Goal: Information Seeking & Learning: Find specific page/section

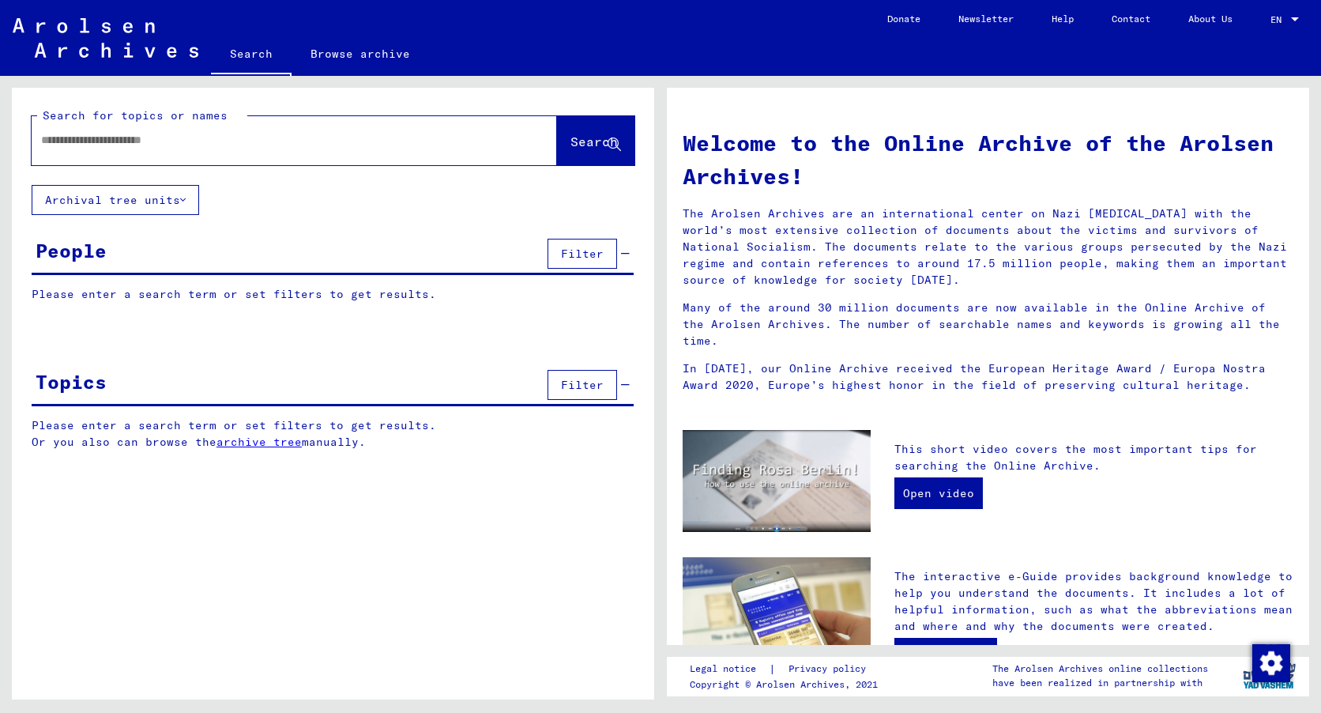
click at [50, 145] on input "text" at bounding box center [275, 140] width 468 height 17
type input "**********"
click at [575, 143] on span "Search" at bounding box center [593, 141] width 47 height 16
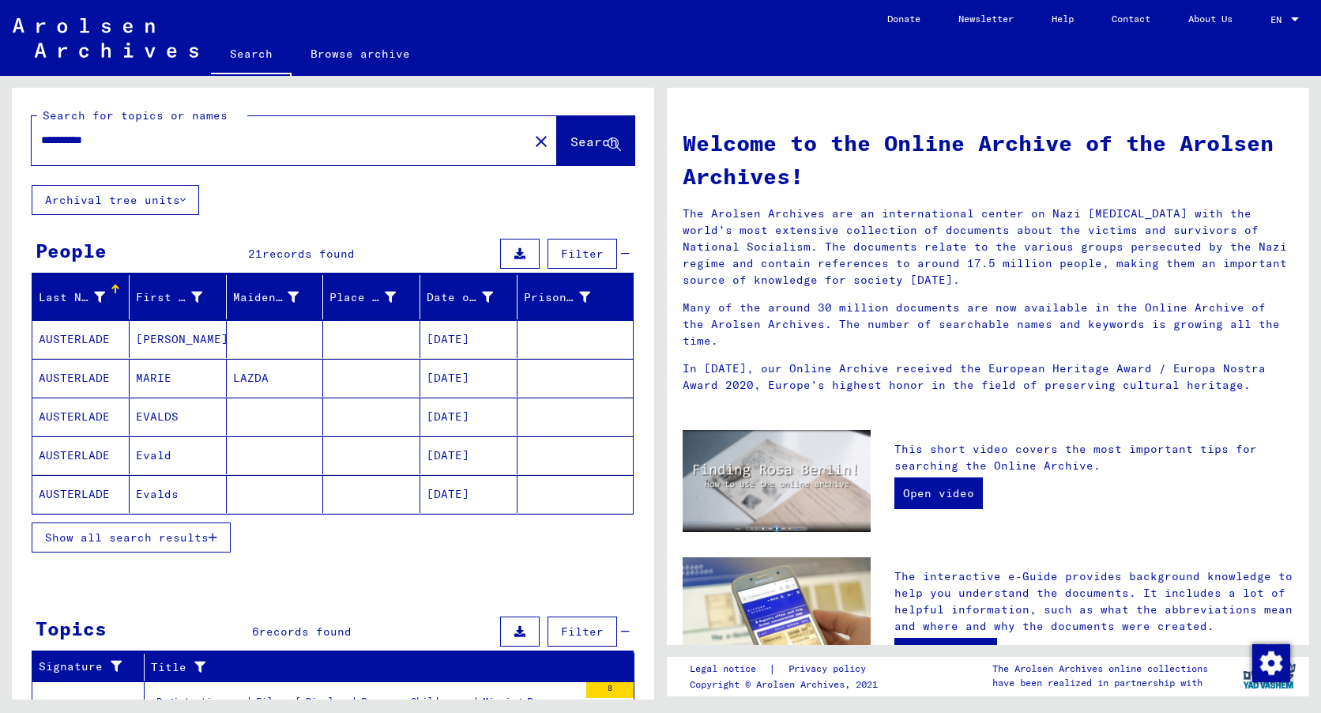
click at [460, 337] on mat-cell "[DATE]" at bounding box center [468, 339] width 97 height 38
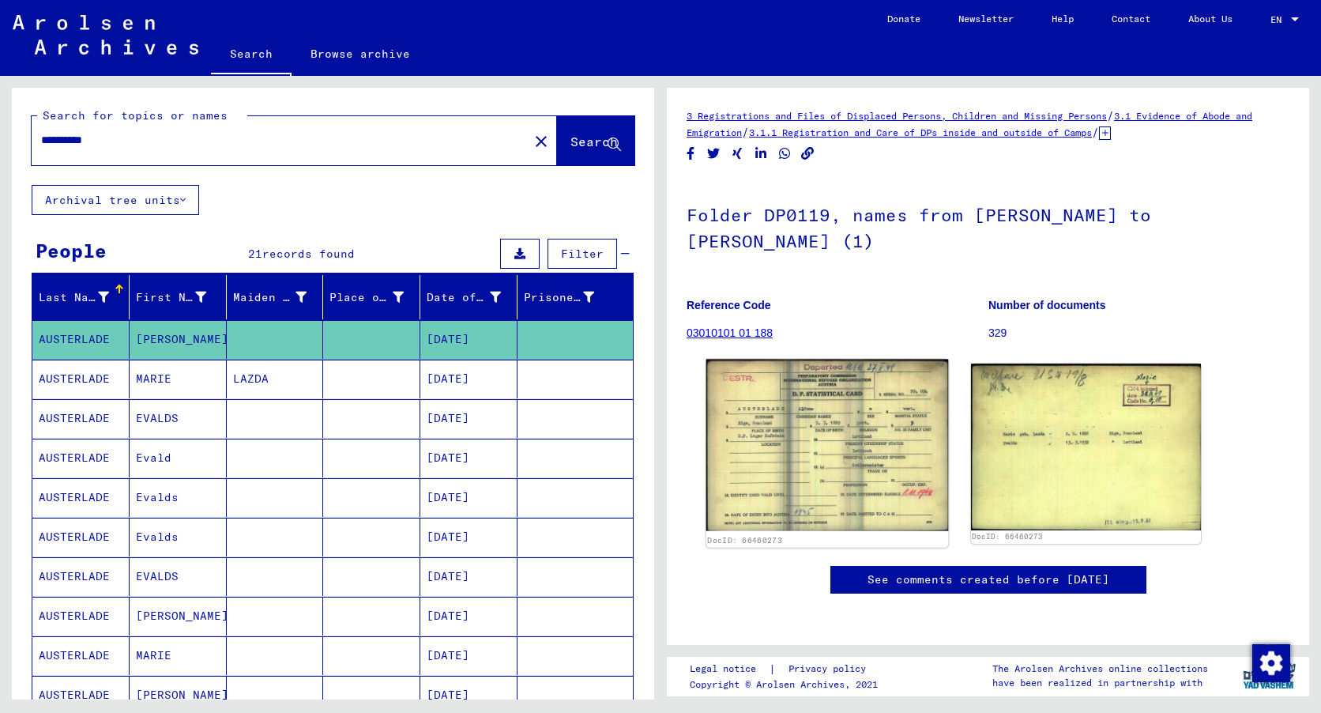
click at [838, 433] on img at bounding box center [827, 445] width 242 height 172
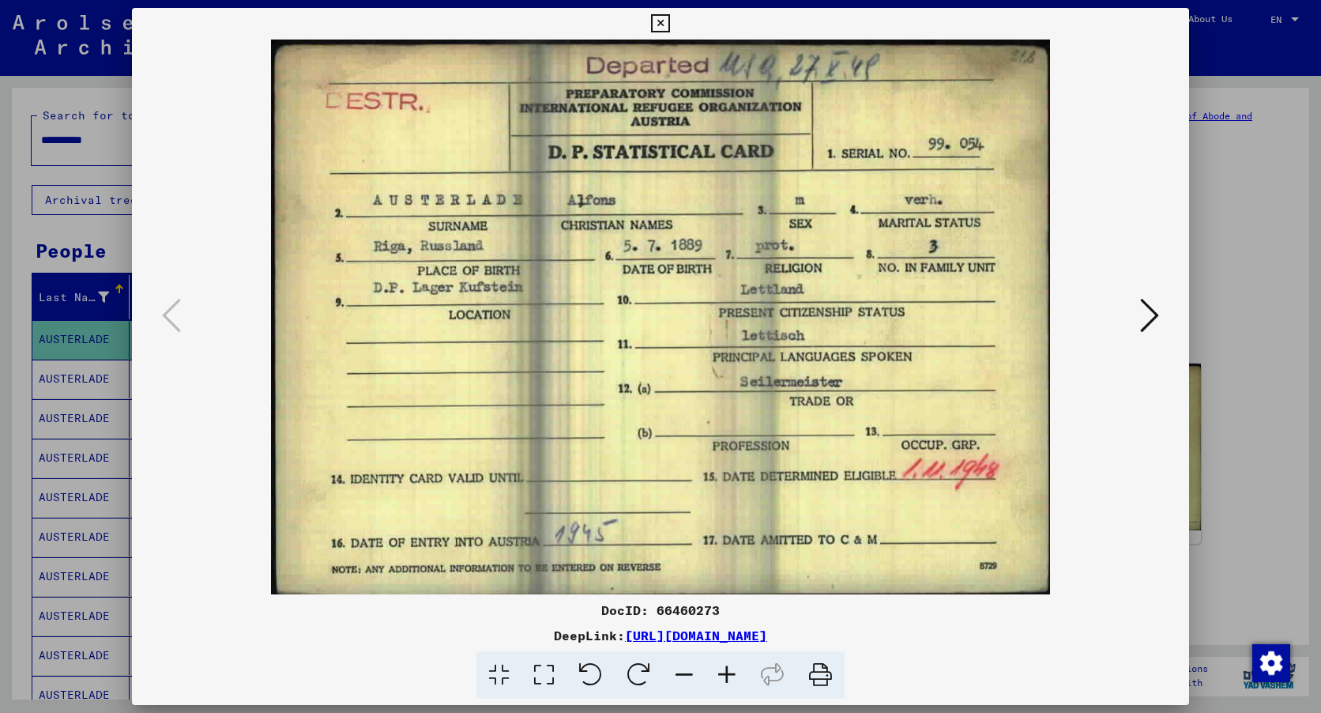
drag, startPoint x: 671, startPoint y: 321, endPoint x: 1097, endPoint y: 370, distance: 429.4
click at [1097, 370] on img at bounding box center [660, 316] width 949 height 555
click at [1150, 306] on icon at bounding box center [1149, 315] width 19 height 38
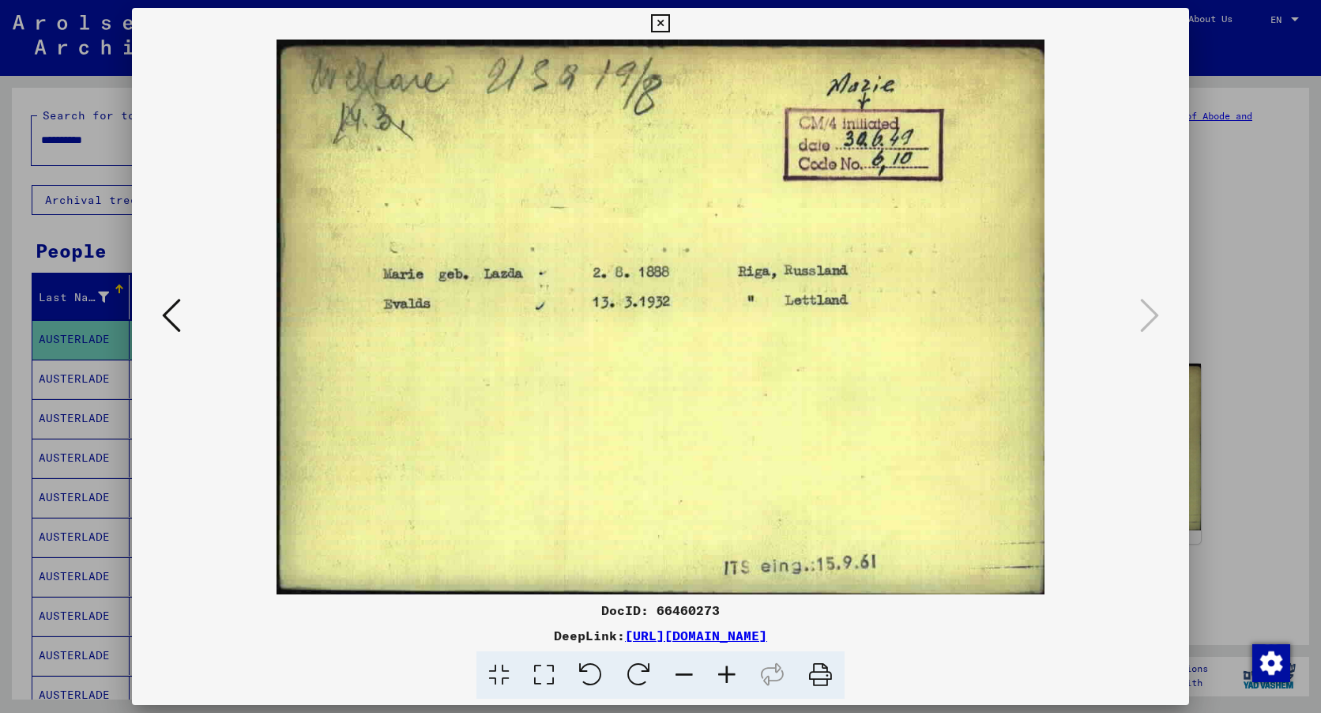
click at [172, 317] on icon at bounding box center [171, 315] width 19 height 38
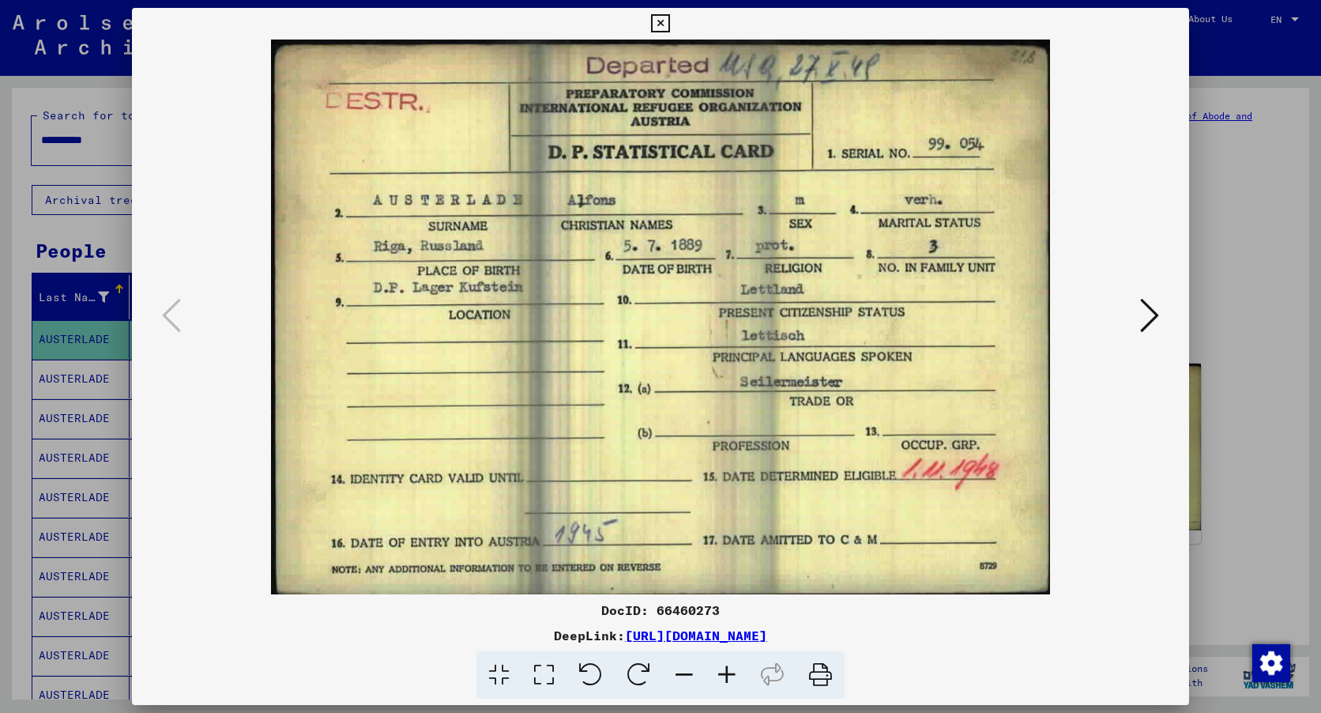
click at [656, 19] on icon at bounding box center [660, 23] width 18 height 19
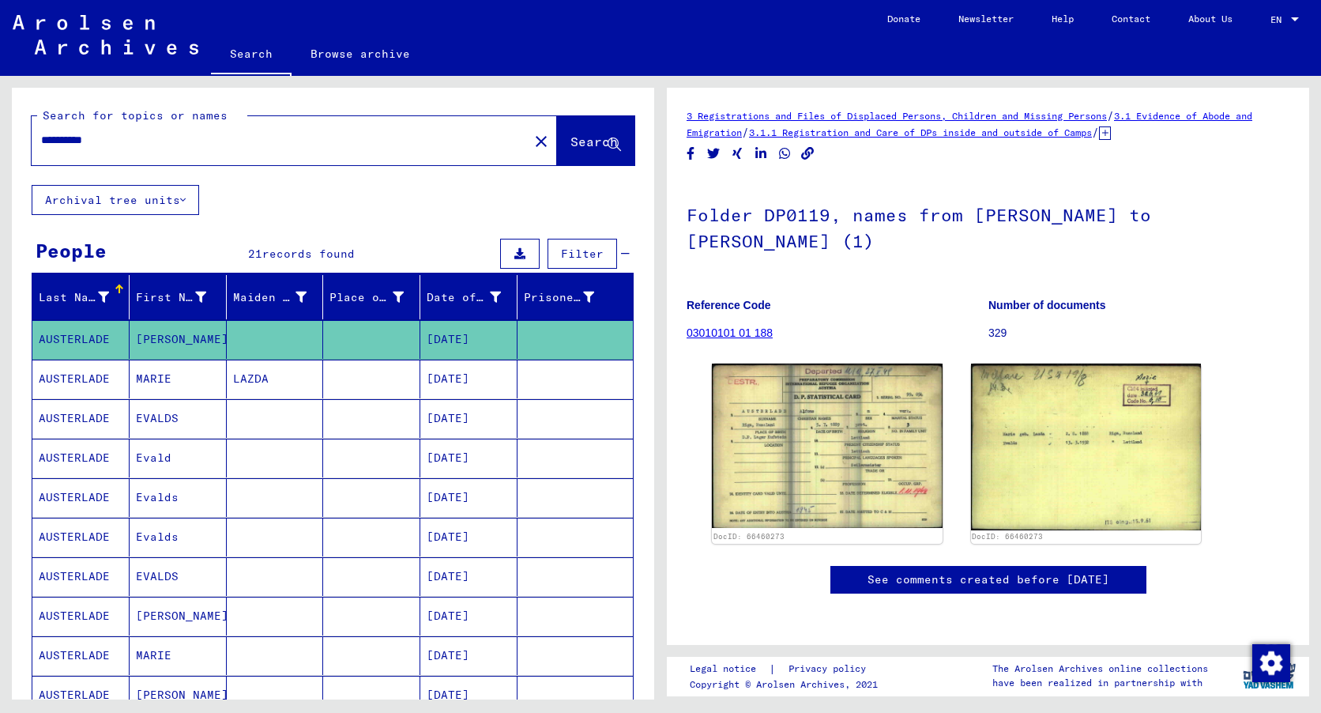
click at [447, 378] on mat-cell "[DATE]" at bounding box center [468, 378] width 97 height 39
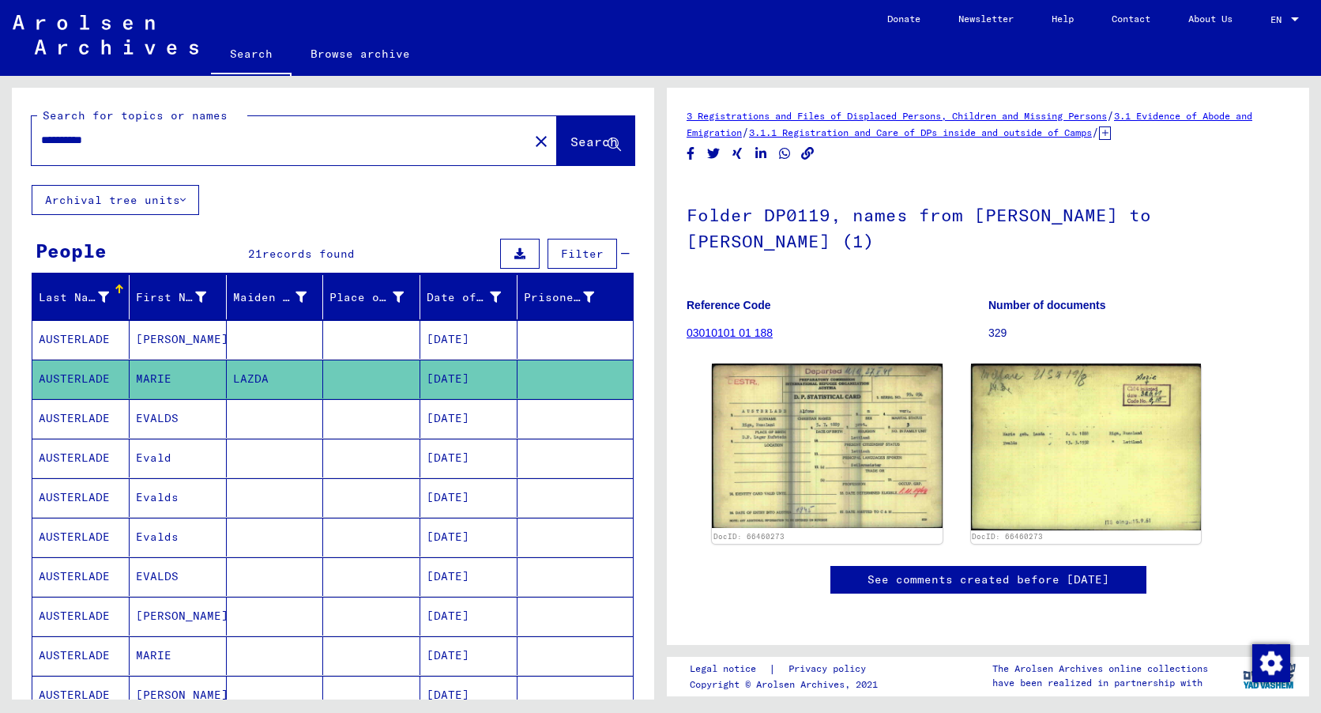
click at [447, 378] on mat-cell "[DATE]" at bounding box center [468, 378] width 97 height 39
drag, startPoint x: 447, startPoint y: 378, endPoint x: 557, endPoint y: 424, distance: 119.0
click at [556, 426] on mat-cell at bounding box center [574, 418] width 115 height 39
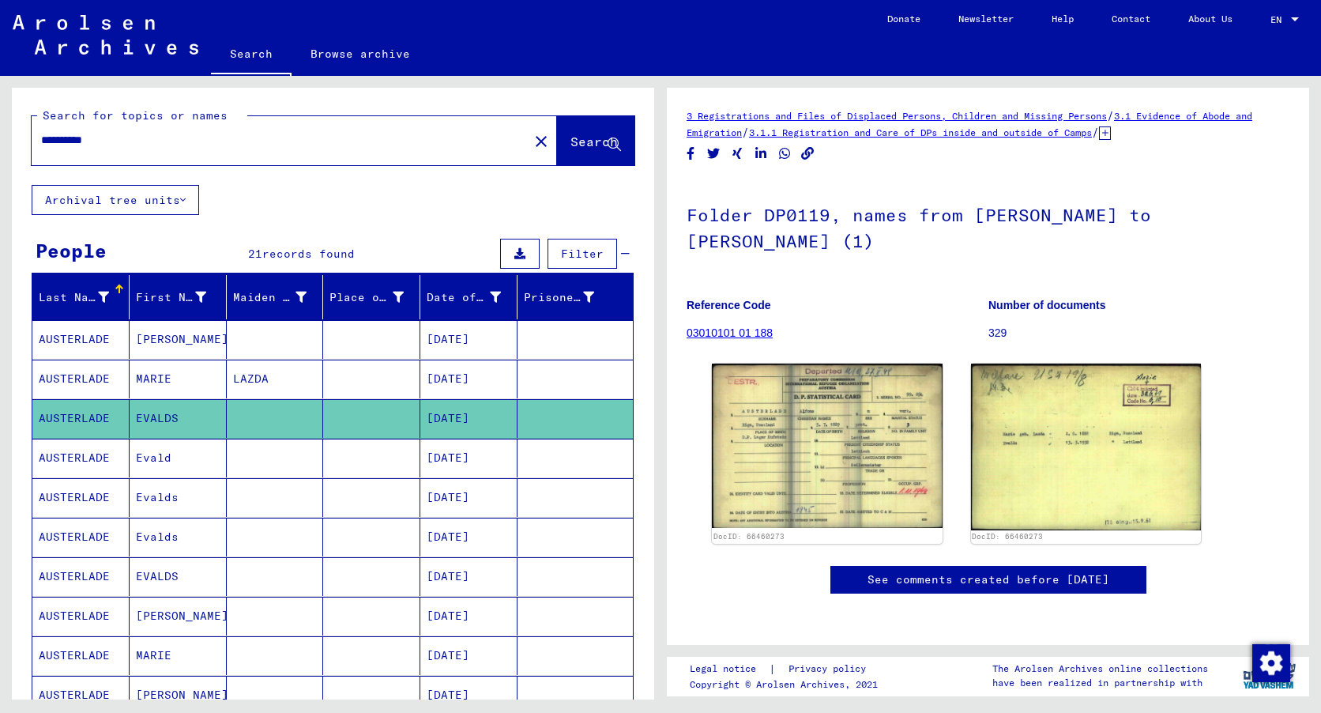
click at [484, 374] on mat-cell "[DATE]" at bounding box center [468, 378] width 97 height 39
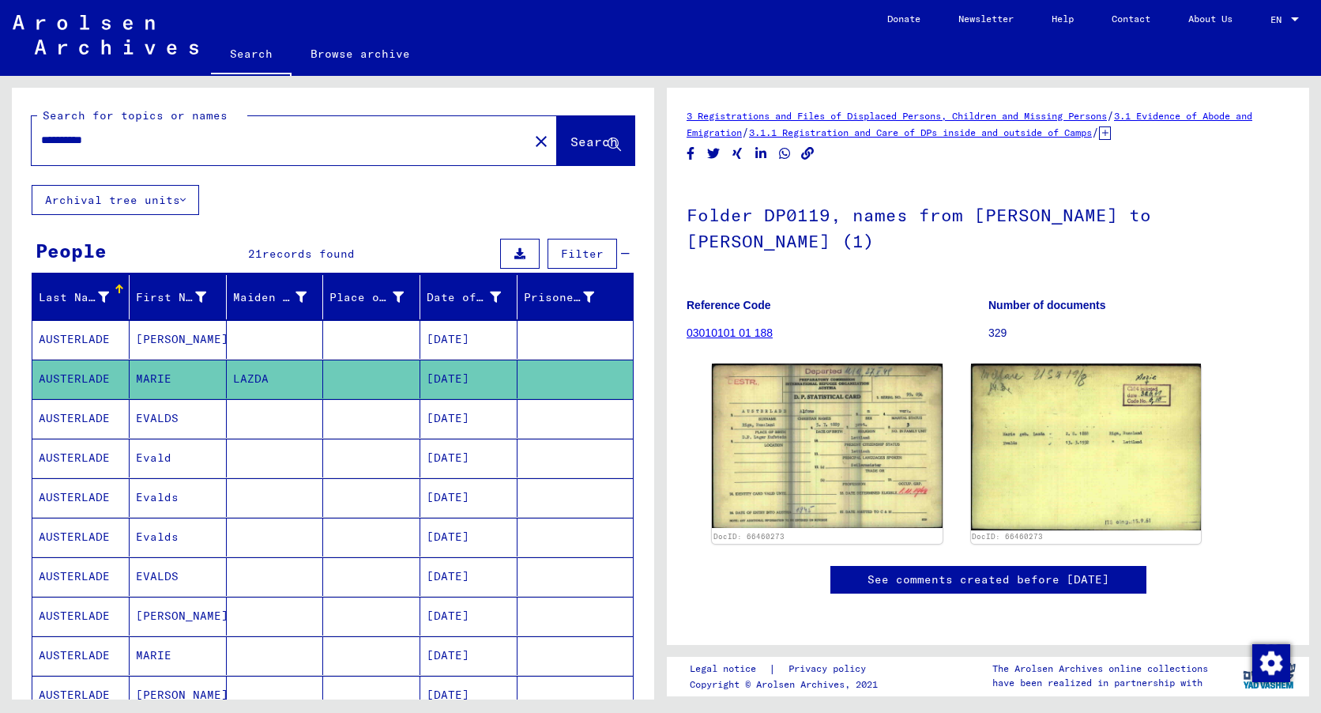
click at [371, 205] on div "**********" at bounding box center [333, 717] width 642 height 1258
click at [1058, 114] on link "3 Registrations and Files of Displaced Persons, Children and Missing Persons" at bounding box center [896, 116] width 420 height 12
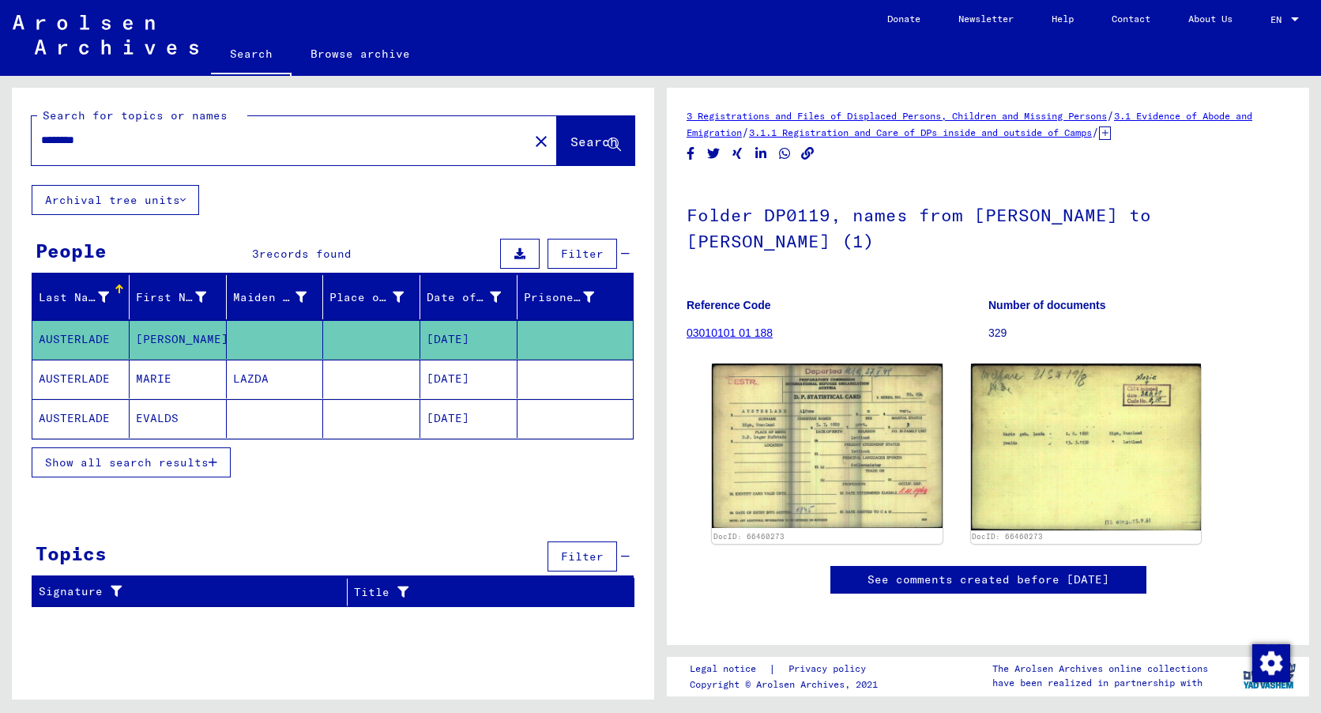
click at [106, 333] on mat-cell "AUSTERLADE" at bounding box center [80, 339] width 97 height 39
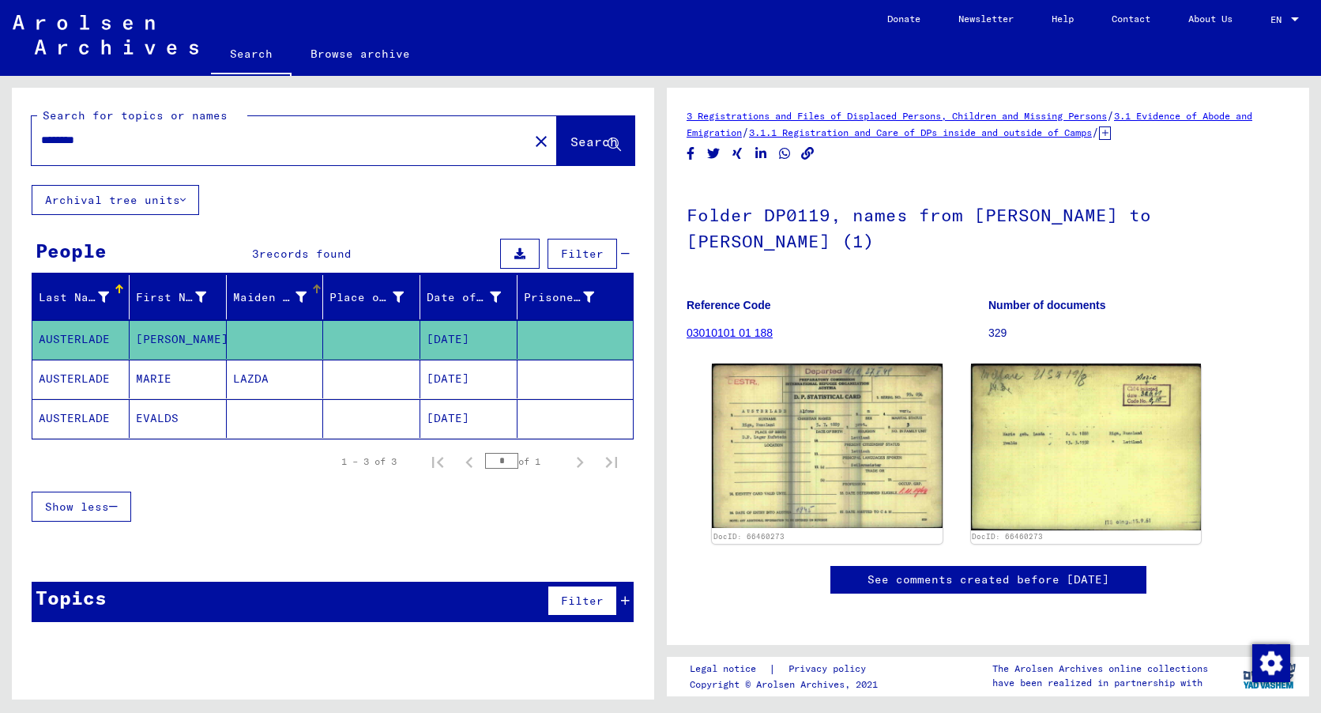
click at [280, 295] on div "Maiden Name" at bounding box center [270, 297] width 74 height 17
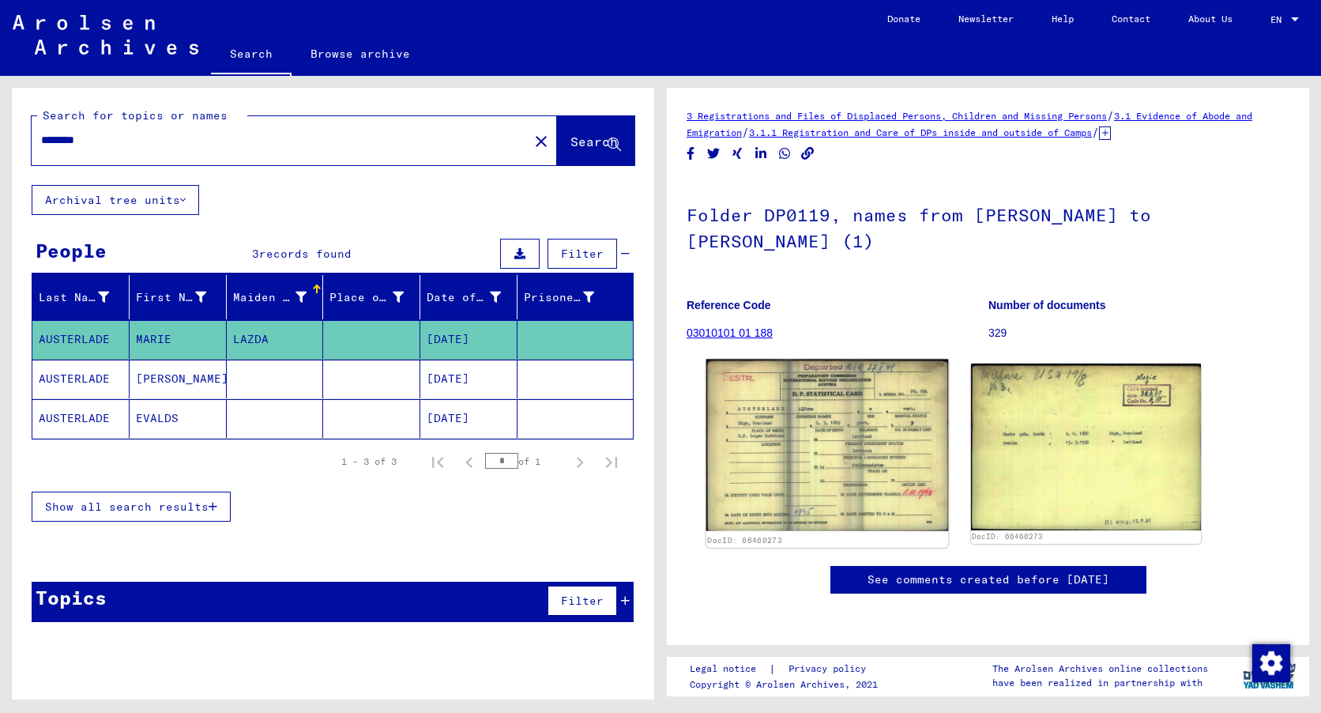
click at [812, 413] on img at bounding box center [827, 445] width 242 height 172
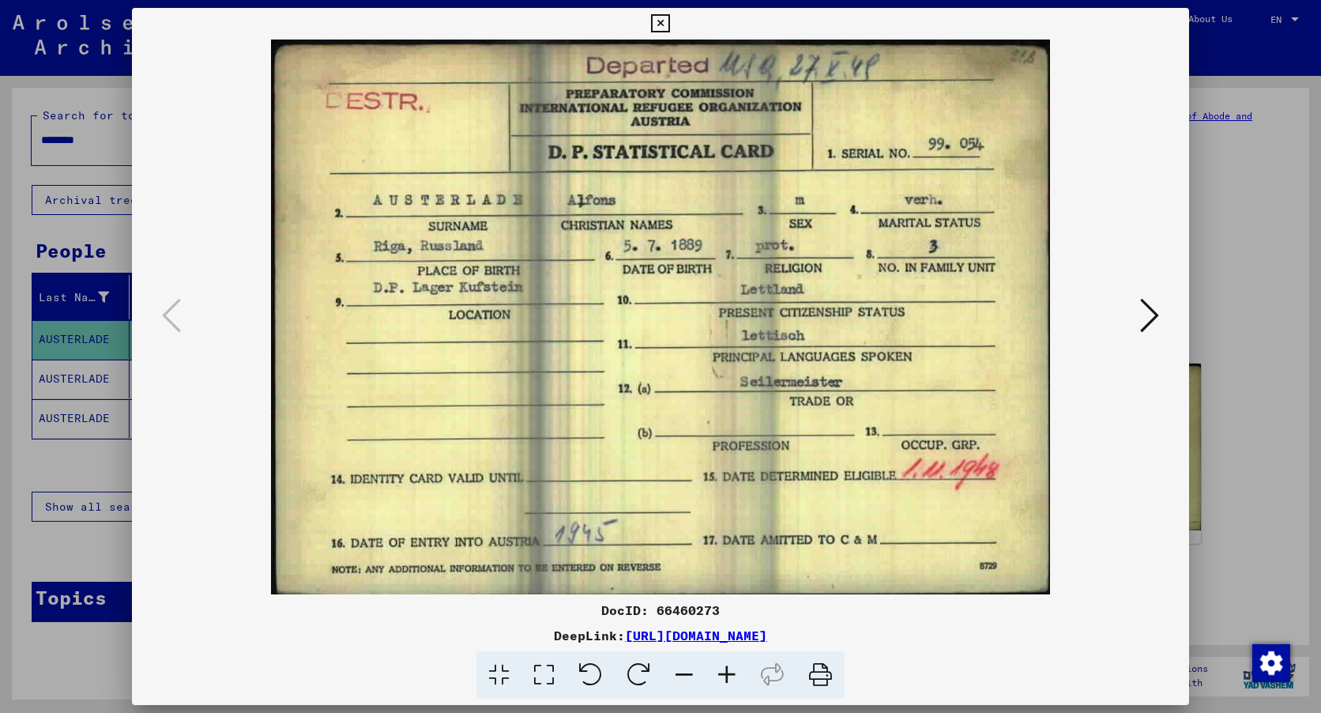
click at [657, 28] on icon at bounding box center [660, 23] width 18 height 19
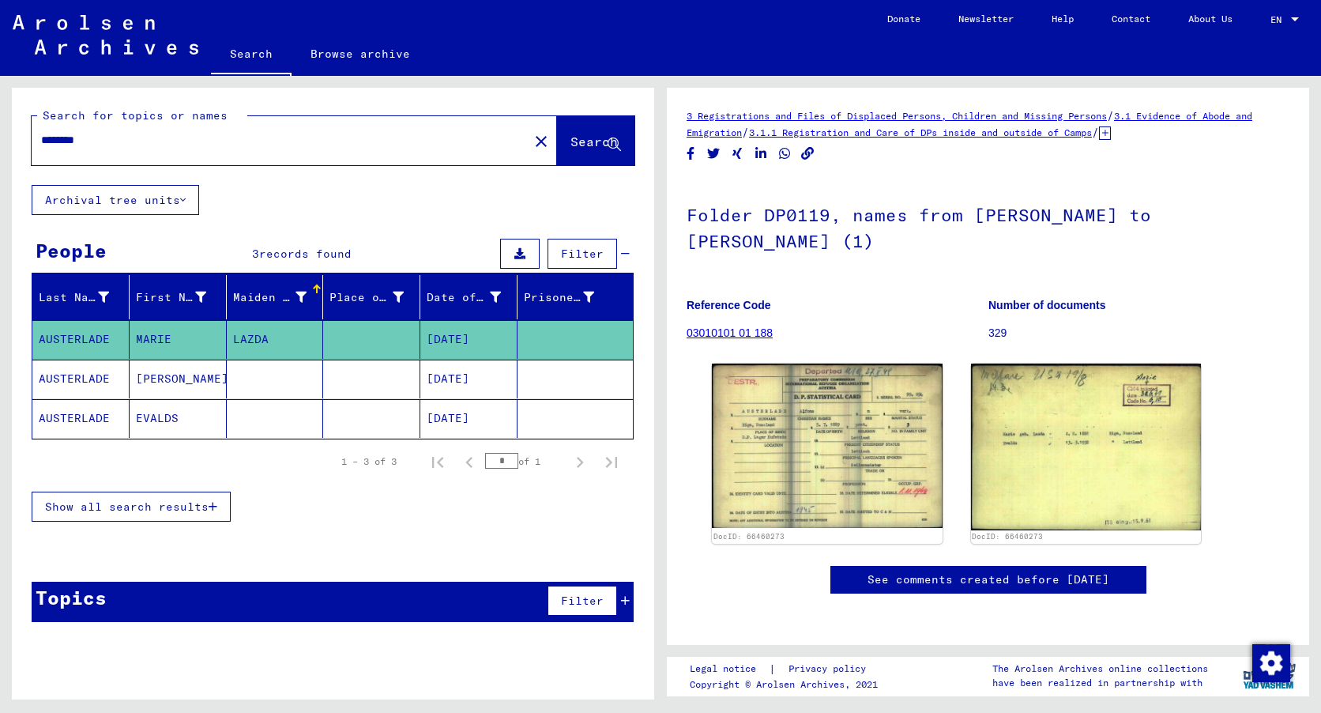
click at [719, 332] on link "03010101 01 188" at bounding box center [729, 332] width 86 height 13
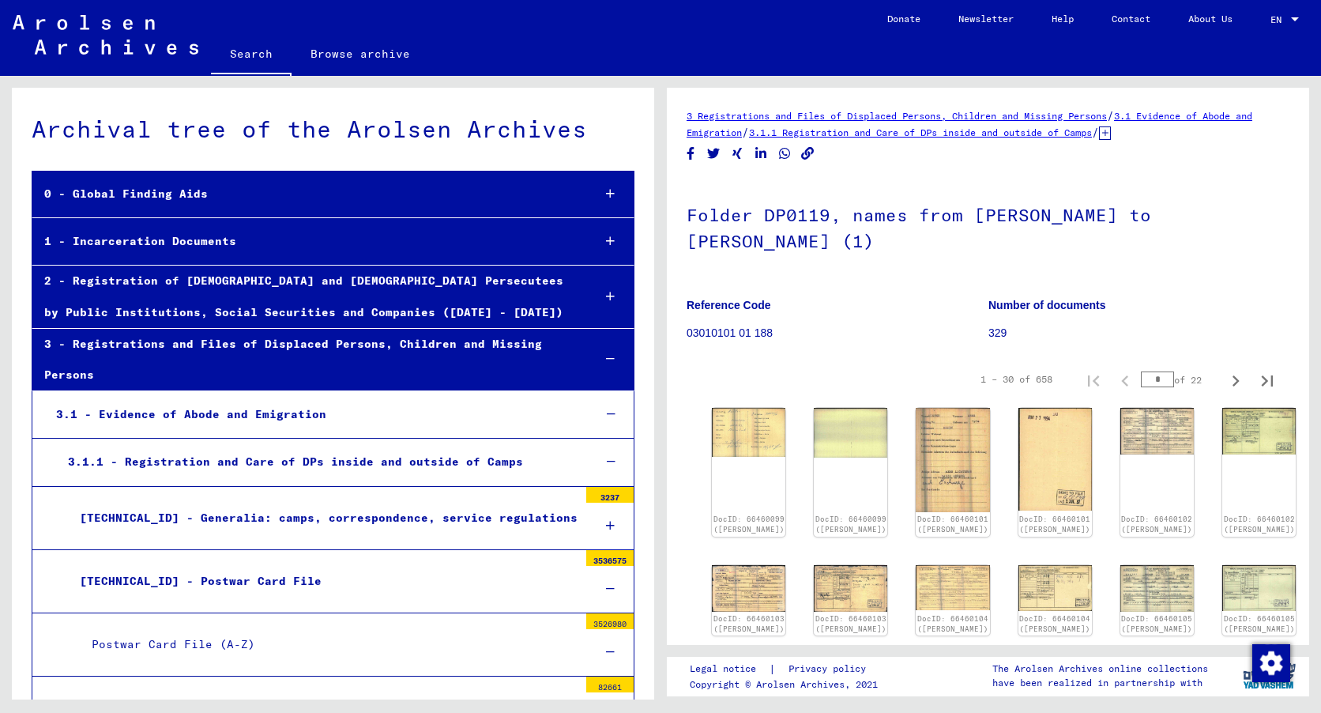
scroll to position [14587, 0]
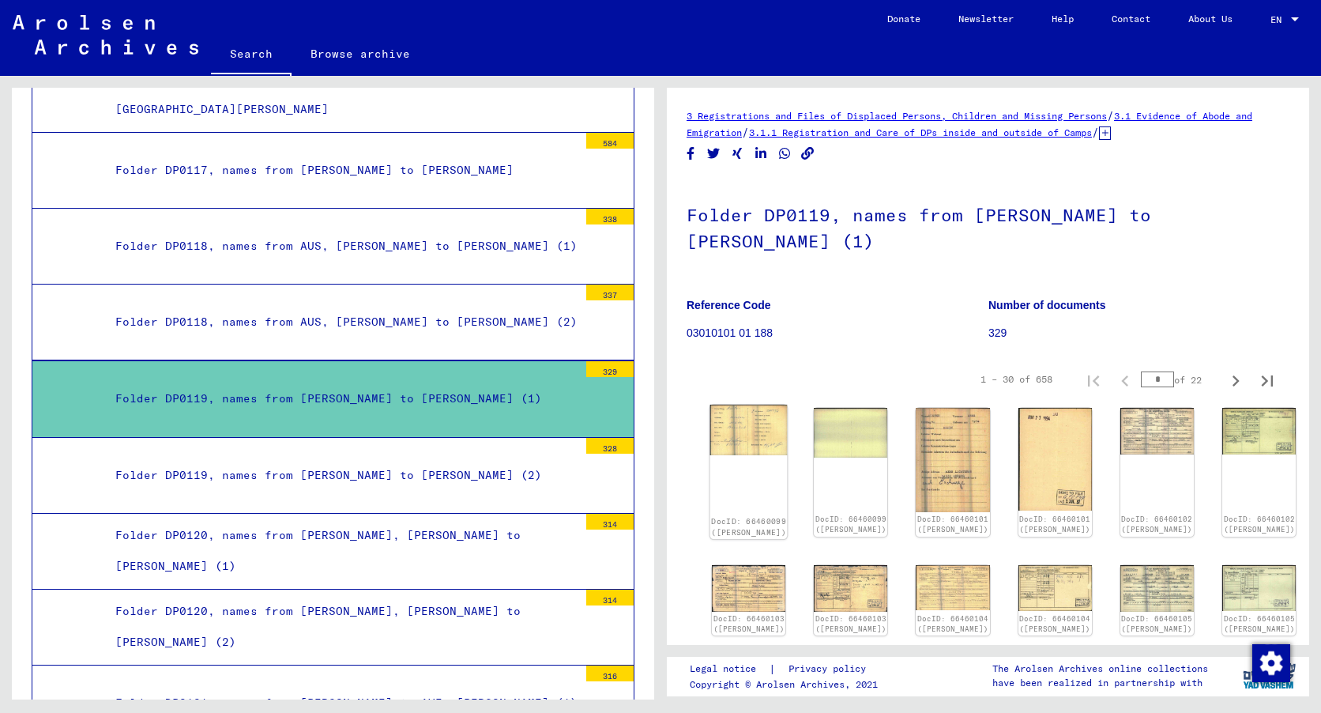
click at [758, 437] on img at bounding box center [748, 429] width 77 height 51
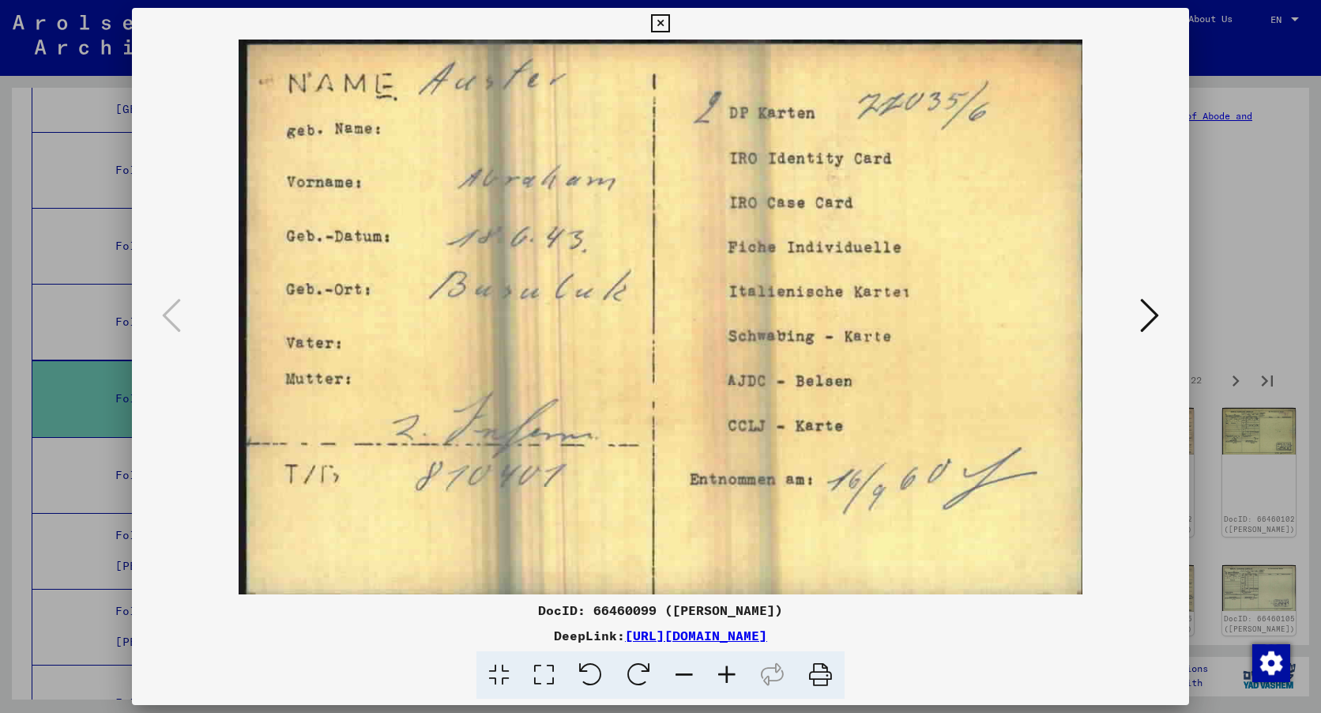
click at [1158, 318] on icon at bounding box center [1149, 315] width 19 height 38
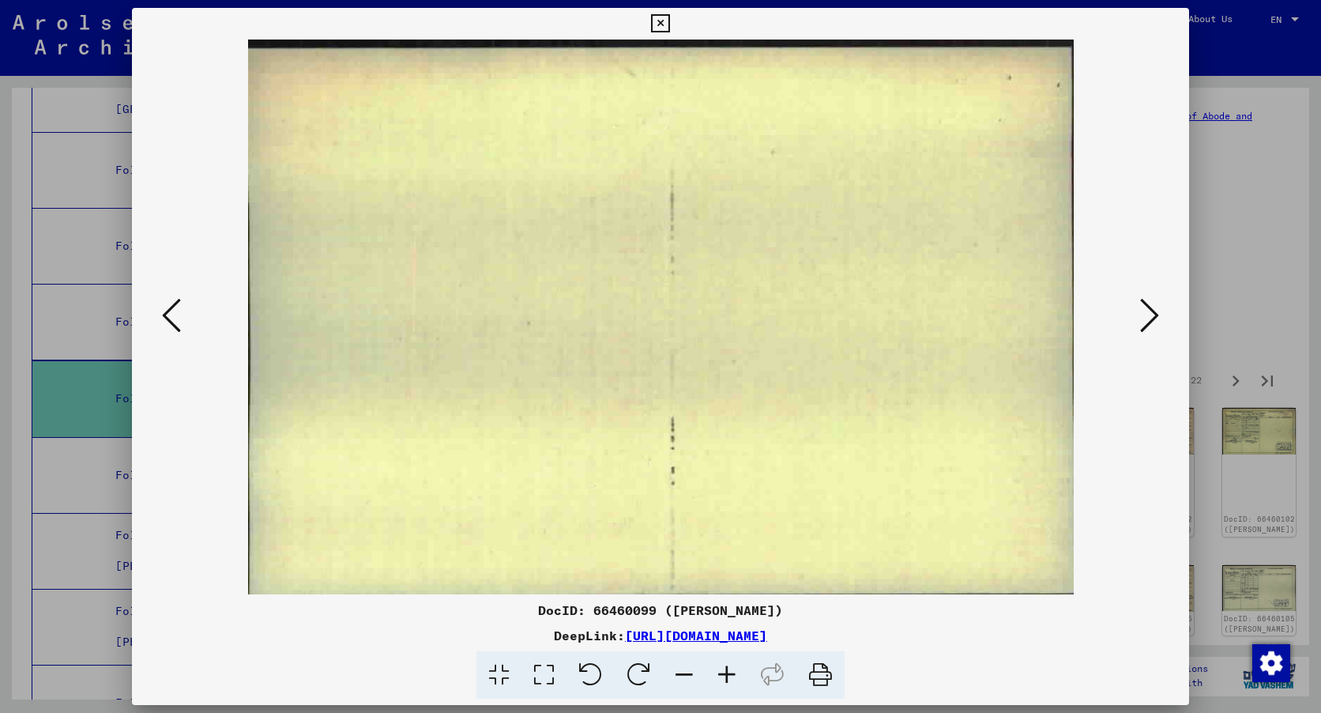
click at [173, 313] on icon at bounding box center [171, 315] width 19 height 38
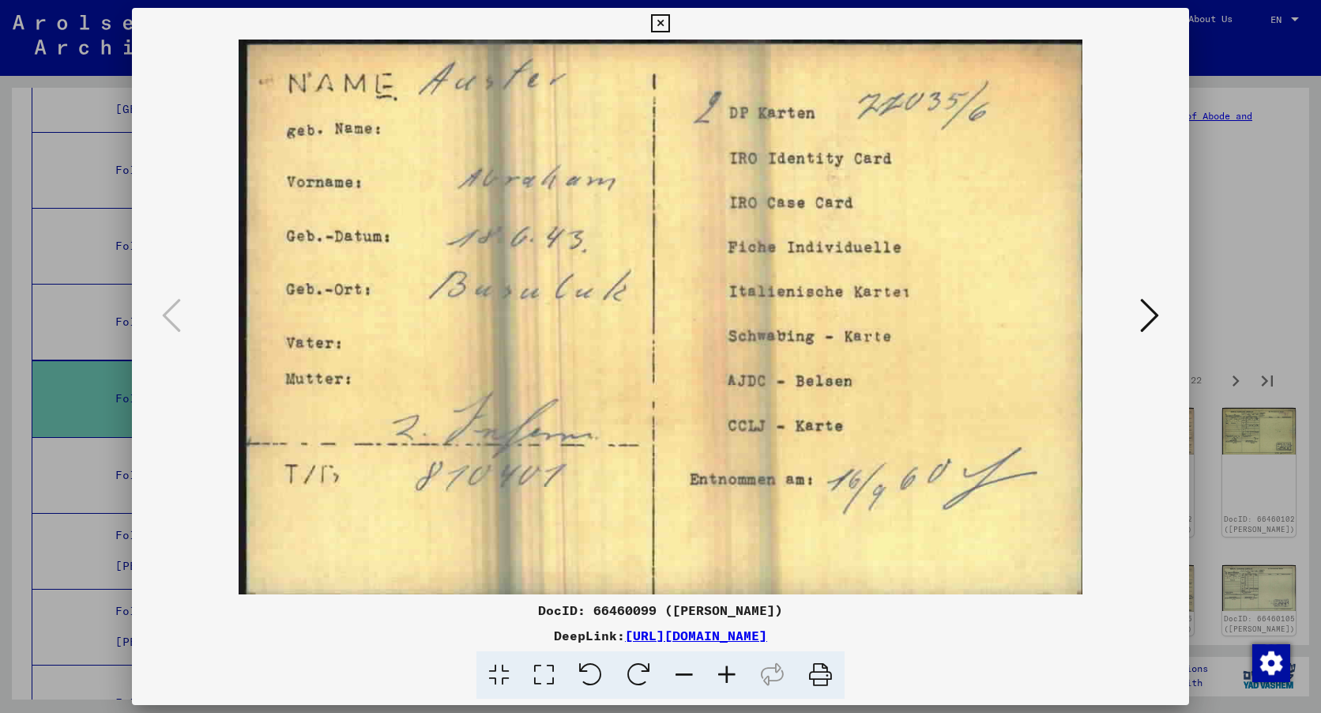
click at [656, 19] on icon at bounding box center [660, 23] width 18 height 19
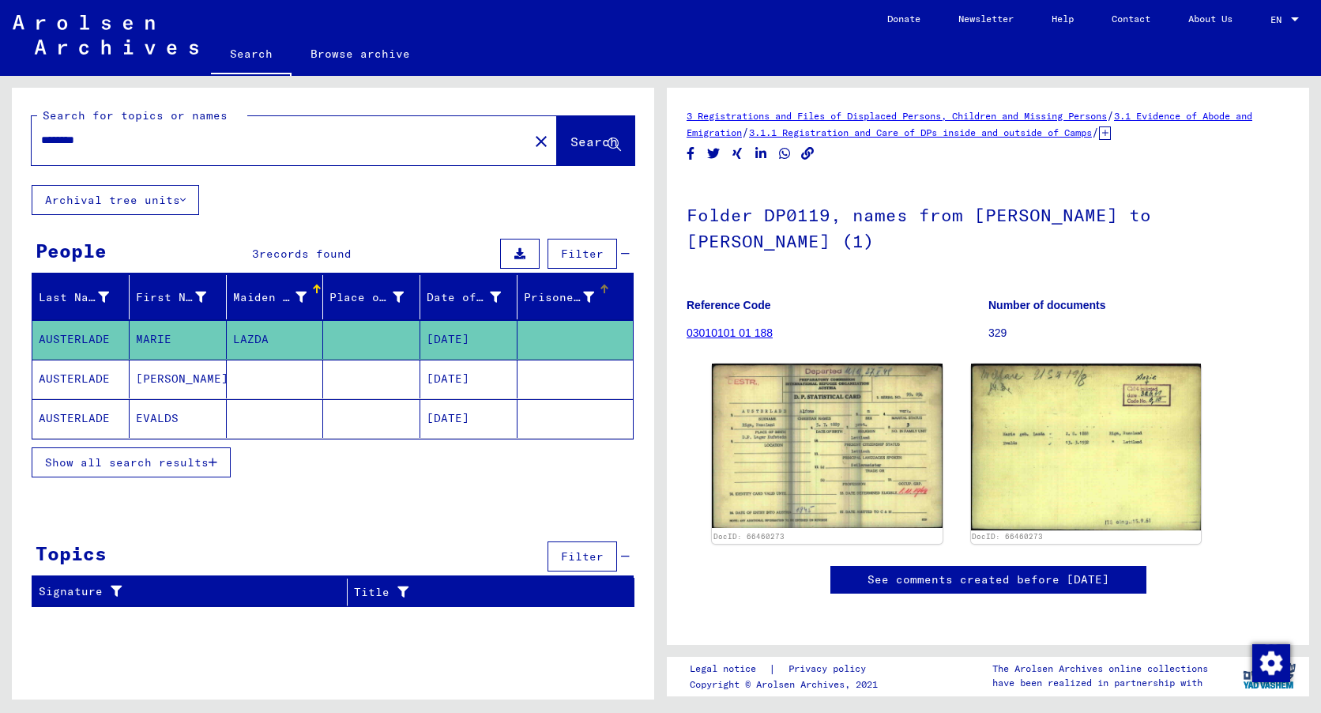
click at [551, 295] on div "Prisoner #" at bounding box center [559, 297] width 70 height 17
click at [156, 339] on mat-cell "[PERSON_NAME]" at bounding box center [178, 339] width 97 height 39
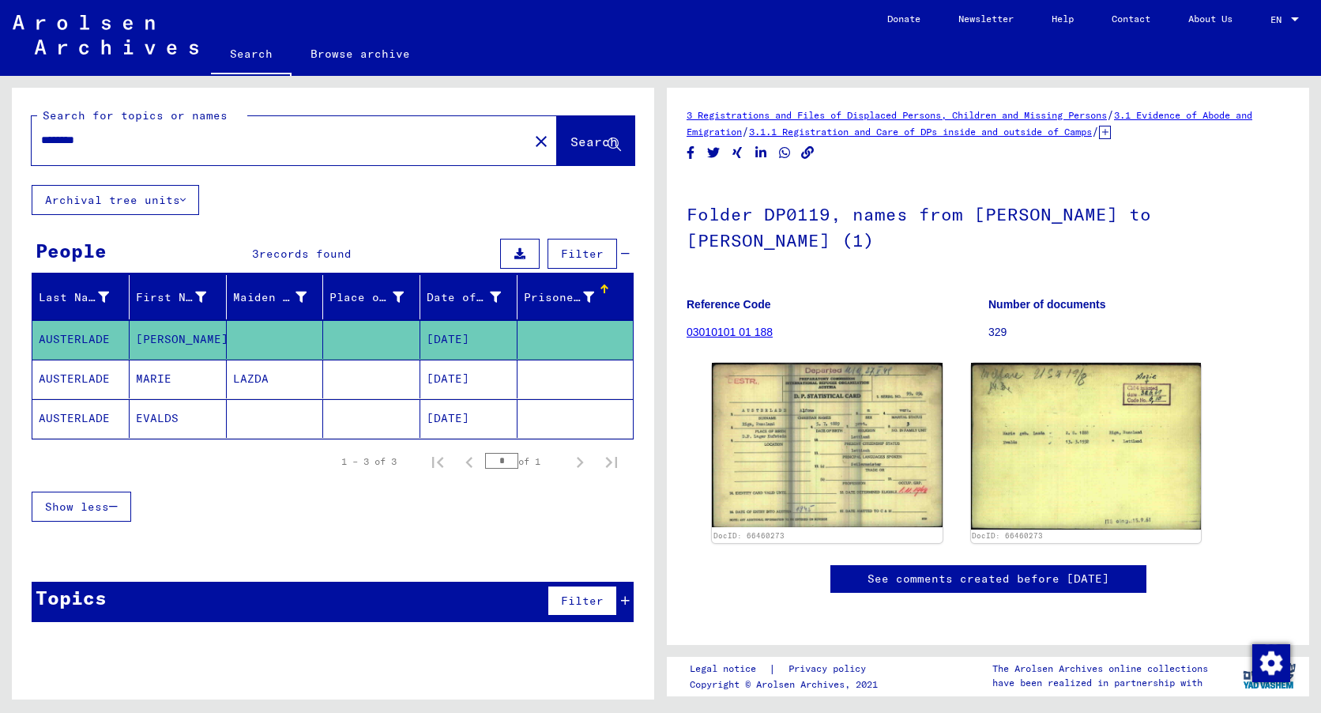
scroll to position [340, 0]
click at [118, 503] on icon "button" at bounding box center [113, 506] width 9 height 11
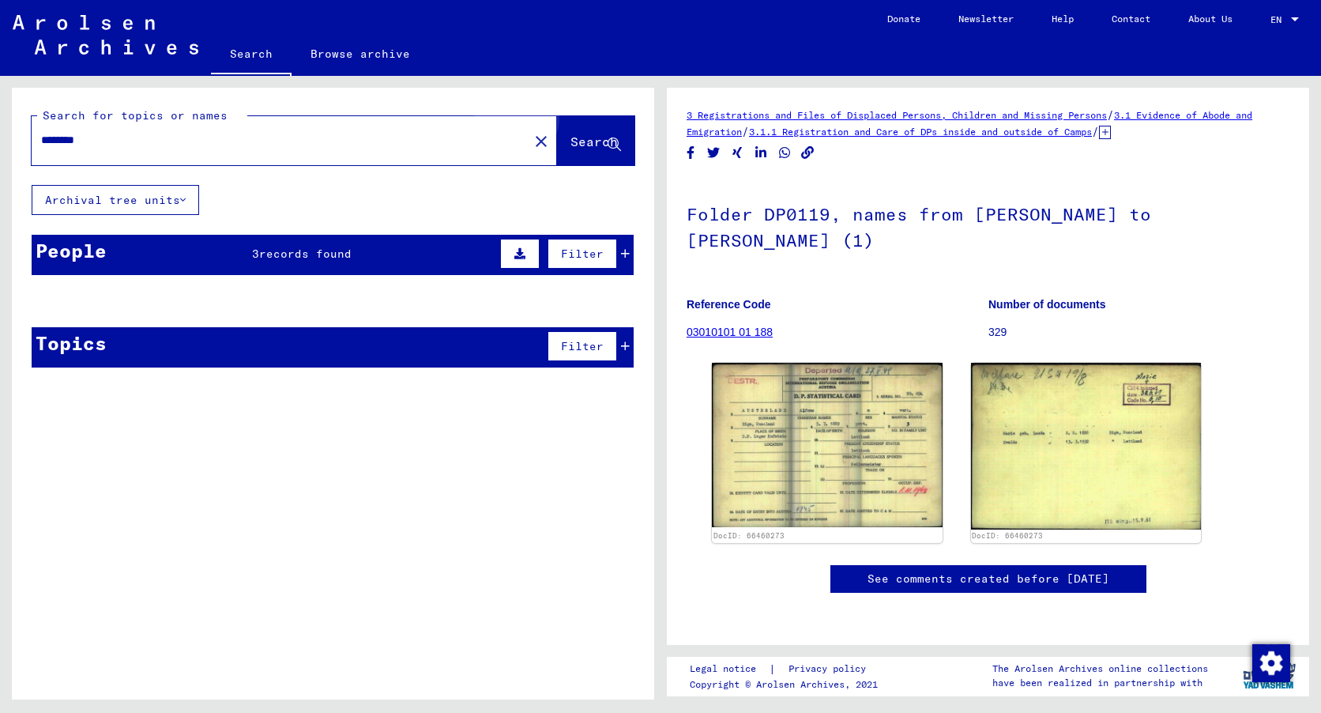
click at [581, 137] on span "Search" at bounding box center [593, 141] width 47 height 16
type input "**********"
click at [288, 253] on span "records found" at bounding box center [308, 253] width 92 height 14
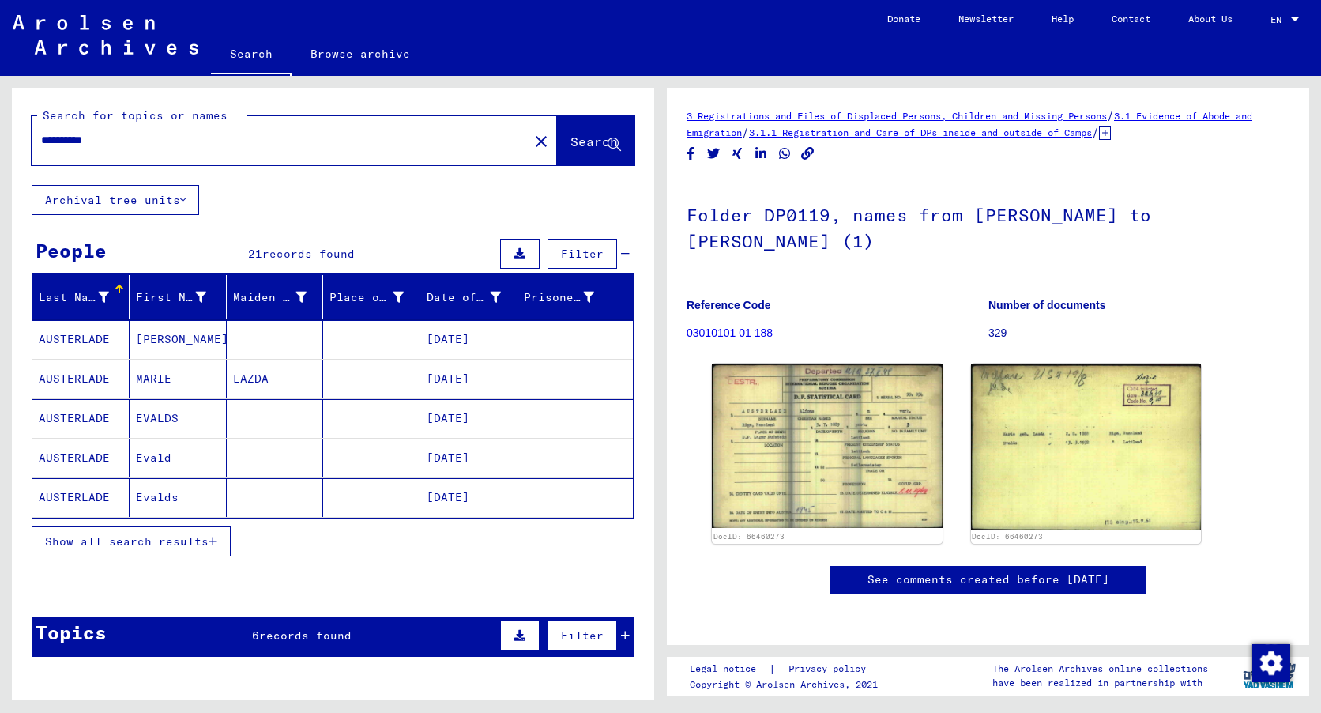
click at [115, 288] on div at bounding box center [117, 286] width 5 height 5
click at [64, 338] on mat-cell "[DEMOGRAPHIC_DATA]" at bounding box center [80, 339] width 97 height 39
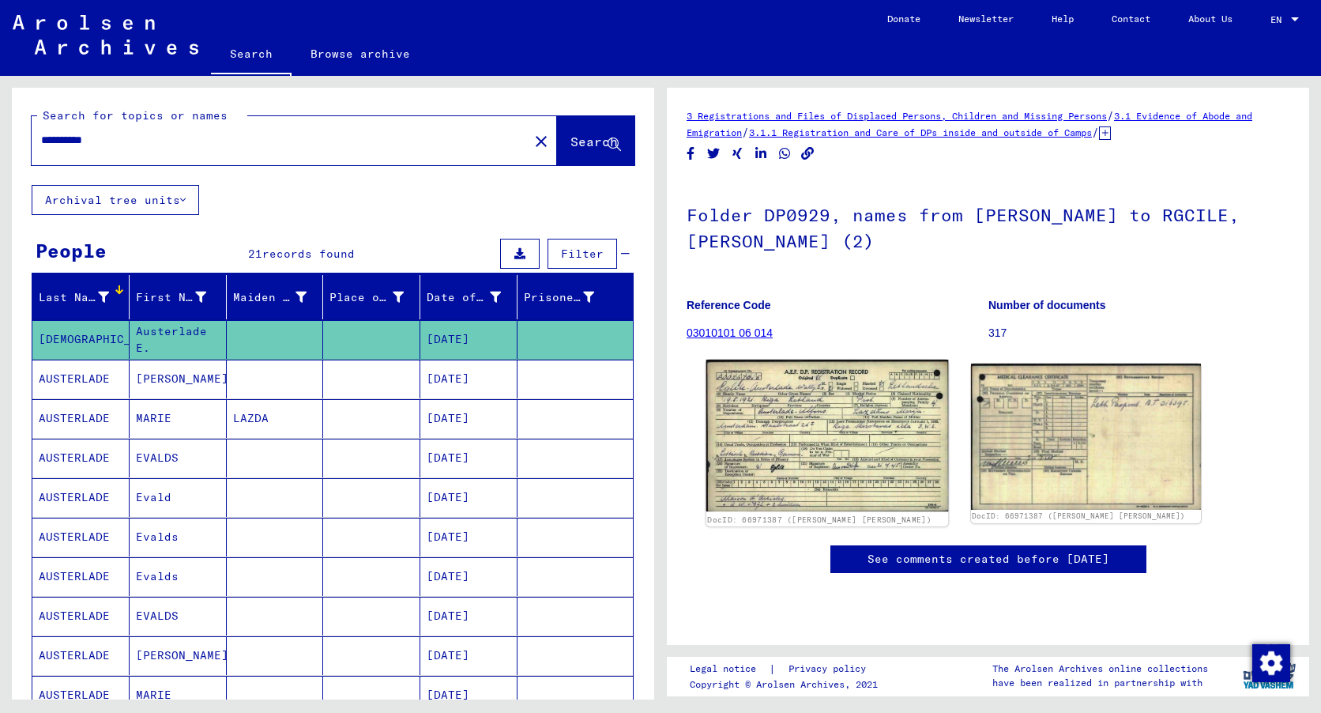
click at [837, 428] on img at bounding box center [827, 435] width 242 height 152
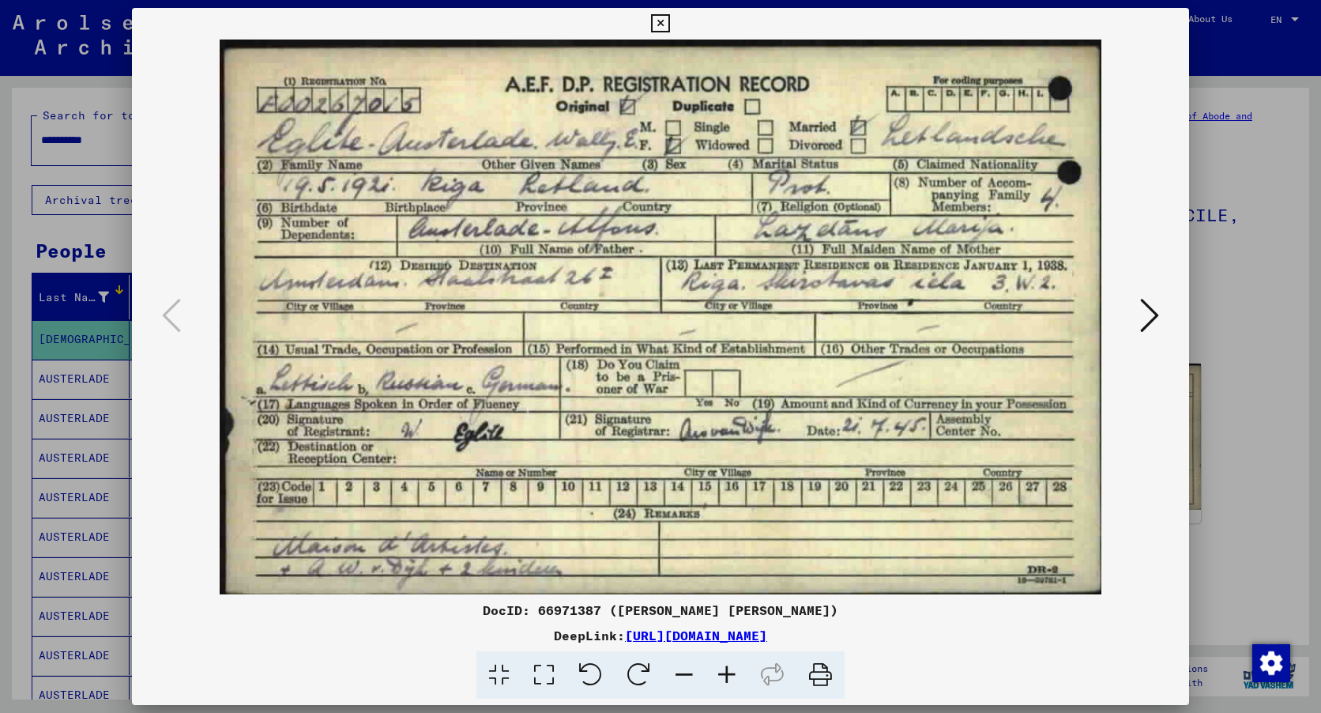
drag, startPoint x: 848, startPoint y: 366, endPoint x: 1138, endPoint y: 419, distance: 295.5
click at [1138, 419] on div at bounding box center [660, 316] width 1057 height 555
click at [1147, 315] on icon at bounding box center [1149, 315] width 19 height 38
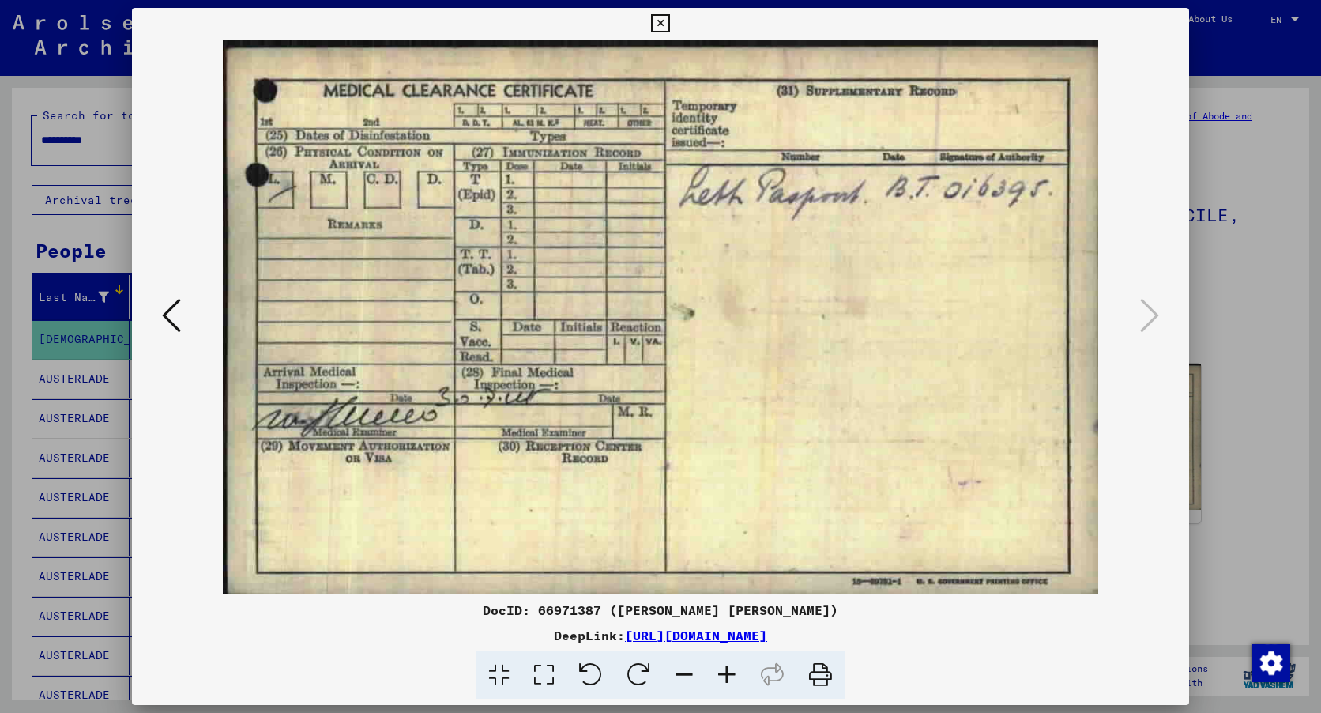
click at [180, 320] on icon at bounding box center [171, 315] width 19 height 38
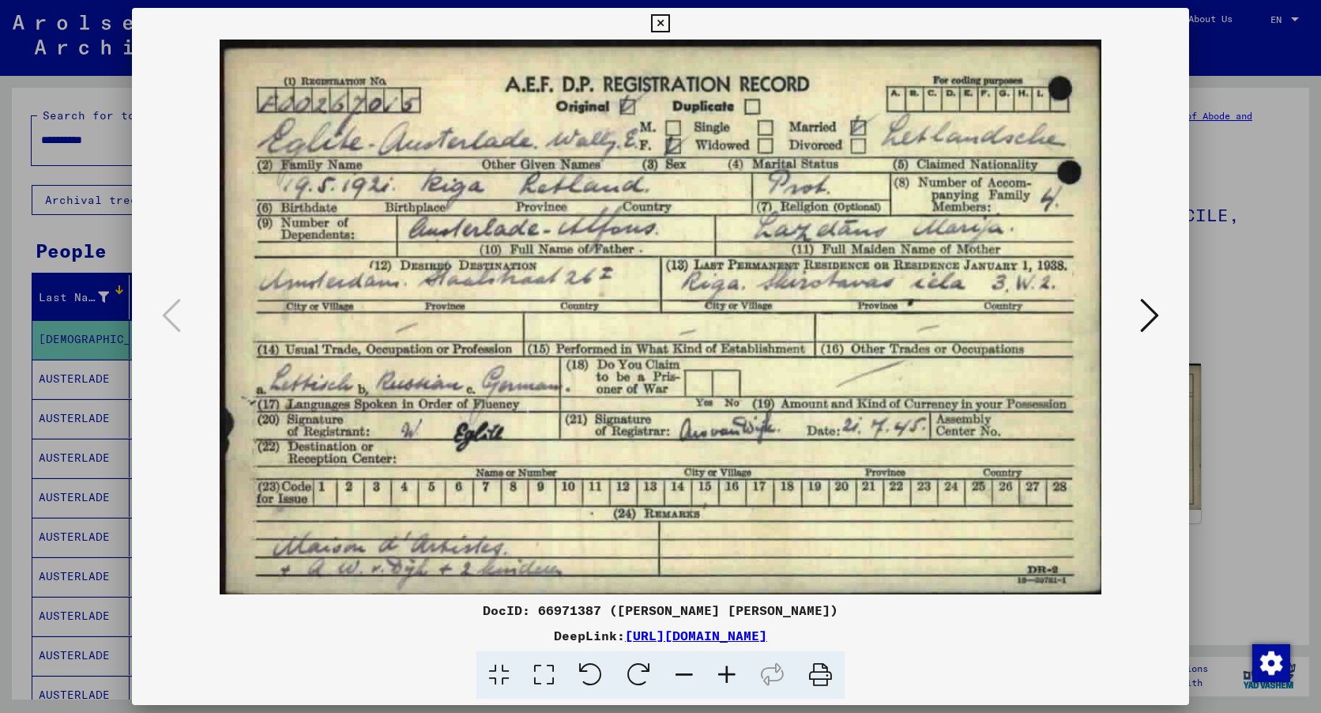
click at [844, 283] on img at bounding box center [660, 316] width 949 height 555
click at [819, 671] on icon at bounding box center [820, 675] width 48 height 48
click at [657, 20] on icon at bounding box center [660, 23] width 18 height 19
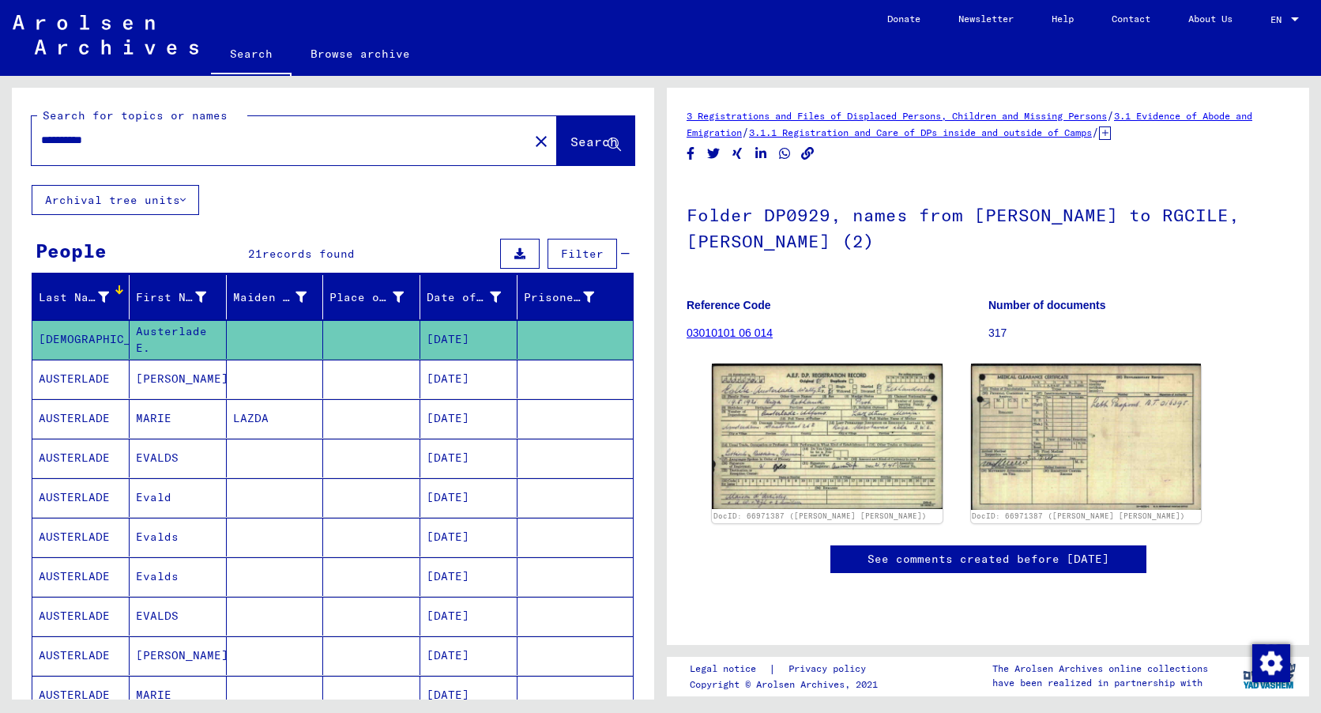
click at [165, 377] on mat-cell "[PERSON_NAME]" at bounding box center [178, 378] width 97 height 39
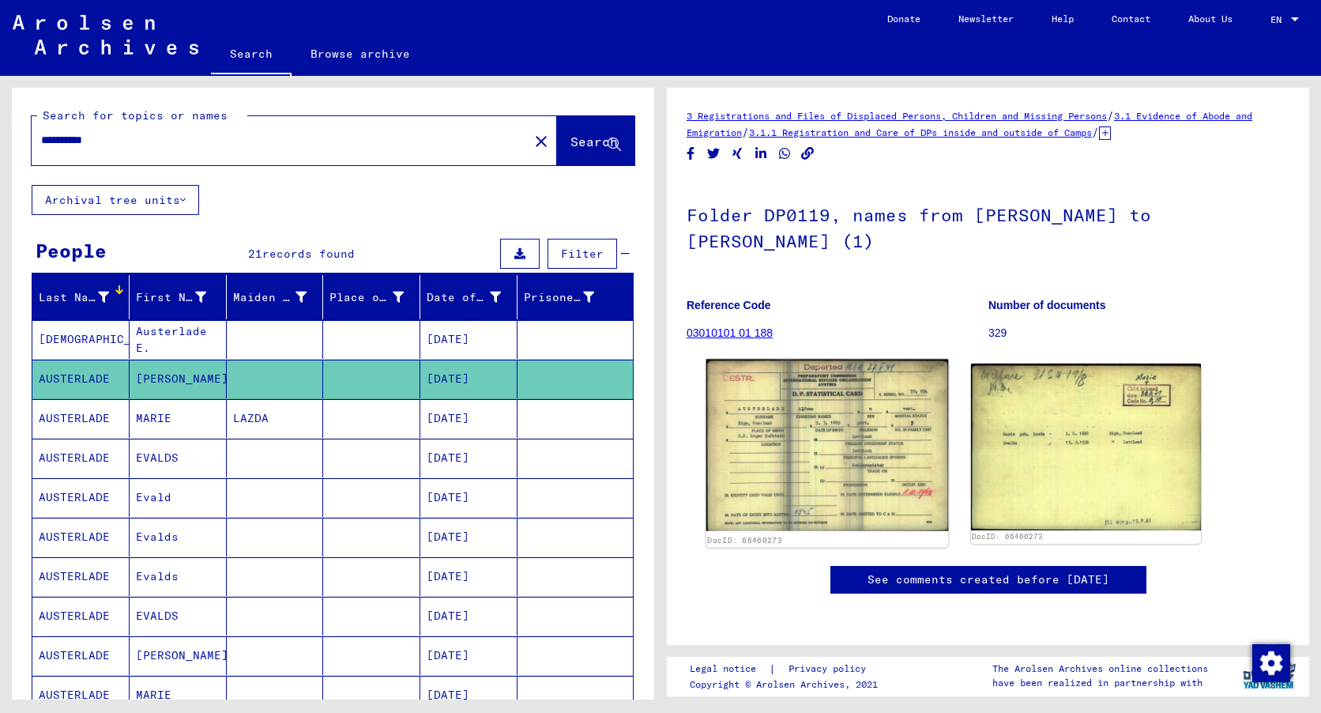
click at [838, 446] on img at bounding box center [827, 445] width 242 height 172
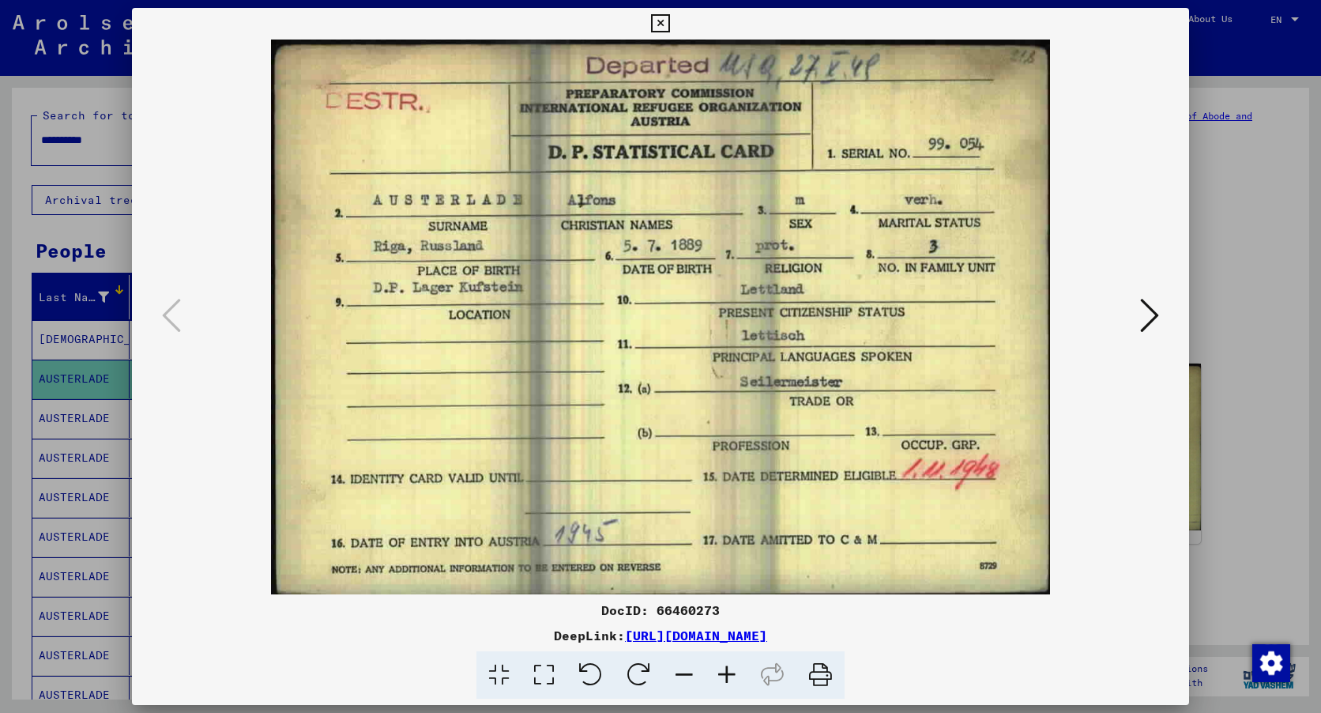
click at [824, 669] on icon at bounding box center [820, 675] width 48 height 48
click at [1143, 318] on icon at bounding box center [1149, 315] width 19 height 38
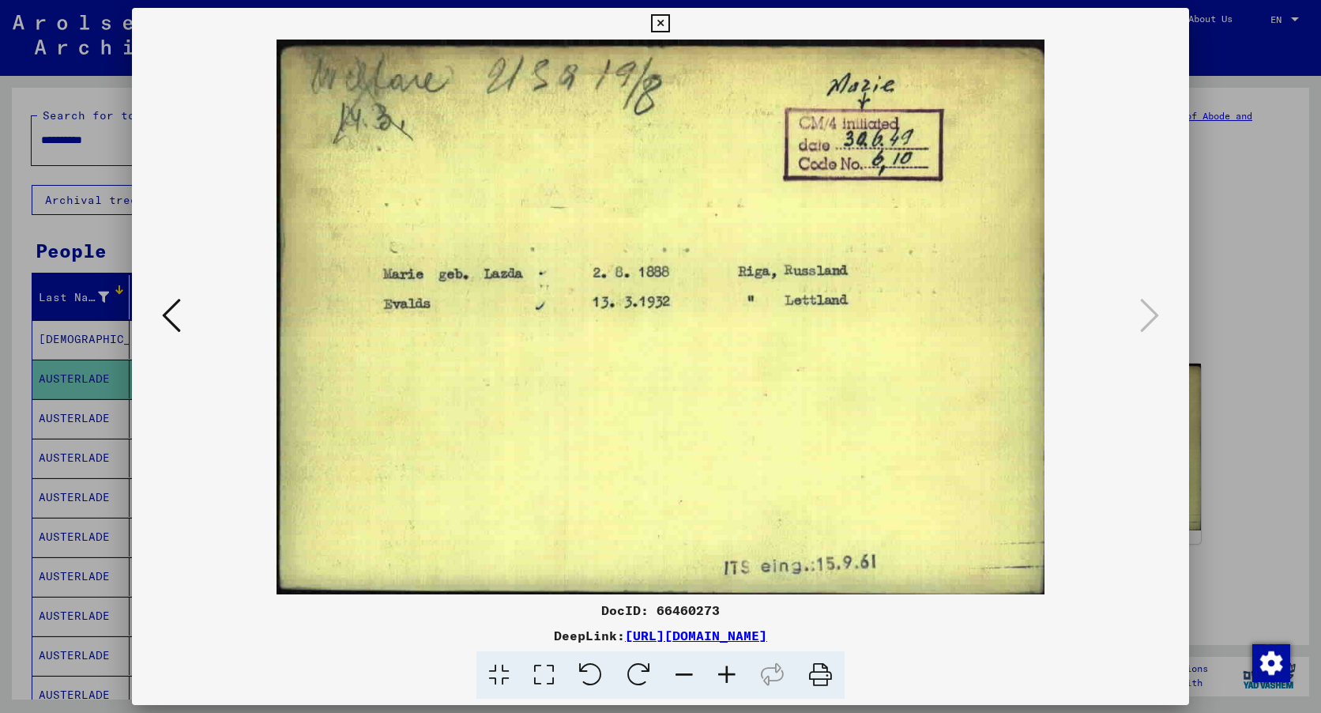
click at [818, 670] on icon at bounding box center [820, 675] width 48 height 48
click at [662, 26] on icon at bounding box center [660, 23] width 18 height 19
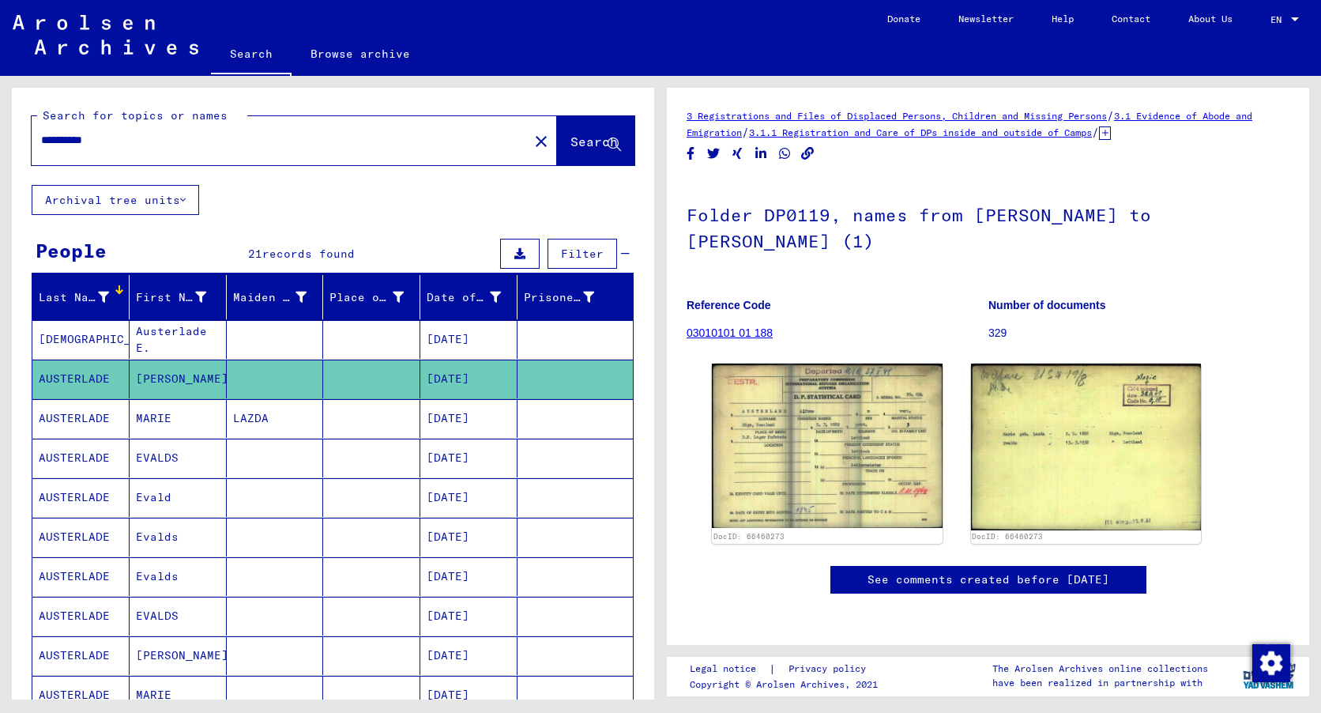
click at [169, 415] on mat-cell "MARIE" at bounding box center [178, 418] width 97 height 39
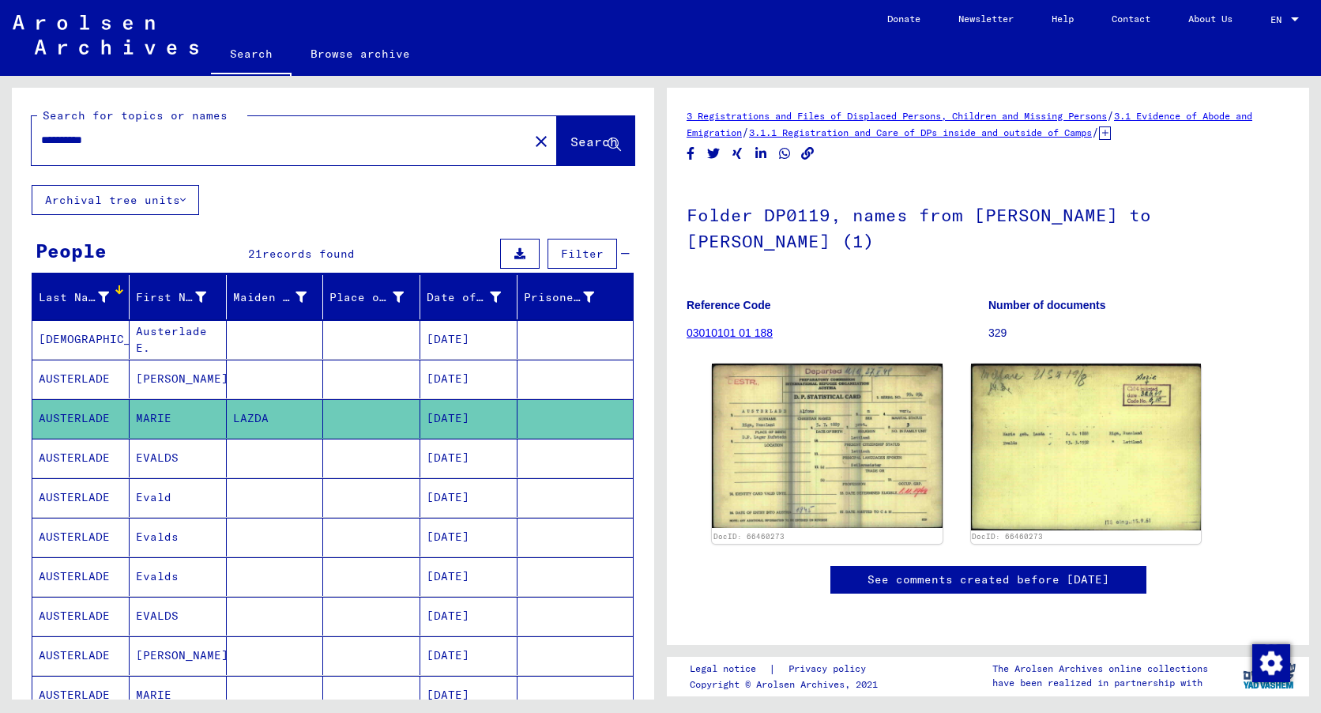
click at [169, 415] on mat-cell "MARIE" at bounding box center [178, 418] width 97 height 39
click at [178, 449] on mat-cell "EVALDS" at bounding box center [178, 457] width 97 height 39
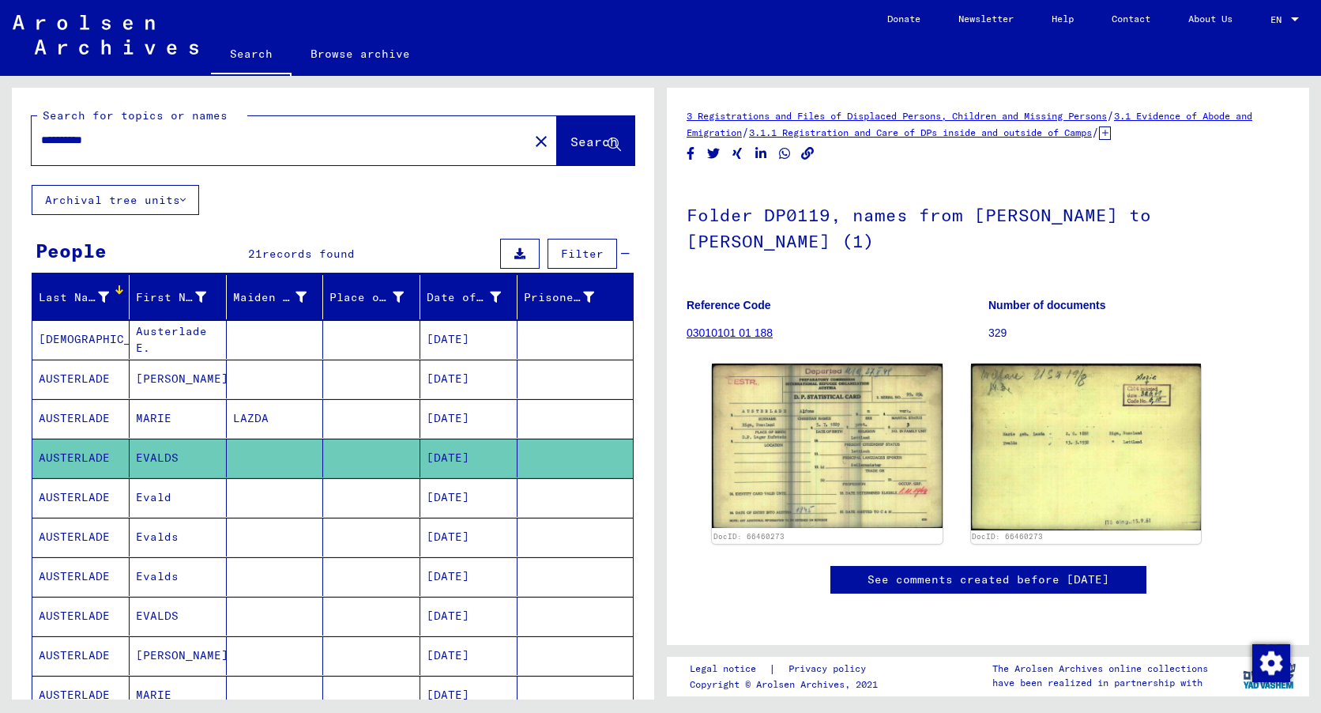
click at [178, 449] on mat-cell "EVALDS" at bounding box center [178, 457] width 97 height 39
click at [164, 343] on mat-cell "Austerlade E." at bounding box center [178, 339] width 97 height 39
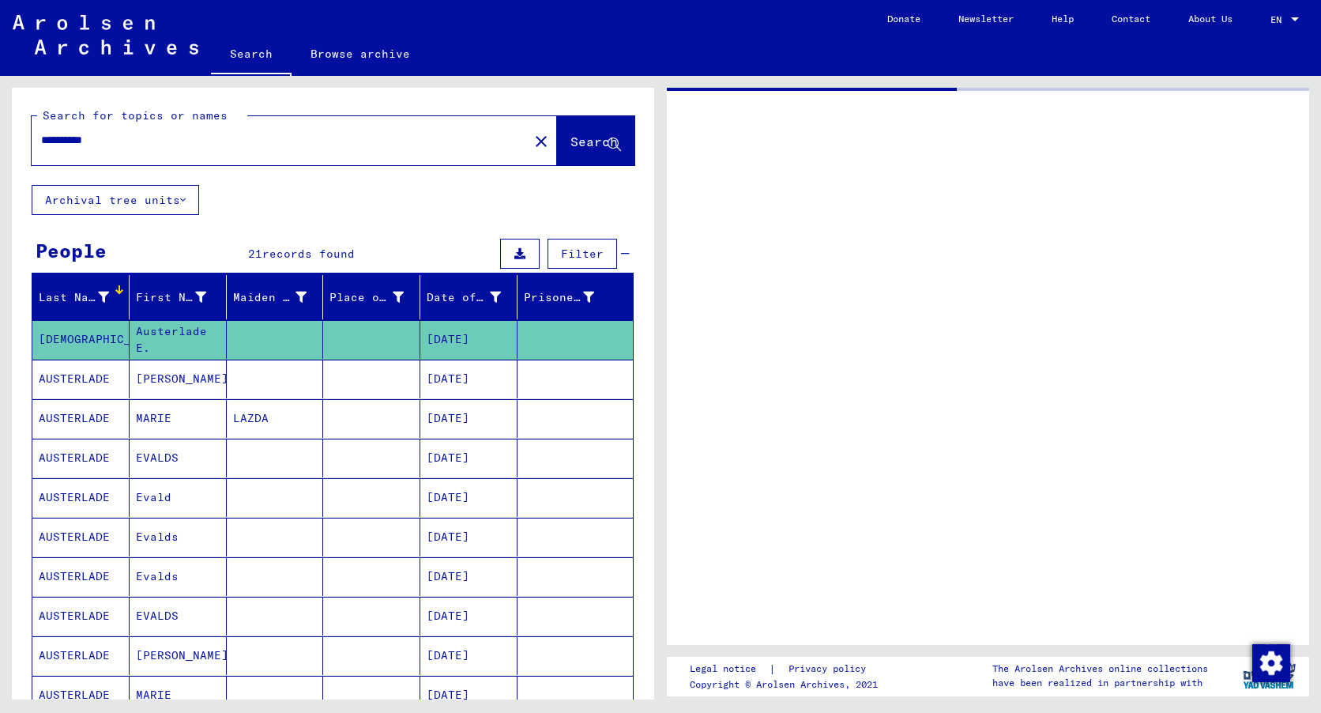
click at [164, 343] on mat-cell "Austerlade E." at bounding box center [178, 339] width 97 height 39
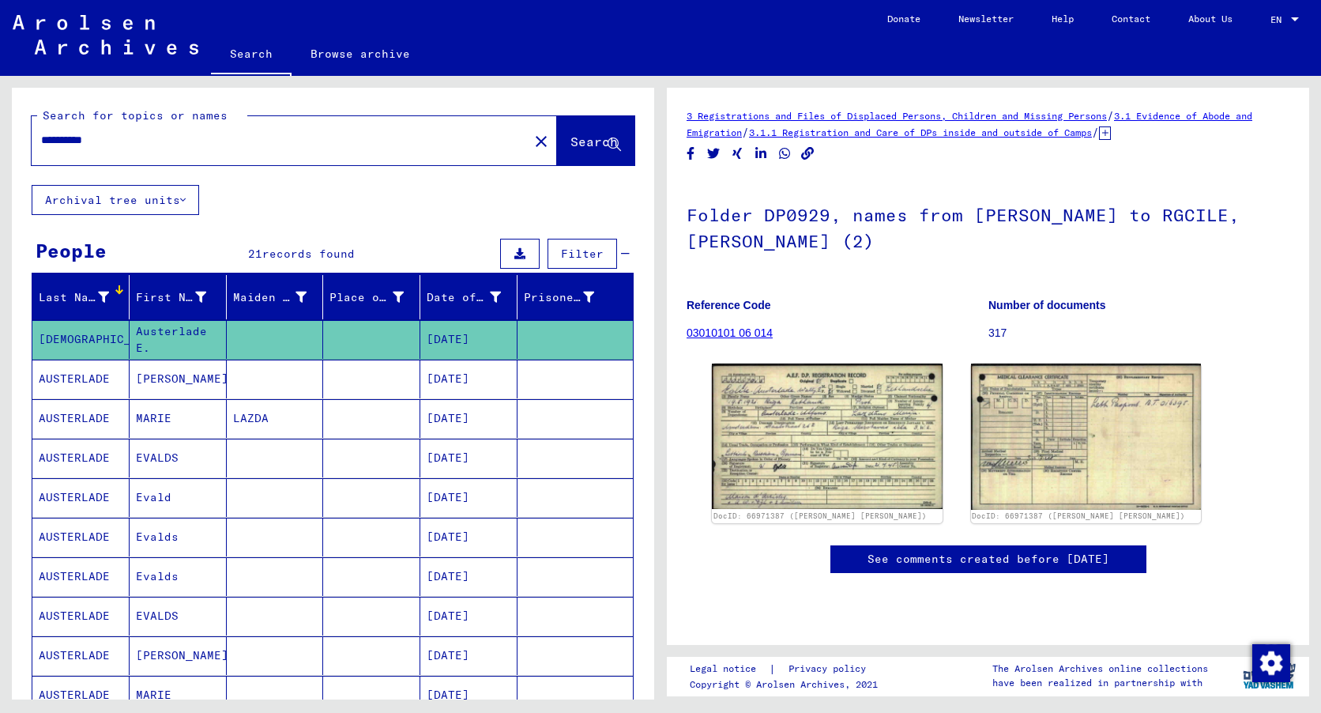
click at [141, 415] on mat-cell "MARIE" at bounding box center [178, 418] width 97 height 39
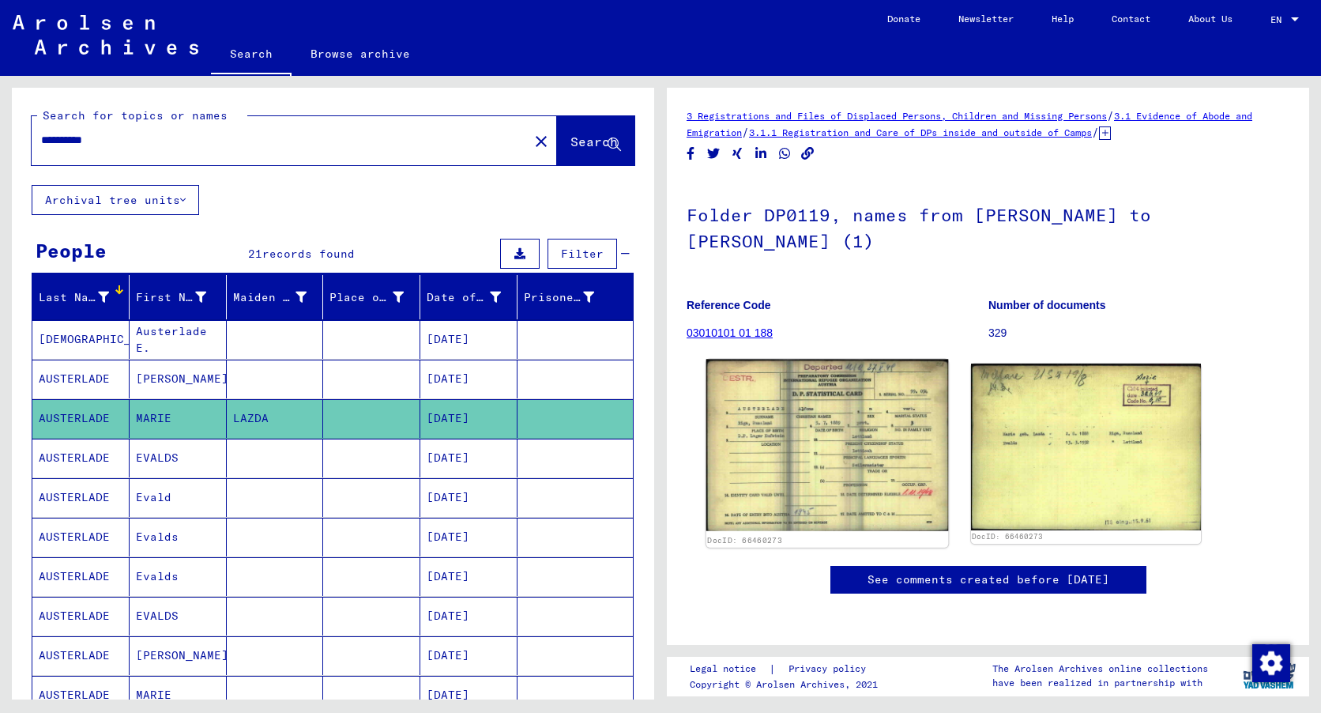
click at [839, 422] on img at bounding box center [827, 445] width 242 height 172
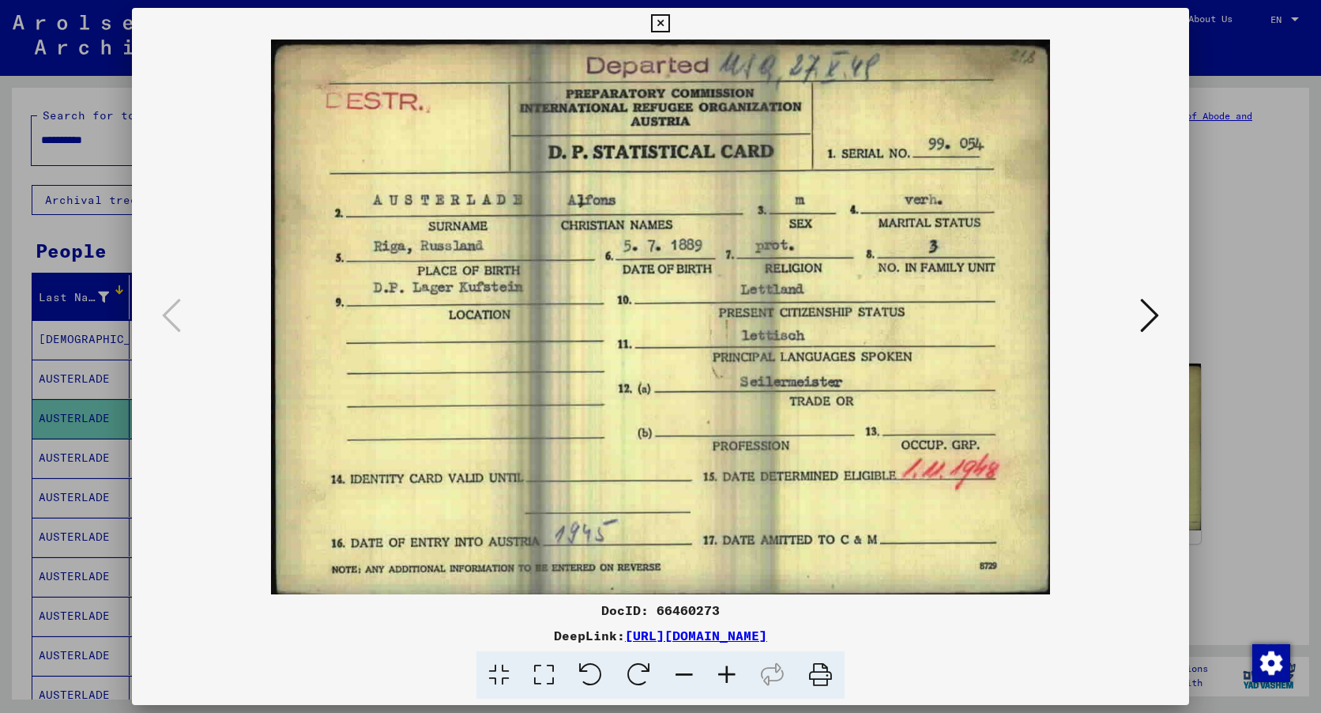
click at [662, 23] on icon at bounding box center [660, 23] width 18 height 19
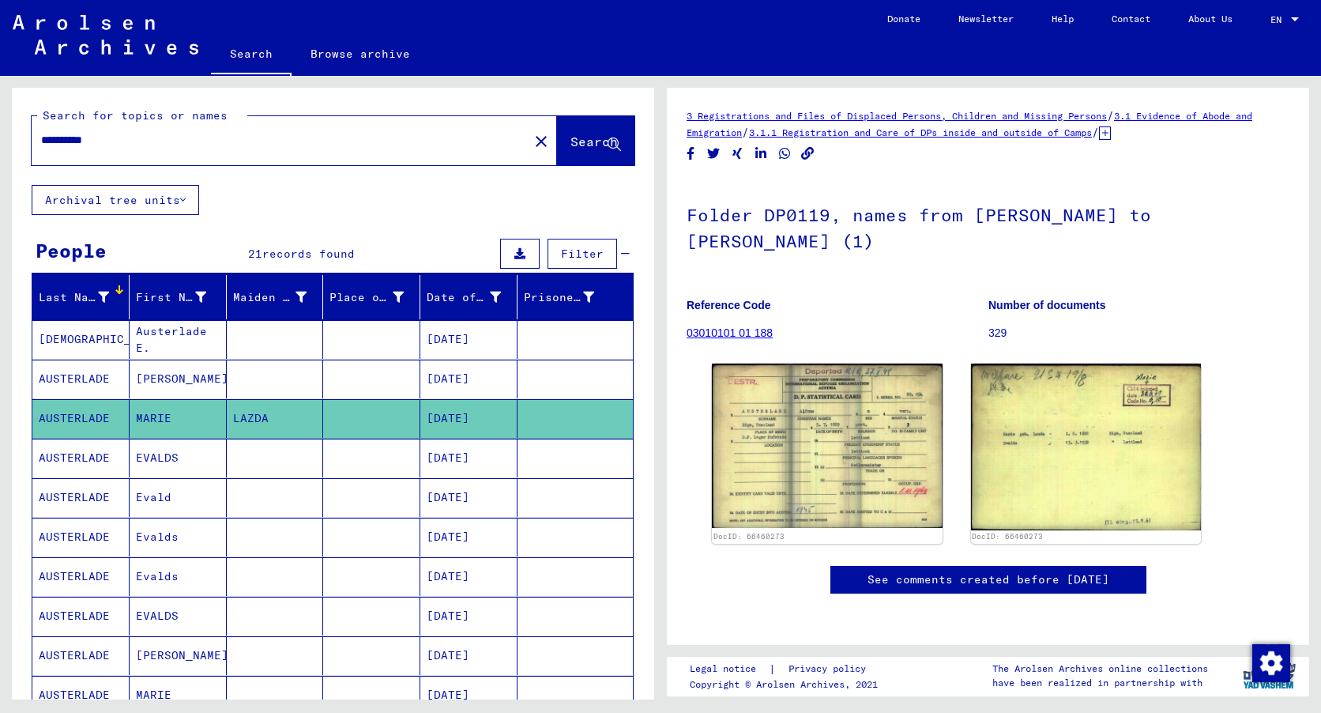
click at [158, 458] on mat-cell "EVALDS" at bounding box center [178, 457] width 97 height 39
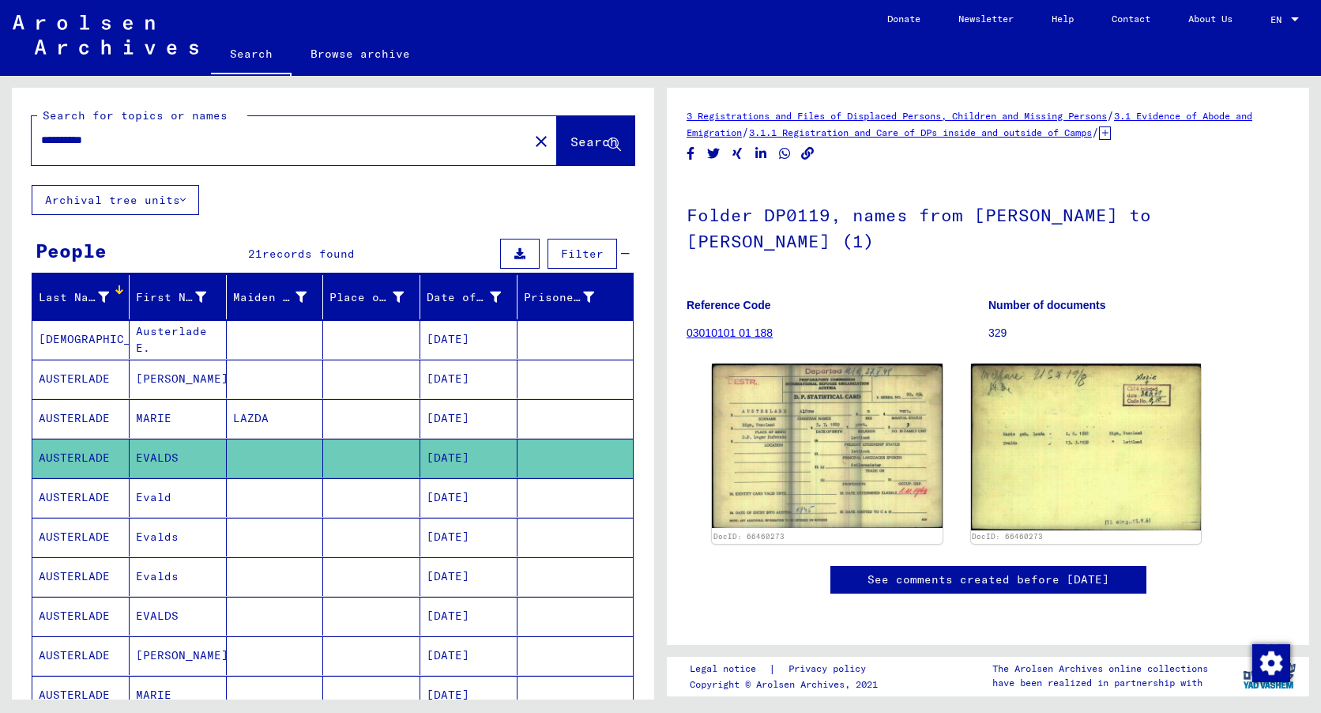
click at [158, 458] on mat-cell "EVALDS" at bounding box center [178, 457] width 97 height 39
click at [163, 493] on mat-cell "Evald" at bounding box center [178, 497] width 97 height 39
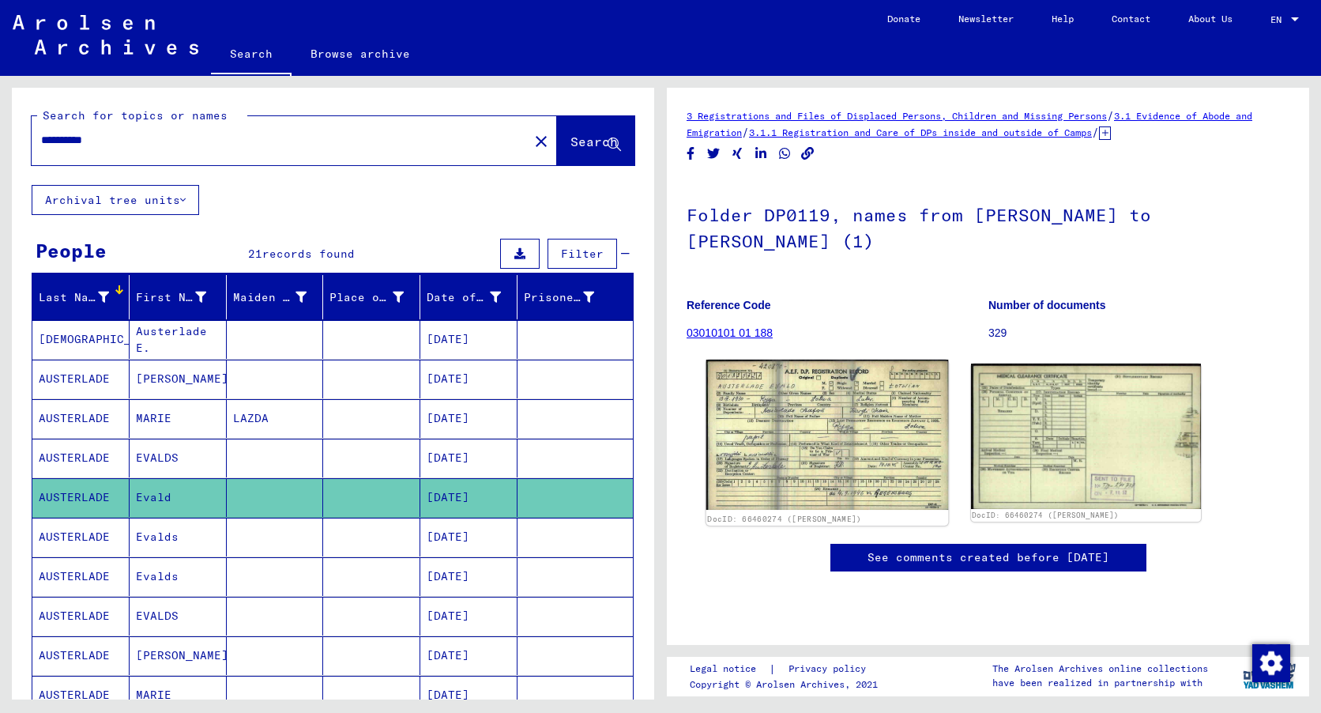
click at [849, 431] on img at bounding box center [827, 434] width 242 height 151
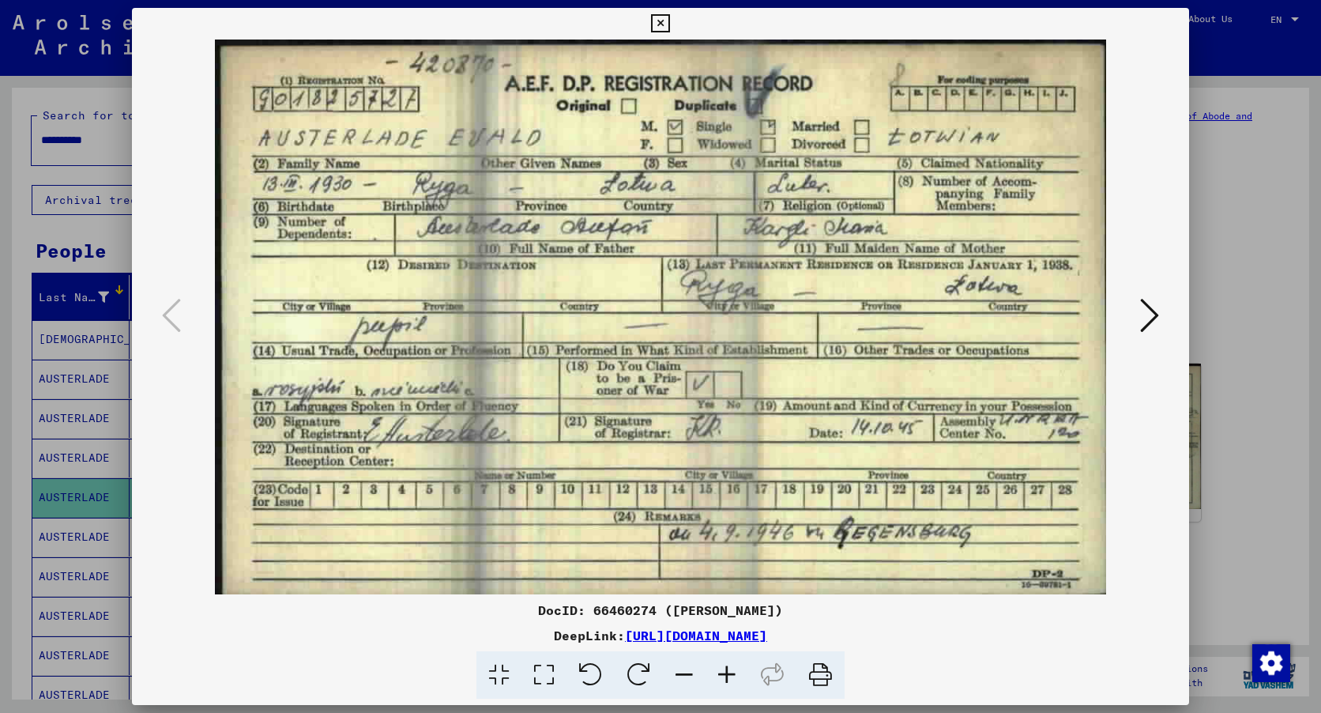
click at [826, 672] on icon at bounding box center [820, 675] width 48 height 48
click at [1157, 314] on icon at bounding box center [1149, 315] width 19 height 38
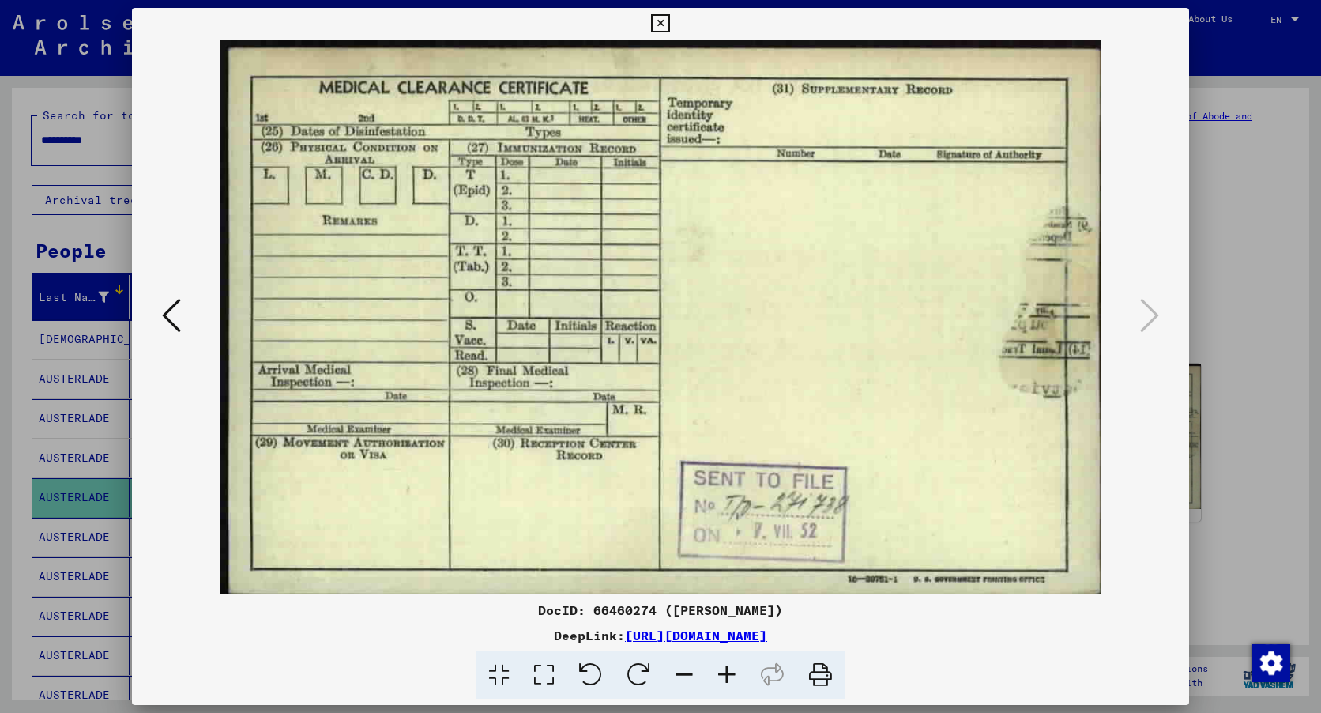
click at [818, 675] on icon at bounding box center [820, 675] width 48 height 48
click at [174, 308] on icon at bounding box center [171, 315] width 19 height 38
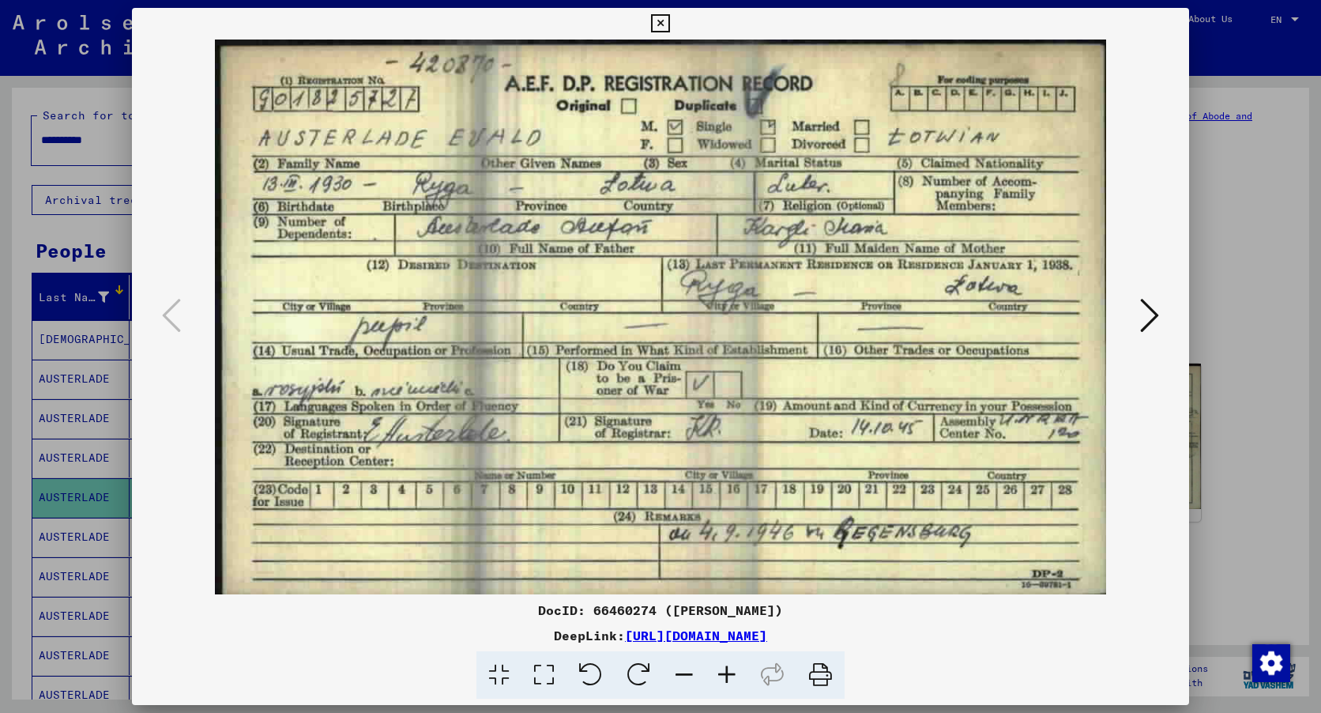
click at [662, 21] on icon at bounding box center [660, 23] width 18 height 19
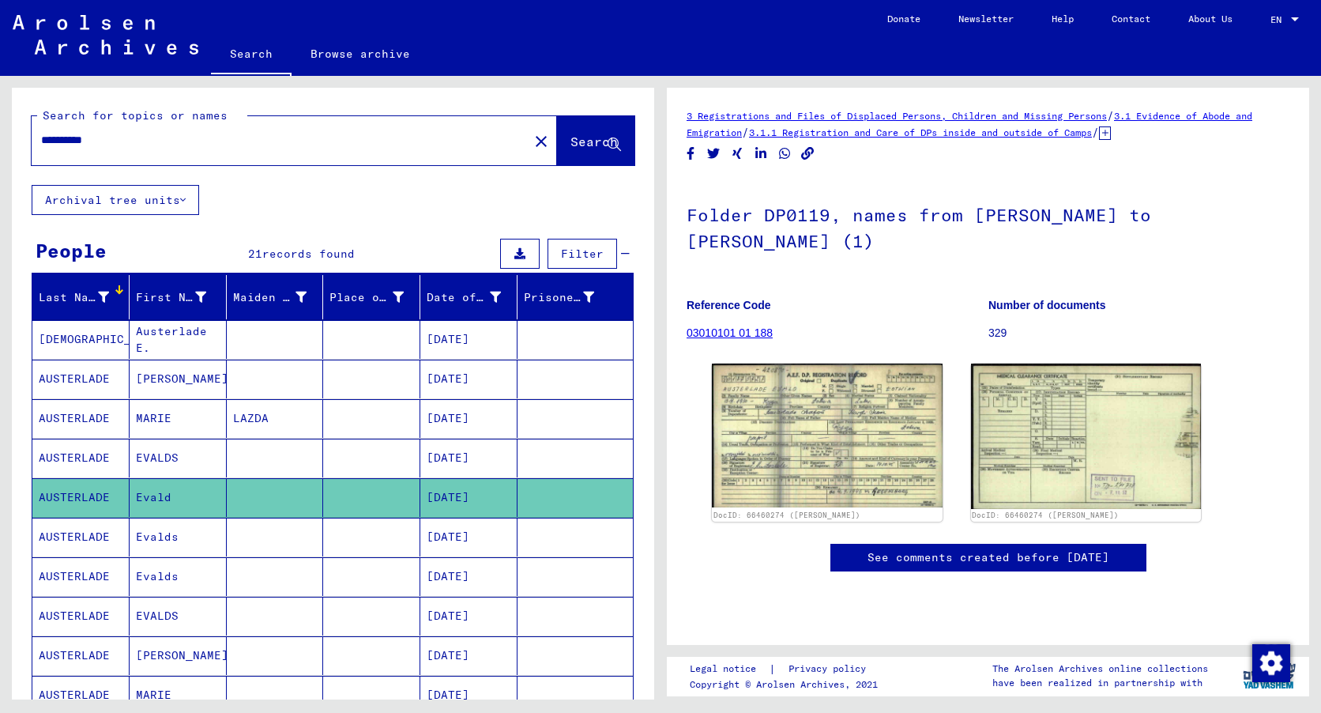
click at [179, 533] on mat-cell "Evalds" at bounding box center [178, 536] width 97 height 39
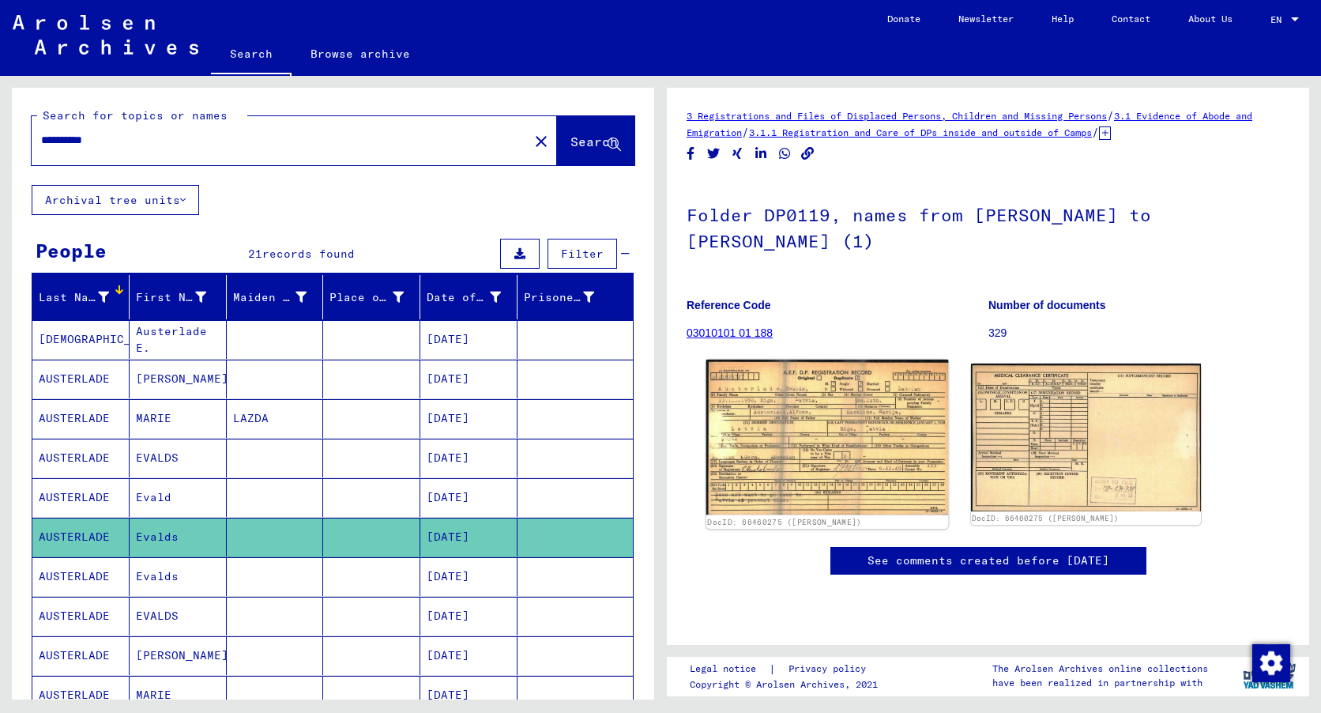
click at [796, 395] on img at bounding box center [827, 436] width 242 height 155
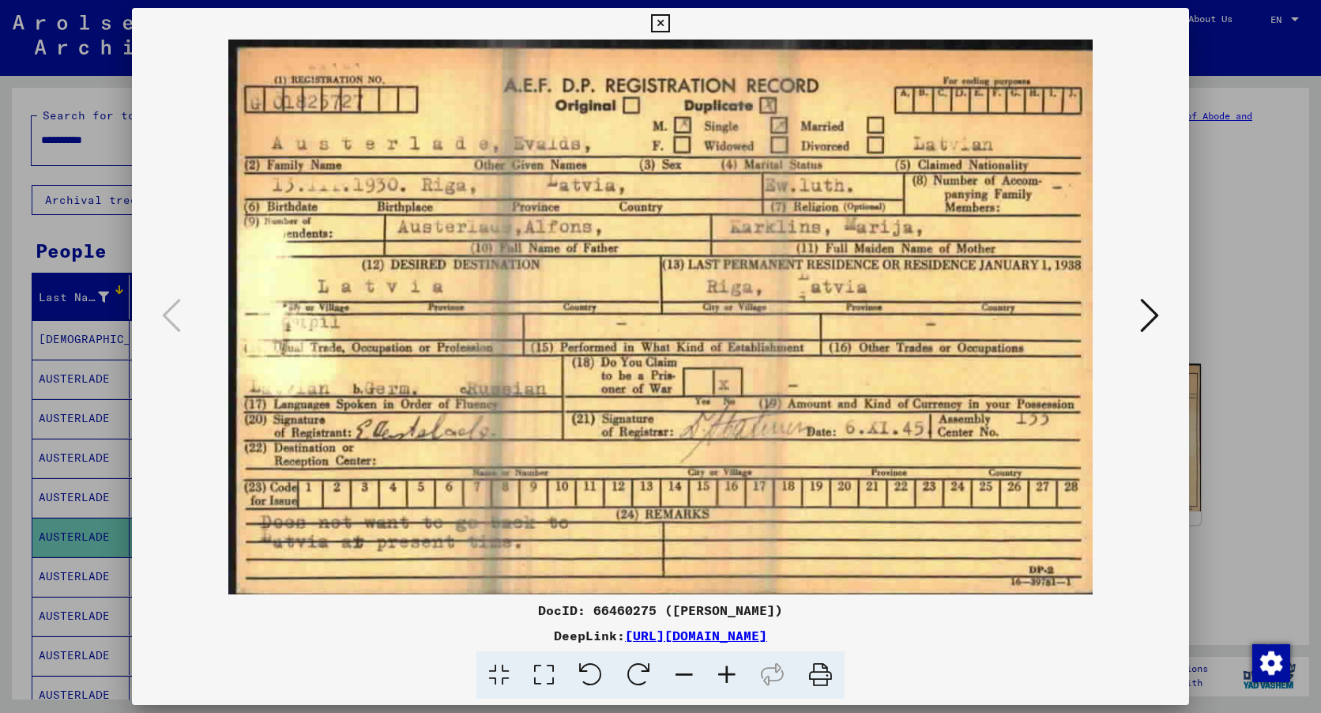
click at [818, 671] on icon at bounding box center [820, 675] width 48 height 48
click at [1149, 314] on icon at bounding box center [1149, 315] width 19 height 38
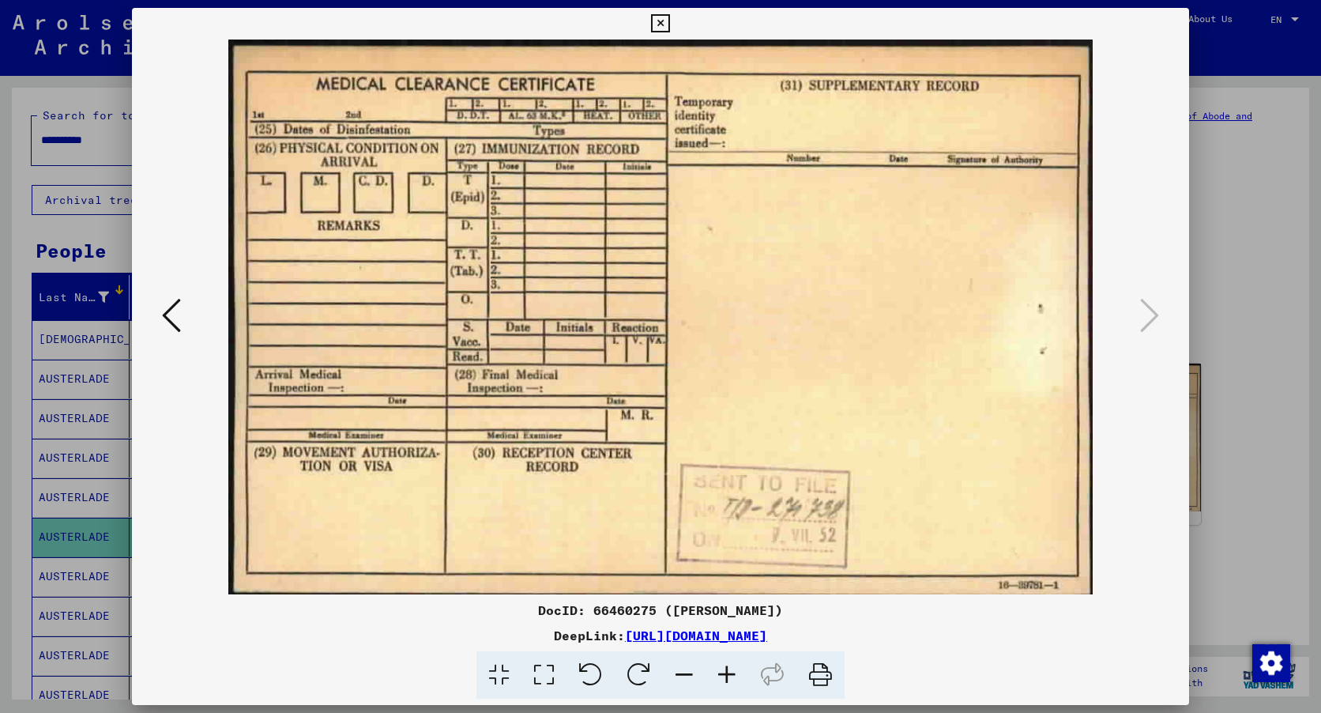
click at [815, 671] on icon at bounding box center [820, 675] width 48 height 48
click at [664, 21] on icon at bounding box center [660, 23] width 18 height 19
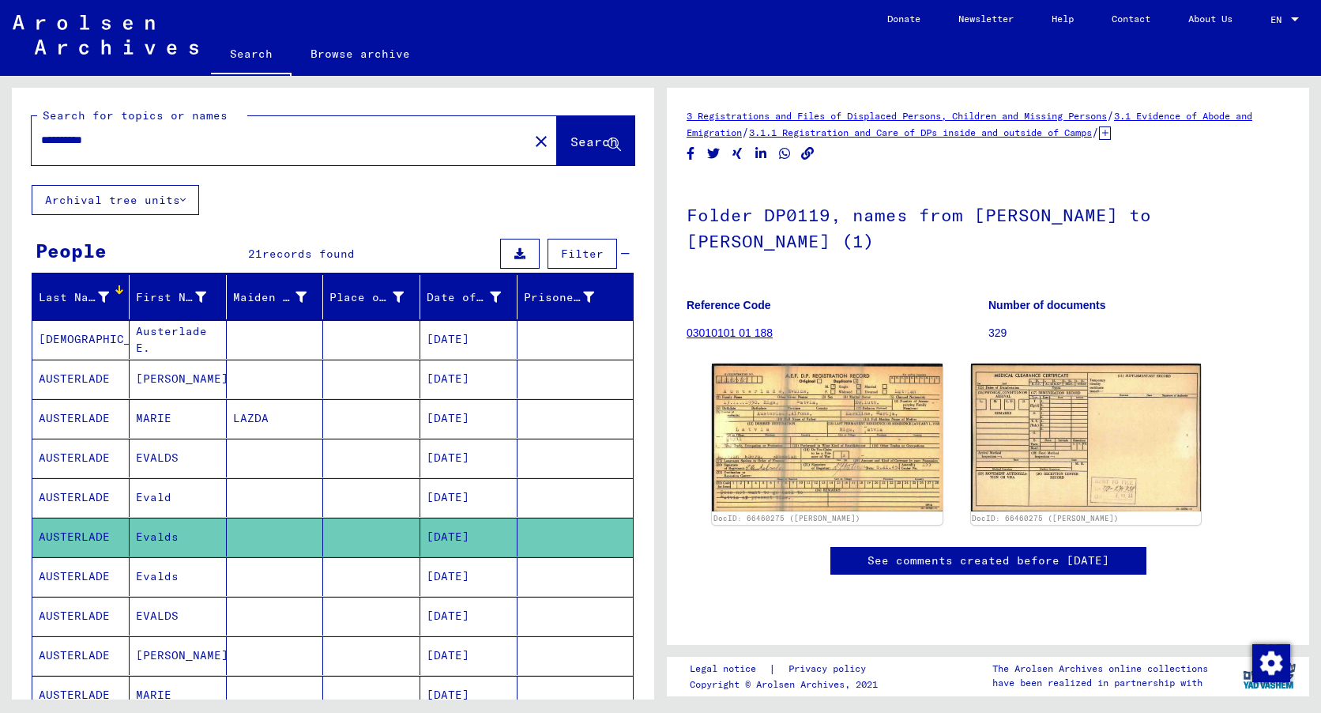
click at [163, 573] on mat-cell "Evalds" at bounding box center [178, 576] width 97 height 39
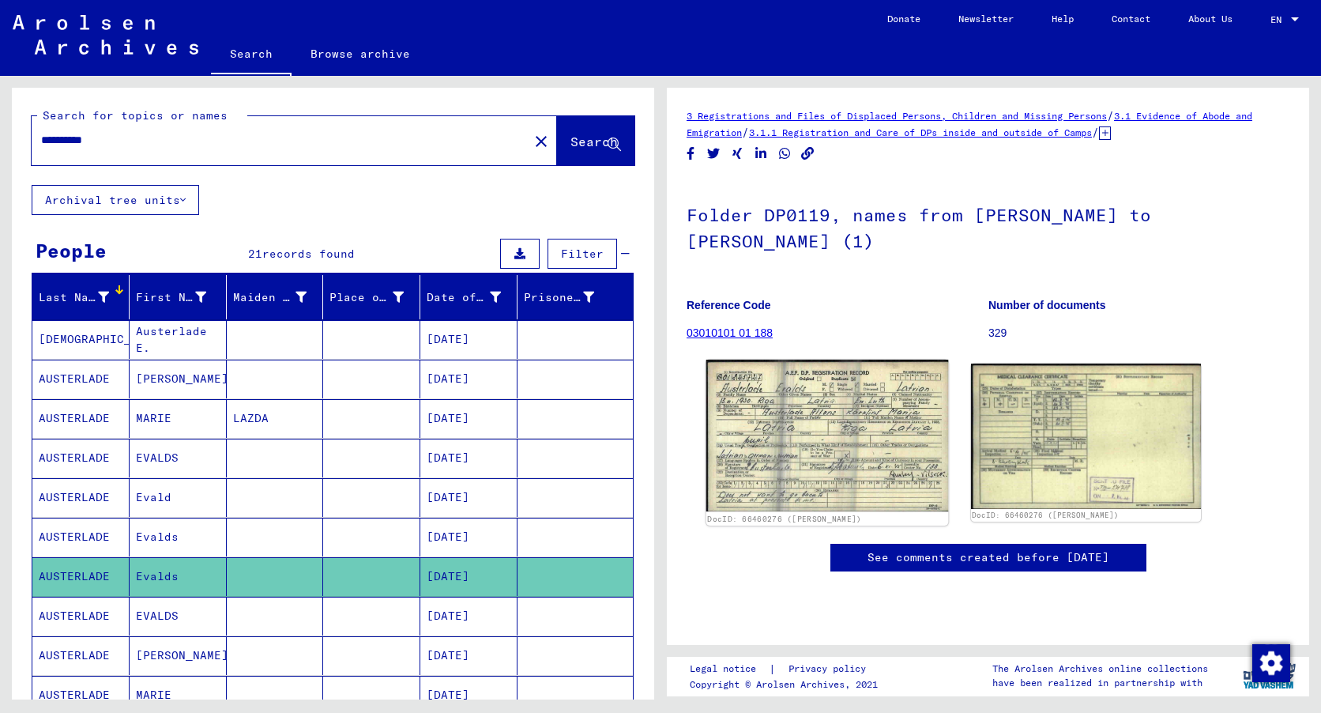
click at [838, 432] on img at bounding box center [827, 435] width 242 height 152
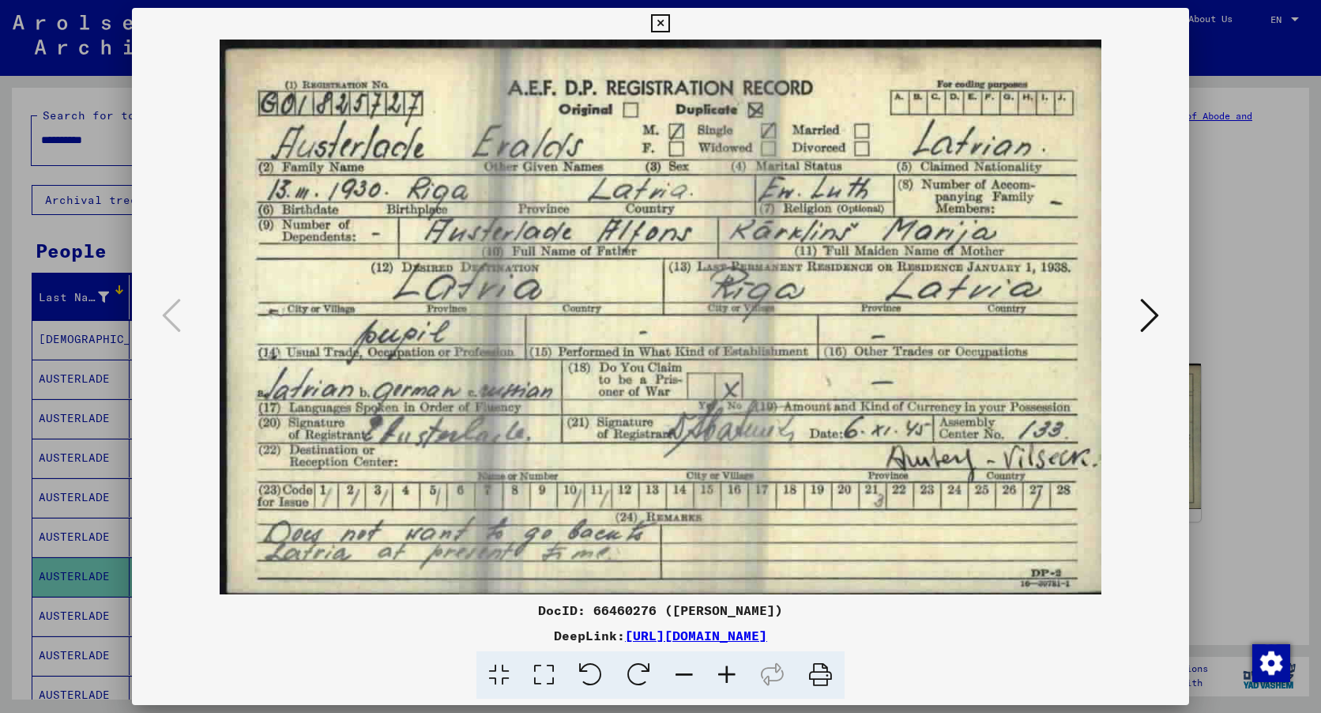
click at [815, 672] on icon at bounding box center [820, 675] width 48 height 48
click at [1152, 313] on icon at bounding box center [1149, 315] width 19 height 38
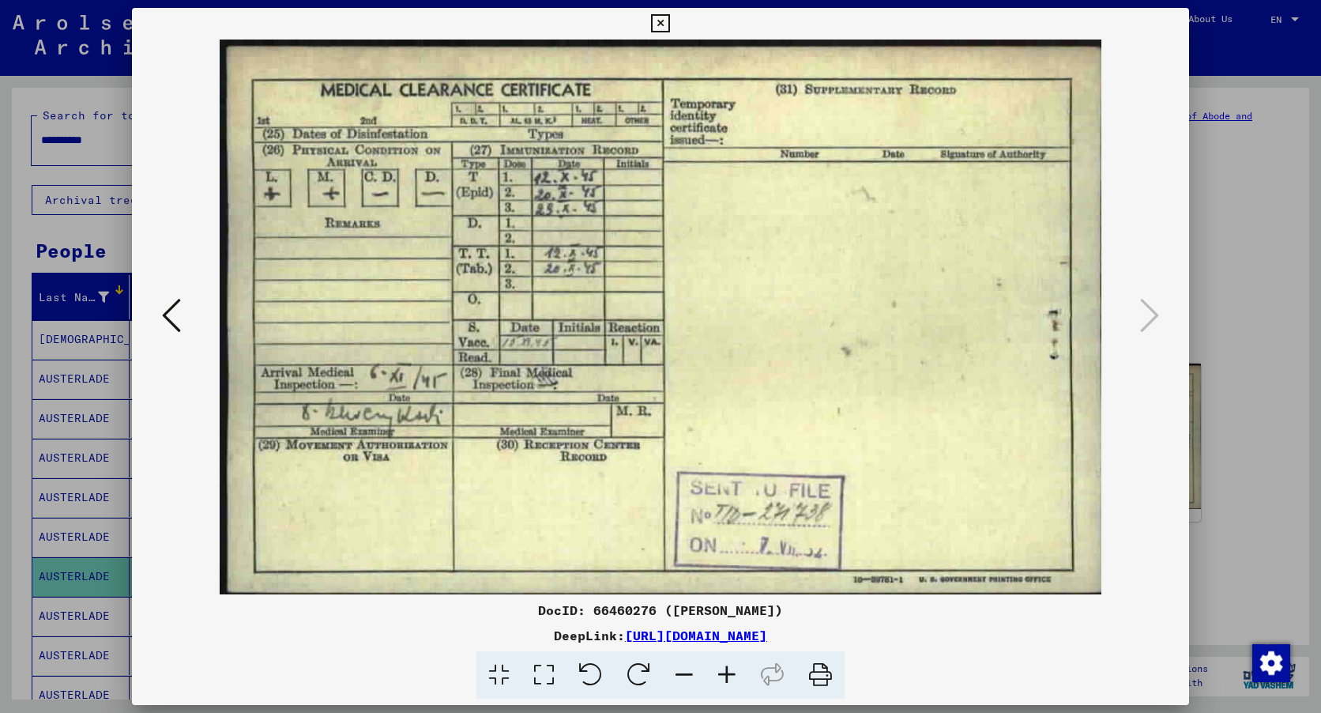
click at [825, 675] on icon at bounding box center [820, 675] width 48 height 48
click at [167, 310] on icon at bounding box center [171, 315] width 19 height 38
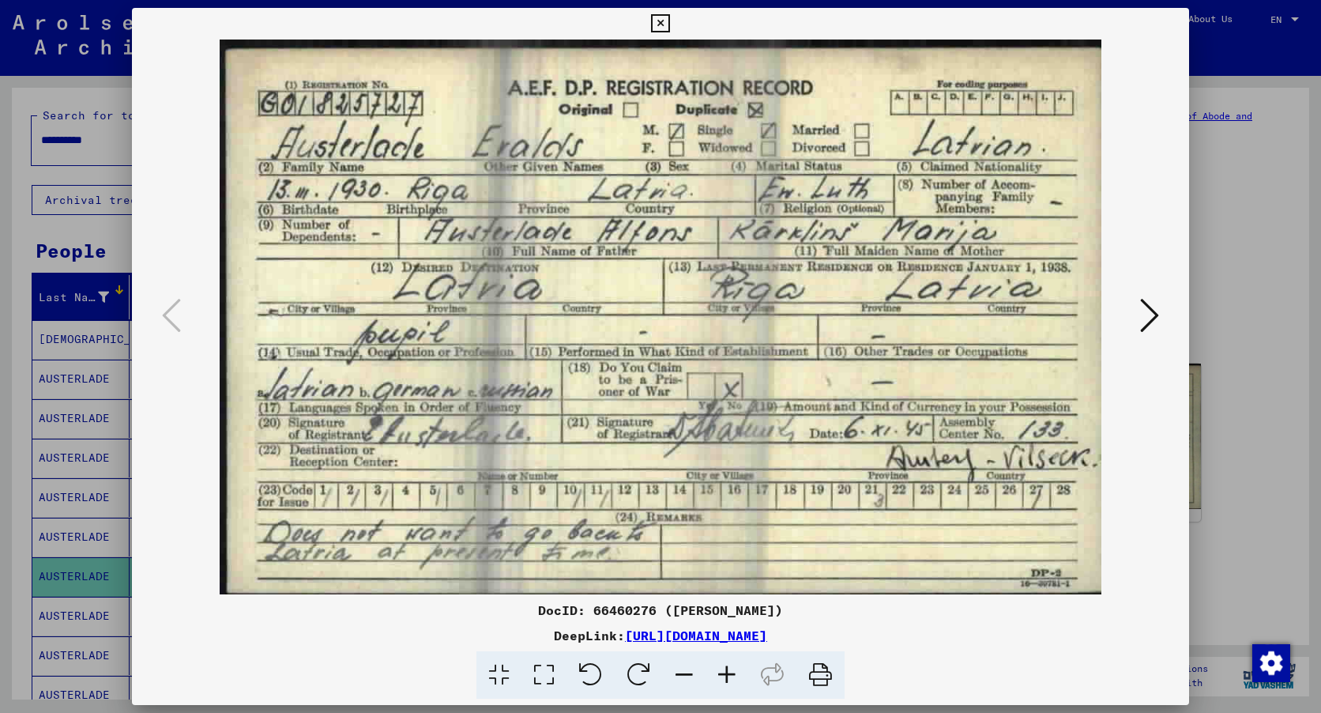
click at [667, 17] on icon at bounding box center [660, 23] width 18 height 19
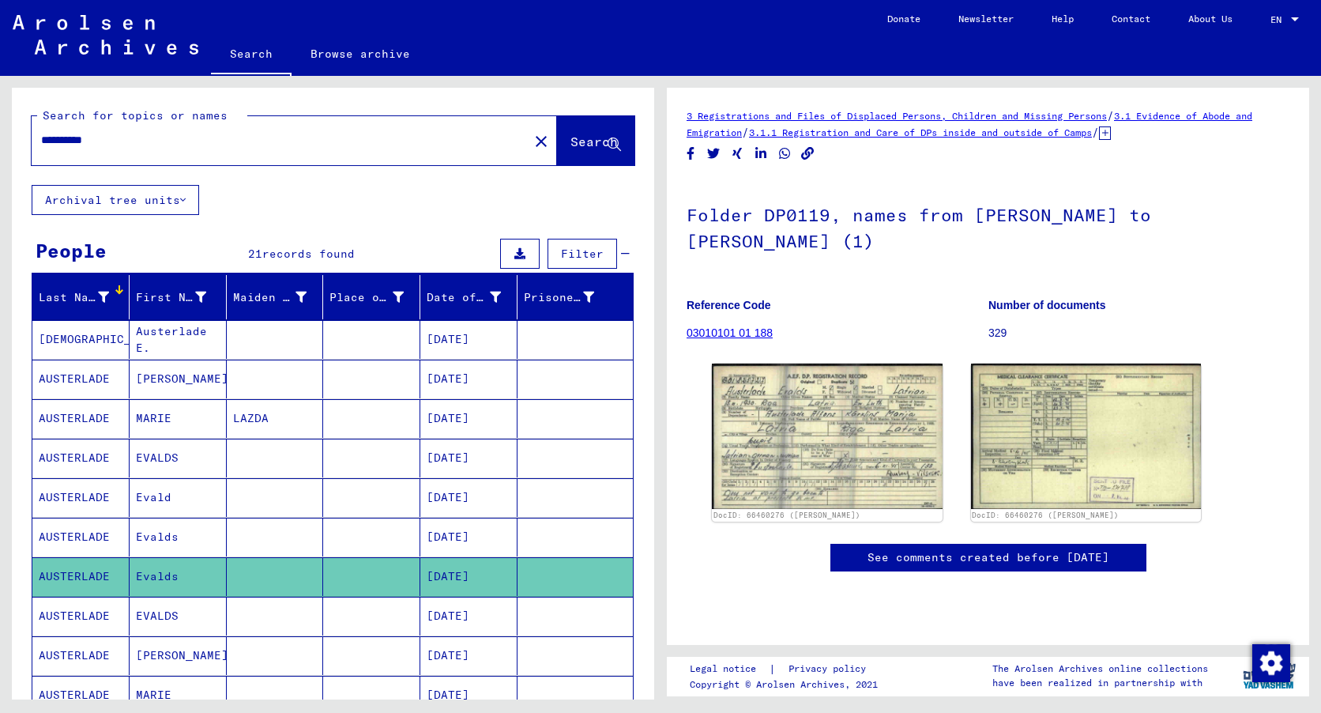
click at [163, 612] on mat-cell "EVALDS" at bounding box center [178, 615] width 97 height 39
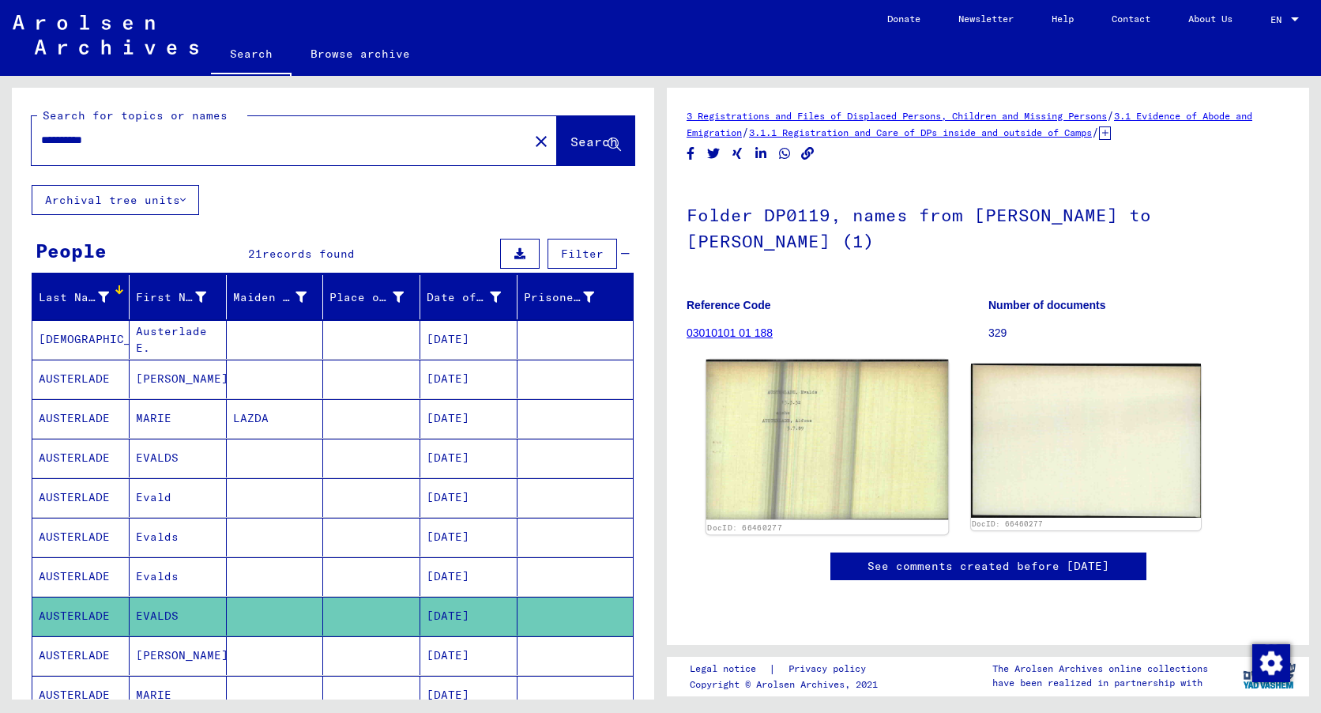
click at [863, 438] on img at bounding box center [827, 439] width 242 height 160
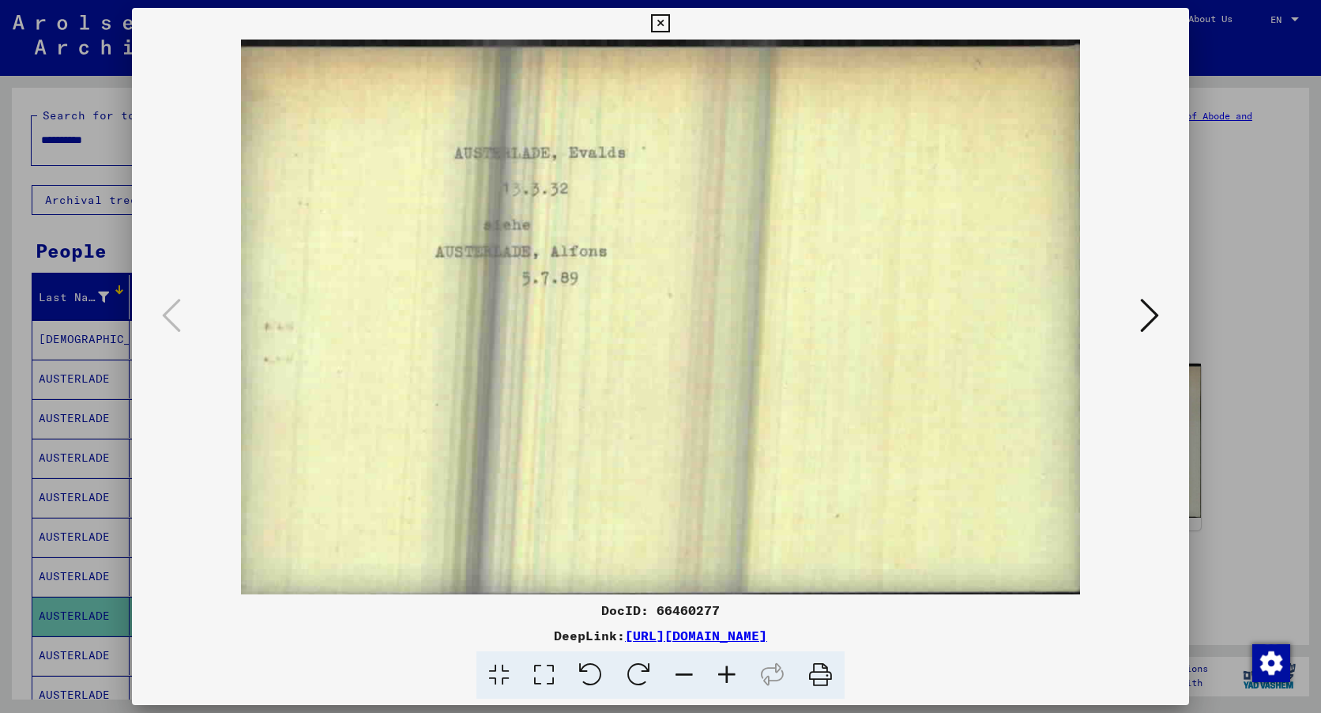
click at [1149, 314] on icon at bounding box center [1149, 315] width 19 height 38
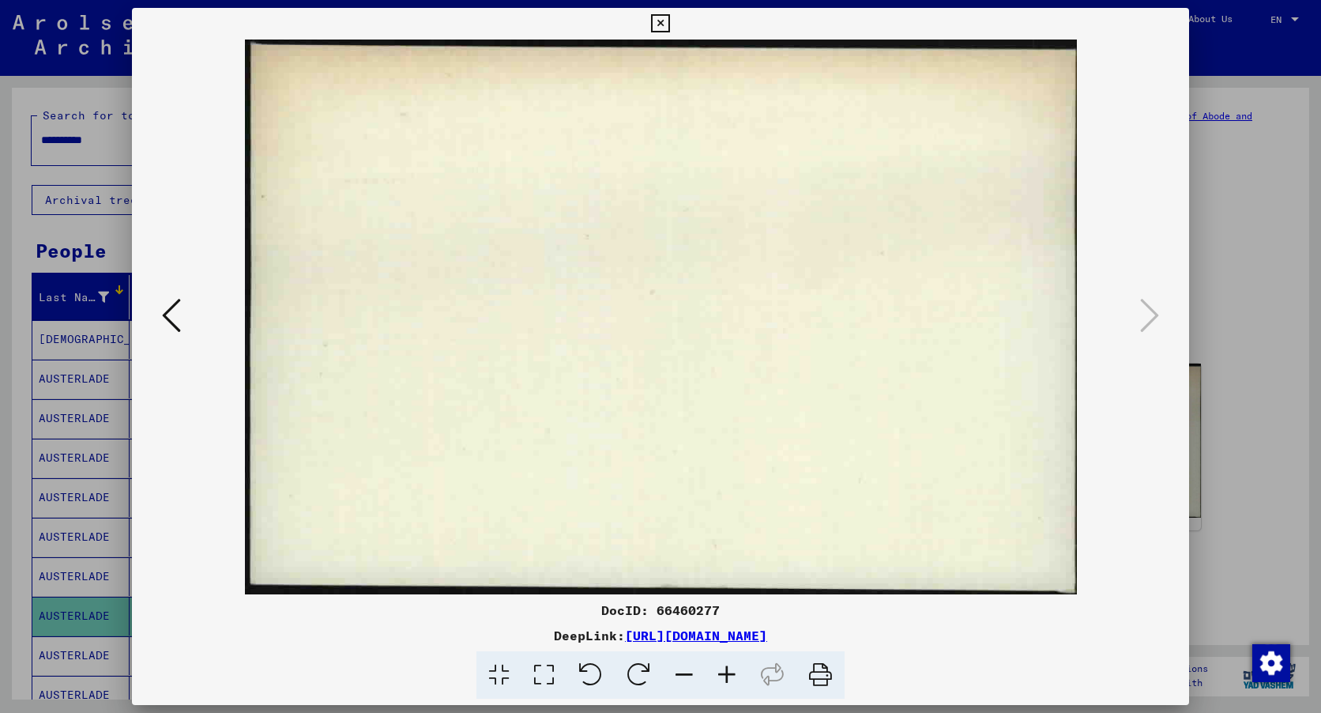
click at [662, 19] on icon at bounding box center [660, 23] width 18 height 19
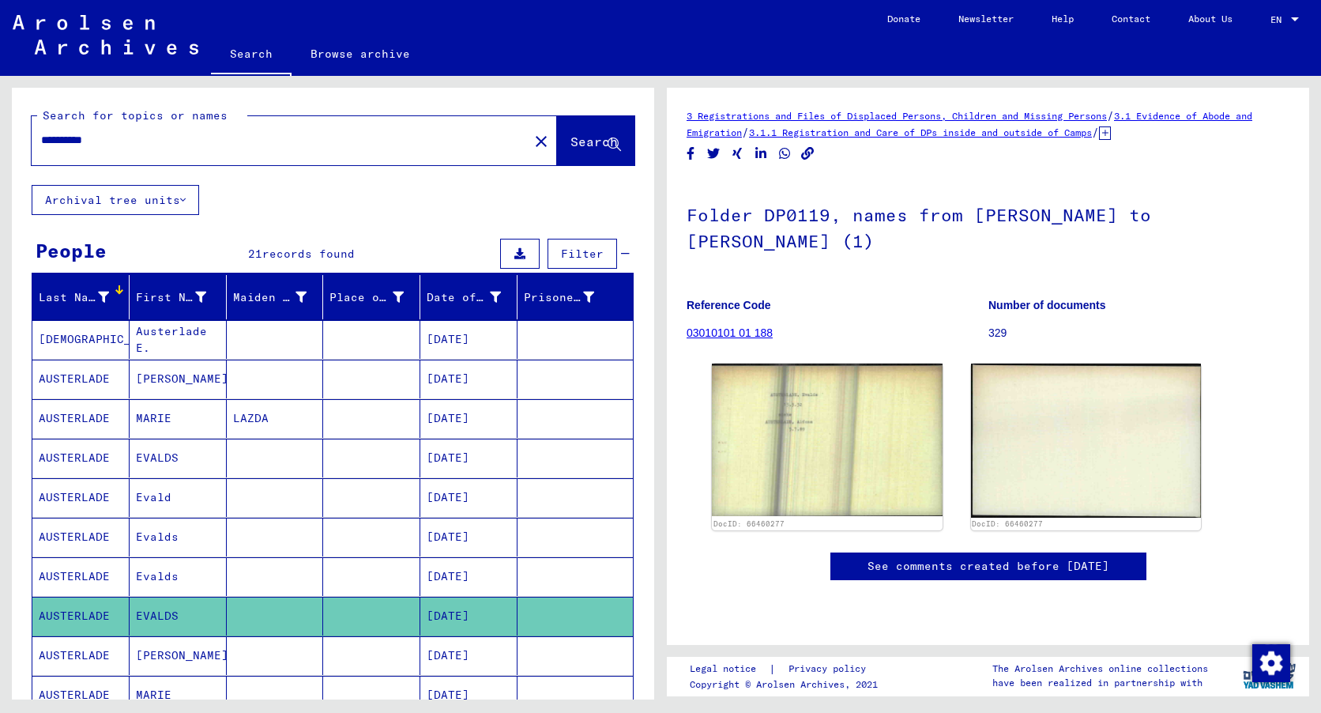
click at [165, 655] on mat-cell "[PERSON_NAME]" at bounding box center [178, 655] width 97 height 39
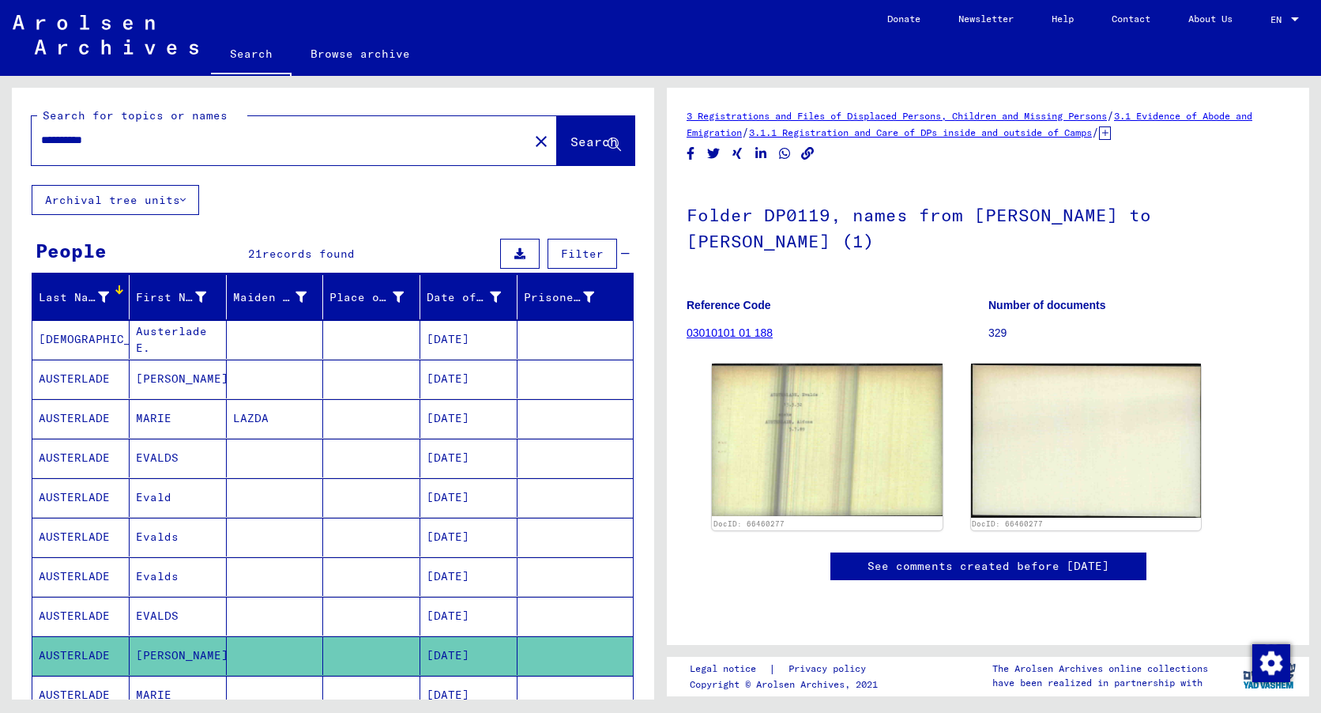
click at [165, 655] on mat-cell "[PERSON_NAME]" at bounding box center [178, 655] width 97 height 39
click at [540, 652] on mat-cell at bounding box center [574, 655] width 115 height 39
click at [72, 656] on icon at bounding box center [65, 649] width 39 height 63
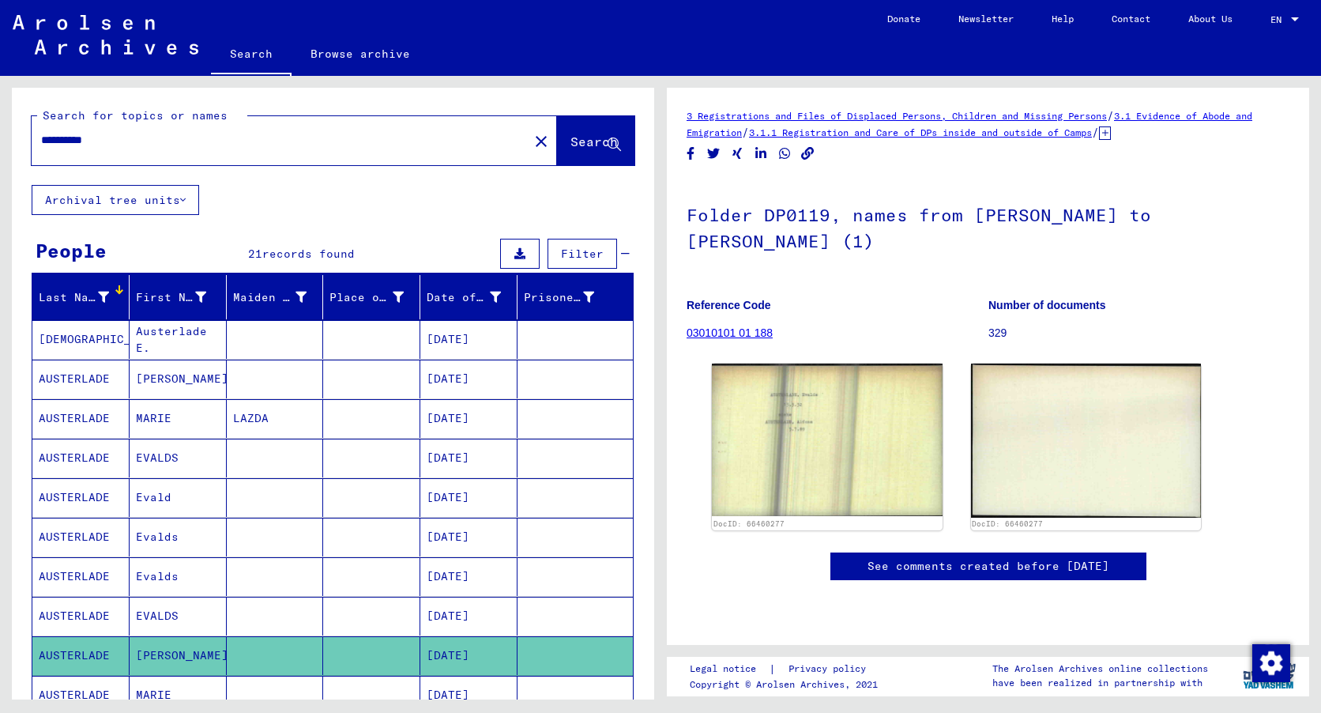
click at [72, 656] on icon at bounding box center [65, 649] width 39 height 63
click at [180, 675] on mat-cell "MARIE" at bounding box center [178, 694] width 97 height 39
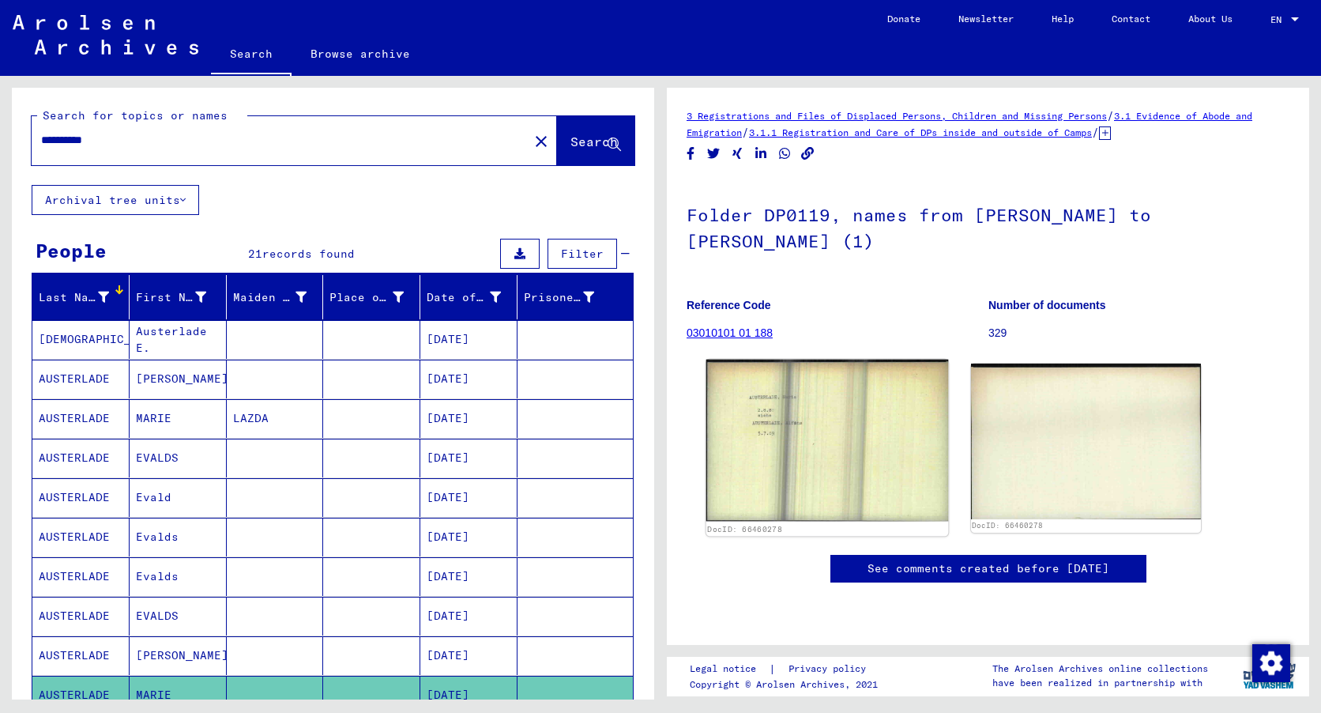
click at [808, 438] on img at bounding box center [827, 440] width 242 height 162
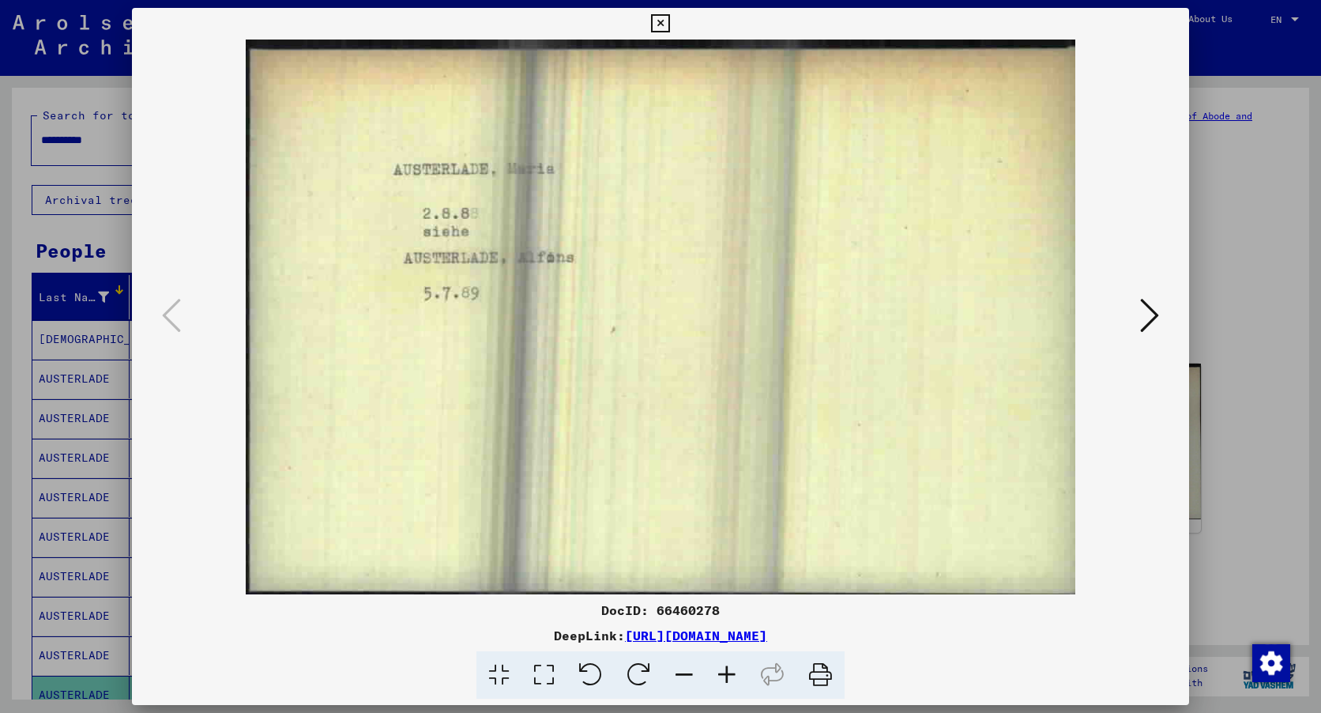
click at [1146, 314] on icon at bounding box center [1149, 315] width 19 height 38
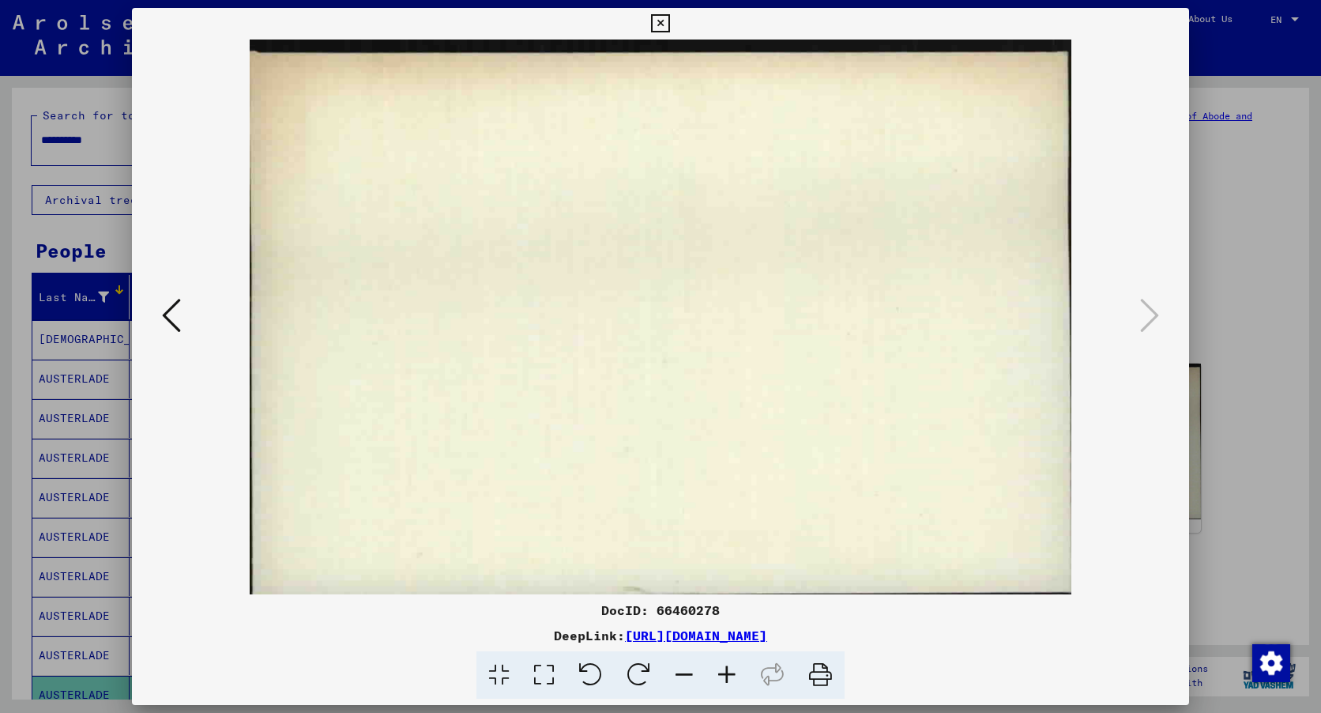
click at [169, 314] on icon at bounding box center [171, 315] width 19 height 38
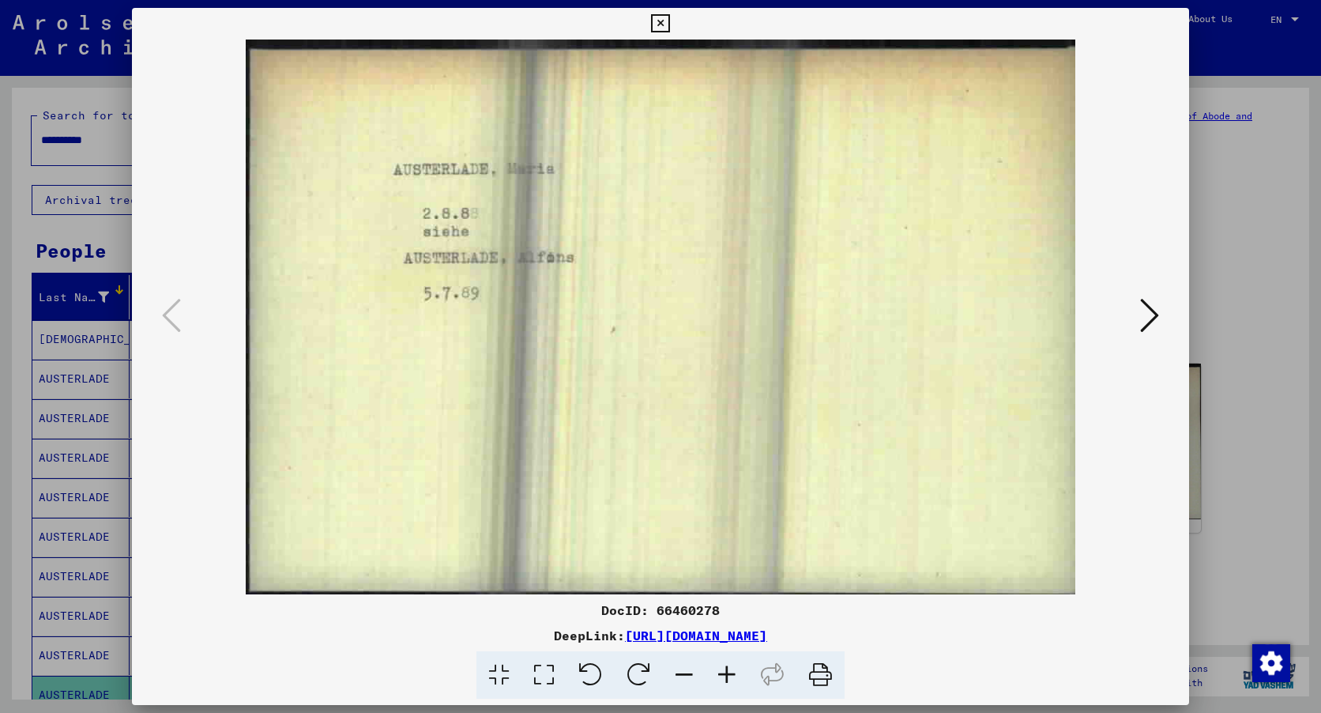
click at [658, 21] on icon at bounding box center [660, 23] width 18 height 19
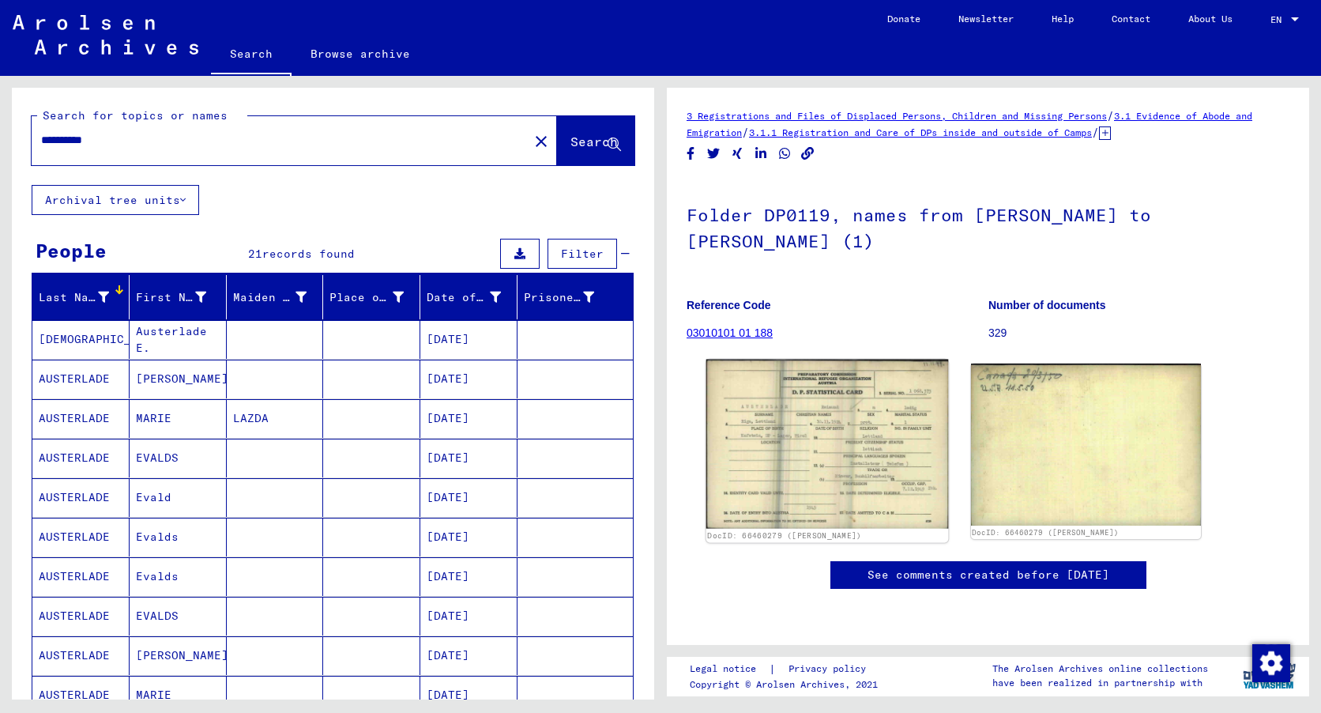
click at [846, 418] on img at bounding box center [827, 443] width 242 height 169
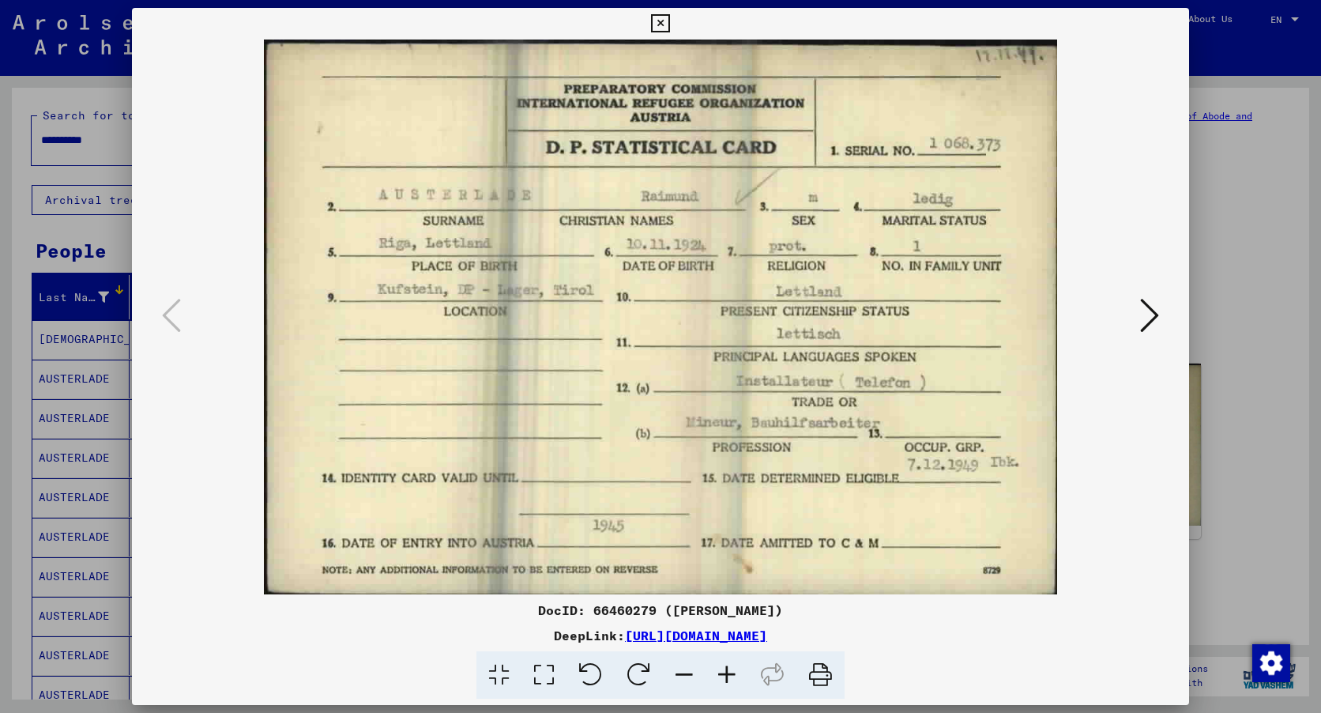
click at [825, 675] on icon at bounding box center [820, 675] width 48 height 48
click at [1149, 314] on icon at bounding box center [1149, 315] width 19 height 38
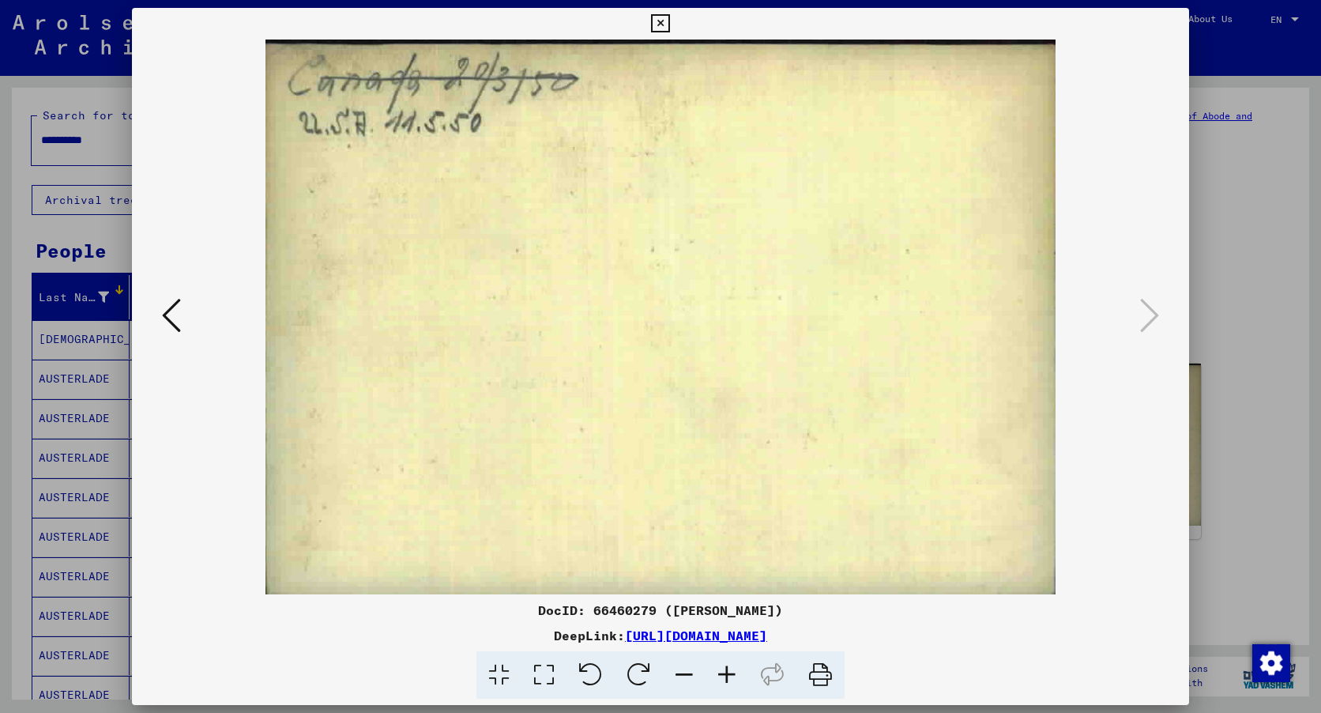
drag, startPoint x: 823, startPoint y: 675, endPoint x: 102, endPoint y: 626, distance: 722.8
click at [823, 674] on icon at bounding box center [820, 675] width 48 height 48
click at [180, 313] on icon at bounding box center [171, 315] width 19 height 38
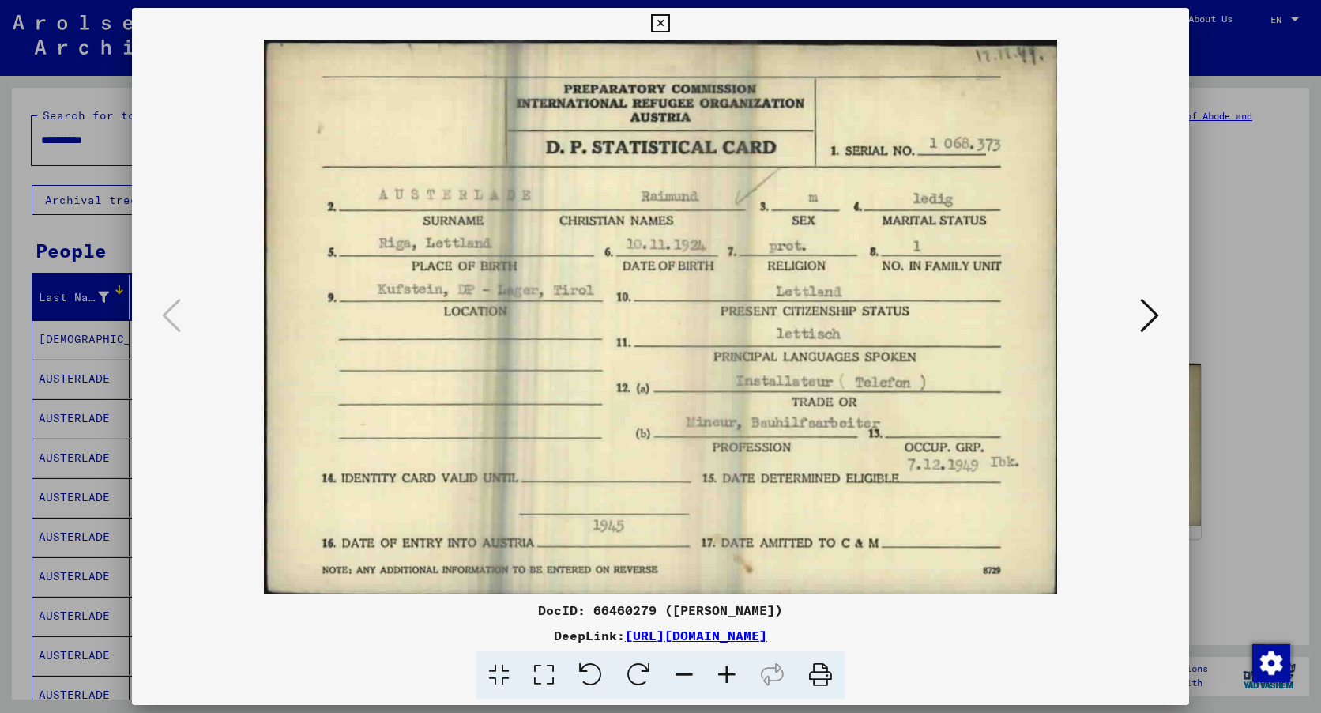
click at [659, 23] on icon at bounding box center [660, 23] width 18 height 19
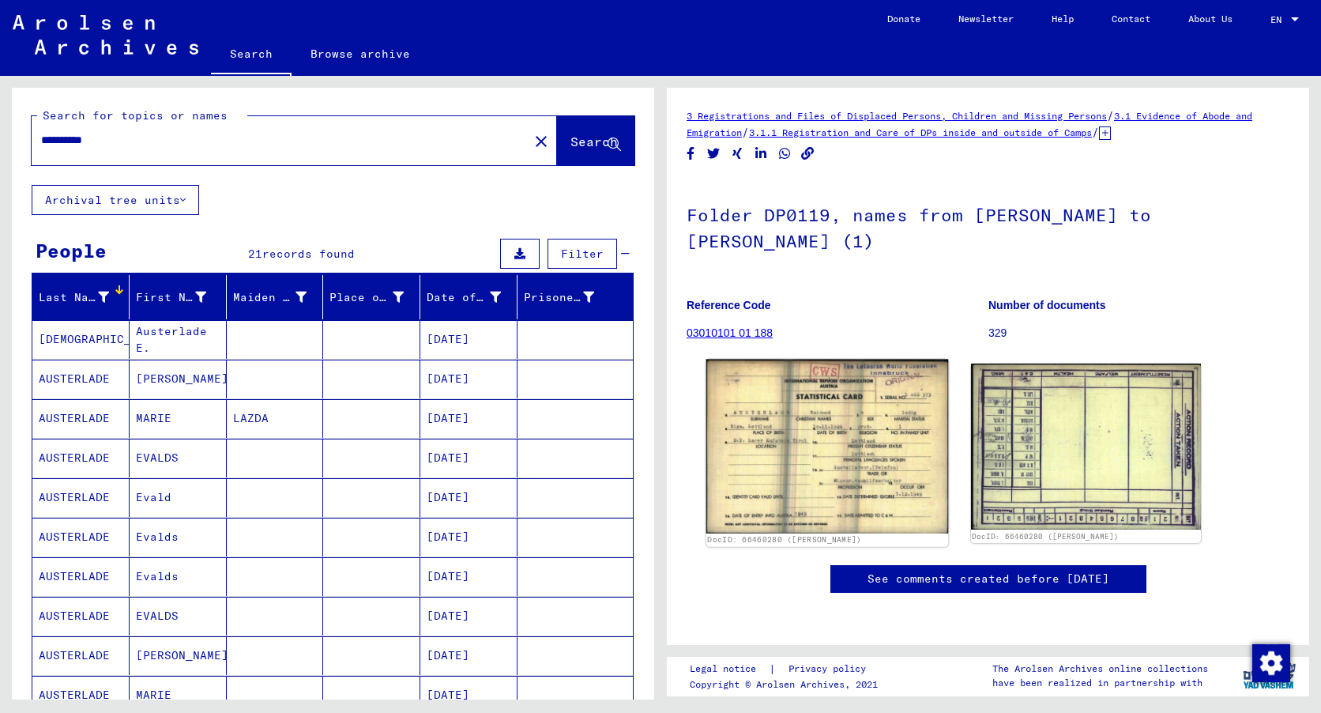
click at [833, 453] on img at bounding box center [827, 446] width 242 height 174
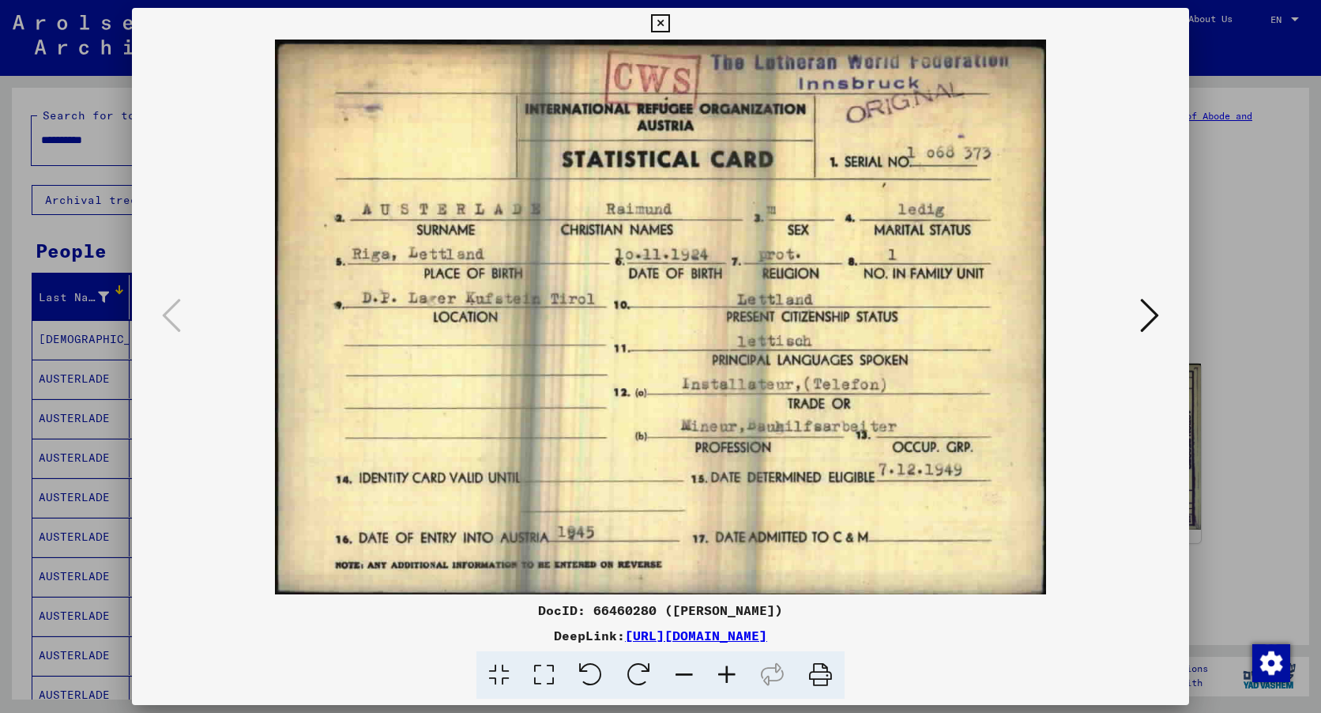
click at [818, 672] on icon at bounding box center [820, 675] width 48 height 48
click at [1158, 314] on icon at bounding box center [1149, 315] width 19 height 38
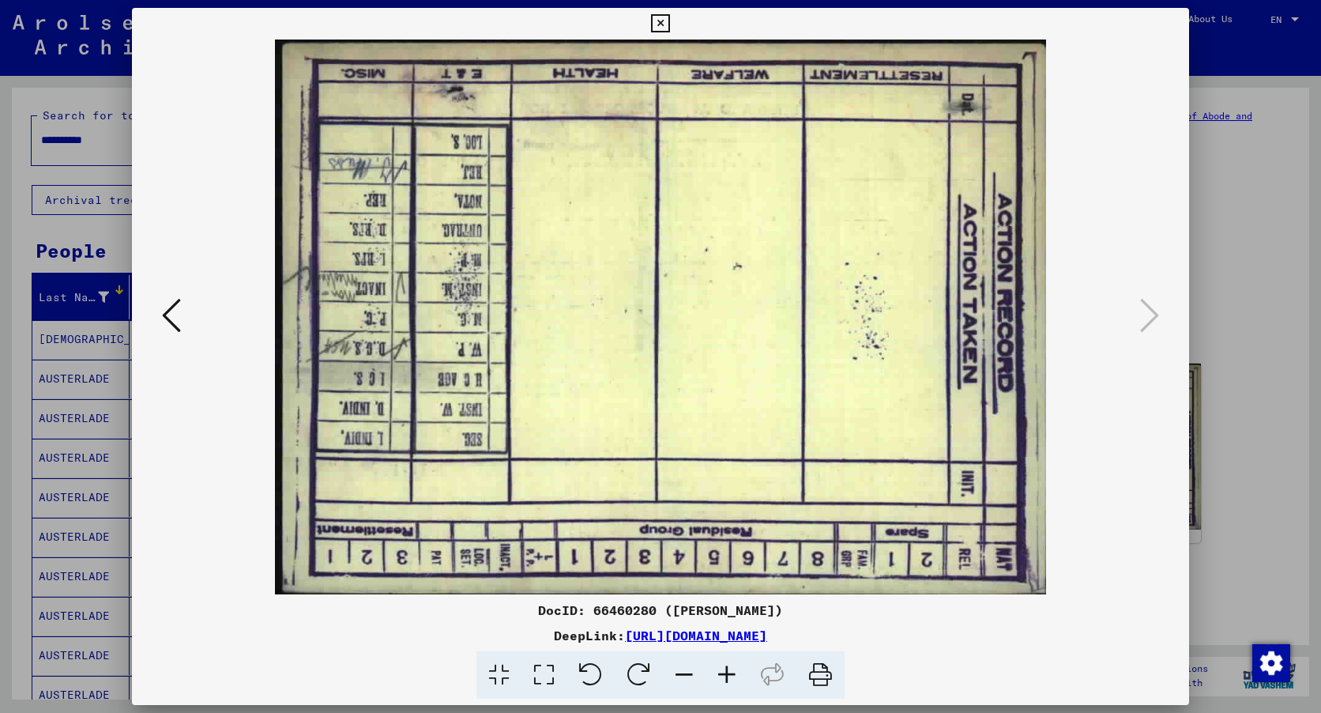
click at [821, 673] on icon at bounding box center [820, 675] width 48 height 48
click at [173, 321] on icon at bounding box center [171, 315] width 19 height 38
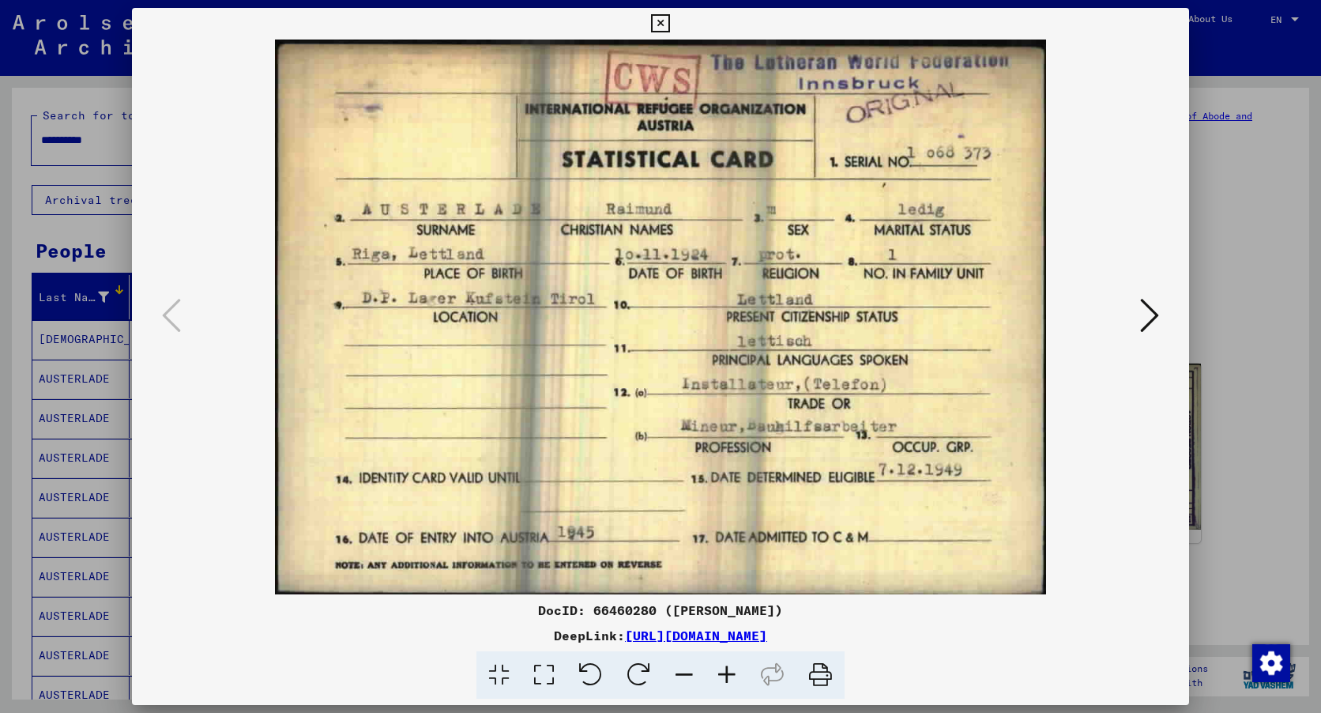
click at [665, 17] on icon at bounding box center [660, 23] width 18 height 19
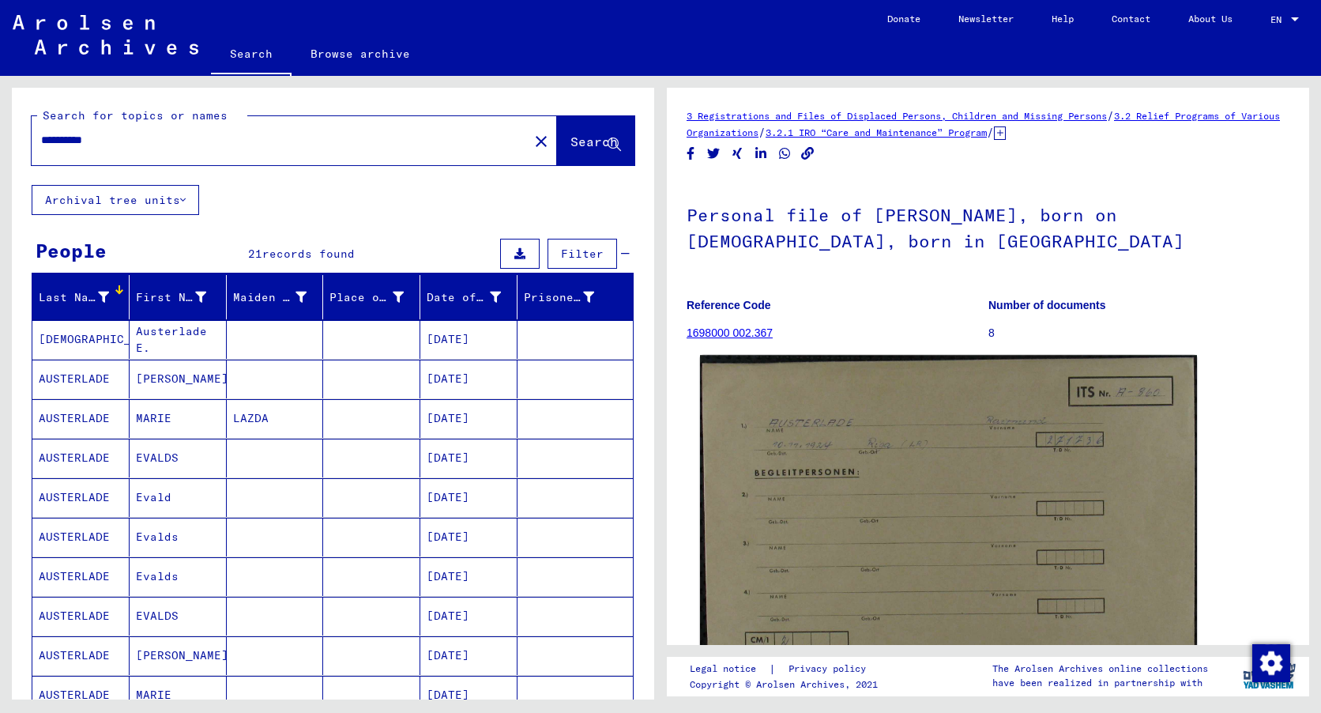
click at [947, 551] on img at bounding box center [948, 527] width 497 height 344
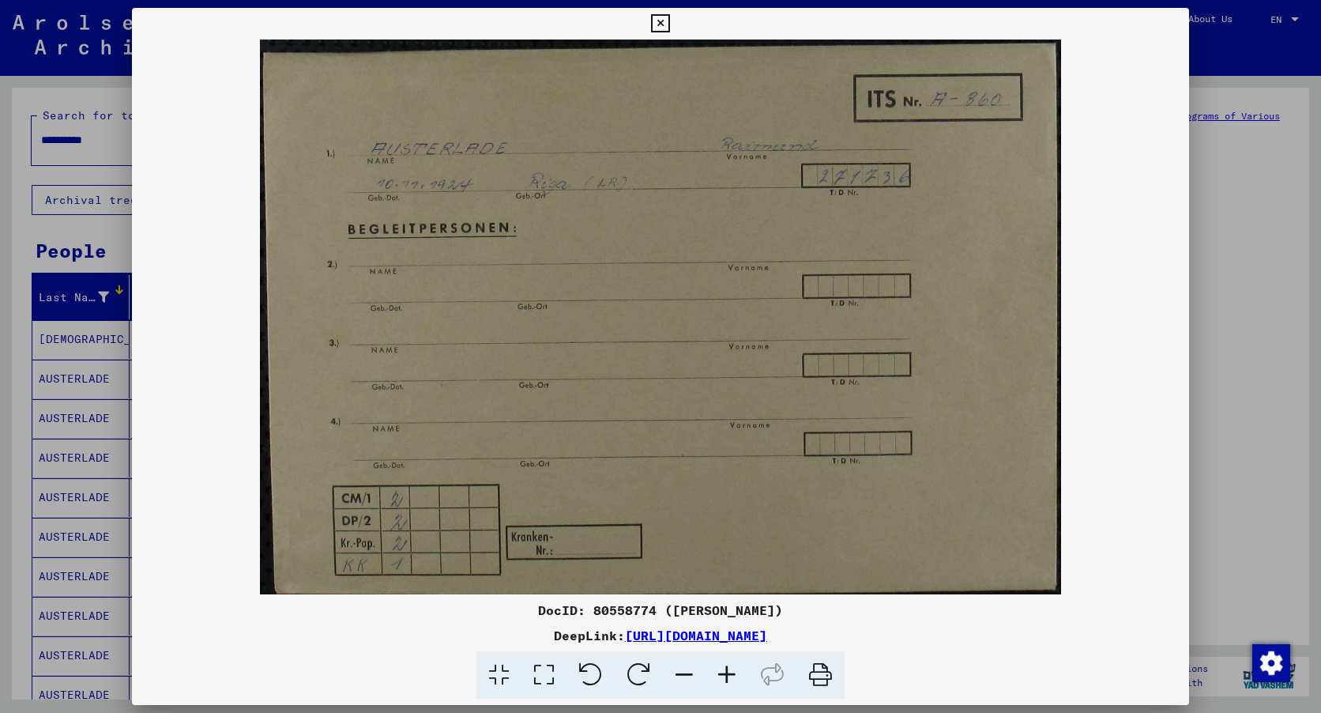
click at [668, 18] on icon at bounding box center [660, 23] width 18 height 19
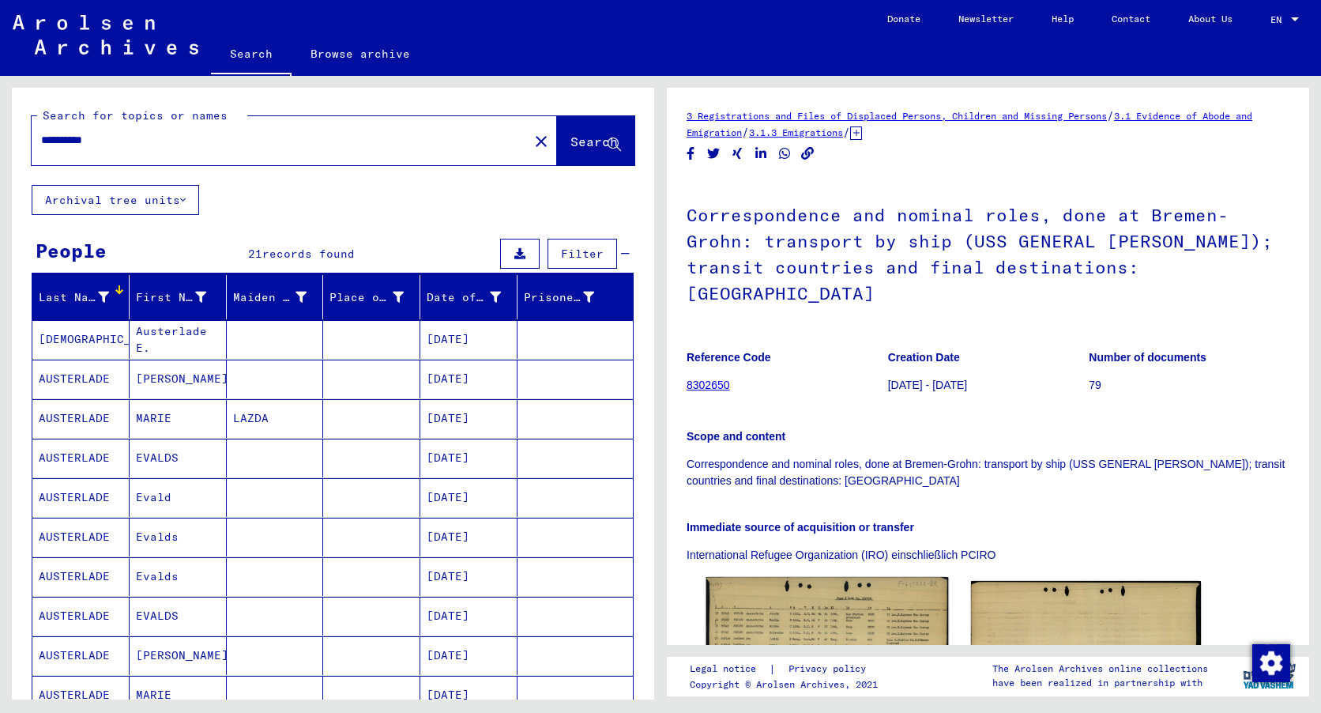
click at [799, 577] on img at bounding box center [827, 652] width 242 height 151
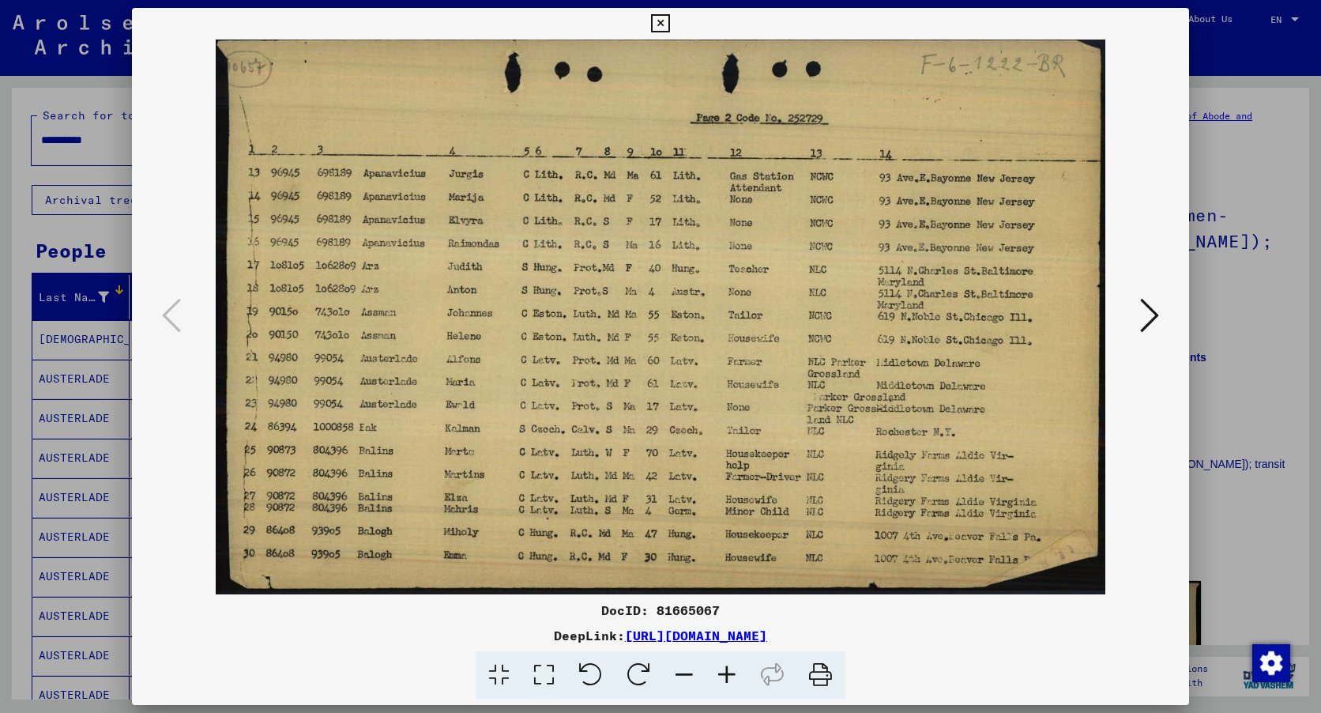
click at [1144, 309] on icon at bounding box center [1149, 315] width 19 height 38
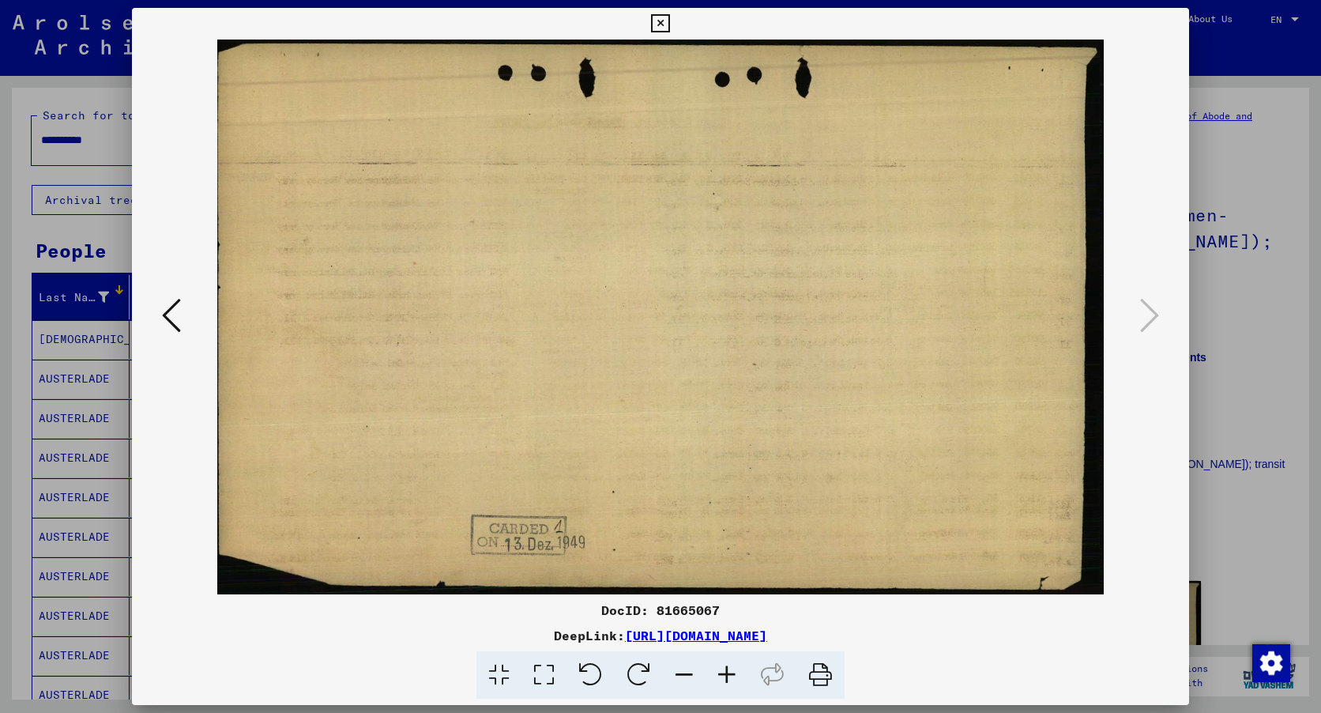
click at [173, 310] on icon at bounding box center [171, 315] width 19 height 38
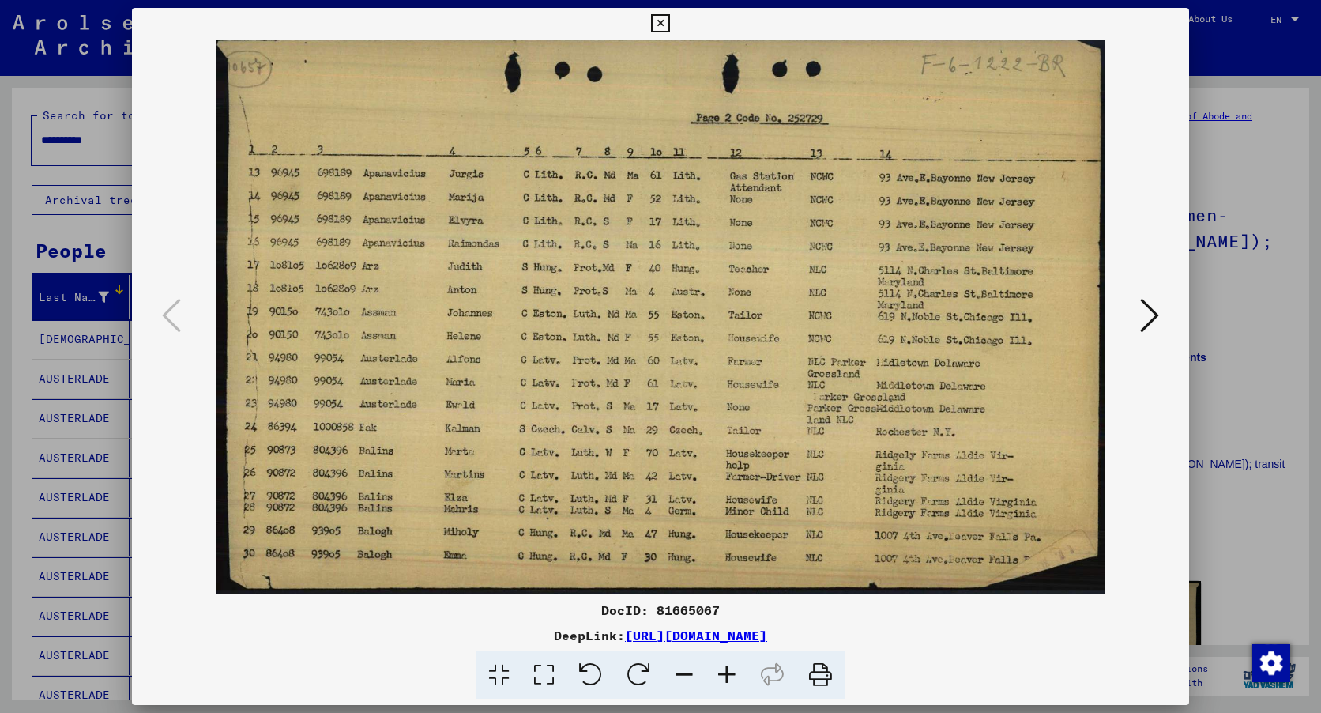
click at [817, 670] on icon at bounding box center [820, 675] width 48 height 48
click at [821, 672] on icon at bounding box center [820, 675] width 48 height 48
click at [1152, 327] on icon at bounding box center [1149, 315] width 19 height 38
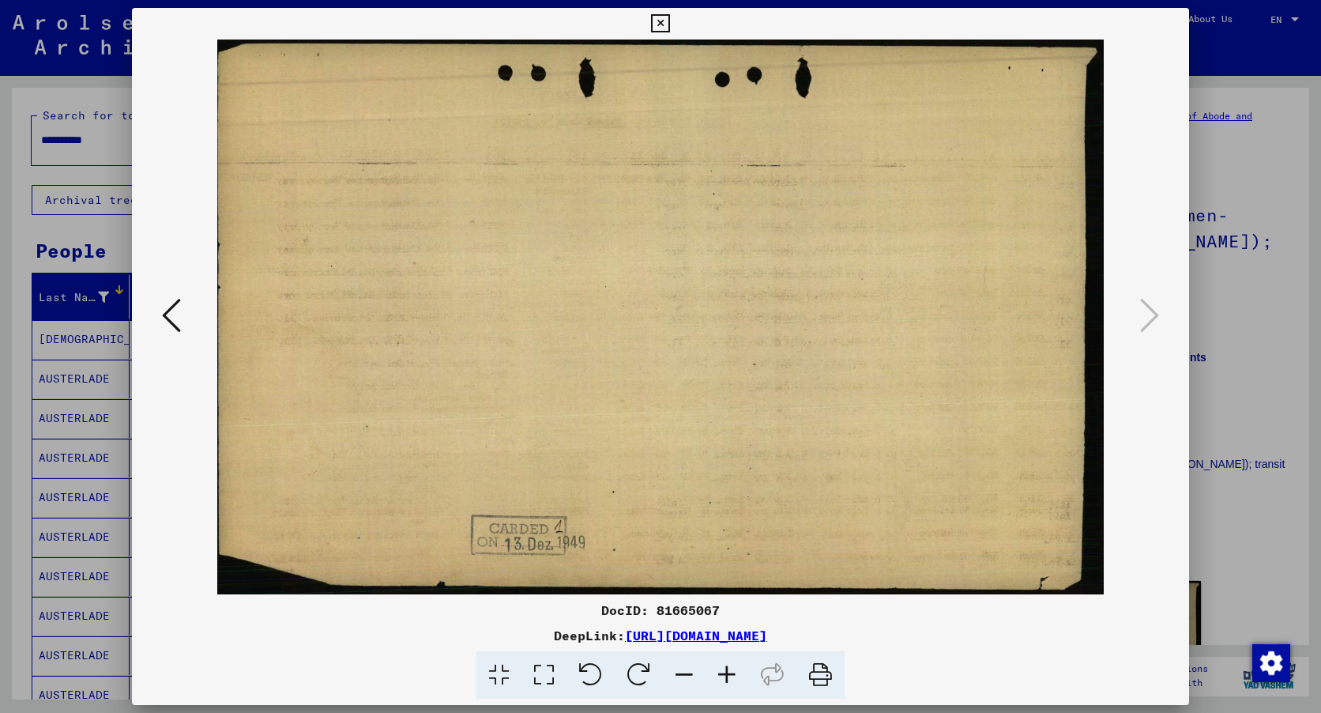
click at [826, 671] on icon at bounding box center [820, 675] width 48 height 48
click at [175, 319] on icon at bounding box center [171, 315] width 19 height 38
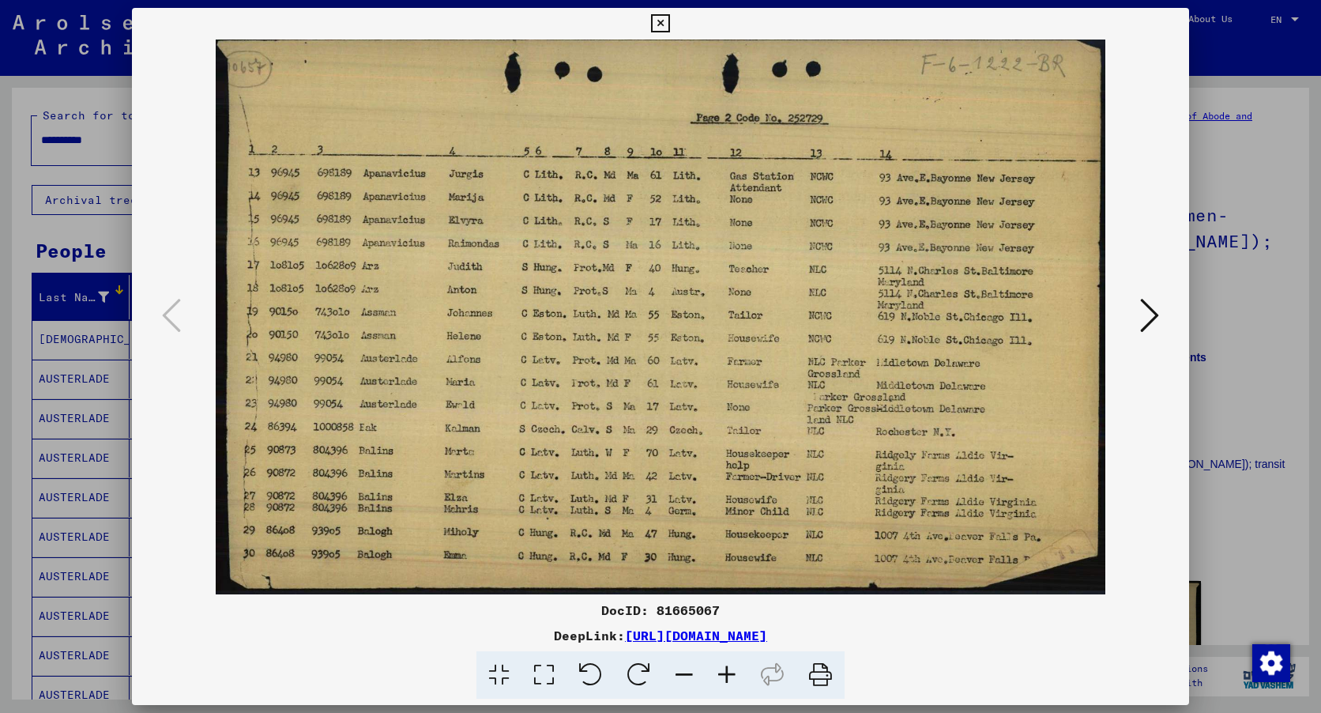
click at [658, 22] on icon at bounding box center [660, 23] width 18 height 19
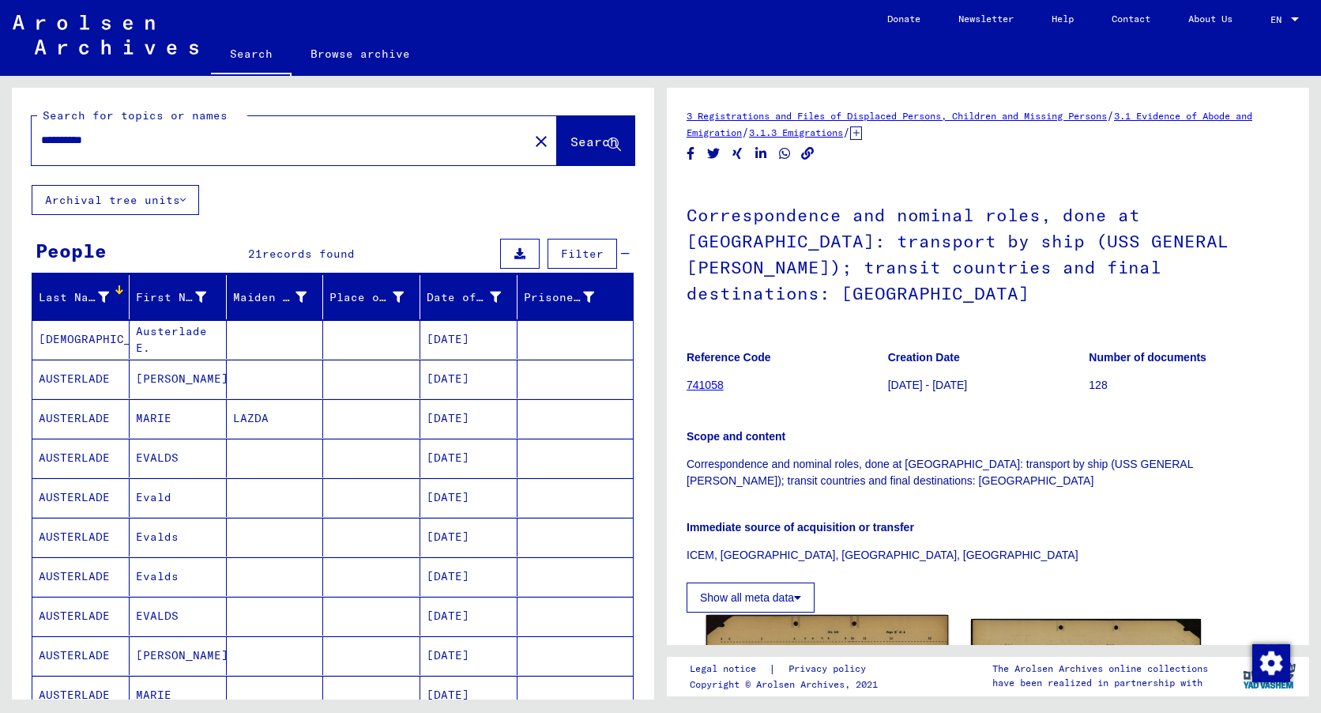
click at [780, 615] on img at bounding box center [827, 693] width 242 height 156
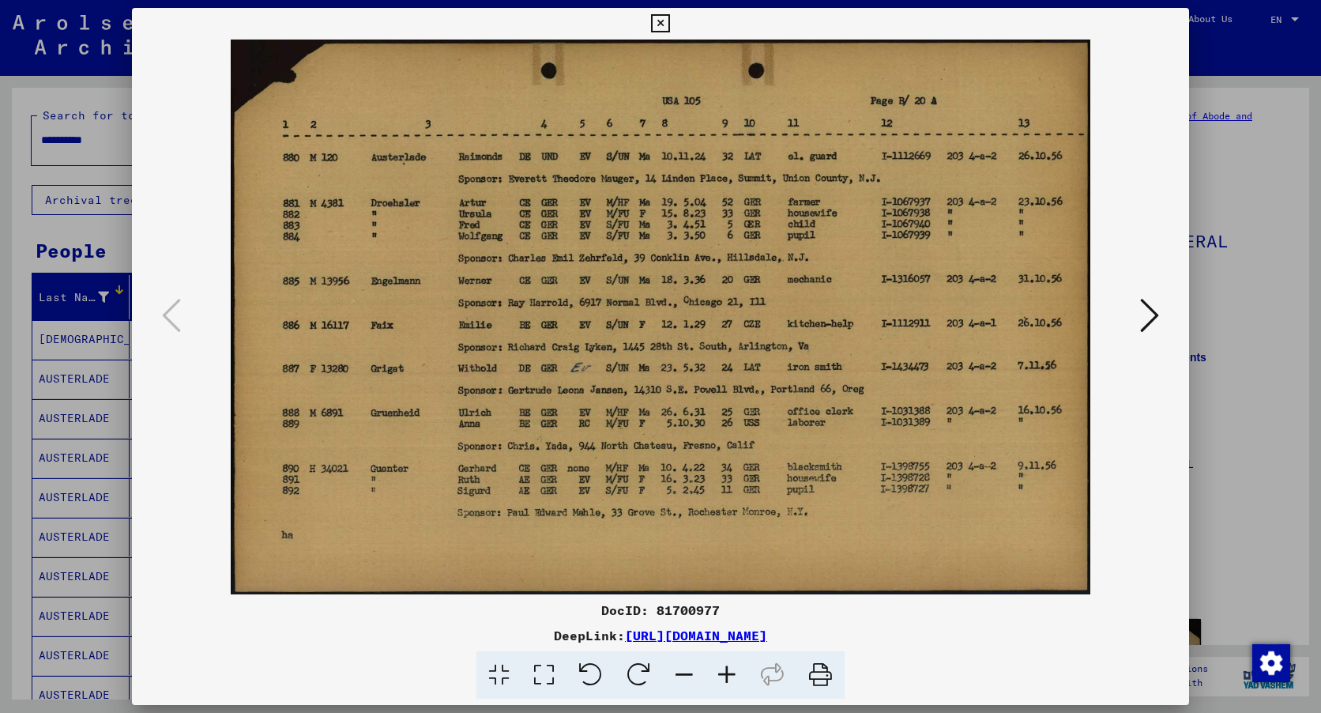
click at [1145, 322] on icon at bounding box center [1149, 315] width 19 height 38
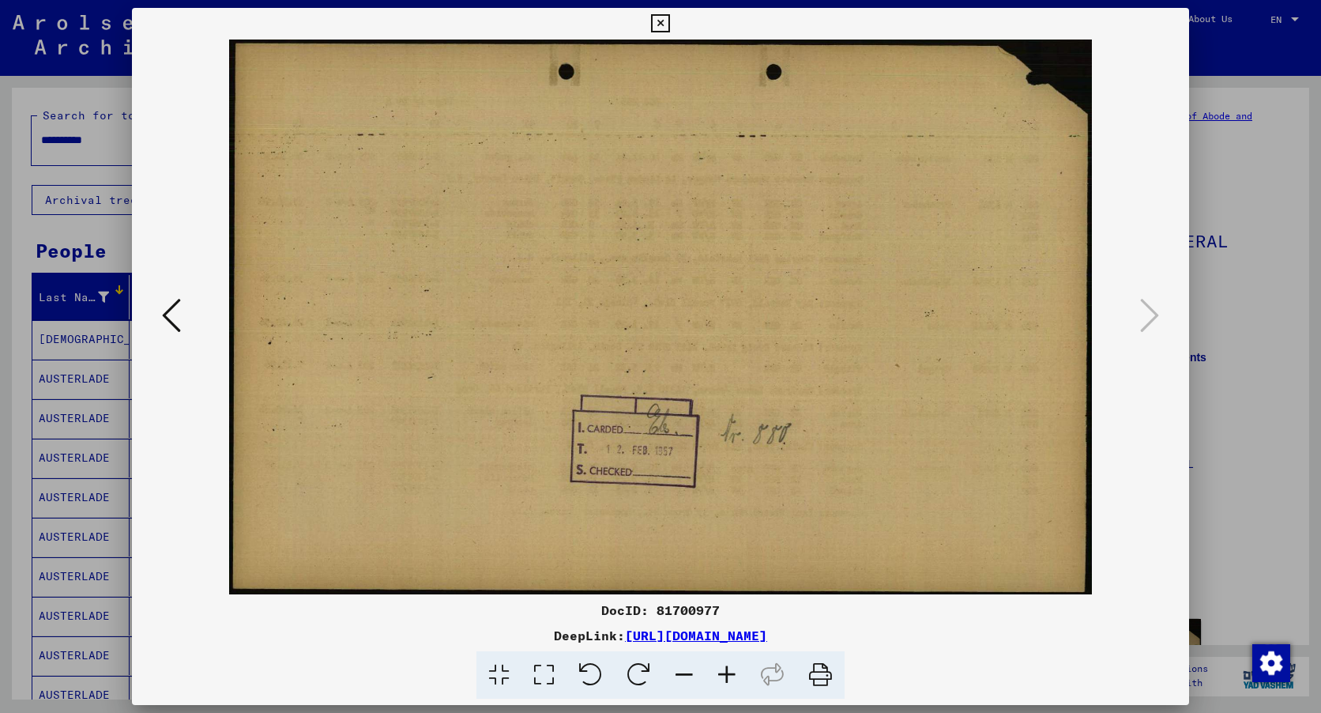
click at [175, 321] on icon at bounding box center [171, 315] width 19 height 38
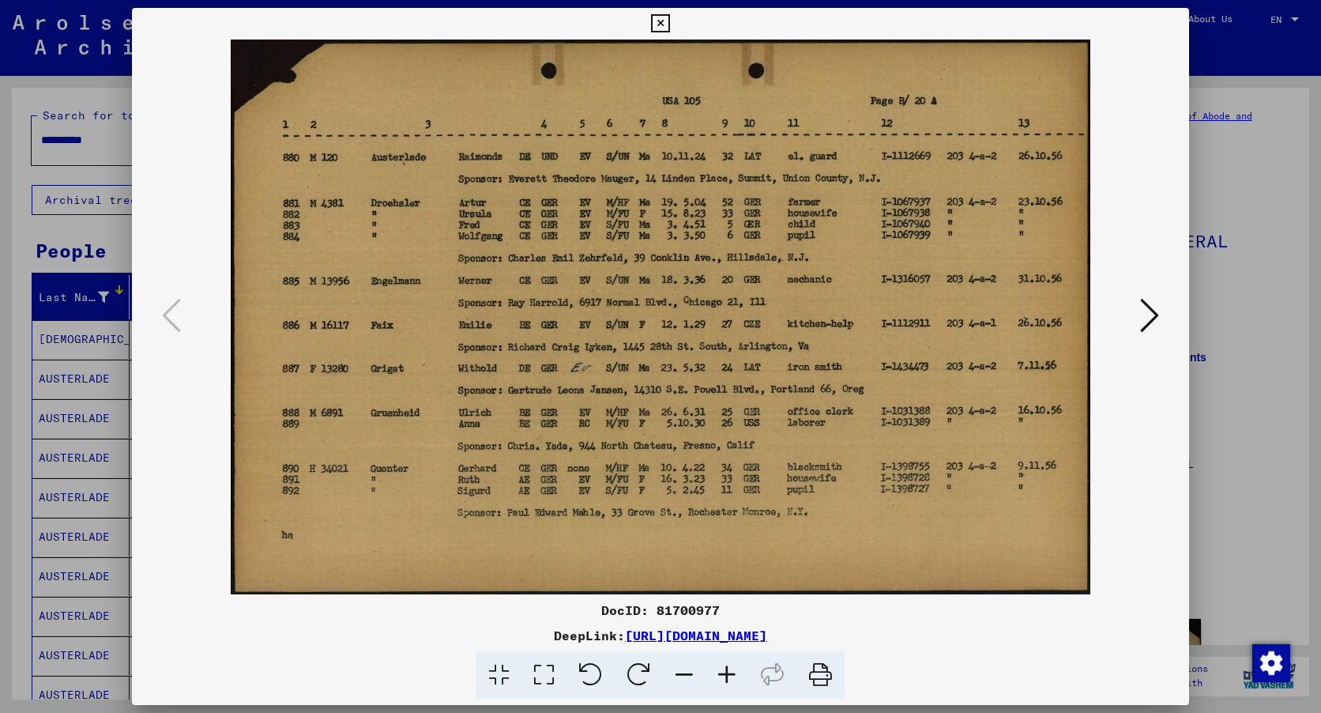
click at [818, 668] on icon at bounding box center [820, 675] width 48 height 48
click at [1151, 316] on icon at bounding box center [1149, 315] width 19 height 38
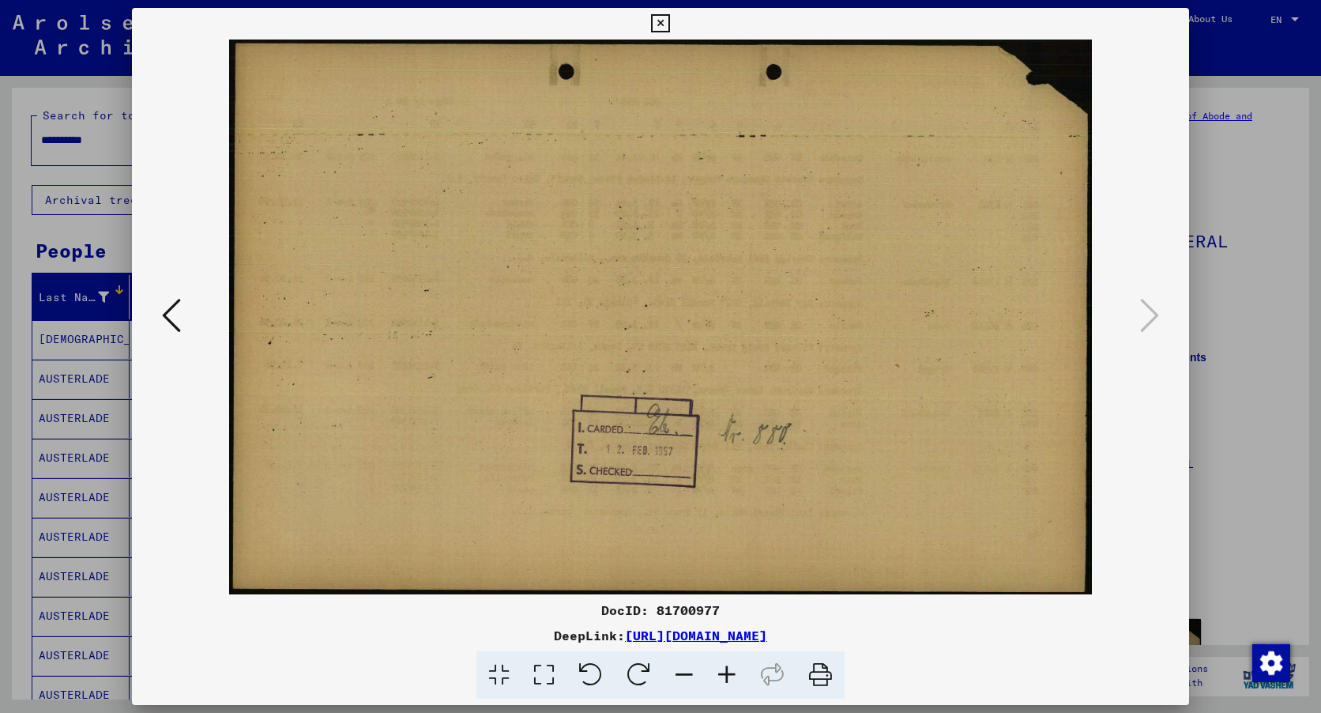
click at [824, 670] on icon at bounding box center [820, 675] width 48 height 48
click at [657, 14] on icon at bounding box center [660, 23] width 18 height 19
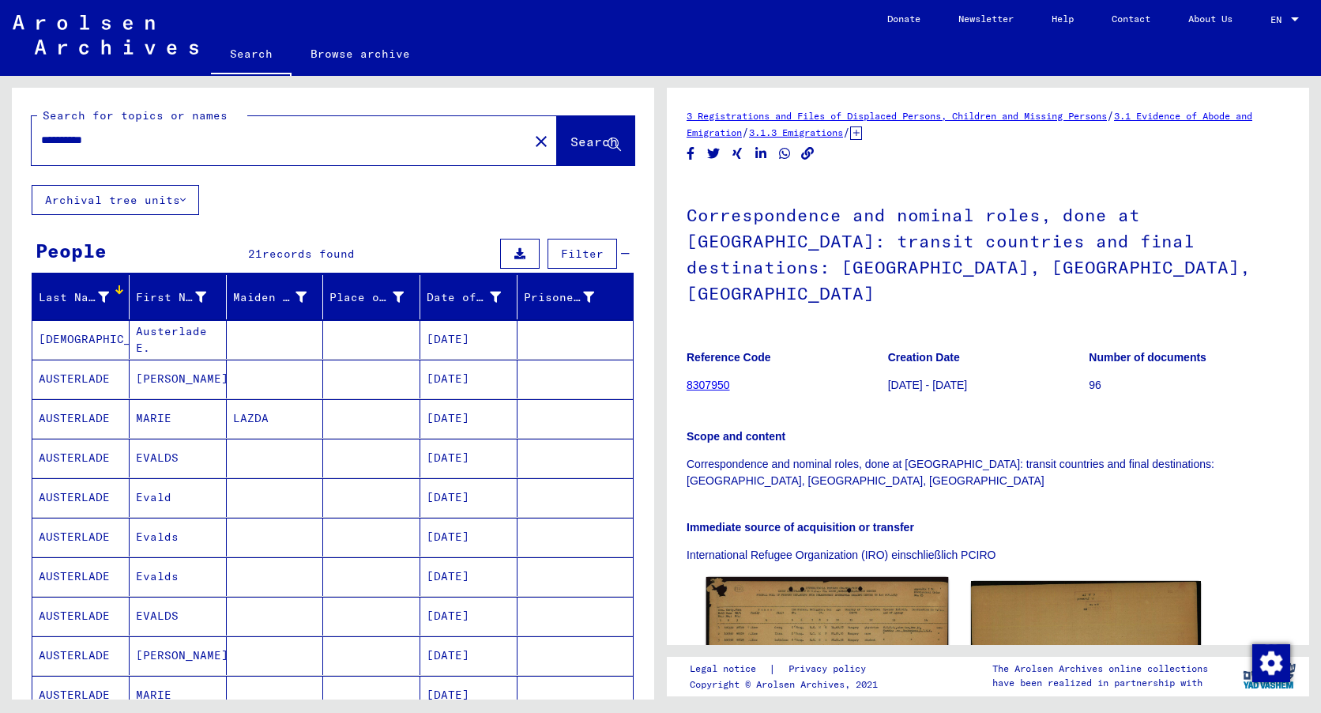
click at [830, 577] on img at bounding box center [827, 653] width 242 height 152
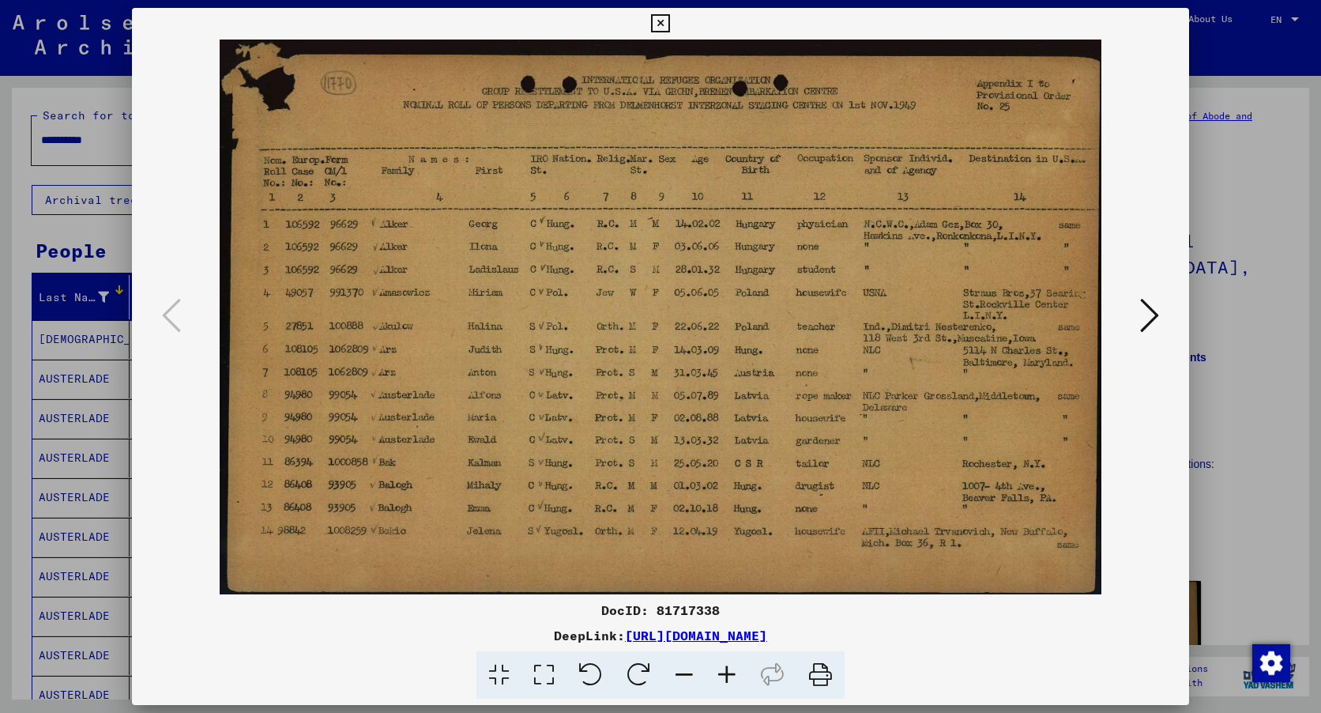
click at [818, 673] on icon at bounding box center [820, 675] width 48 height 48
click at [1145, 314] on icon at bounding box center [1149, 315] width 19 height 38
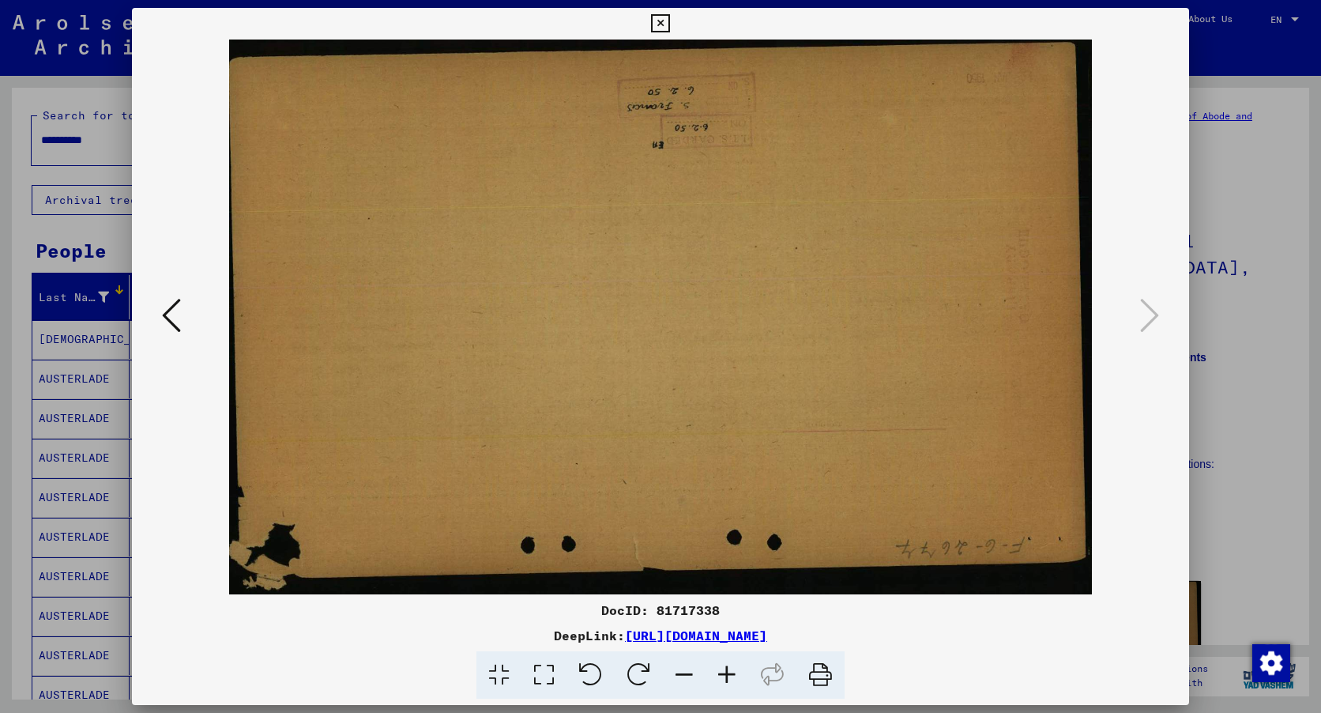
click at [818, 665] on icon at bounding box center [820, 675] width 48 height 48
click at [659, 18] on icon at bounding box center [660, 23] width 18 height 19
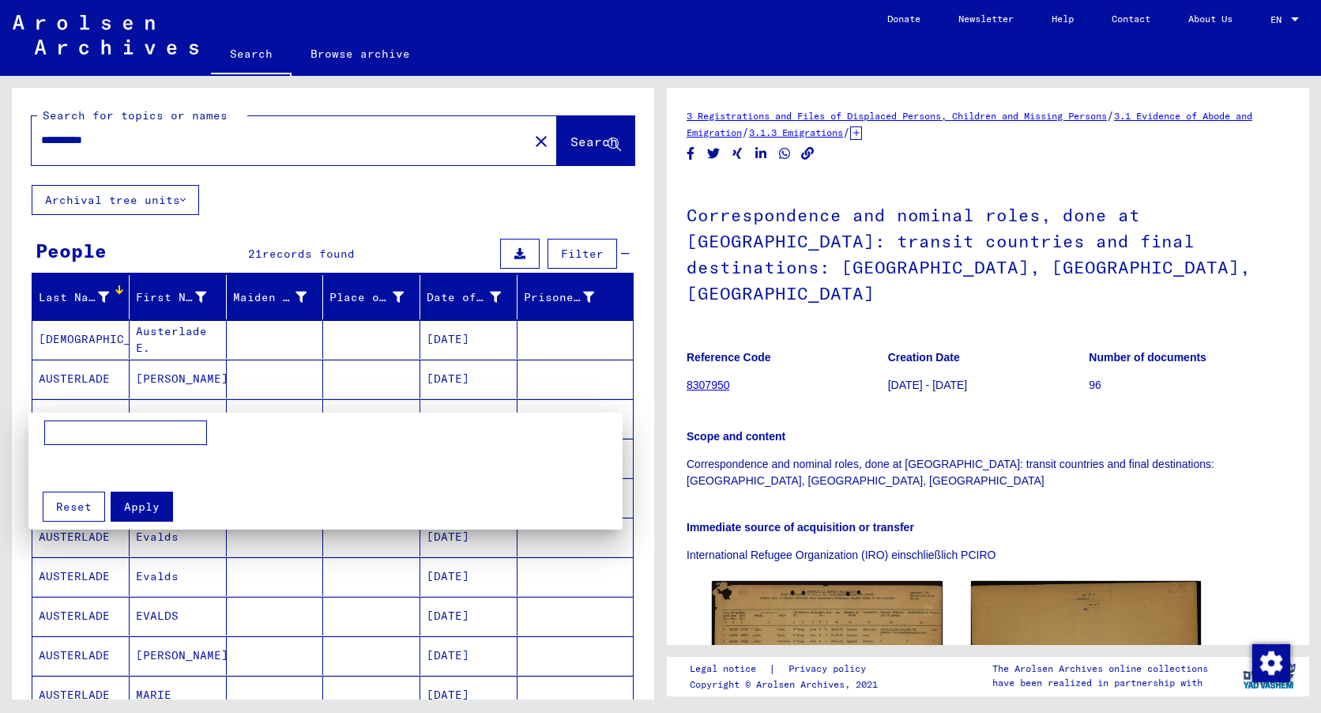
click at [228, 679] on div at bounding box center [660, 356] width 1321 height 713
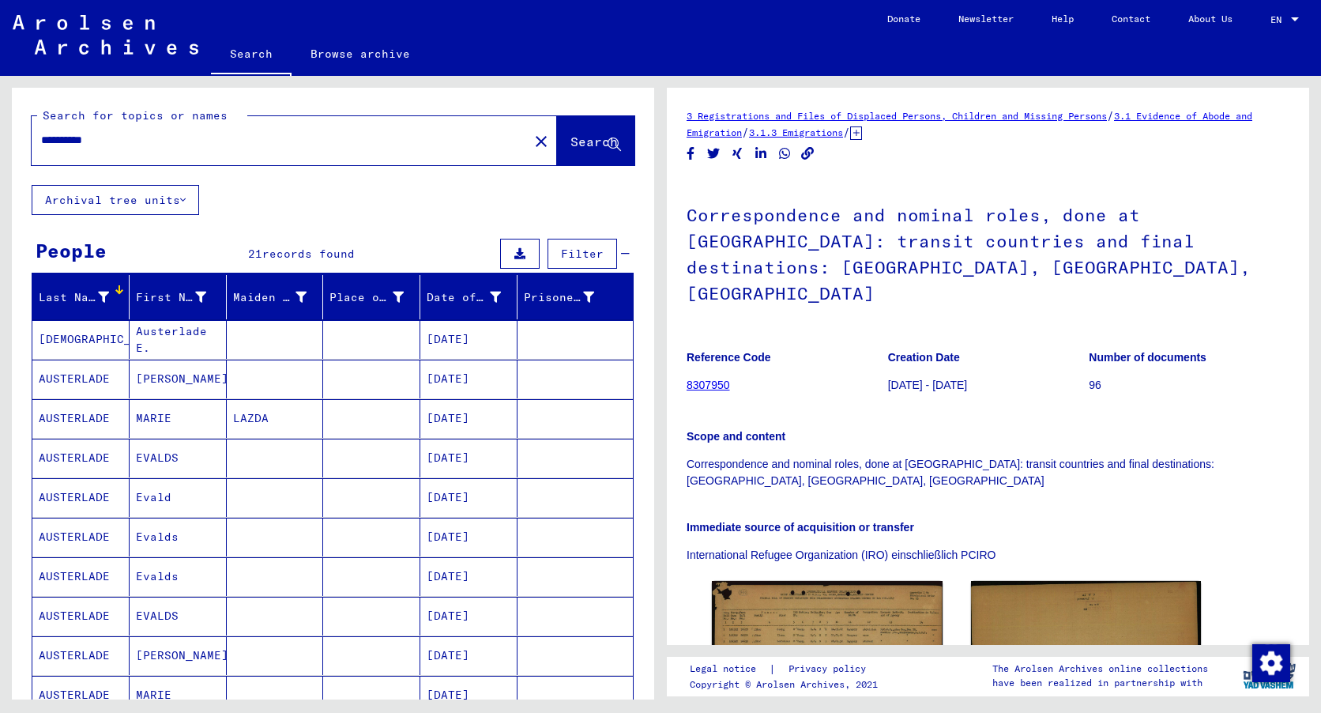
click at [63, 333] on mat-cell "[DEMOGRAPHIC_DATA]" at bounding box center [80, 339] width 97 height 39
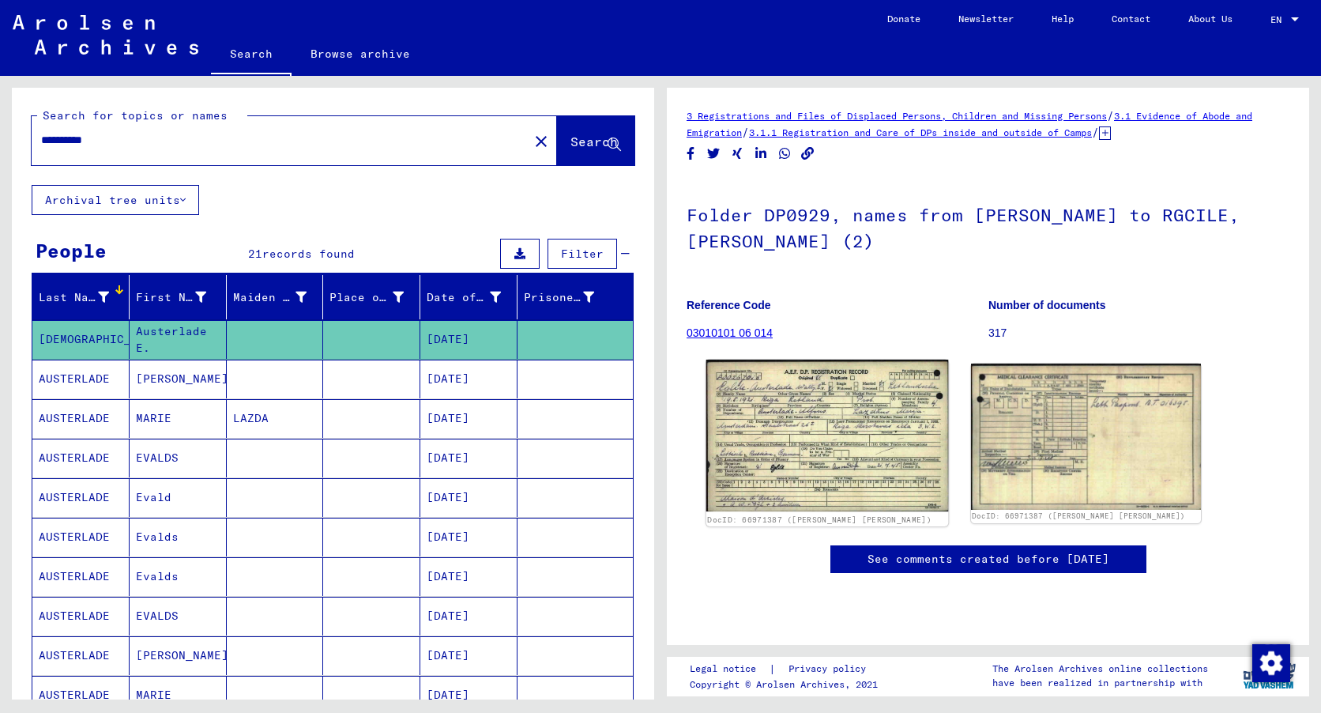
click at [829, 451] on img at bounding box center [827, 435] width 242 height 152
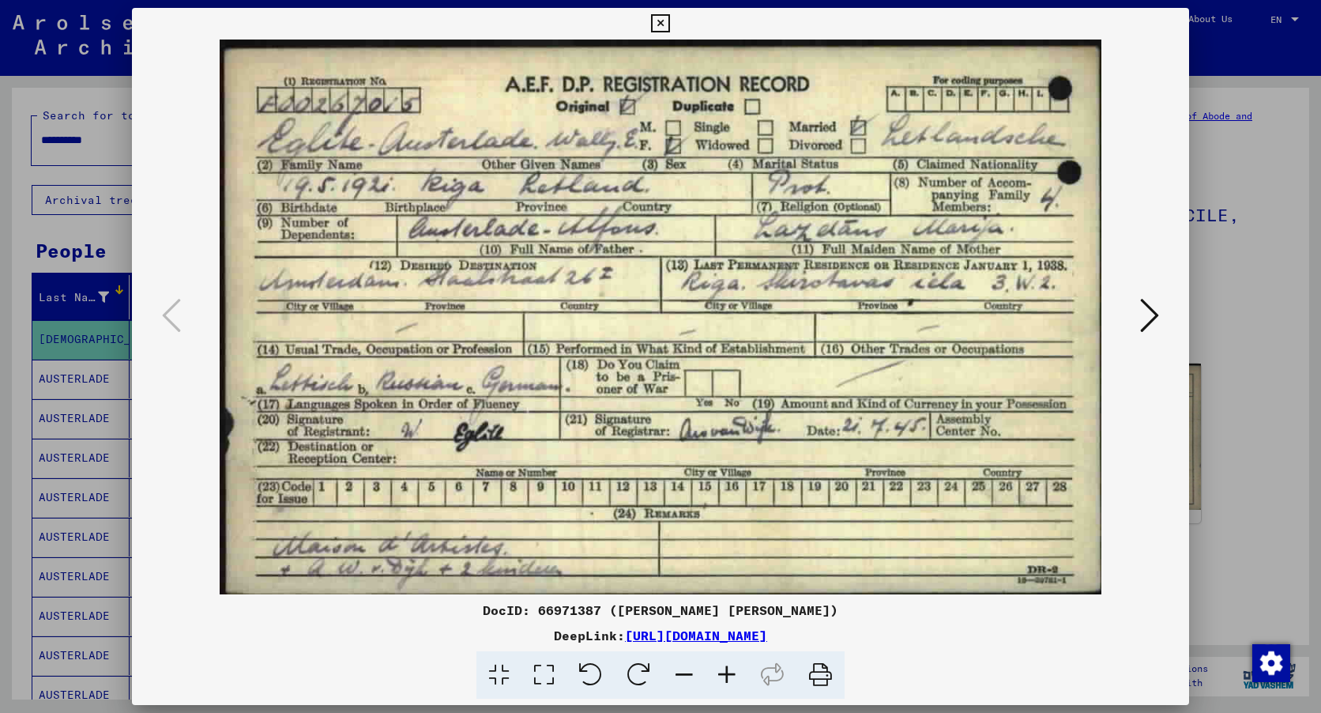
click at [811, 672] on icon at bounding box center [820, 675] width 48 height 48
click at [1148, 318] on icon at bounding box center [1149, 315] width 19 height 38
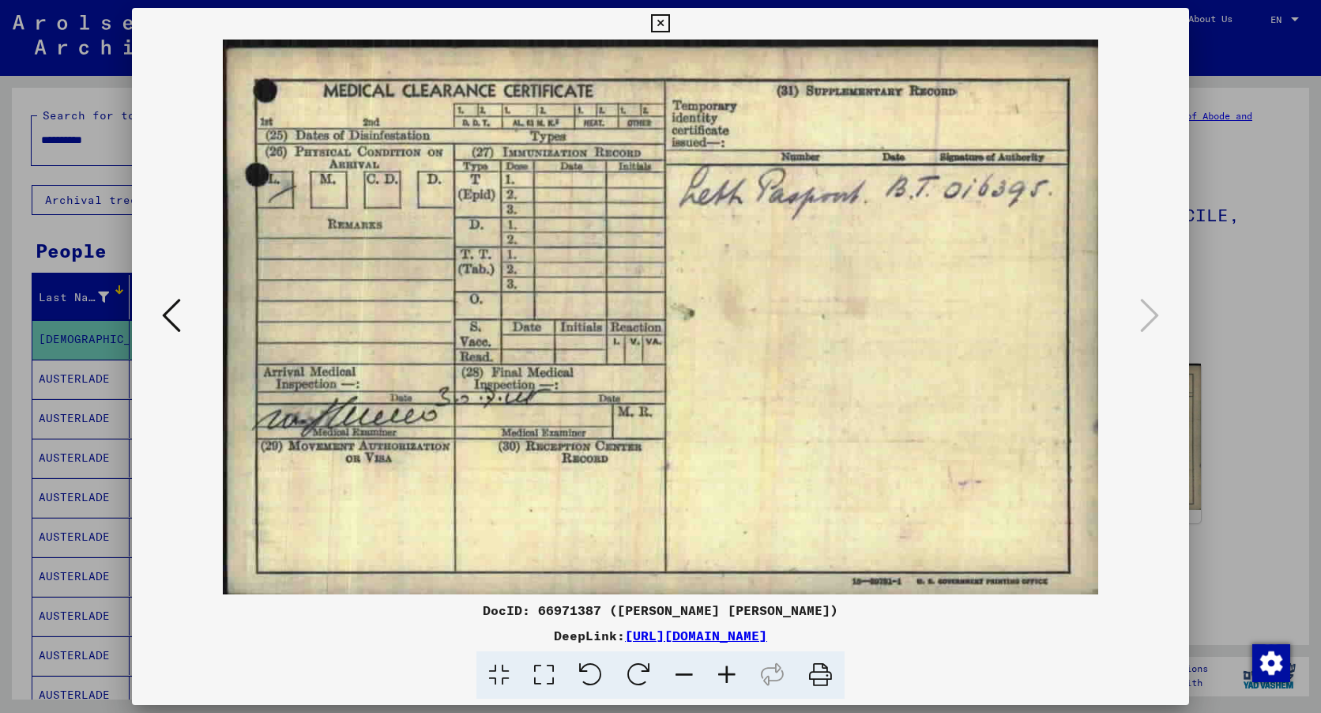
click at [816, 676] on icon at bounding box center [820, 675] width 48 height 48
click at [660, 17] on icon at bounding box center [660, 23] width 18 height 19
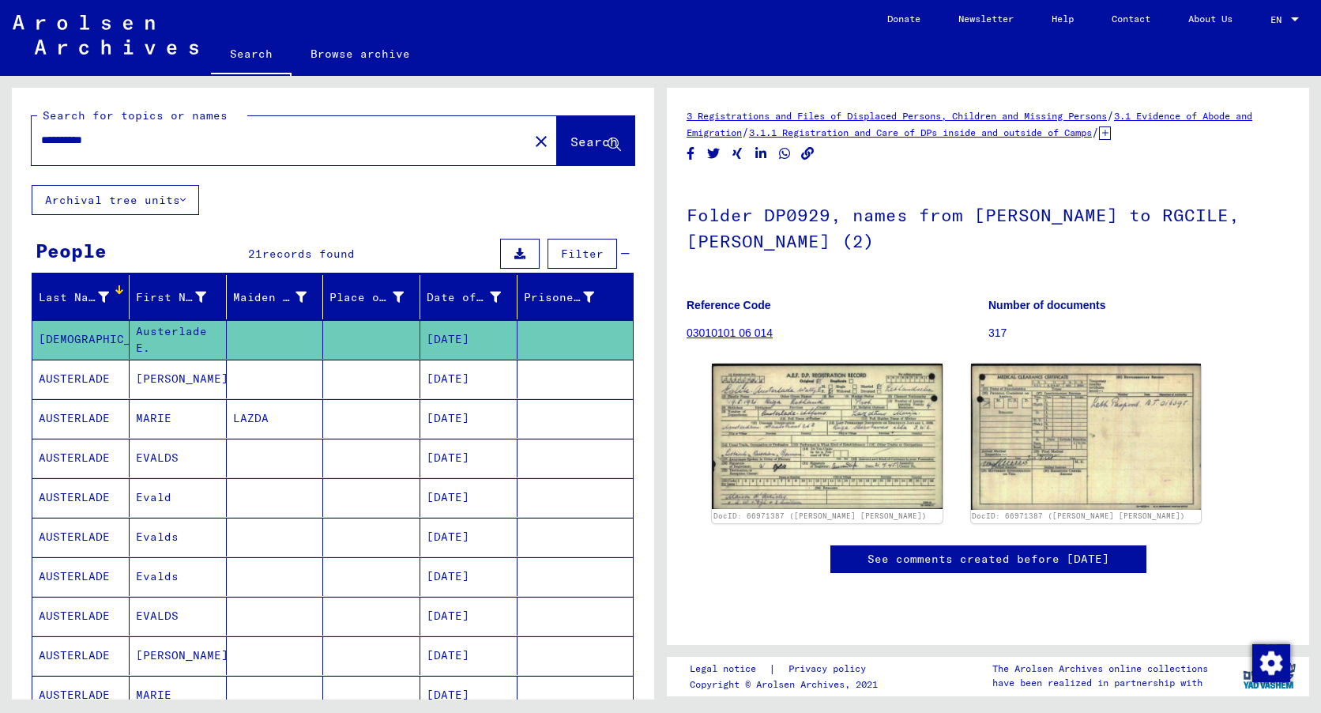
click at [175, 375] on mat-cell "[PERSON_NAME]" at bounding box center [178, 378] width 97 height 39
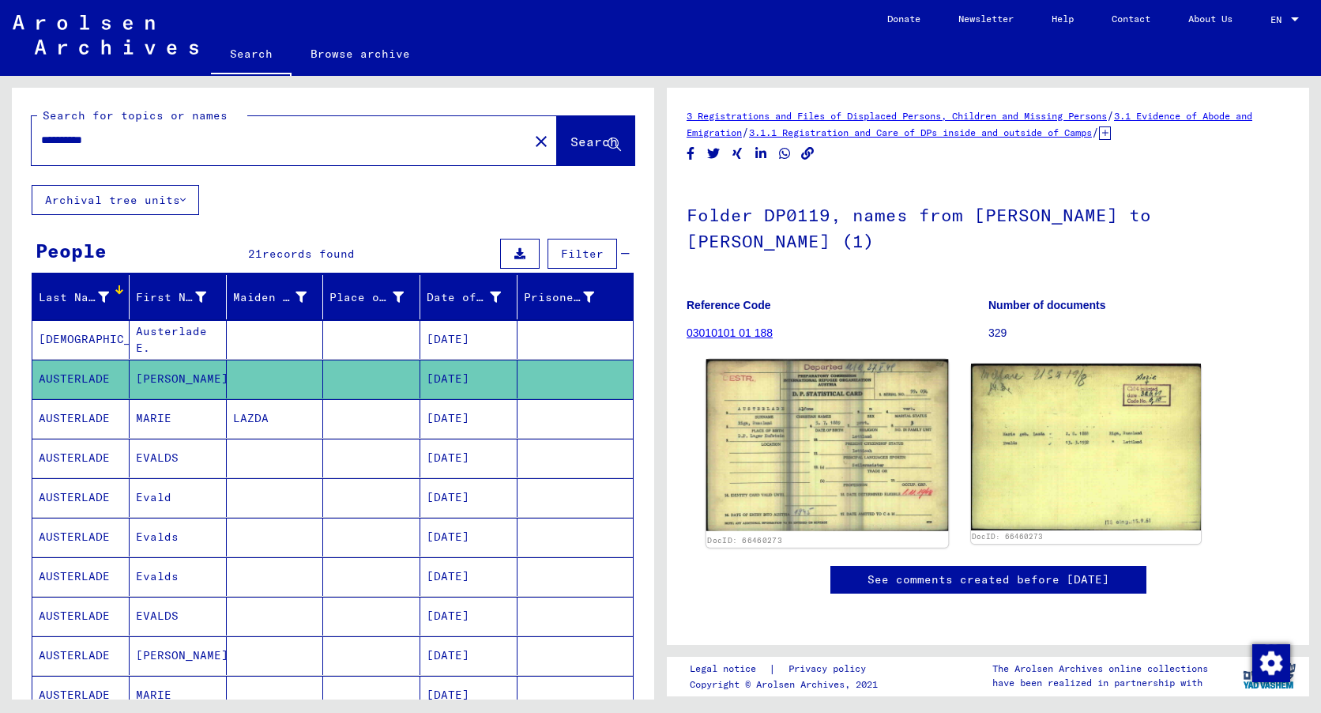
click at [841, 446] on img at bounding box center [827, 445] width 242 height 172
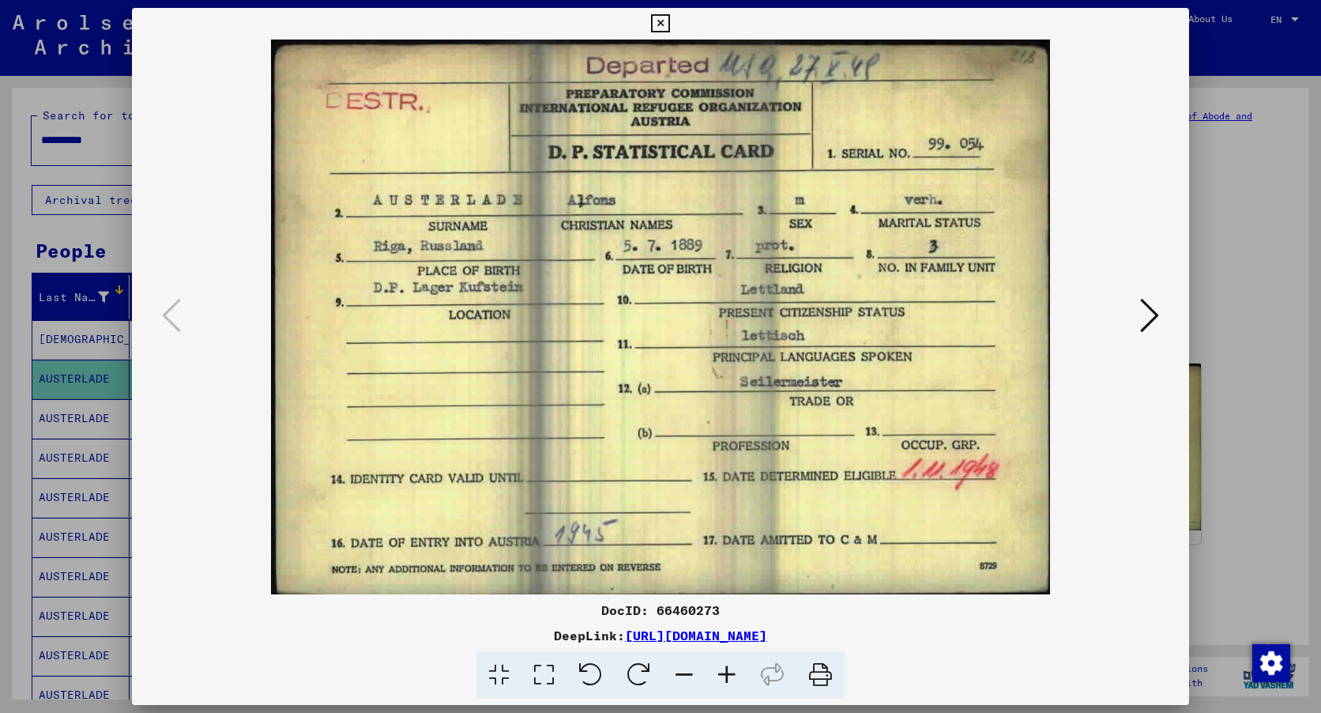
click at [824, 672] on icon at bounding box center [820, 675] width 48 height 48
click at [1148, 299] on icon at bounding box center [1149, 315] width 19 height 38
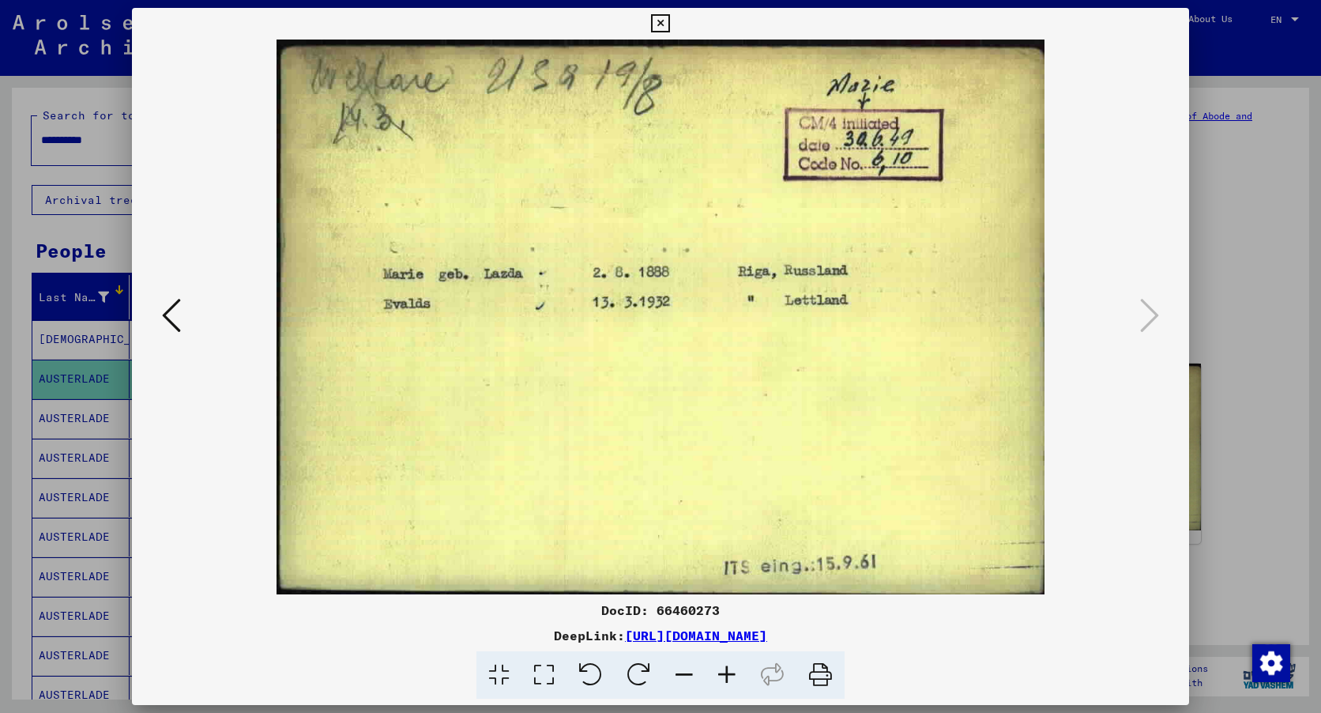
click at [818, 675] on icon at bounding box center [820, 675] width 48 height 48
click at [667, 24] on icon at bounding box center [660, 23] width 18 height 19
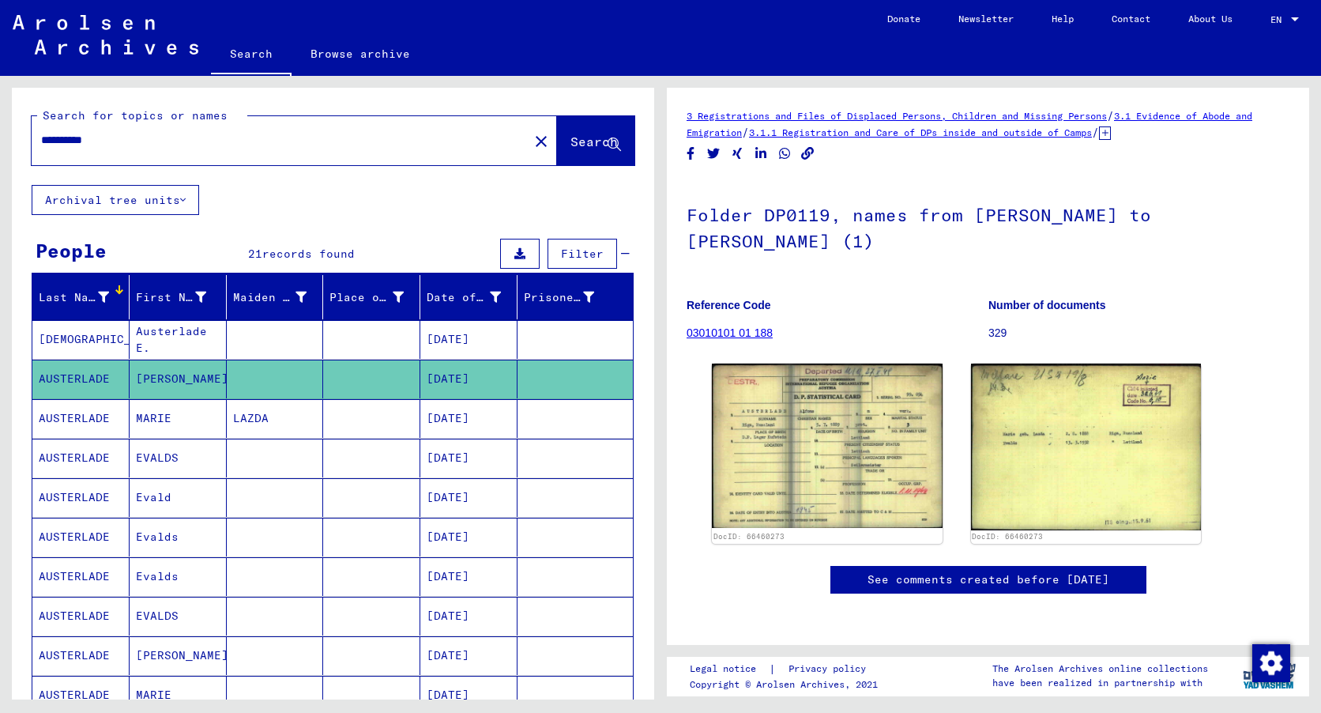
click at [152, 416] on mat-cell "MARIE" at bounding box center [178, 418] width 97 height 39
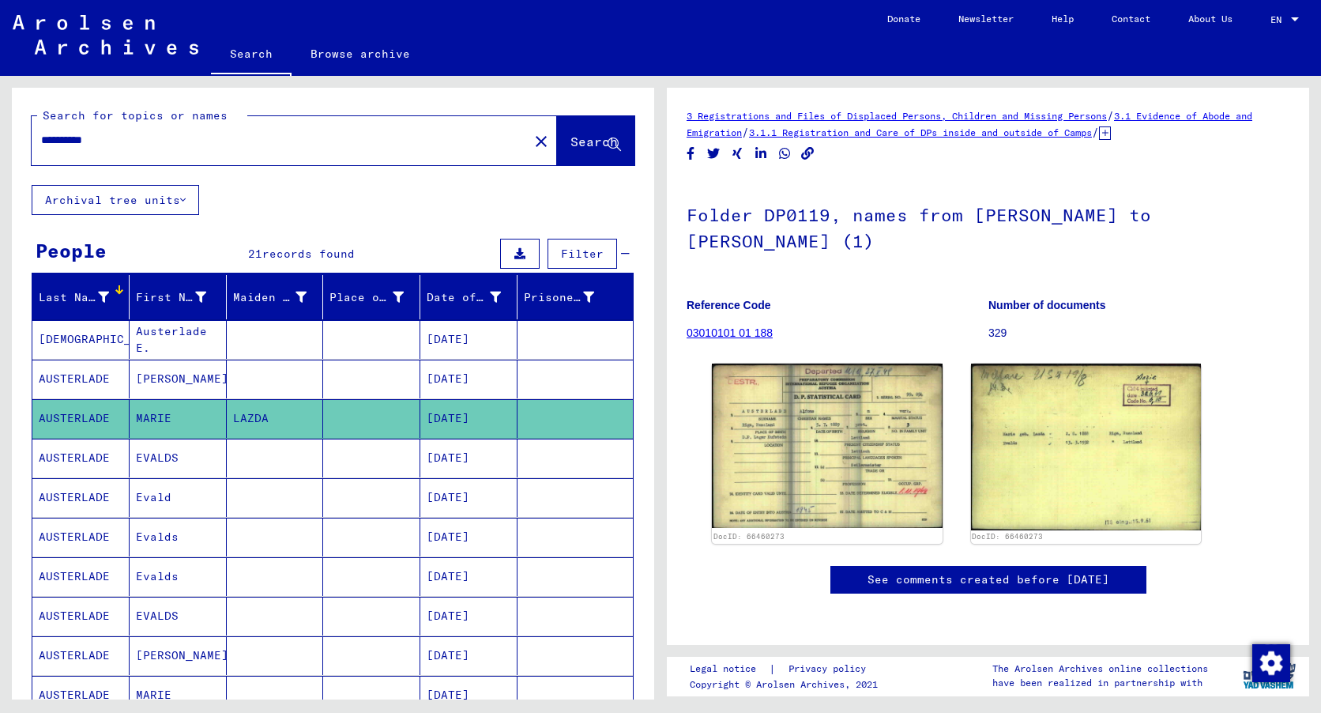
click at [152, 416] on mat-cell "MARIE" at bounding box center [178, 418] width 97 height 39
drag, startPoint x: 152, startPoint y: 416, endPoint x: 339, endPoint y: 411, distance: 186.5
click at [339, 411] on mat-cell at bounding box center [371, 418] width 97 height 39
click at [192, 457] on mat-cell "EVALDS" at bounding box center [178, 457] width 97 height 39
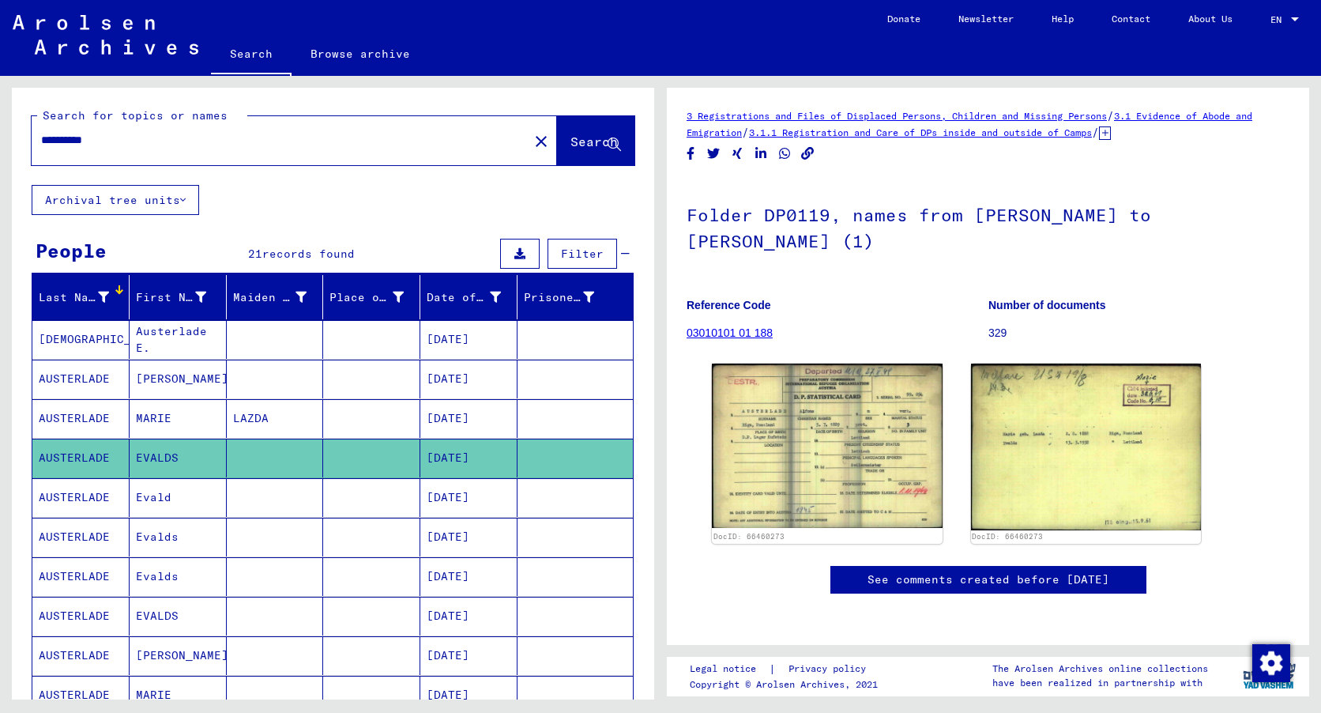
click at [192, 457] on mat-cell "EVALDS" at bounding box center [178, 457] width 97 height 39
click at [180, 498] on mat-cell "Evald" at bounding box center [178, 497] width 97 height 39
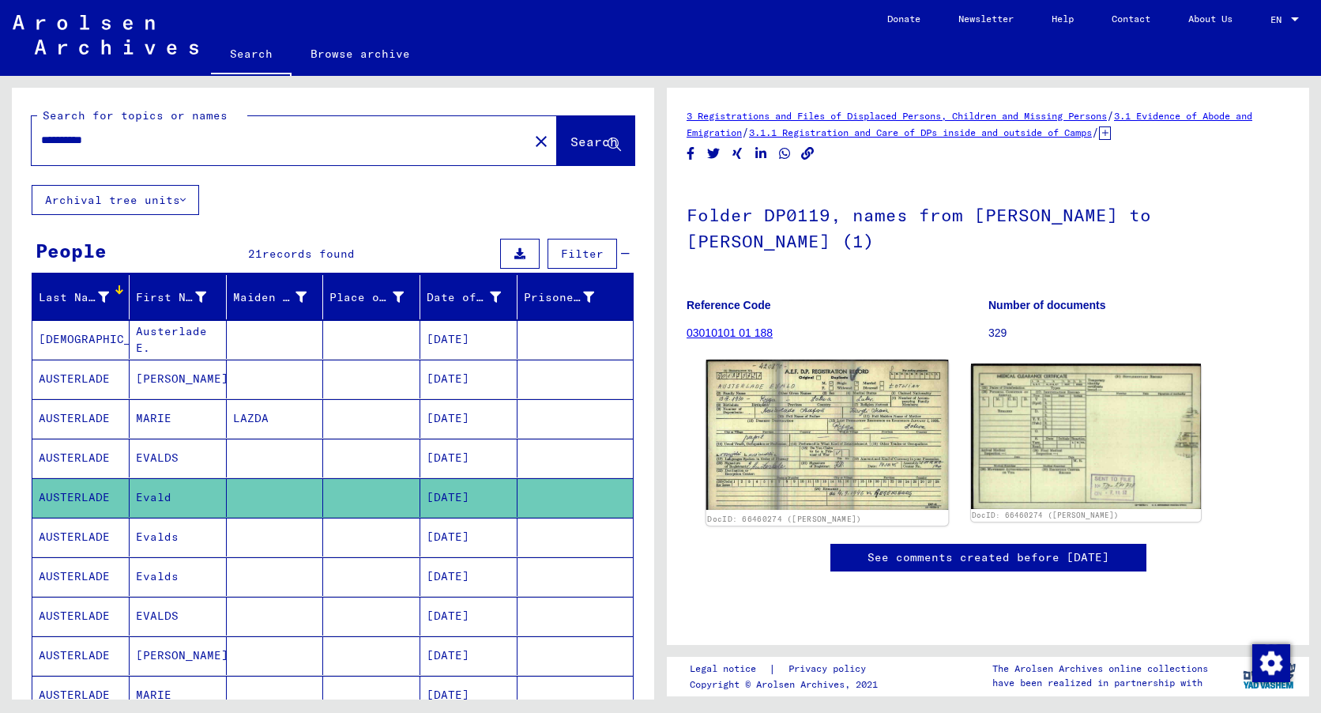
click at [823, 443] on img at bounding box center [827, 434] width 242 height 151
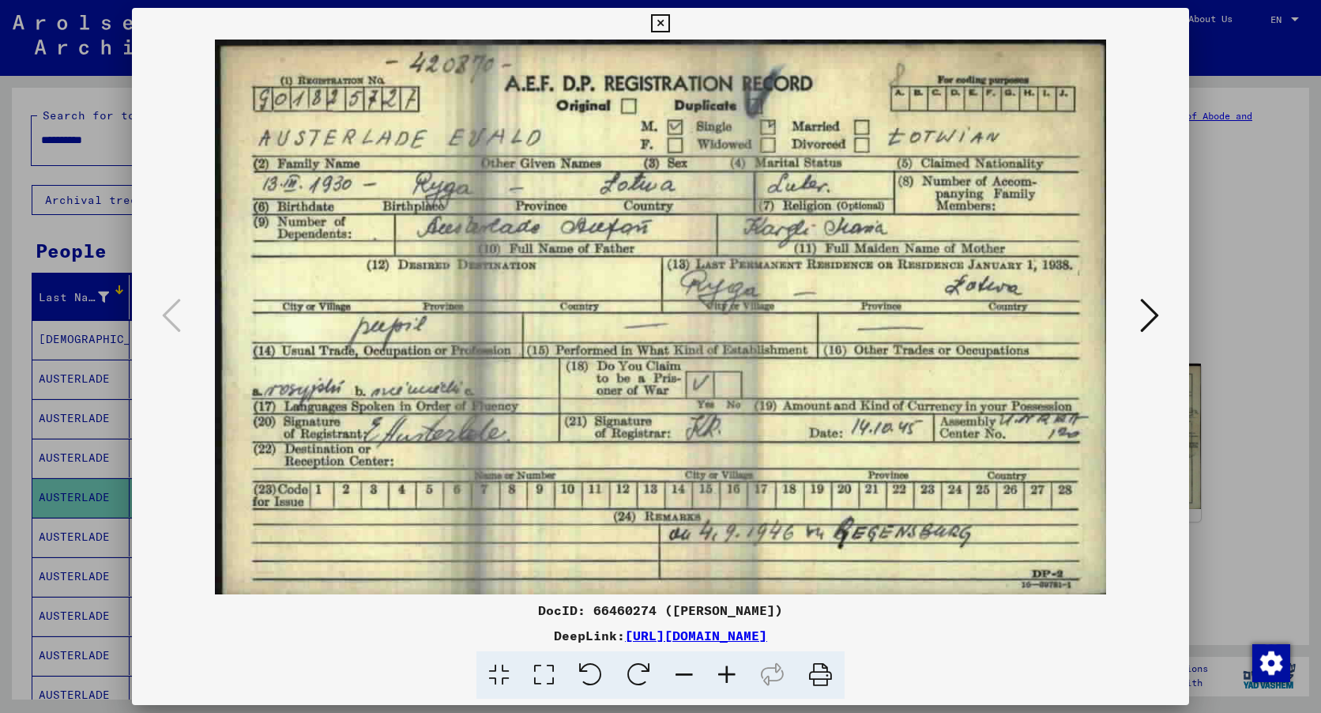
click at [814, 665] on icon at bounding box center [820, 675] width 48 height 48
click at [1152, 312] on icon at bounding box center [1149, 315] width 19 height 38
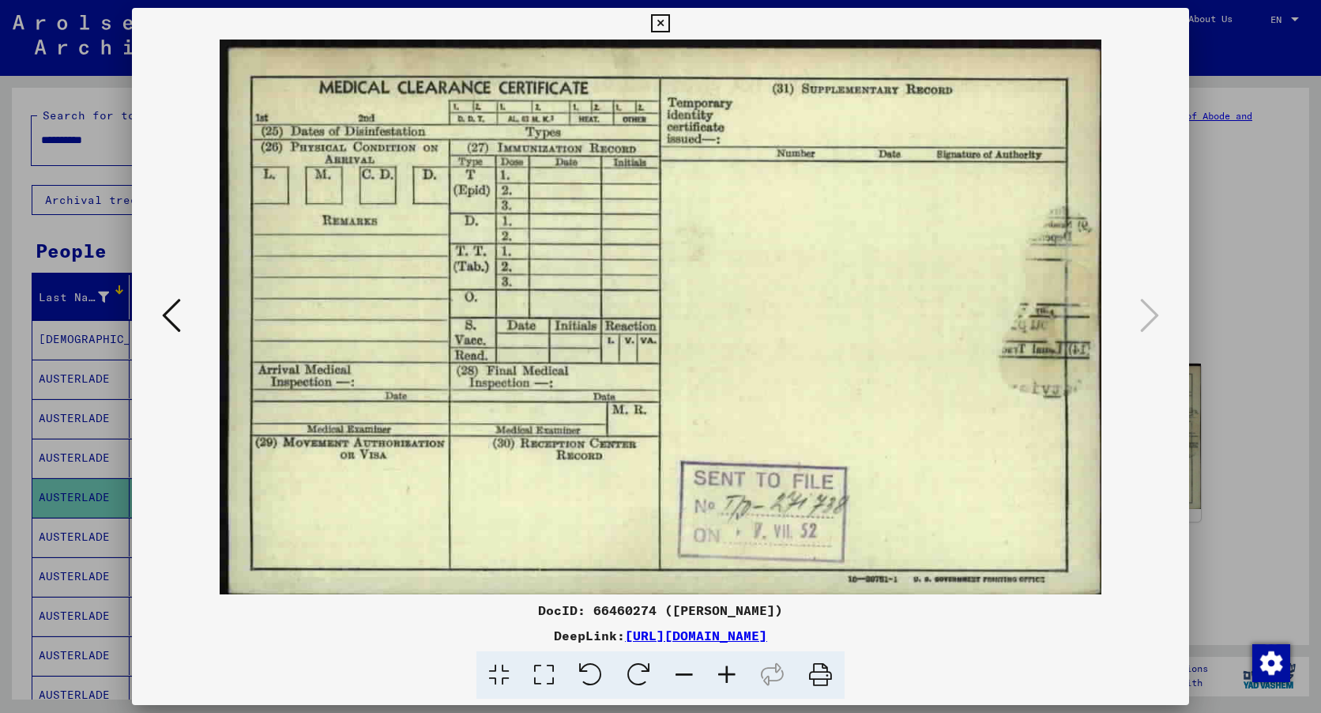
click at [818, 669] on icon at bounding box center [820, 675] width 48 height 48
click at [176, 310] on icon at bounding box center [171, 315] width 19 height 38
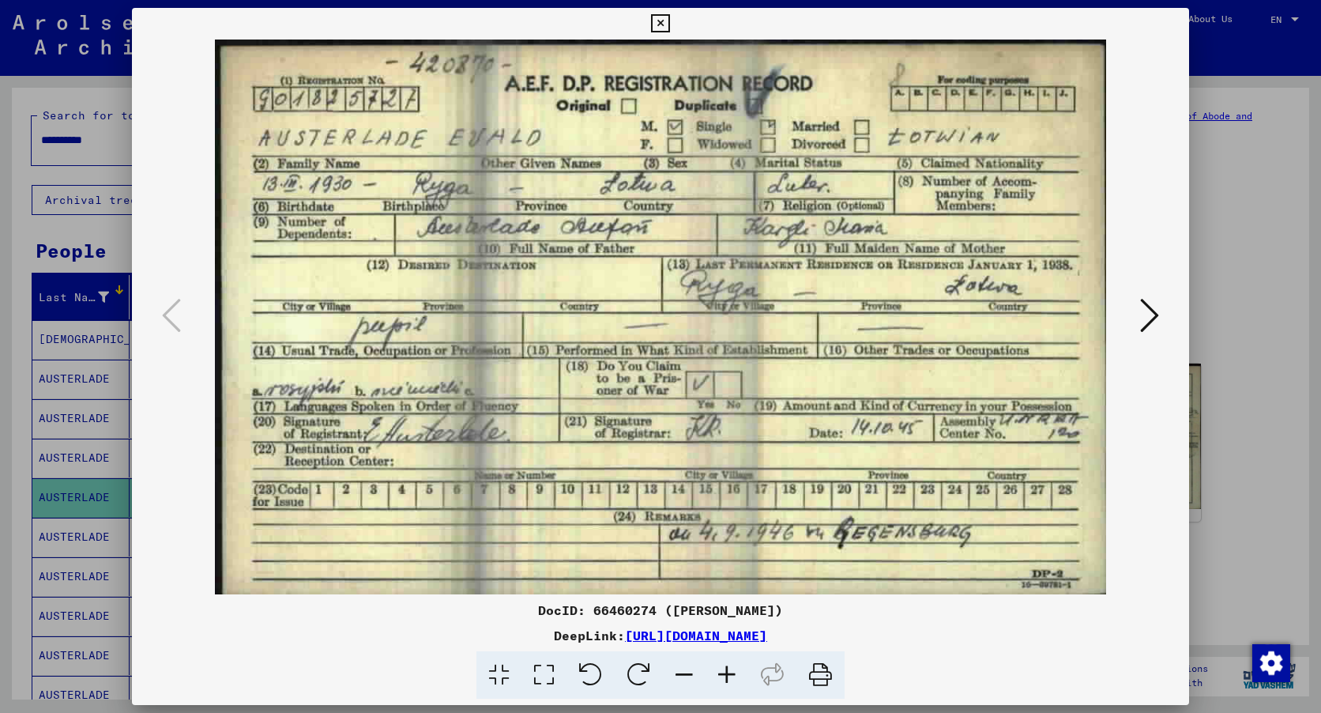
click at [659, 17] on icon at bounding box center [660, 23] width 18 height 19
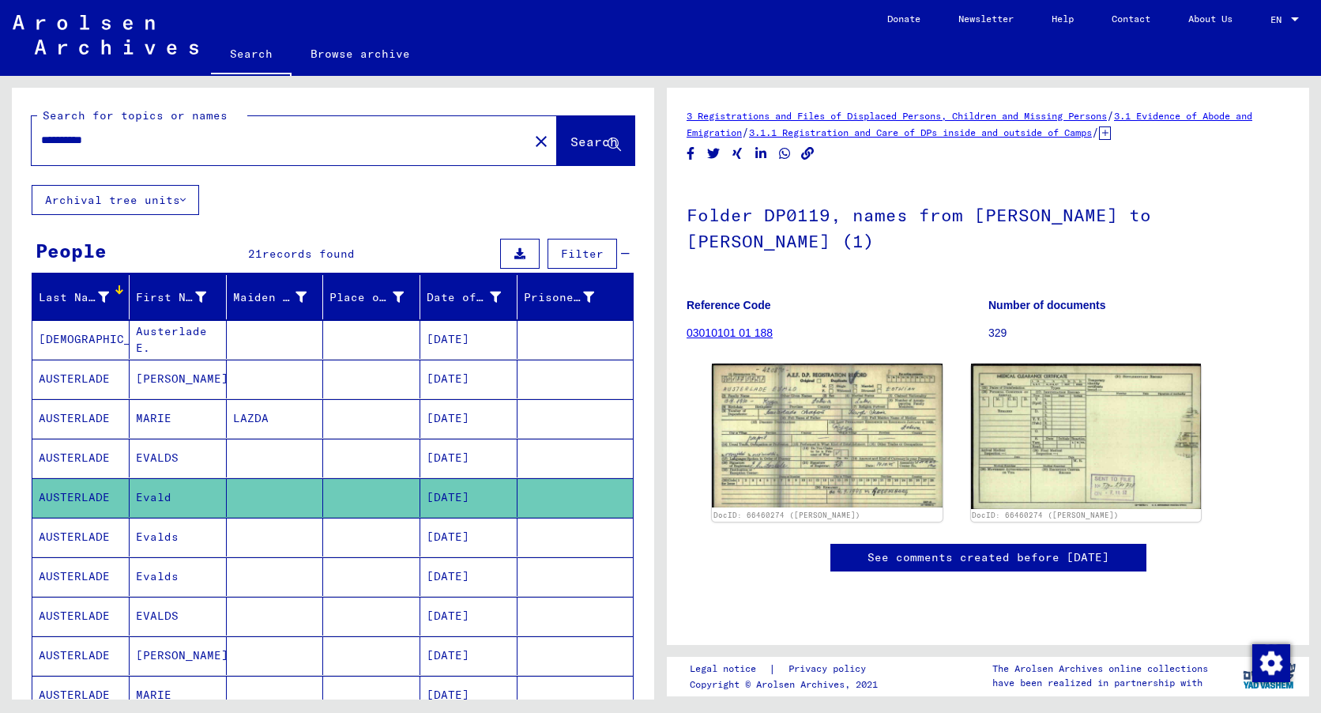
click at [149, 539] on mat-cell "Evalds" at bounding box center [178, 536] width 97 height 39
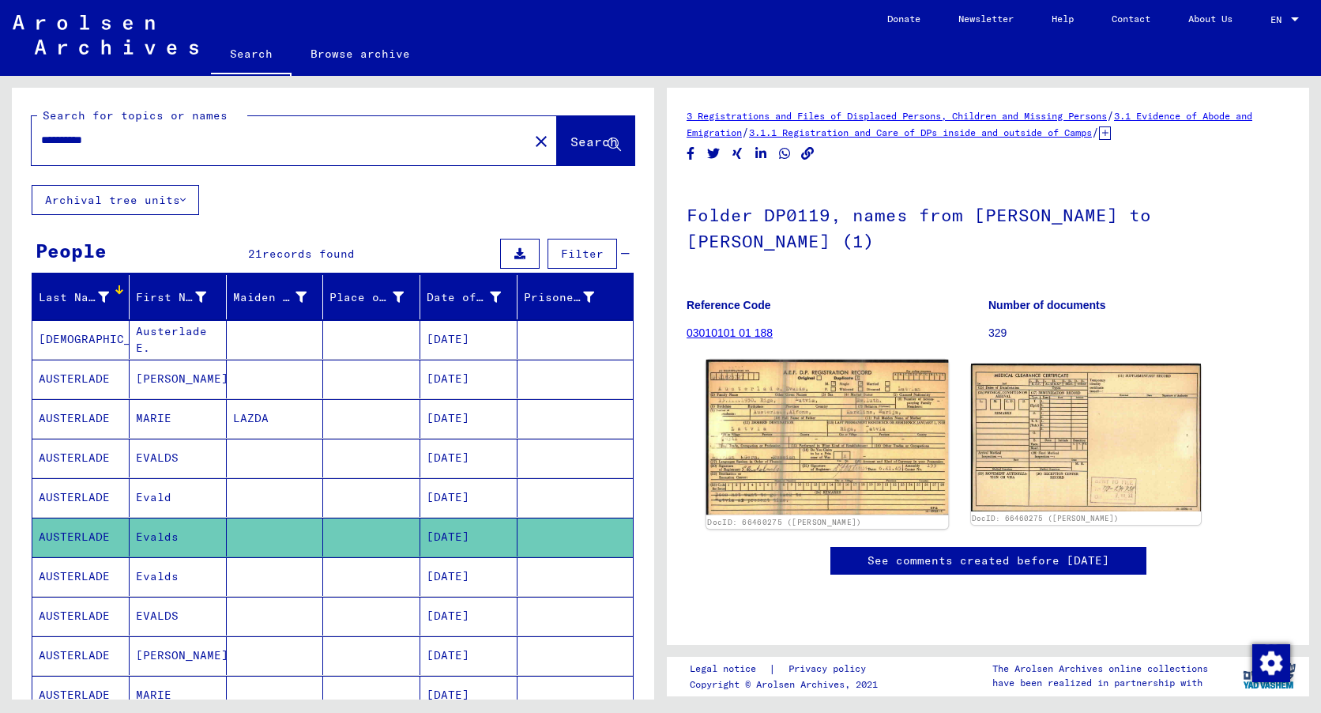
click at [871, 439] on img at bounding box center [827, 436] width 242 height 155
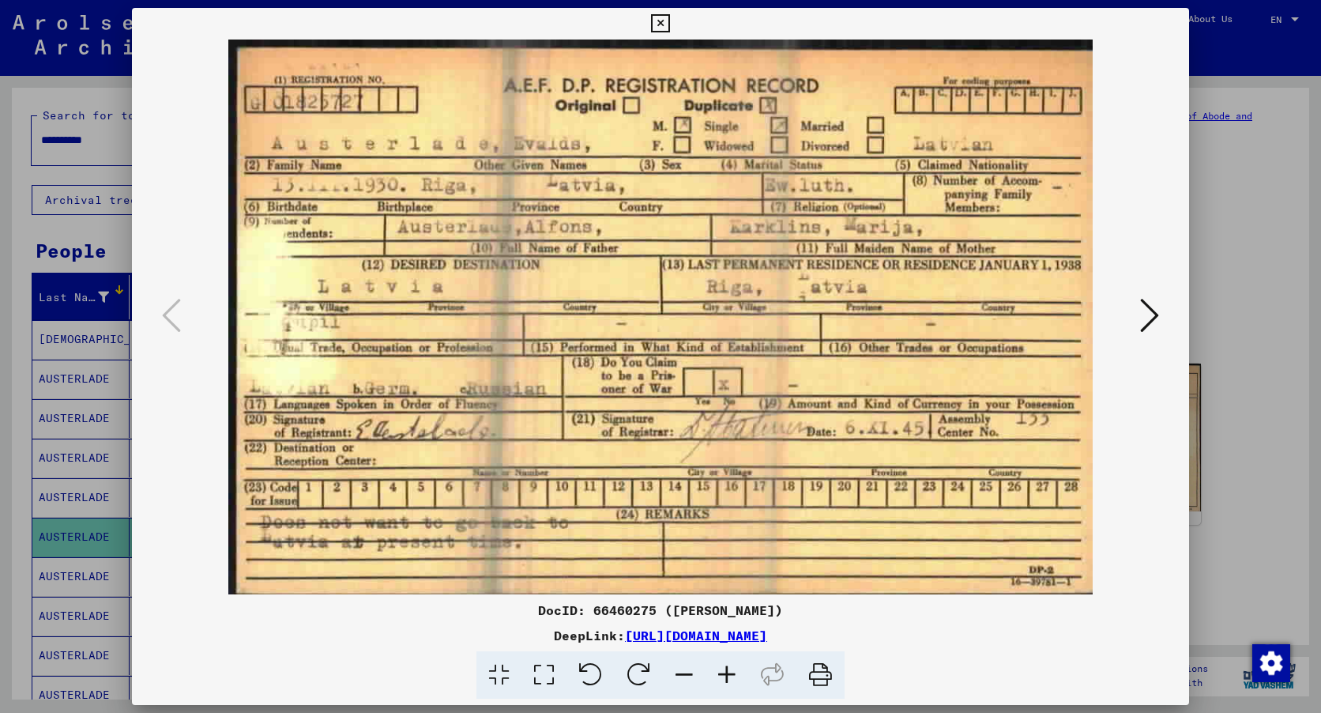
click at [815, 671] on icon at bounding box center [820, 675] width 48 height 48
click at [1152, 316] on icon at bounding box center [1149, 315] width 19 height 38
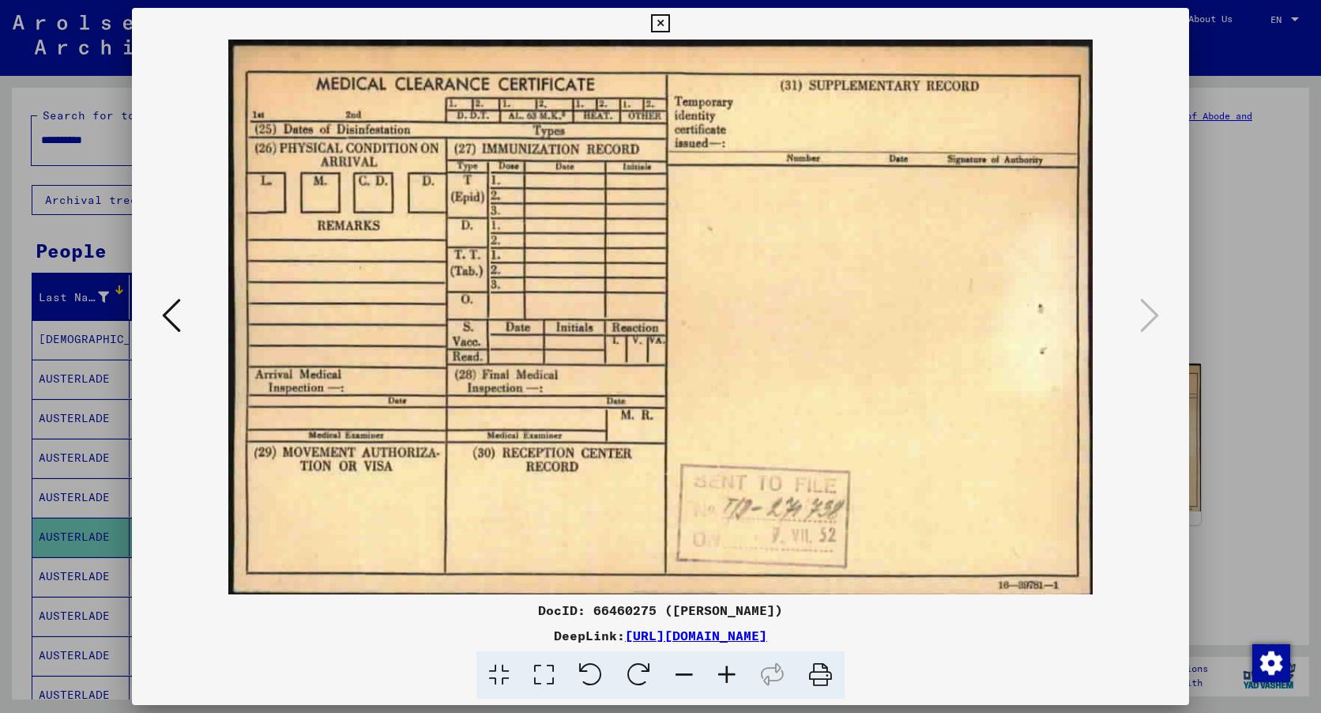
click at [819, 671] on icon at bounding box center [820, 675] width 48 height 48
click at [660, 22] on icon at bounding box center [660, 23] width 18 height 19
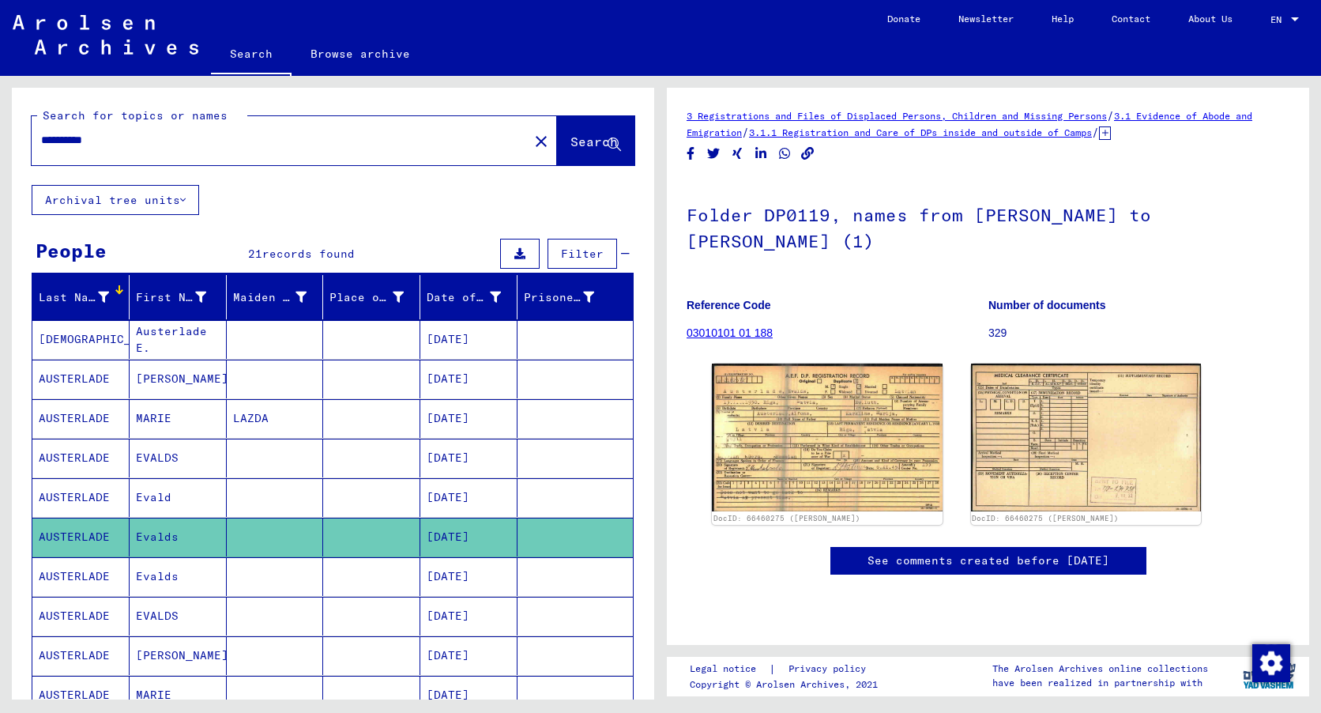
click at [107, 580] on mat-cell "AUSTERLADE" at bounding box center [80, 576] width 97 height 39
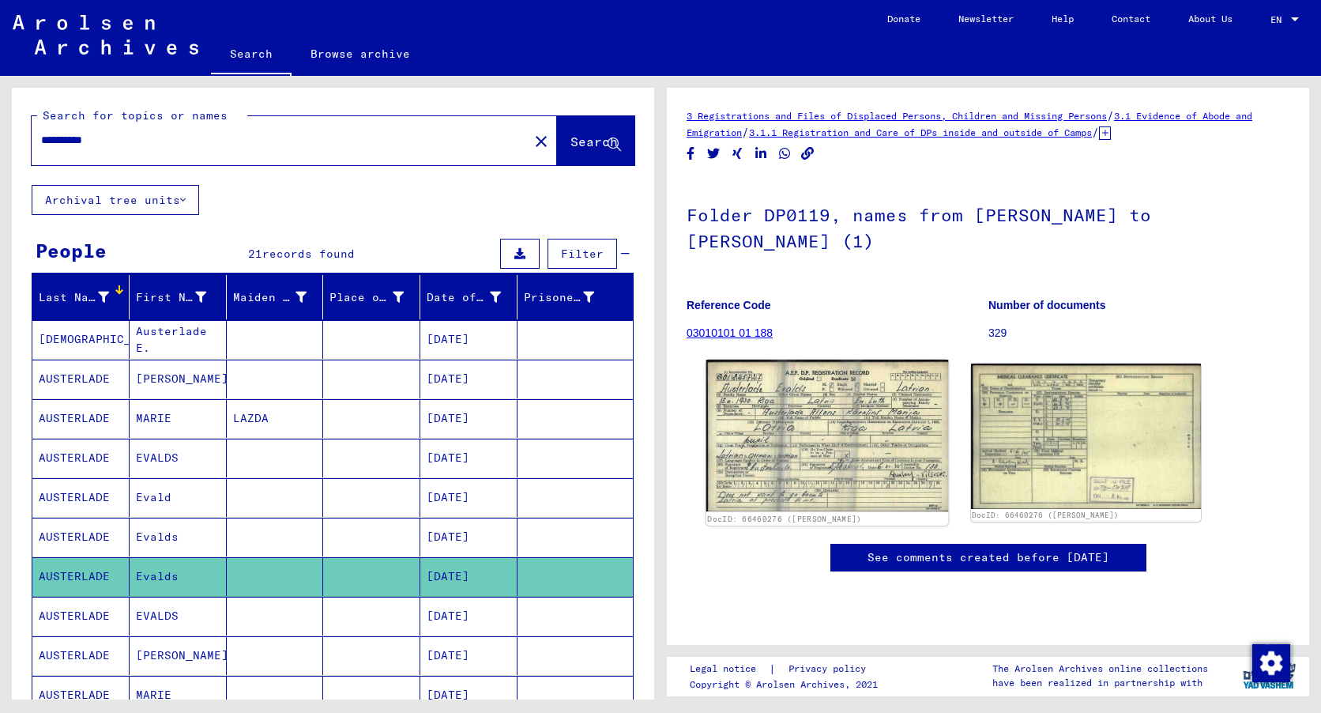
click at [898, 408] on img at bounding box center [827, 435] width 242 height 152
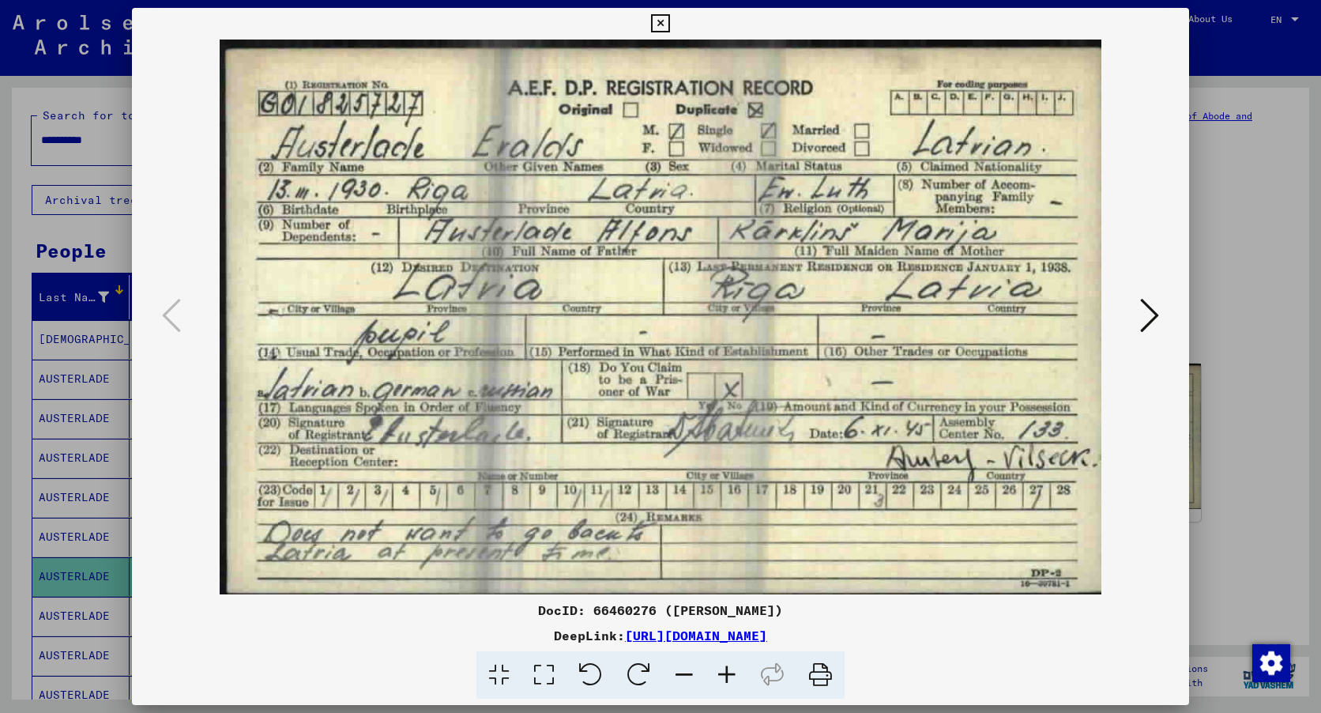
click at [822, 670] on icon at bounding box center [820, 675] width 48 height 48
click at [1145, 323] on icon at bounding box center [1149, 315] width 19 height 38
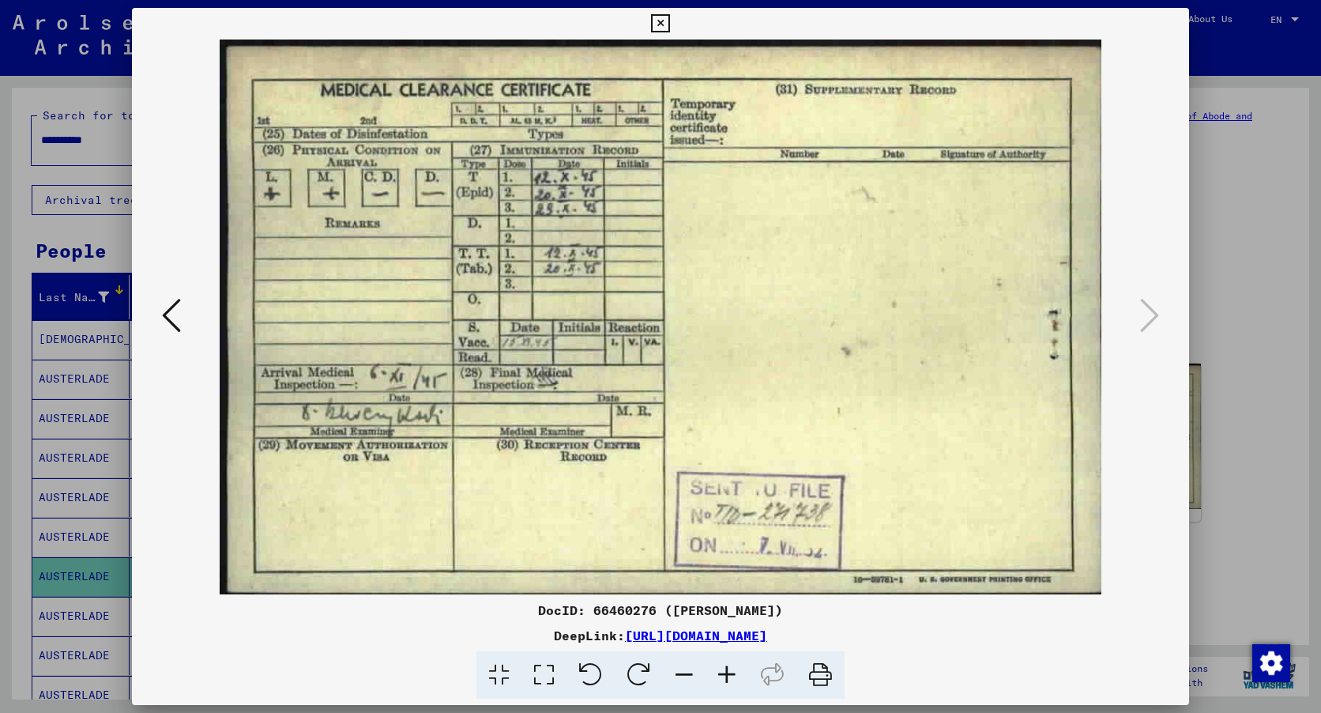
click at [822, 672] on icon at bounding box center [820, 675] width 48 height 48
click at [168, 310] on icon at bounding box center [171, 315] width 19 height 38
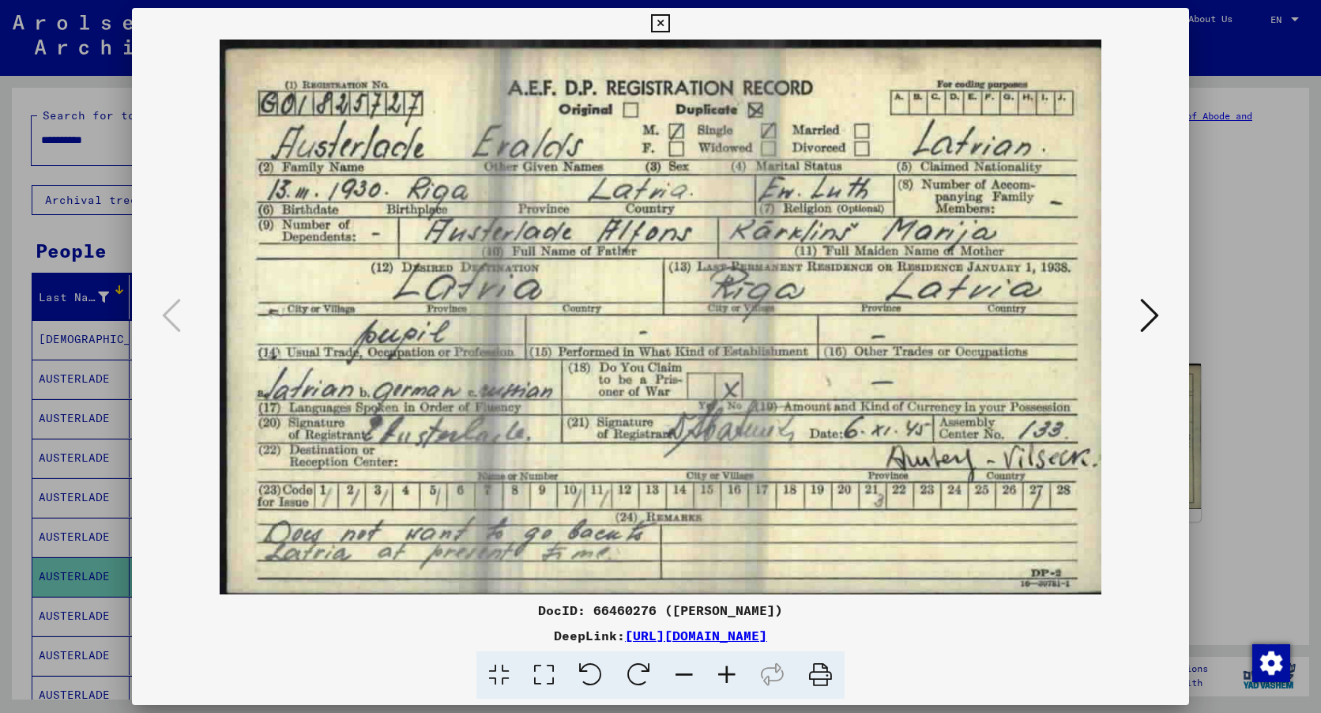
click at [667, 21] on icon at bounding box center [660, 23] width 18 height 19
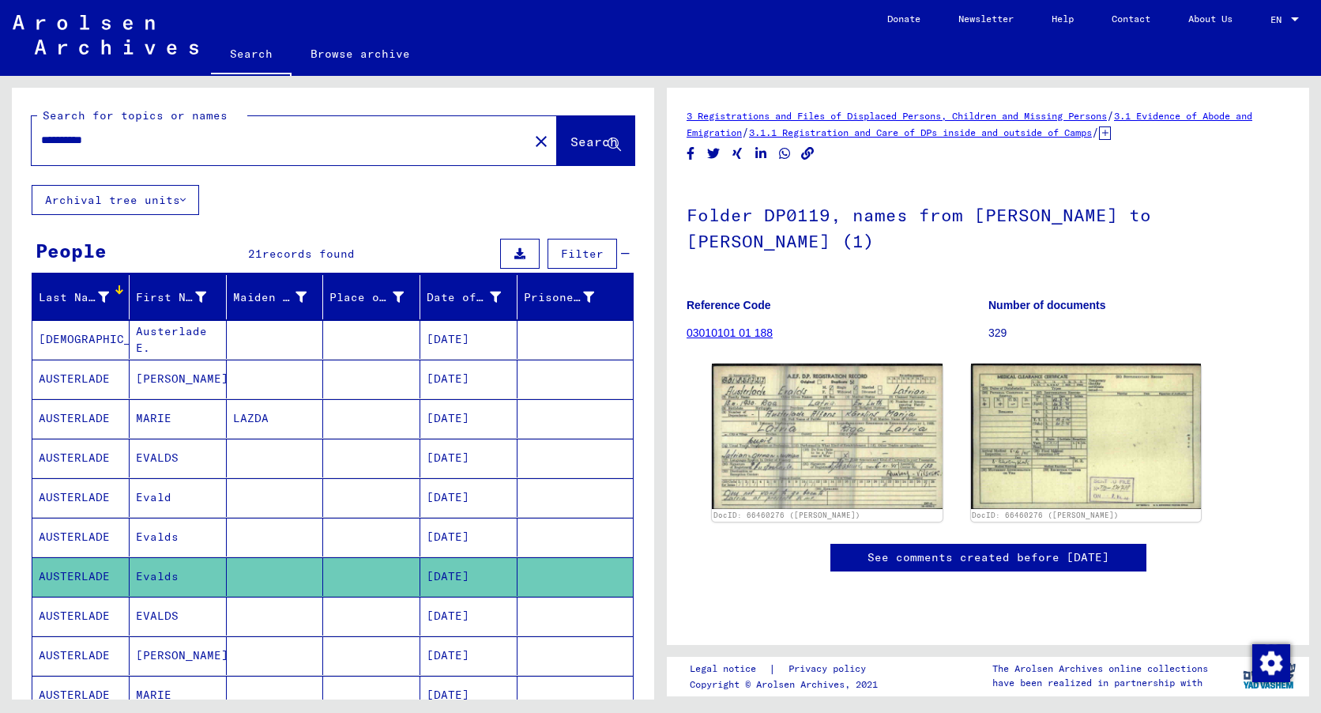
click at [165, 615] on mat-cell "EVALDS" at bounding box center [178, 615] width 97 height 39
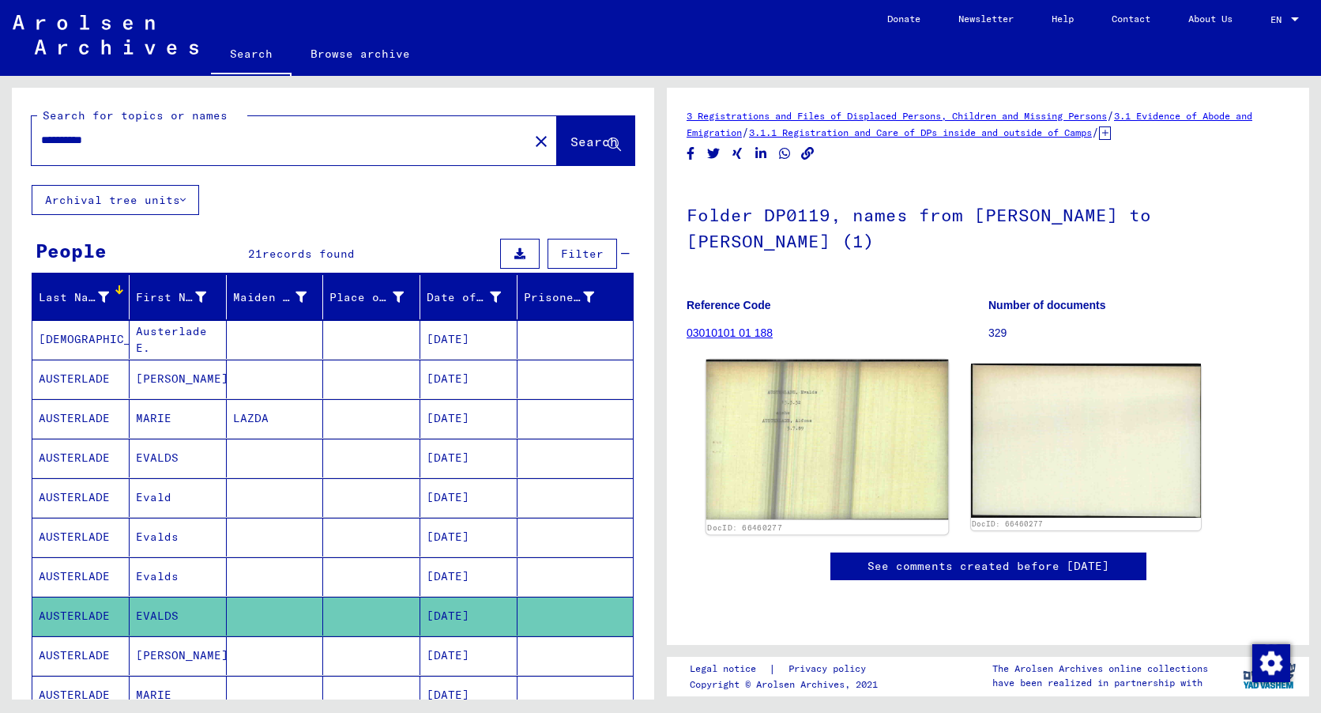
click at [807, 451] on img at bounding box center [827, 439] width 242 height 160
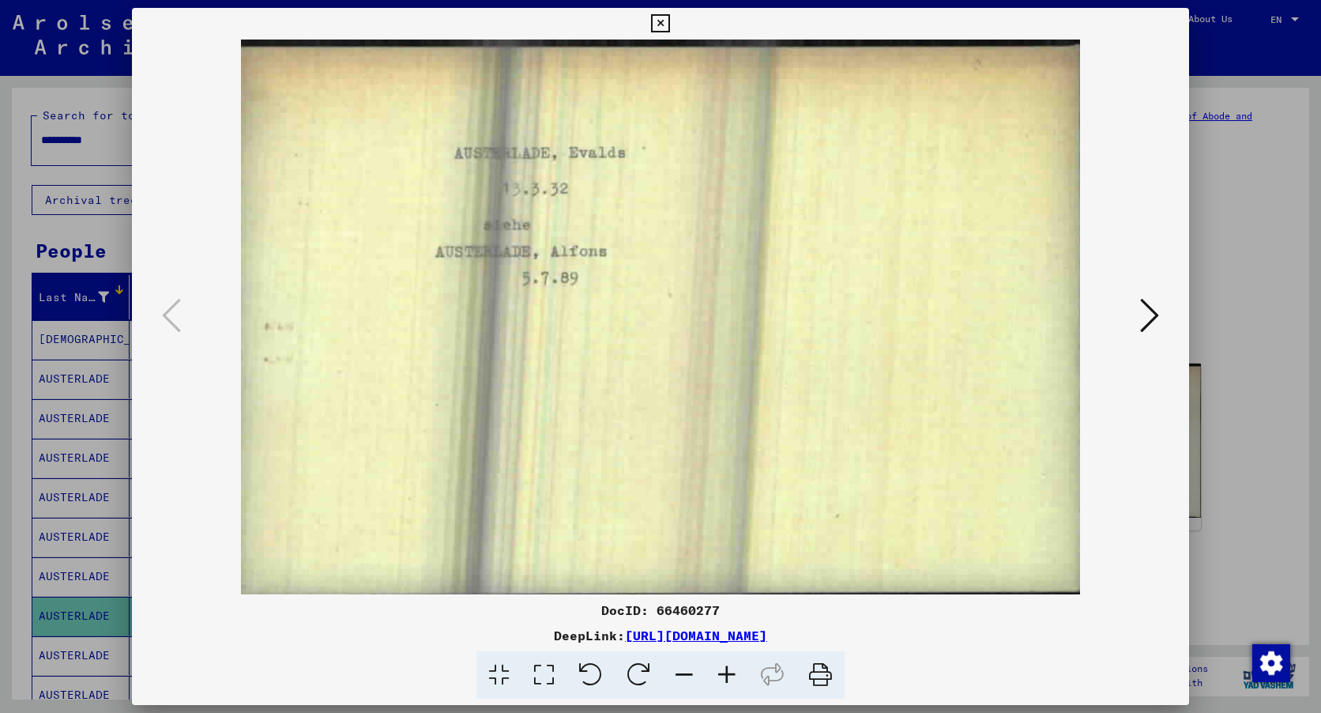
click at [1152, 314] on icon at bounding box center [1149, 315] width 19 height 38
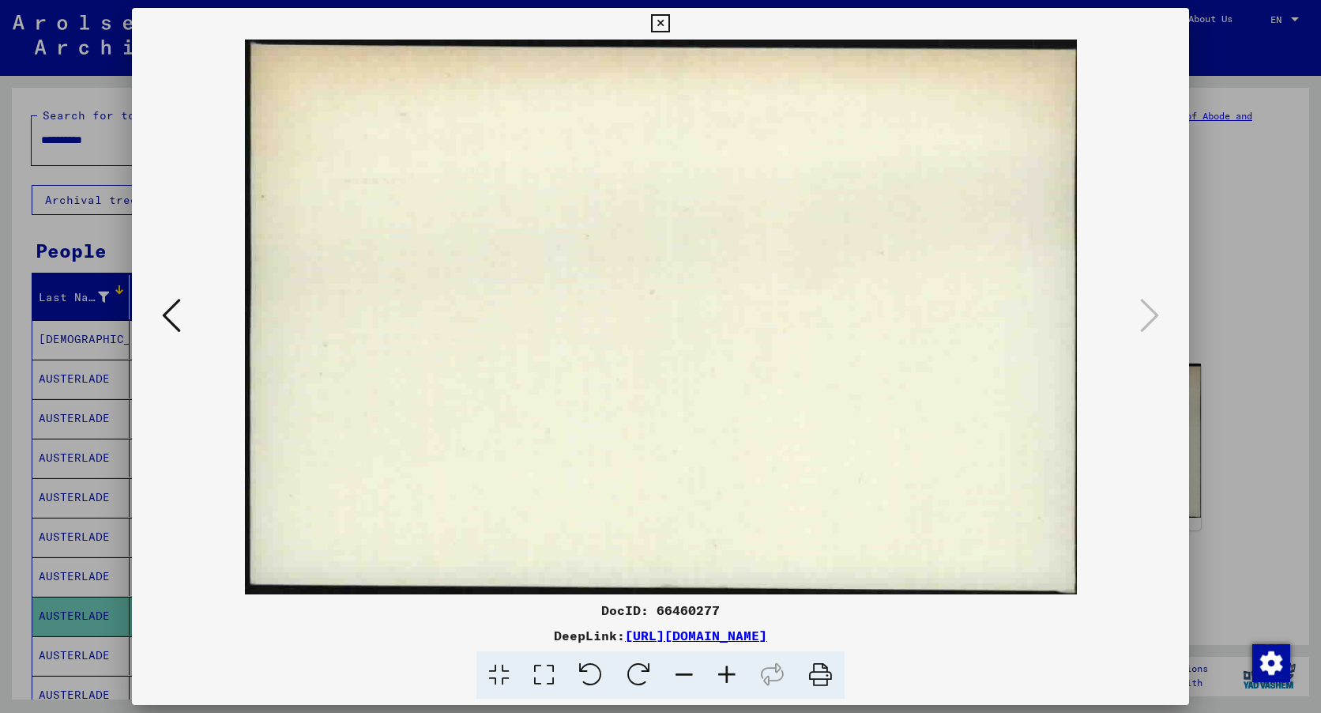
click at [660, 23] on icon at bounding box center [660, 23] width 18 height 19
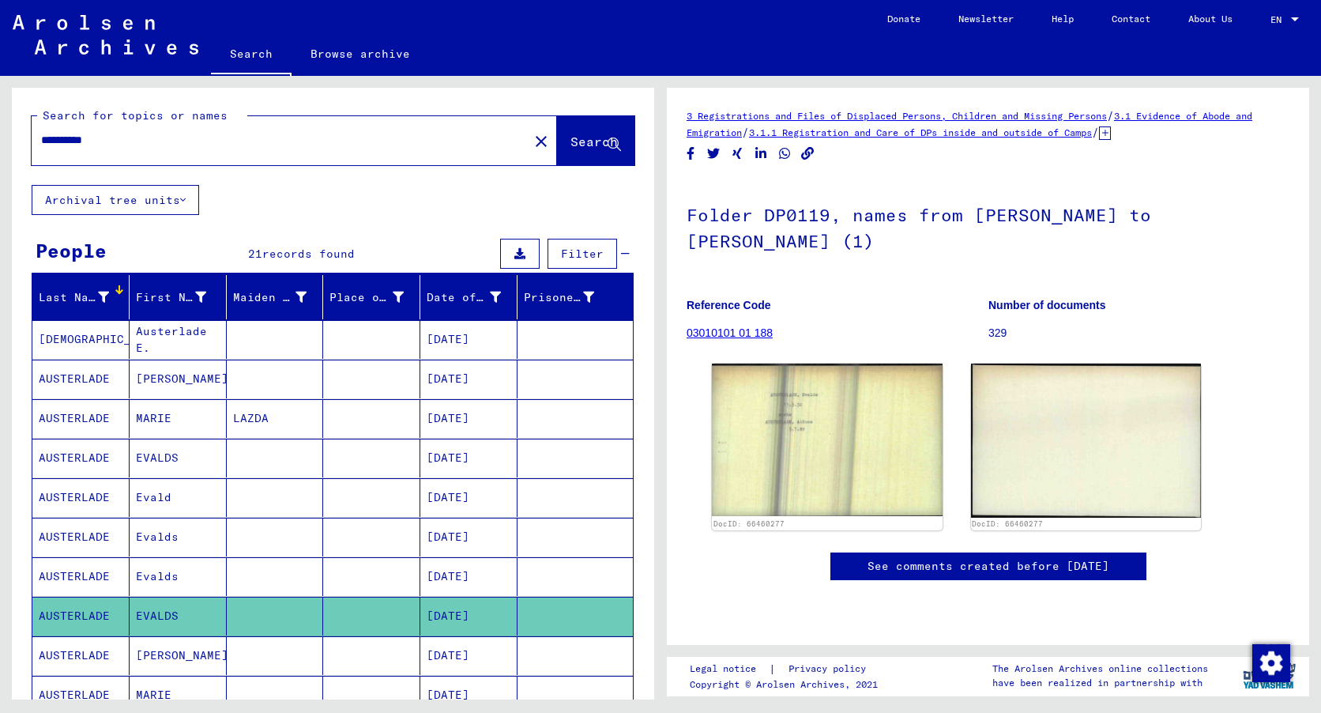
click at [63, 651] on icon at bounding box center [65, 649] width 39 height 63
click at [85, 636] on mat-cell "AUSTERLADE" at bounding box center [80, 655] width 97 height 39
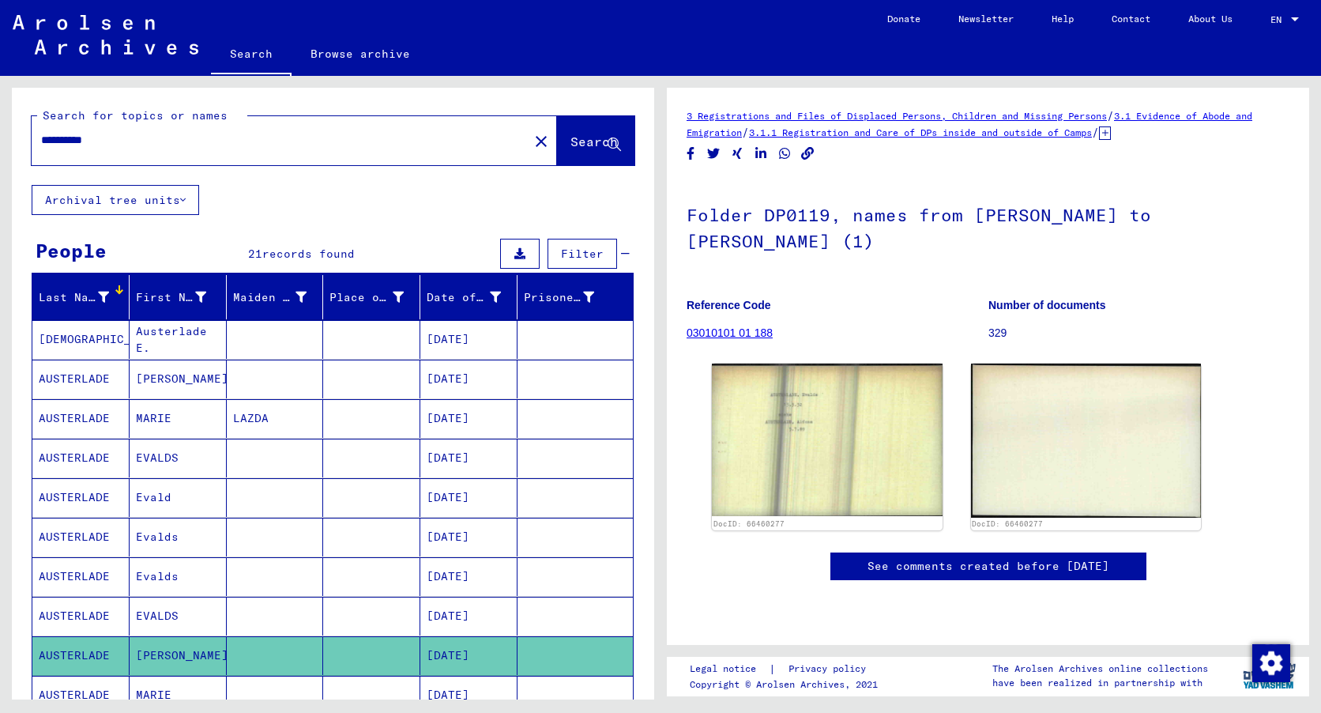
click at [85, 636] on mat-cell "AUSTERLADE" at bounding box center [80, 655] width 97 height 39
click at [86, 675] on mat-cell "AUSTERLADE" at bounding box center [80, 694] width 97 height 39
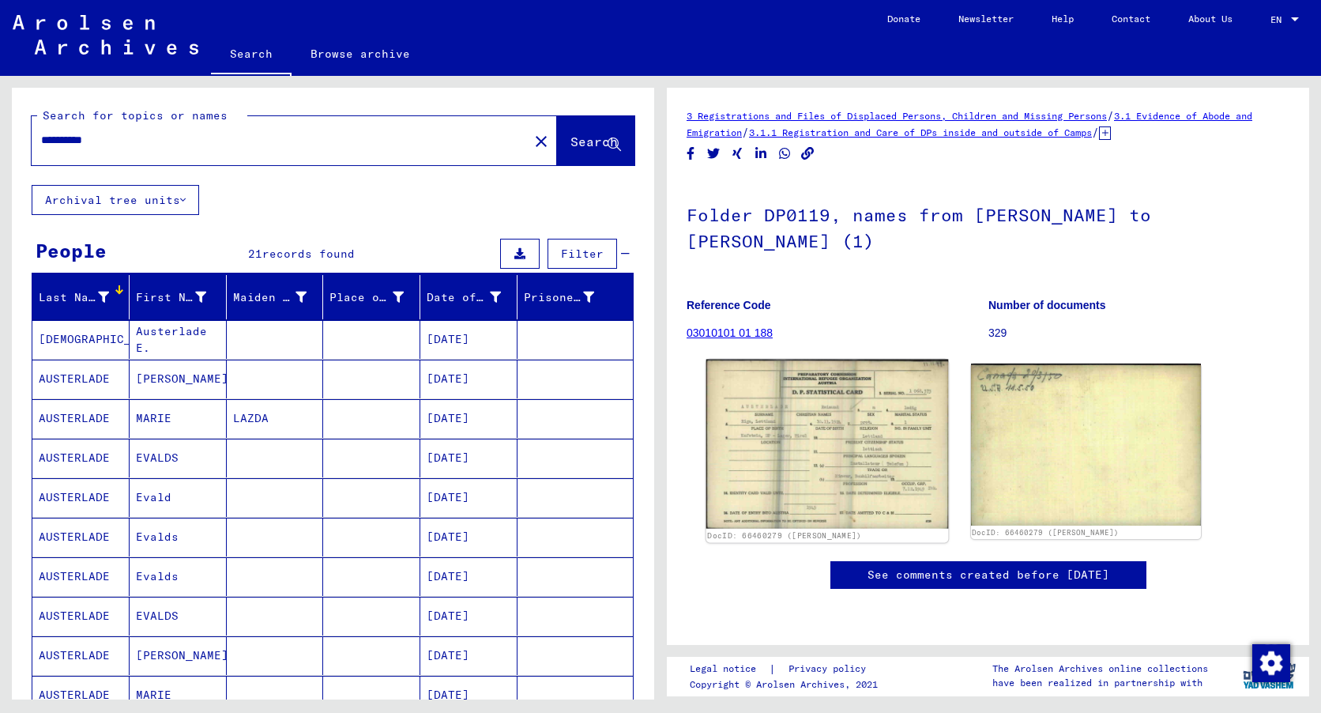
click at [792, 415] on img at bounding box center [827, 443] width 242 height 169
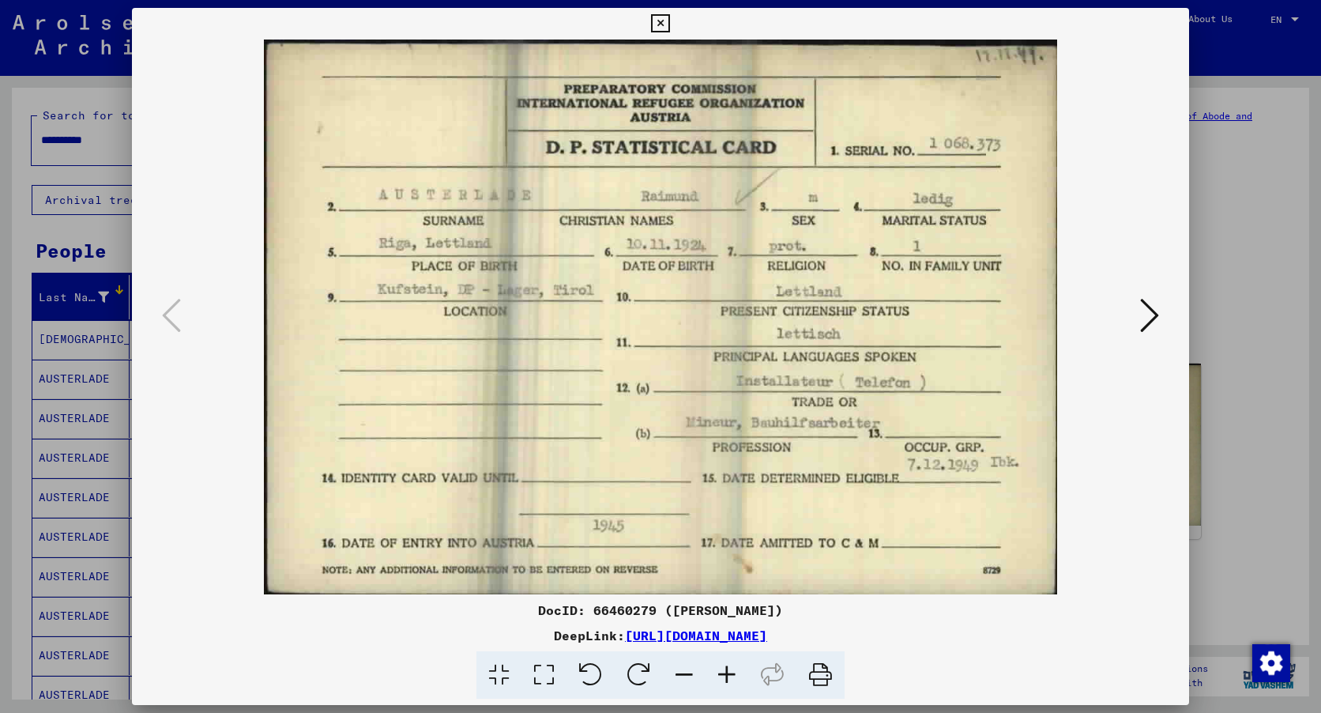
click at [658, 24] on icon at bounding box center [660, 23] width 18 height 19
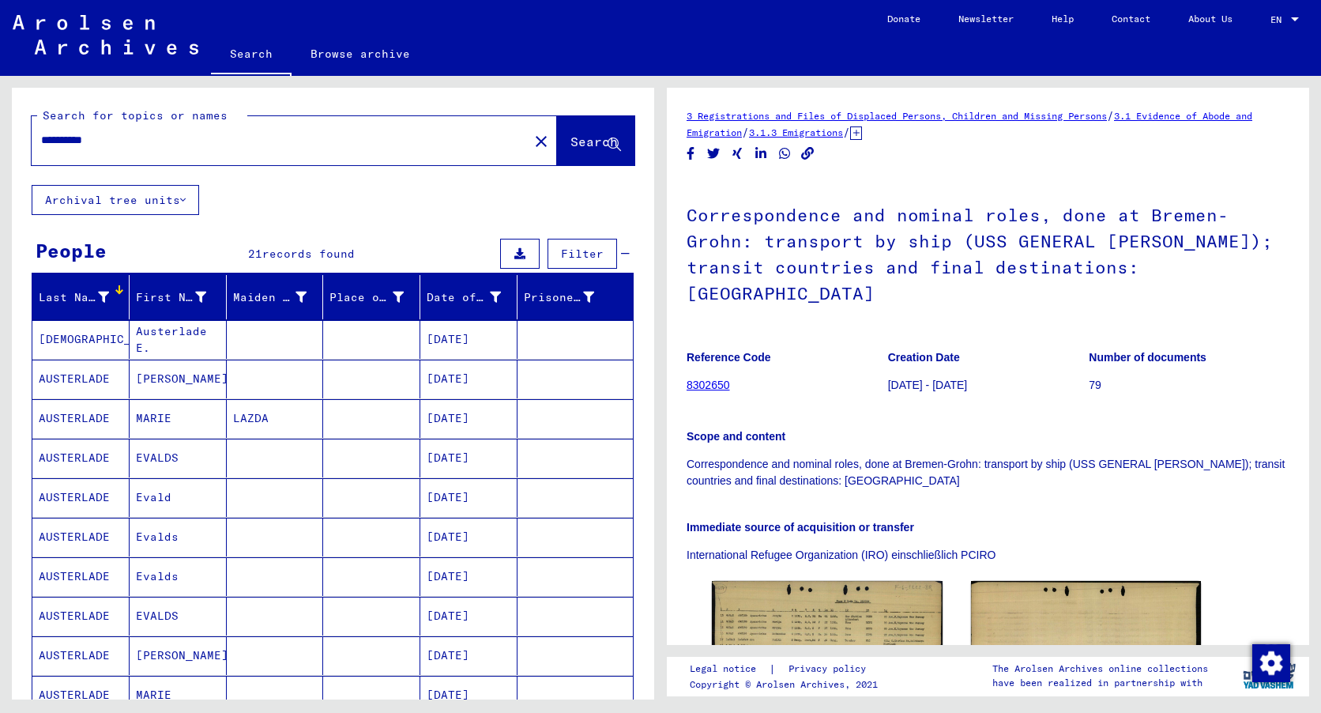
drag, startPoint x: 1296, startPoint y: 424, endPoint x: 1300, endPoint y: 461, distance: 36.6
click at [1300, 461] on div "3 Registrations and Files of Displaced Persons, Children and Missing Persons / …" at bounding box center [988, 366] width 642 height 557
drag, startPoint x: 1300, startPoint y: 461, endPoint x: 1180, endPoint y: 479, distance: 121.4
click at [1180, 500] on div "Immediate source of acquisition or transfer International Refugee Organization …" at bounding box center [987, 531] width 603 height 63
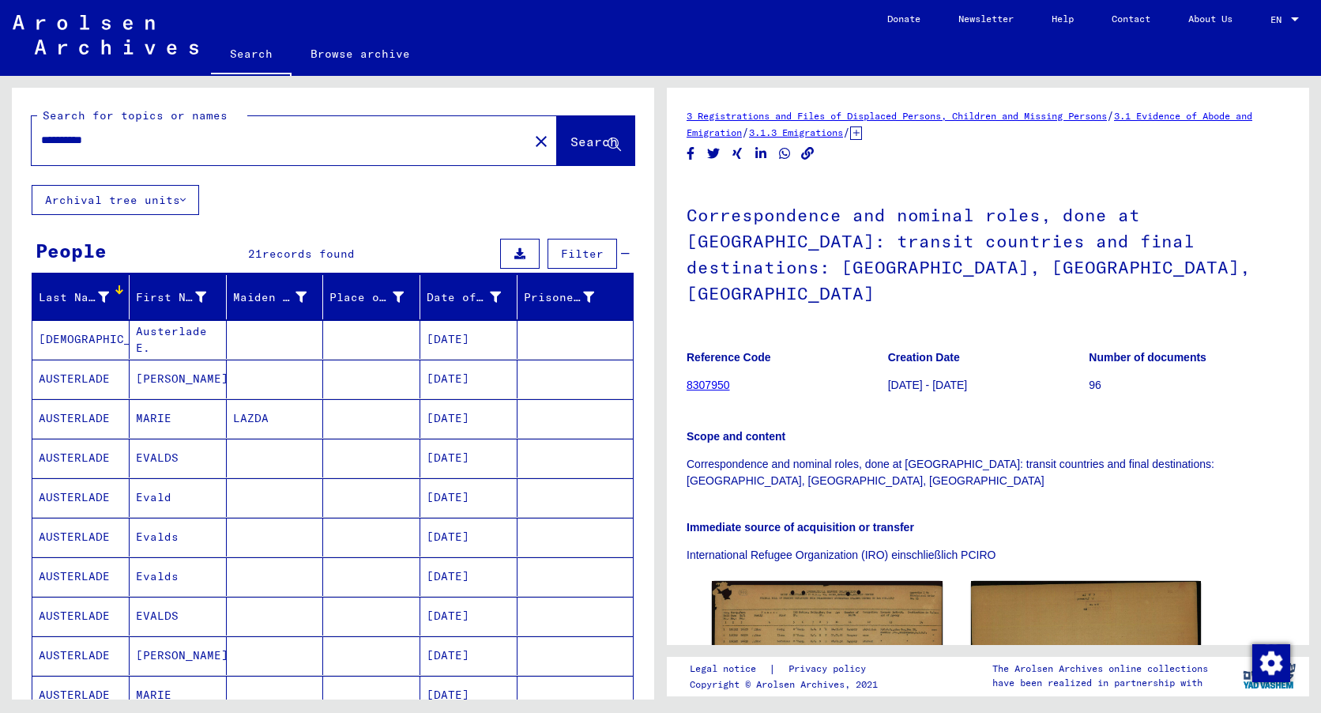
click at [304, 250] on span "records found" at bounding box center [308, 253] width 92 height 14
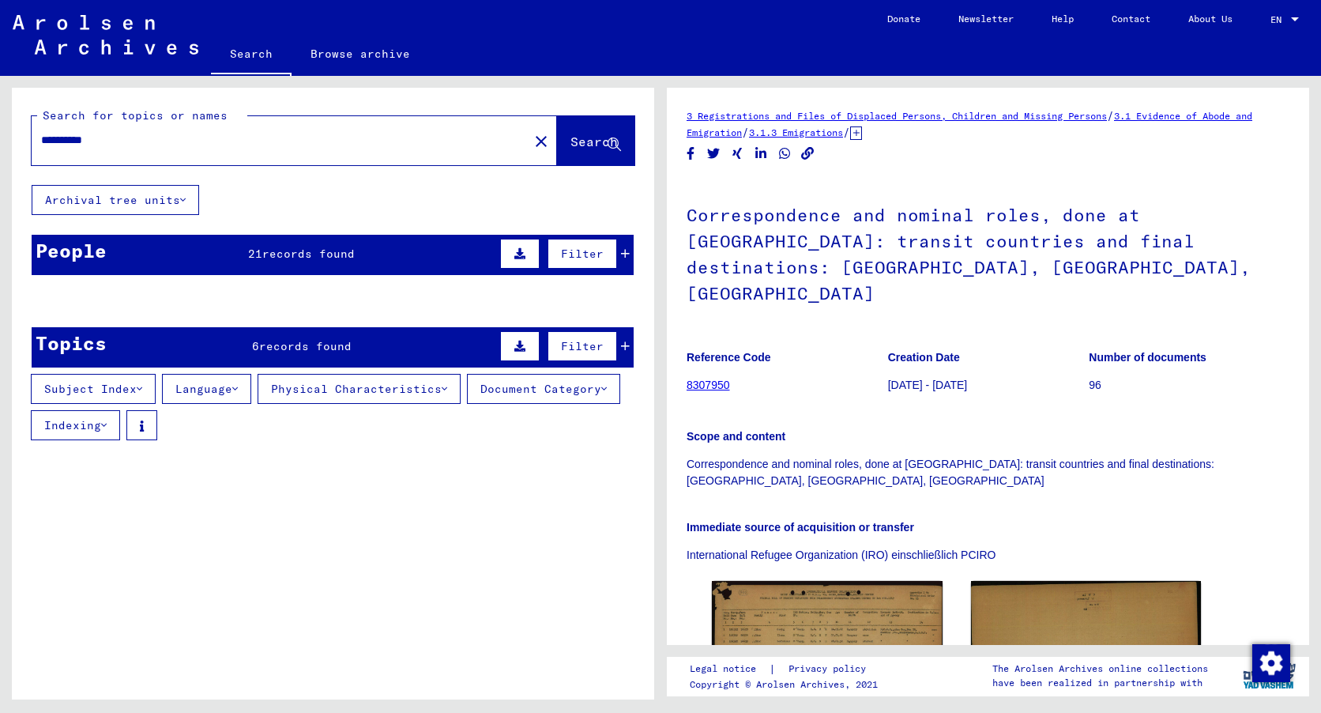
click at [209, 385] on button "Language" at bounding box center [206, 389] width 89 height 30
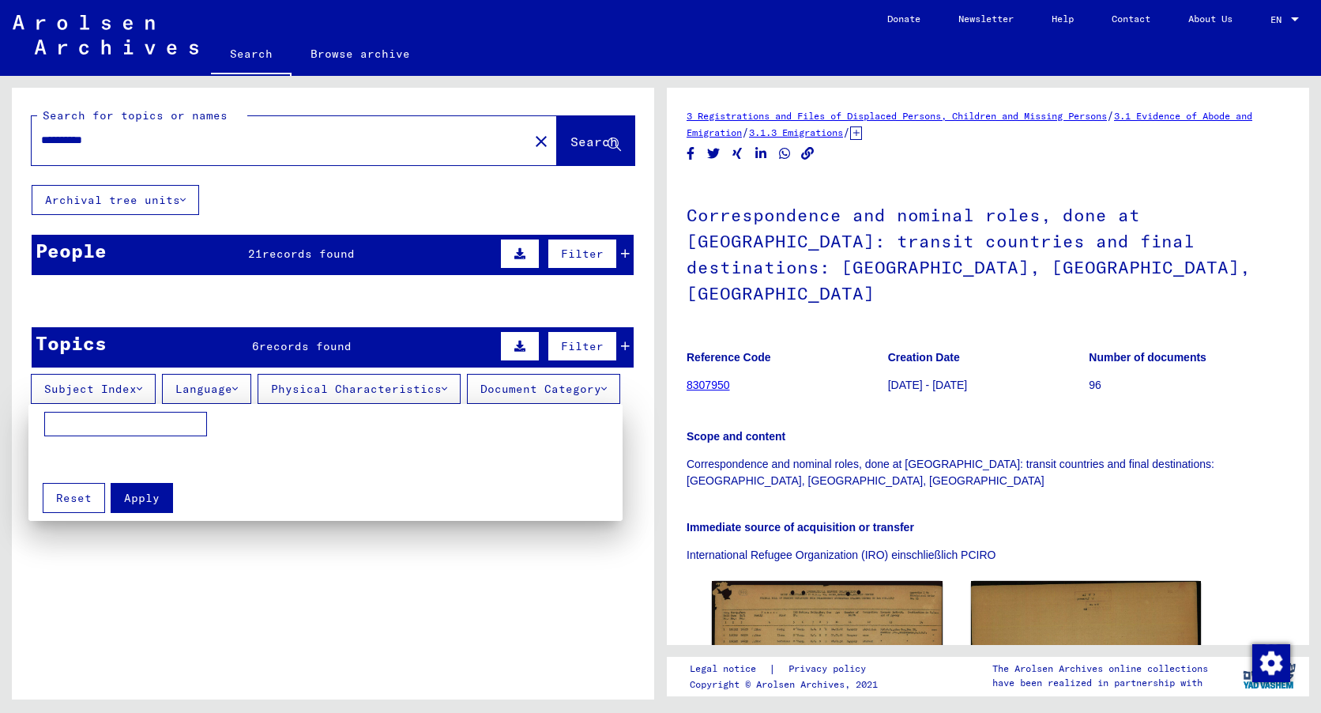
click at [209, 385] on div at bounding box center [660, 356] width 1321 height 713
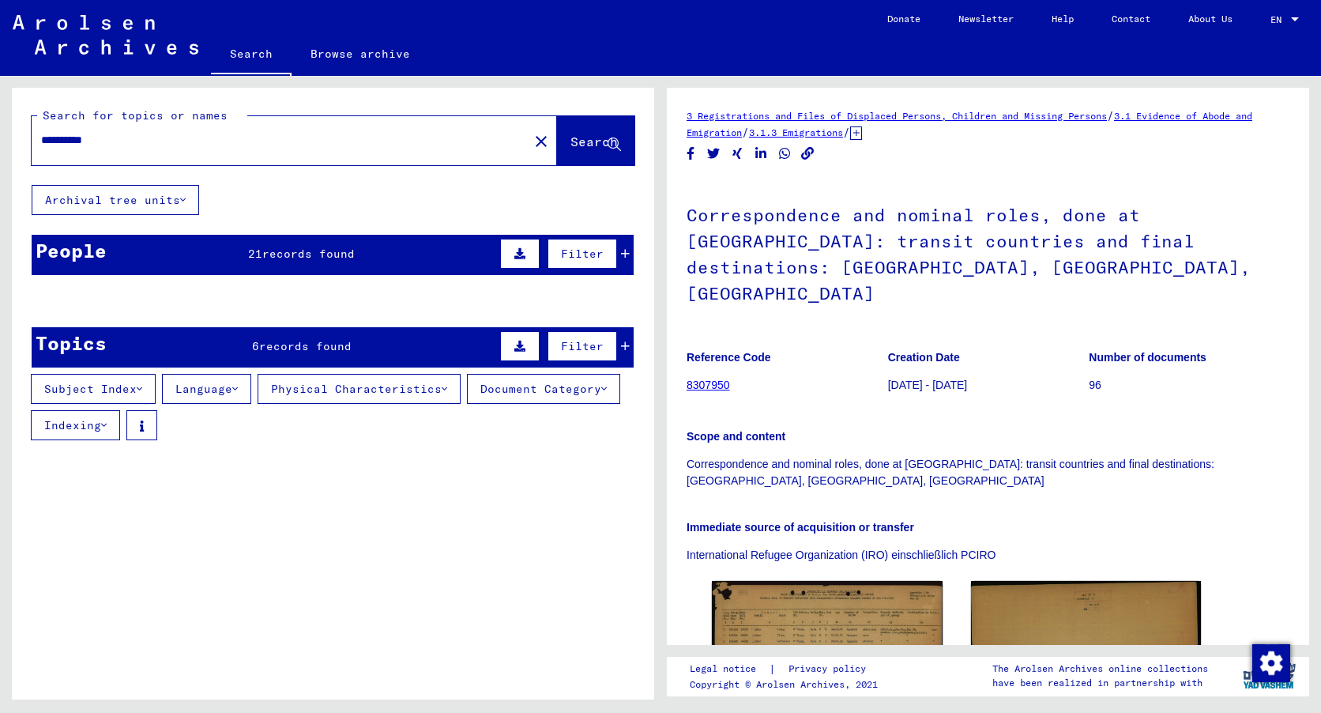
click at [561, 251] on span "Filter" at bounding box center [582, 253] width 43 height 14
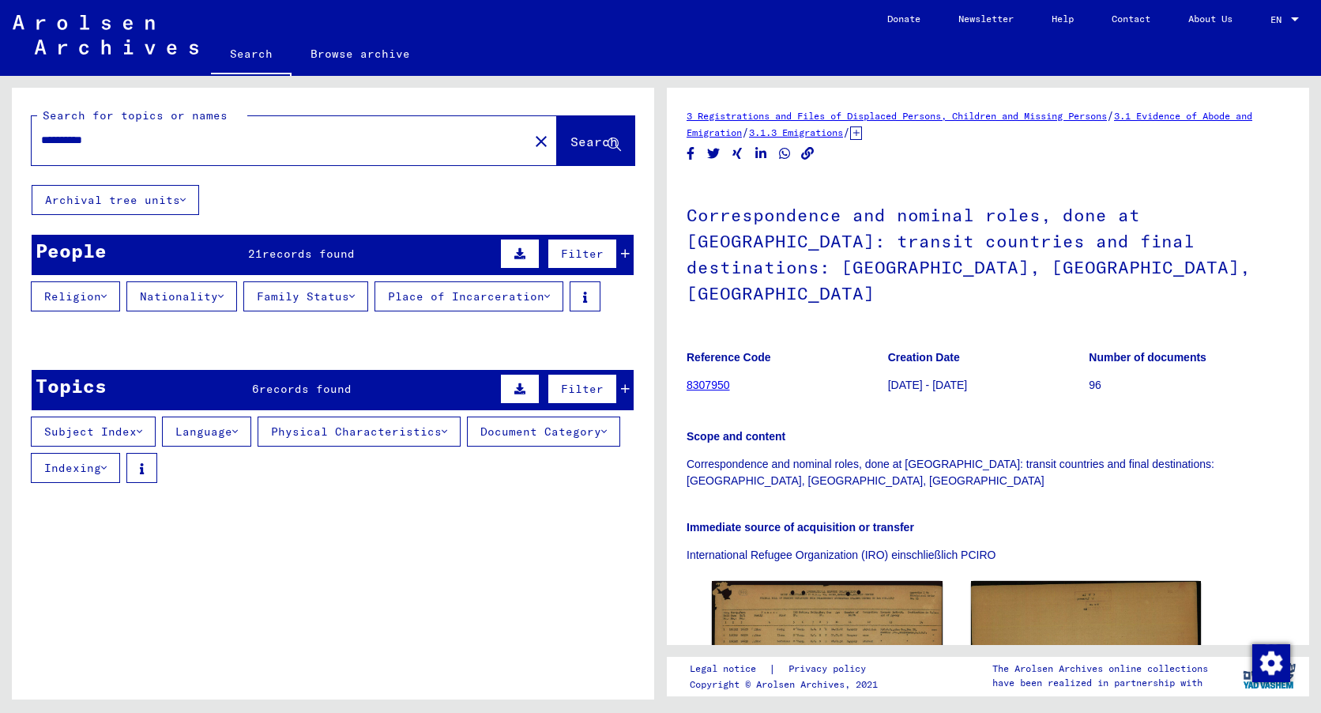
click at [66, 293] on button "Religion" at bounding box center [75, 296] width 89 height 30
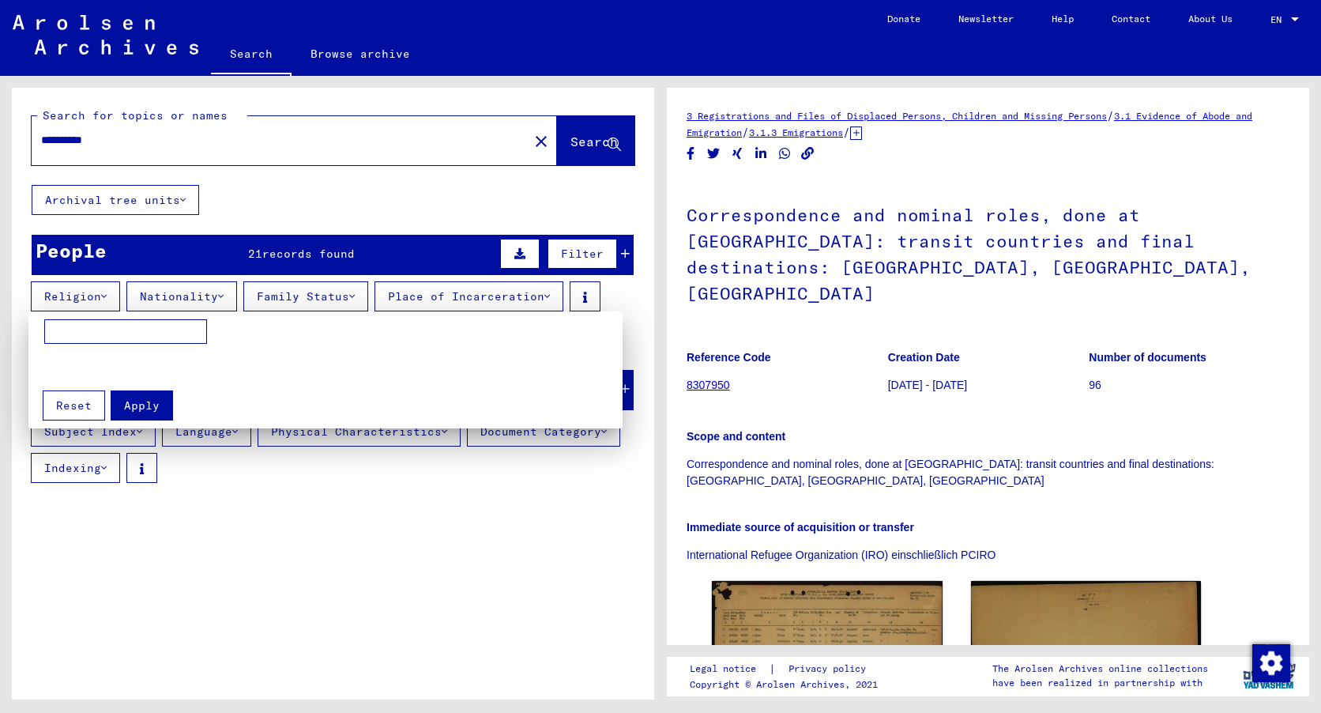
click at [490, 295] on div at bounding box center [660, 356] width 1321 height 713
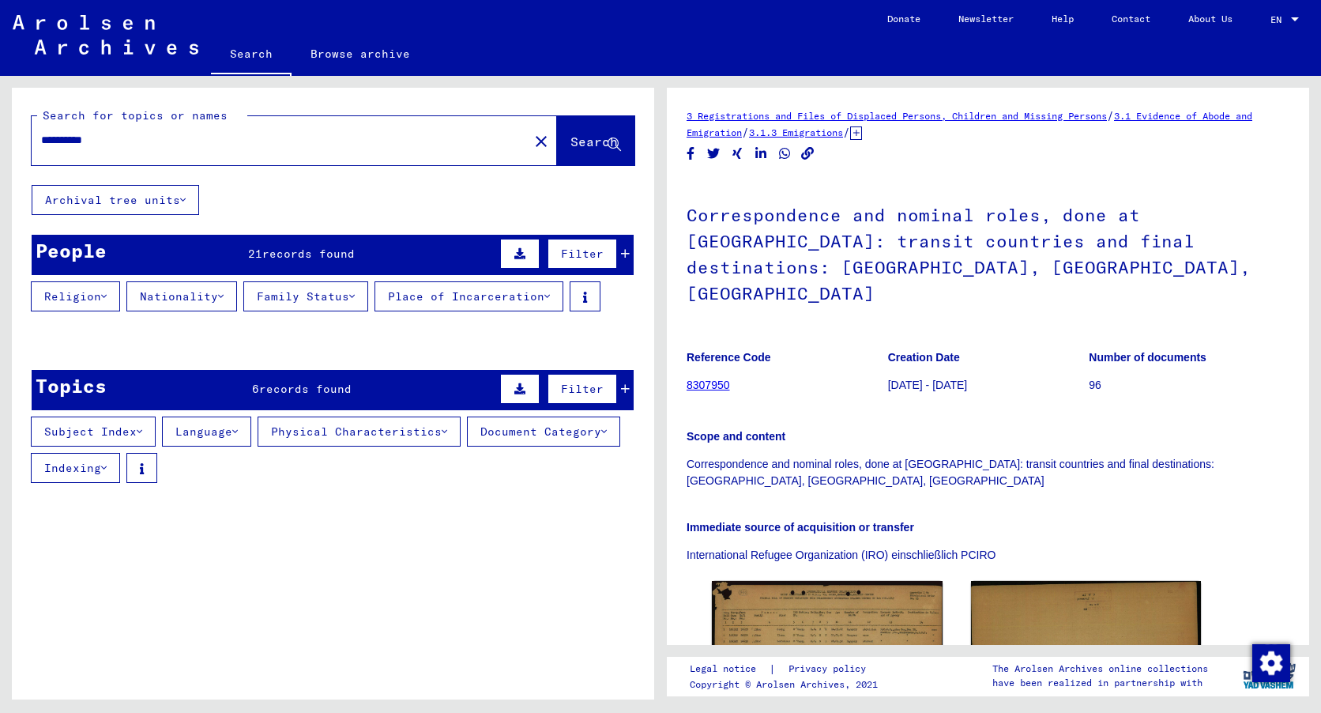
click at [613, 246] on div "Filter" at bounding box center [562, 254] width 133 height 38
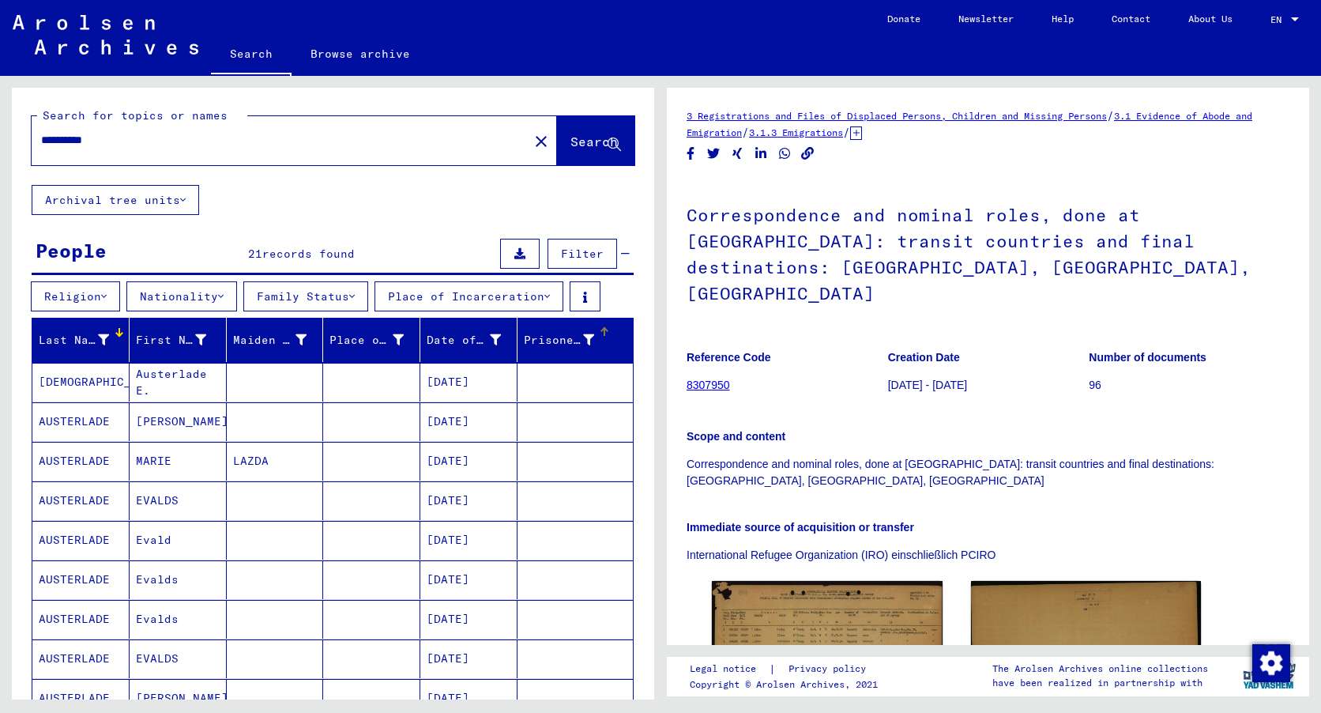
click at [536, 337] on div "Prisoner #" at bounding box center [559, 340] width 70 height 17
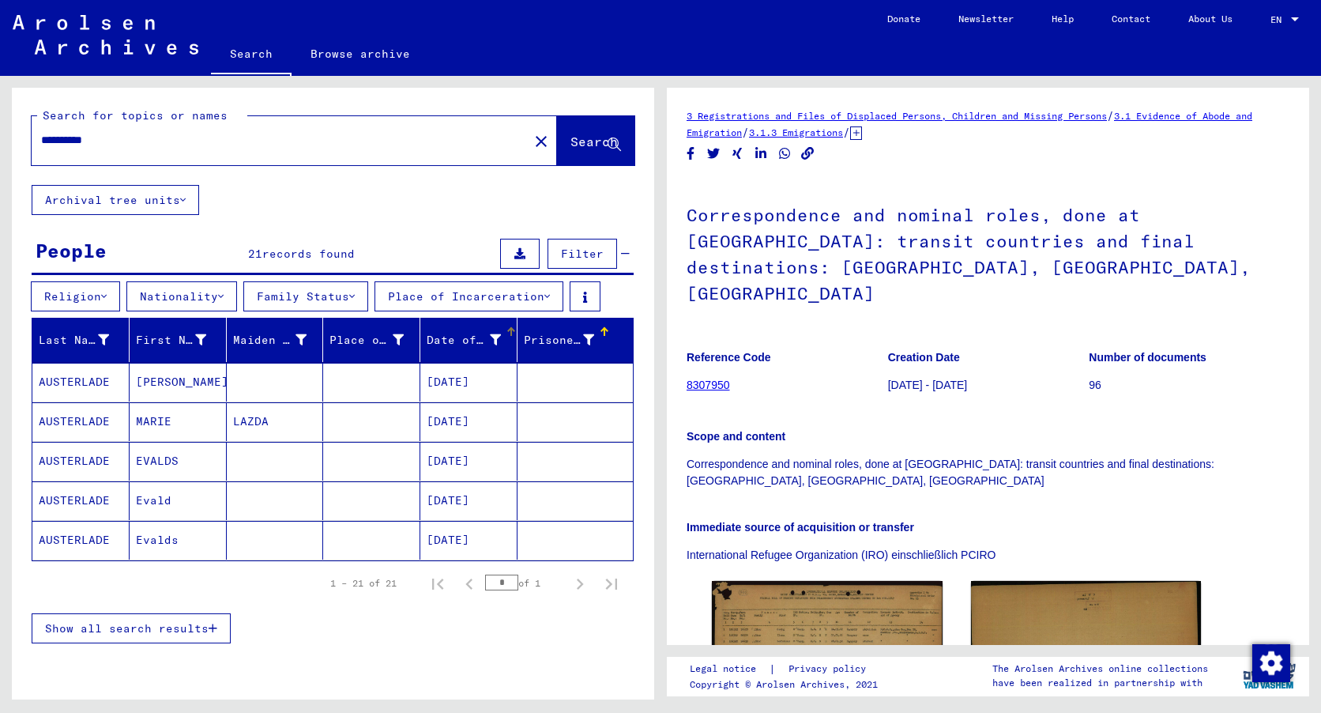
click at [439, 338] on div "Date of Birth" at bounding box center [464, 340] width 74 height 17
click at [341, 338] on div "Place of Birth" at bounding box center [366, 340] width 74 height 17
click at [246, 338] on div "Maiden Name" at bounding box center [270, 340] width 74 height 17
click at [152, 334] on div "First Name" at bounding box center [171, 340] width 70 height 17
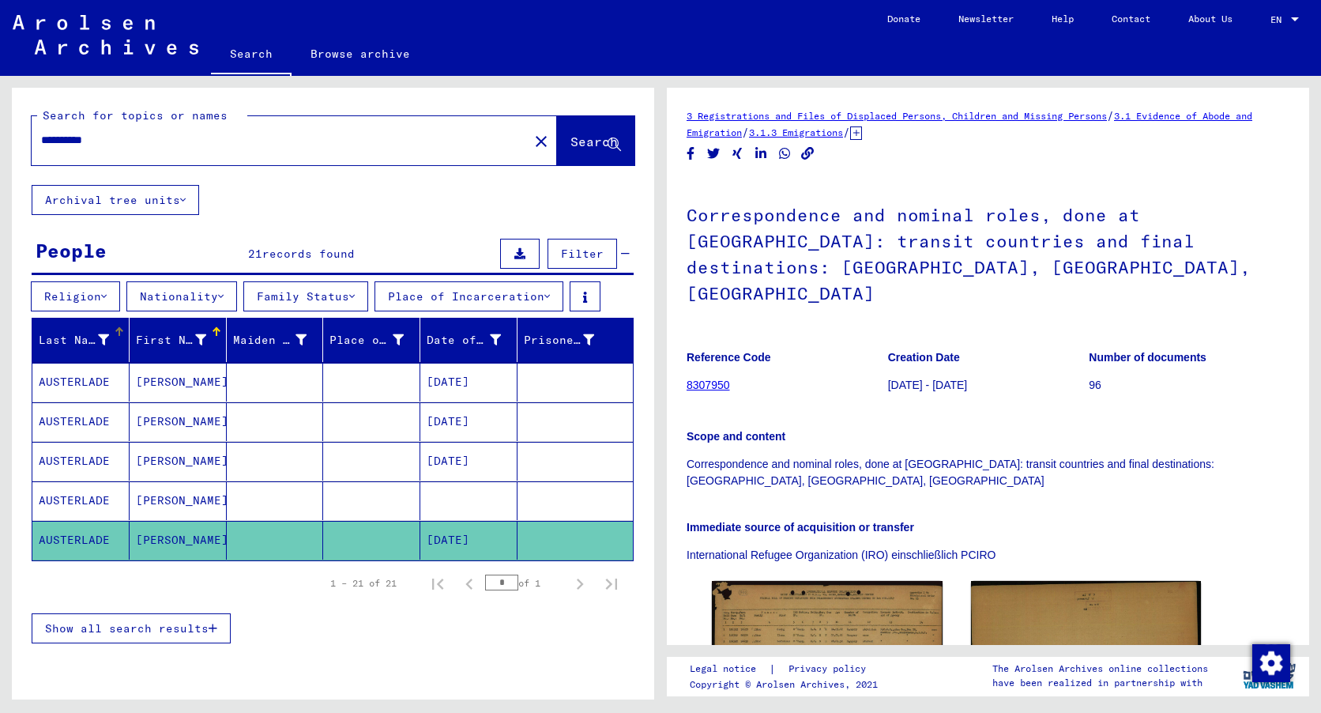
click at [80, 340] on div "Last Name" at bounding box center [74, 340] width 70 height 17
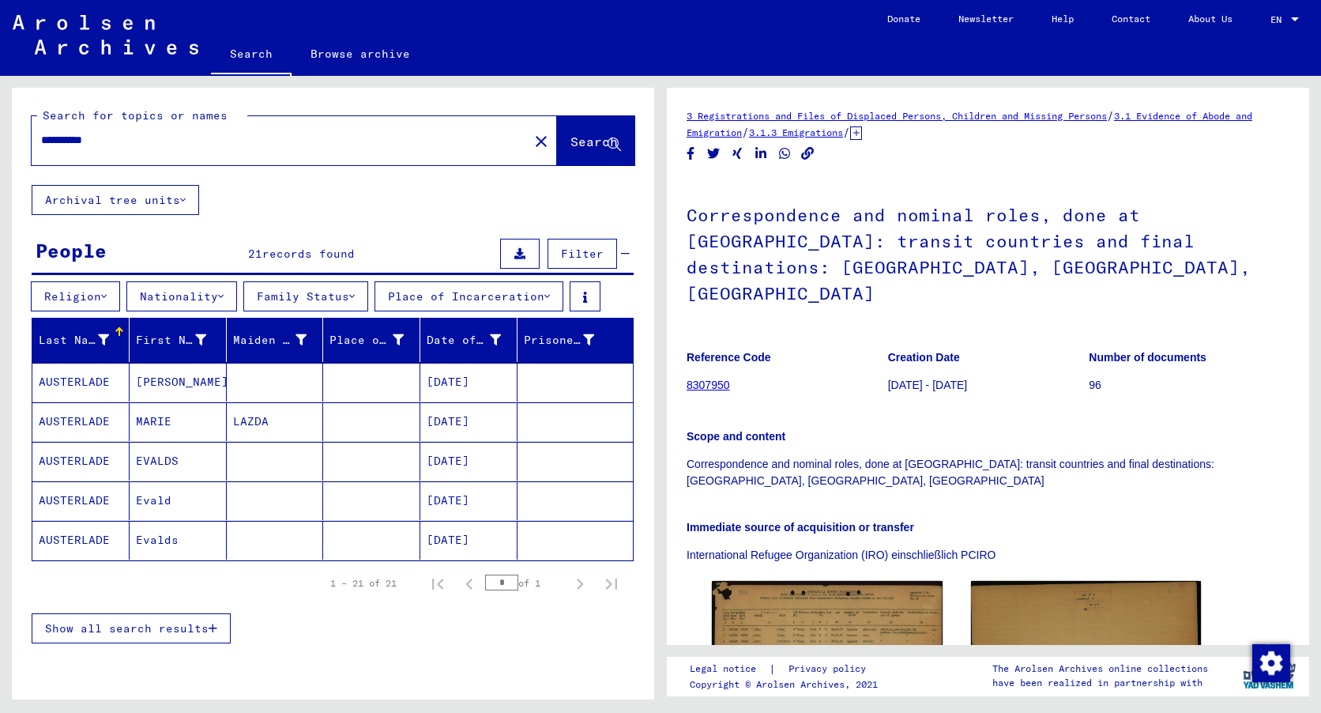
click at [156, 625] on span "Show all search results" at bounding box center [127, 628] width 164 height 14
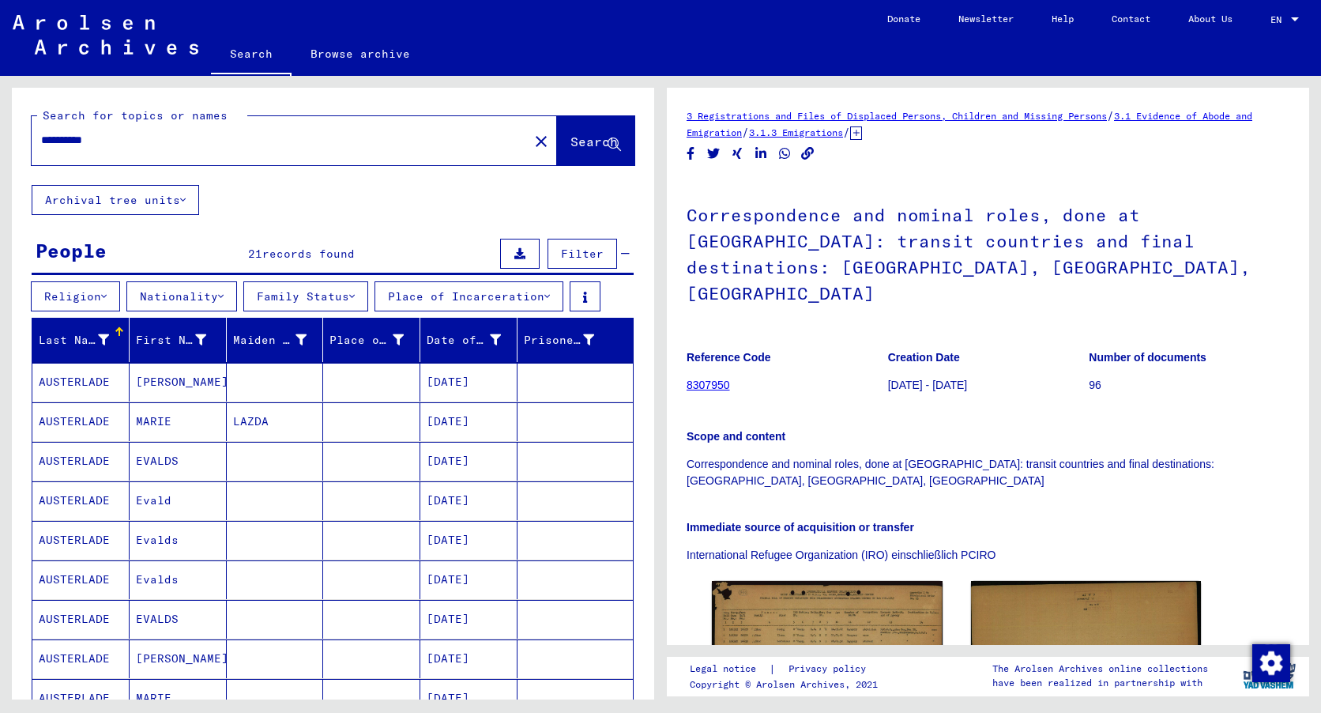
click at [179, 198] on button "Archival tree units" at bounding box center [115, 200] width 167 height 30
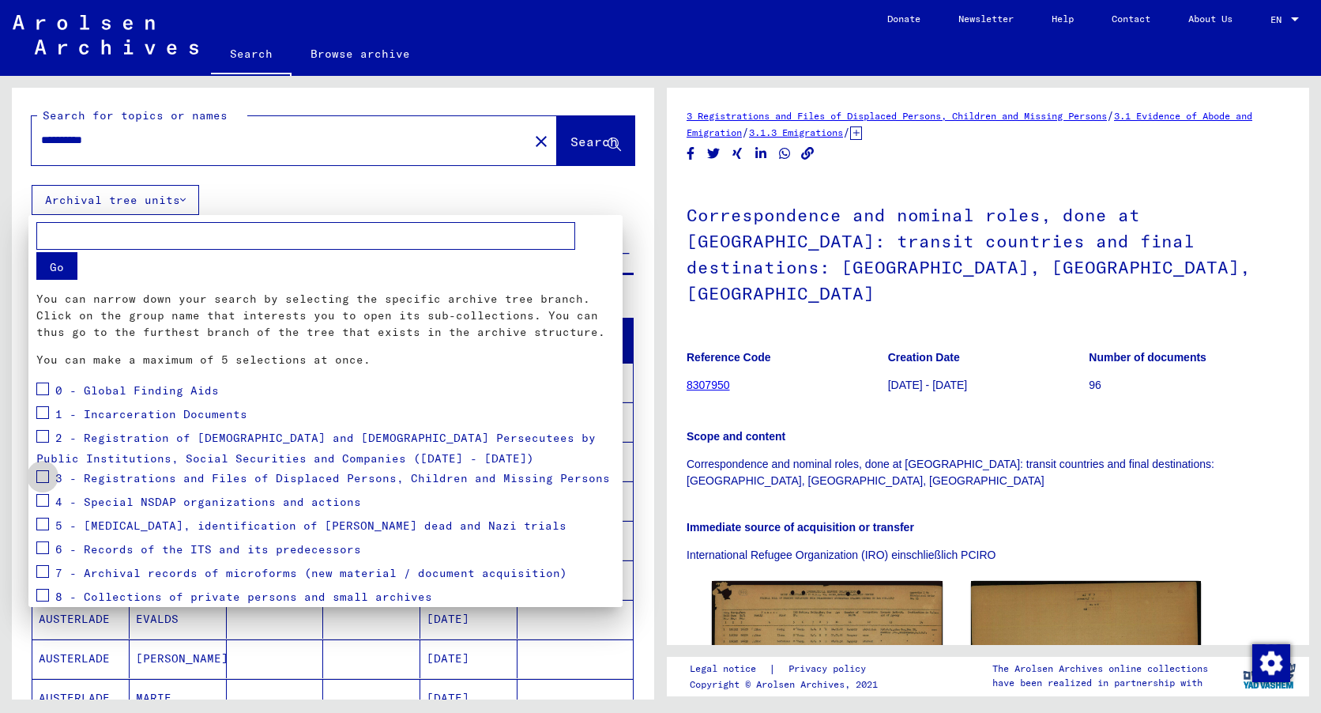
click at [39, 470] on span at bounding box center [42, 476] width 13 height 13
click at [571, 628] on span "Apply" at bounding box center [584, 635] width 36 height 14
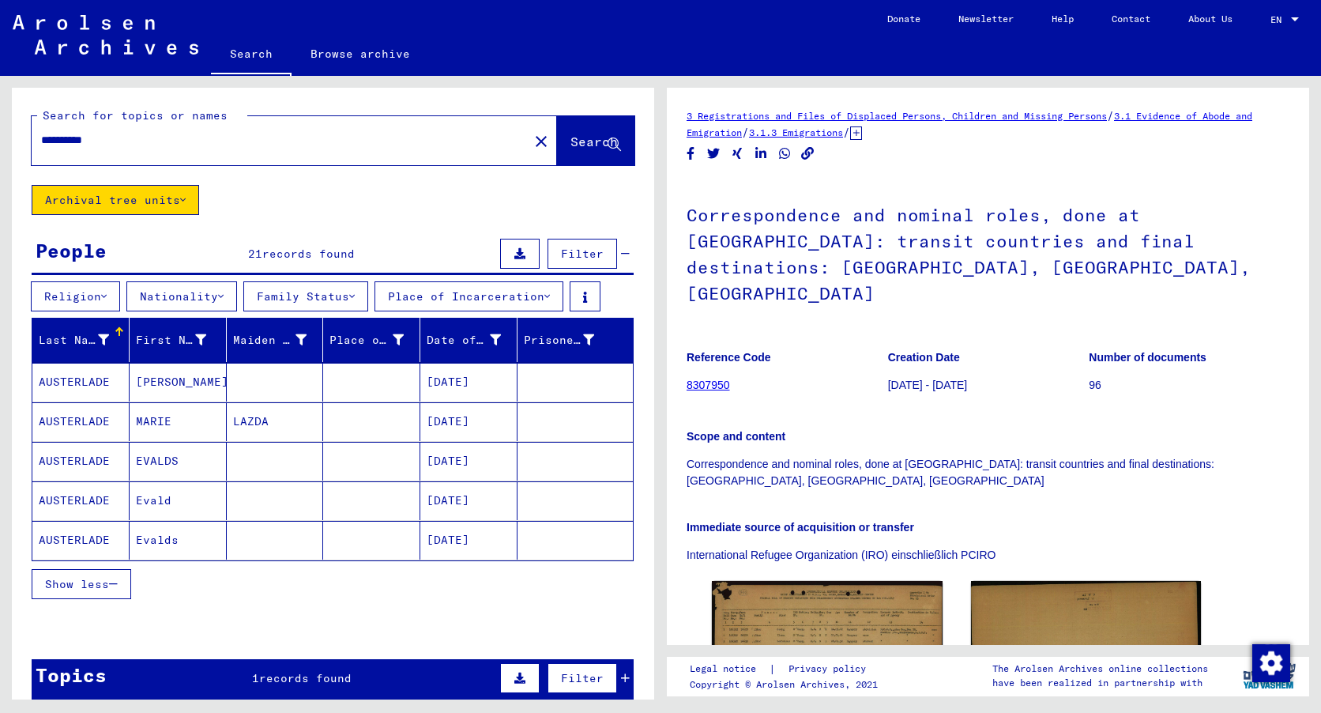
click at [325, 670] on div "1 records found" at bounding box center [302, 678] width 100 height 17
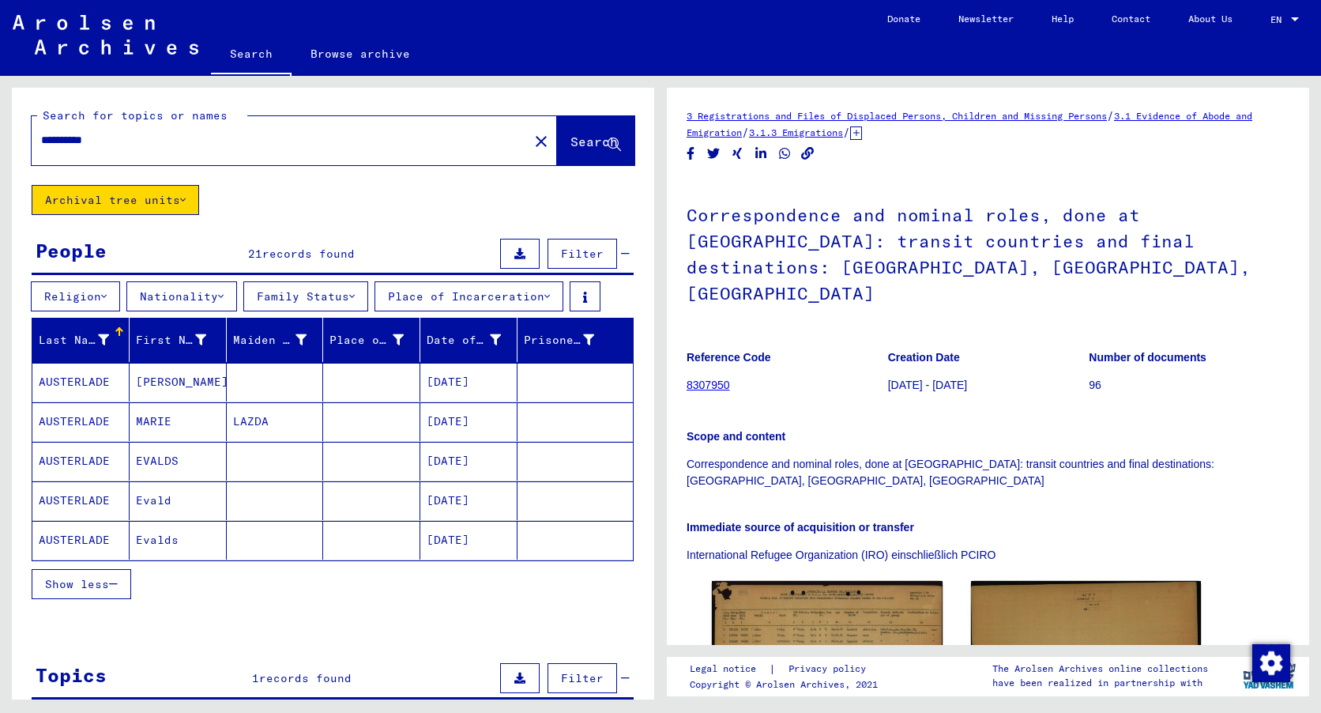
click at [156, 385] on mat-cell "[PERSON_NAME]" at bounding box center [178, 382] width 97 height 39
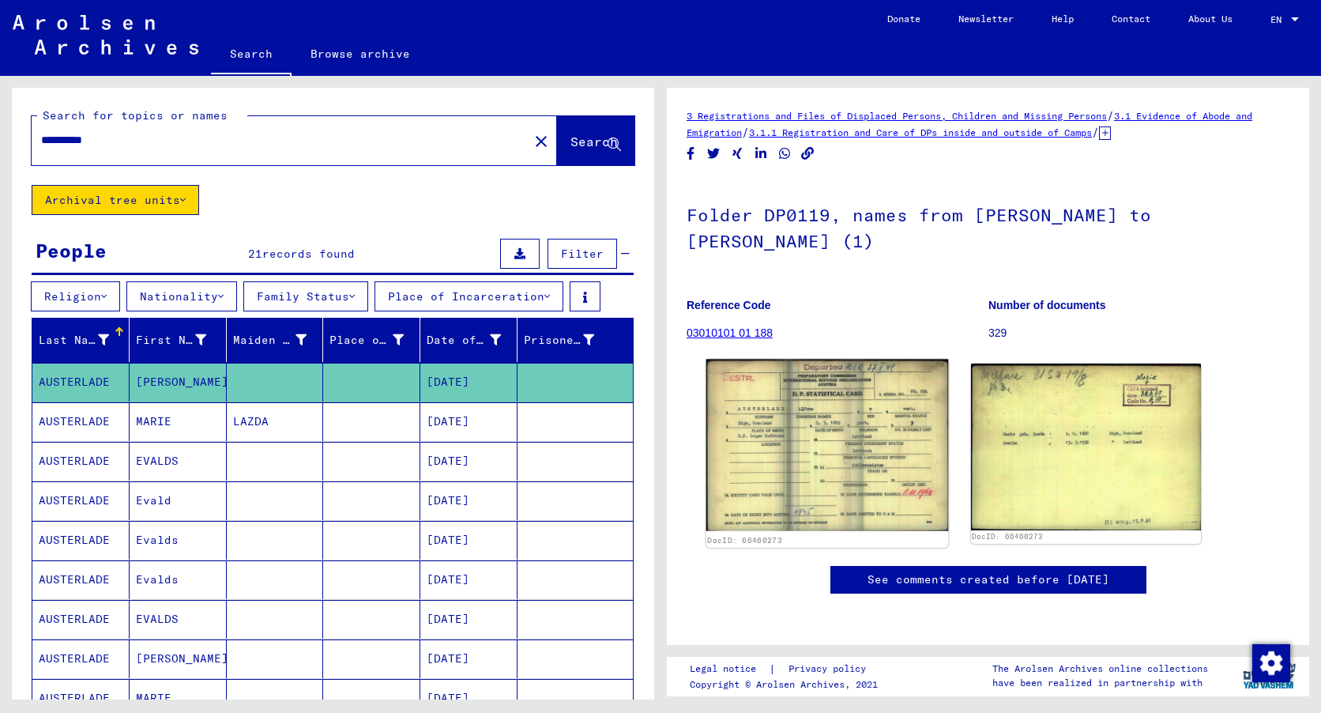
click at [802, 416] on img at bounding box center [827, 445] width 242 height 172
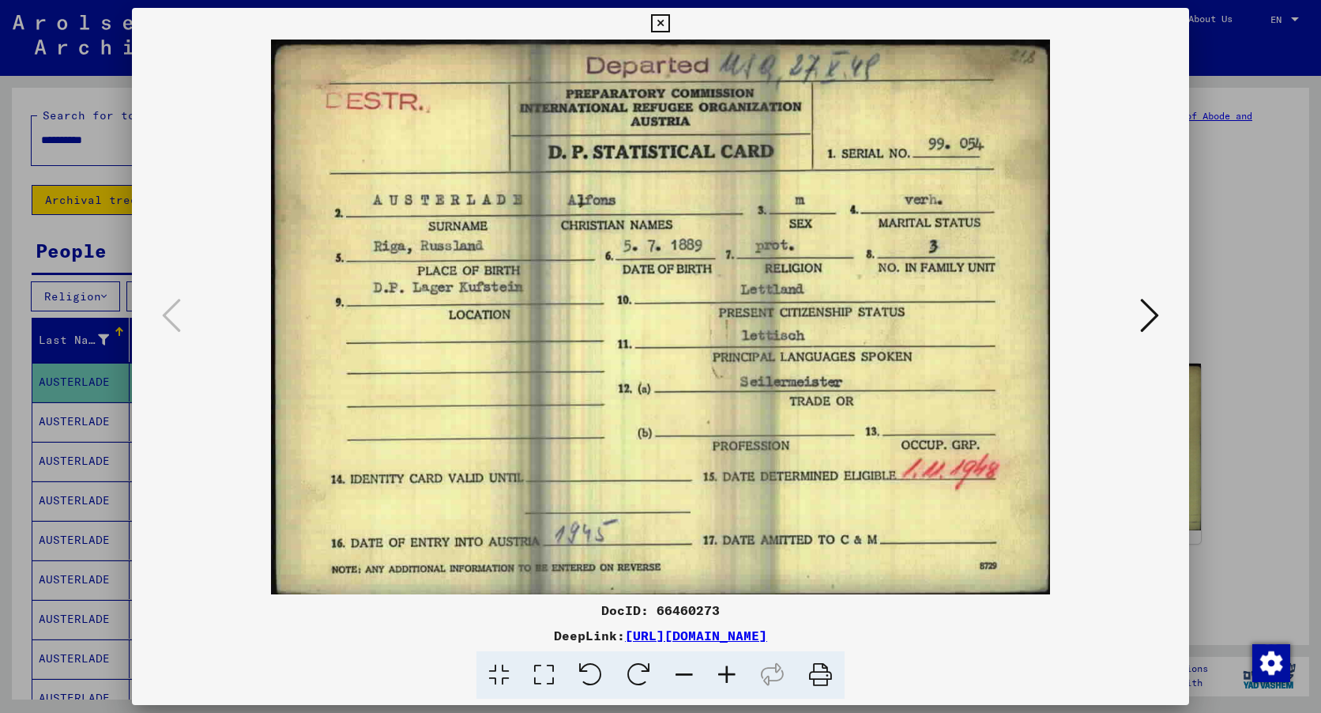
click at [660, 15] on icon at bounding box center [660, 23] width 18 height 19
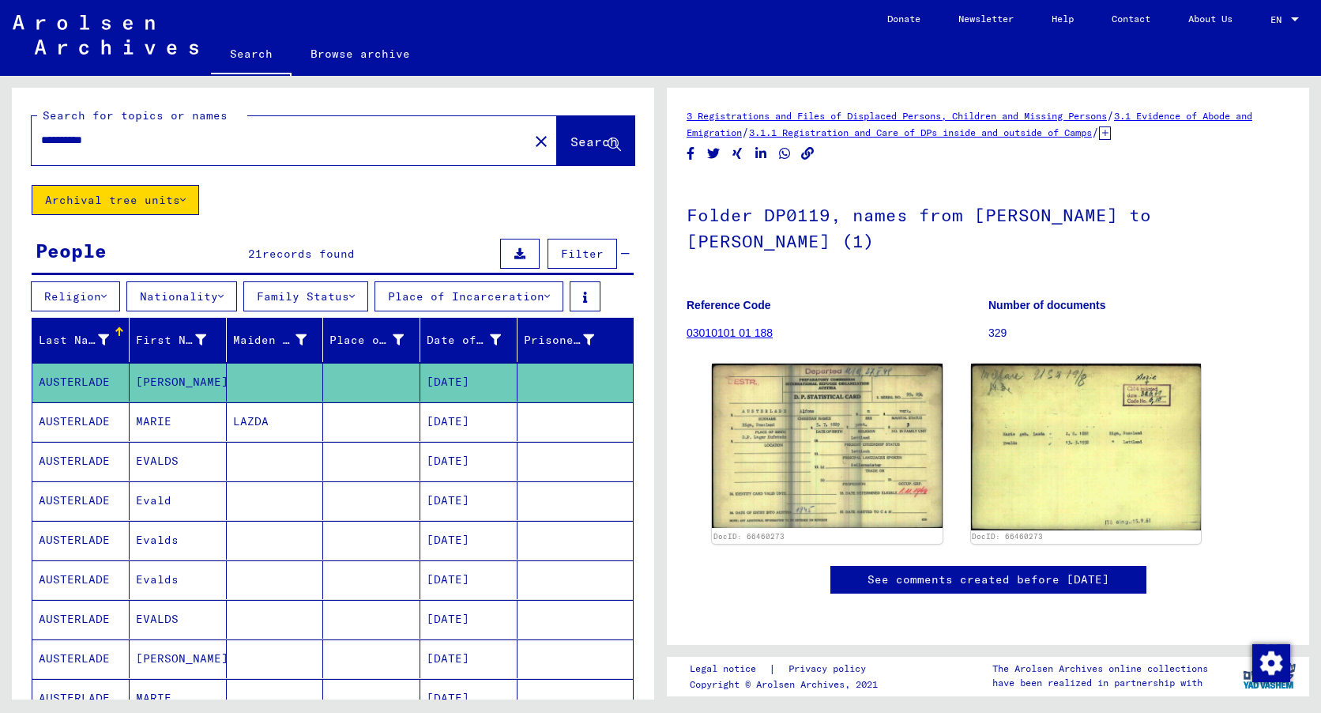
click at [156, 423] on mat-cell "MARIE" at bounding box center [178, 421] width 97 height 39
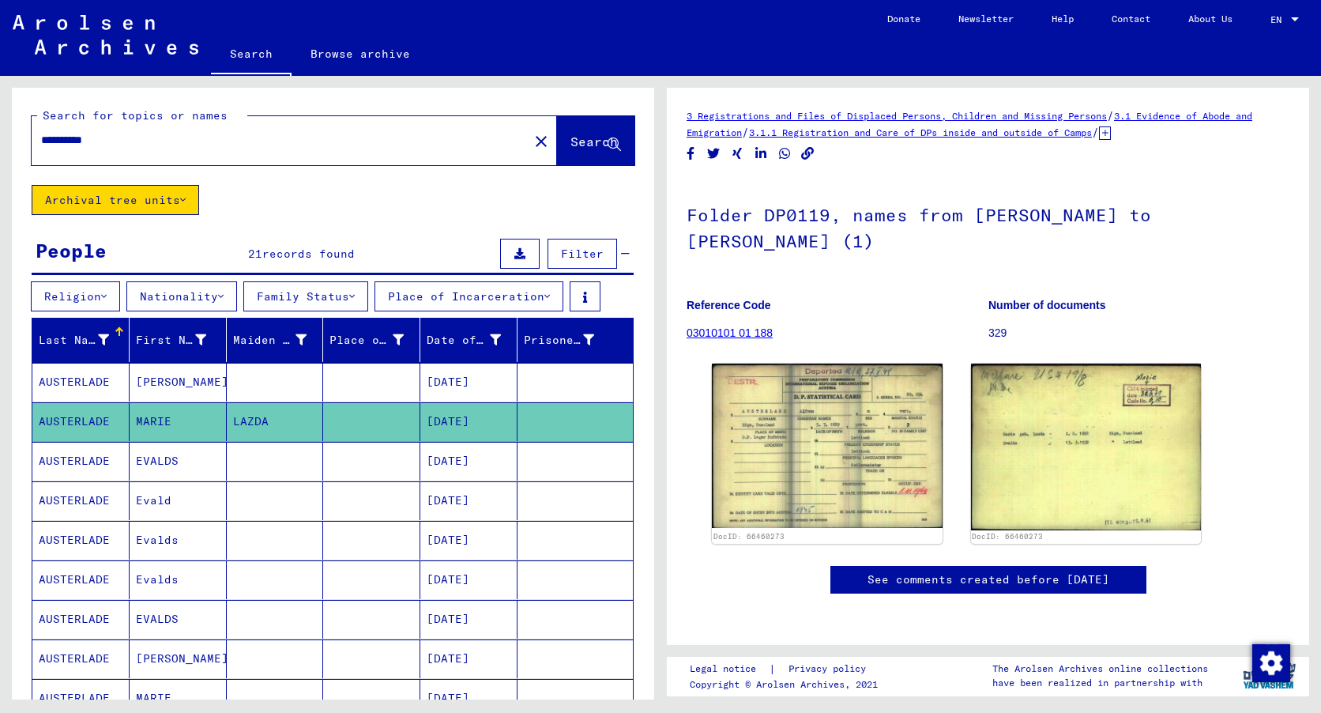
click at [161, 453] on mat-cell "EVALDS" at bounding box center [178, 461] width 97 height 39
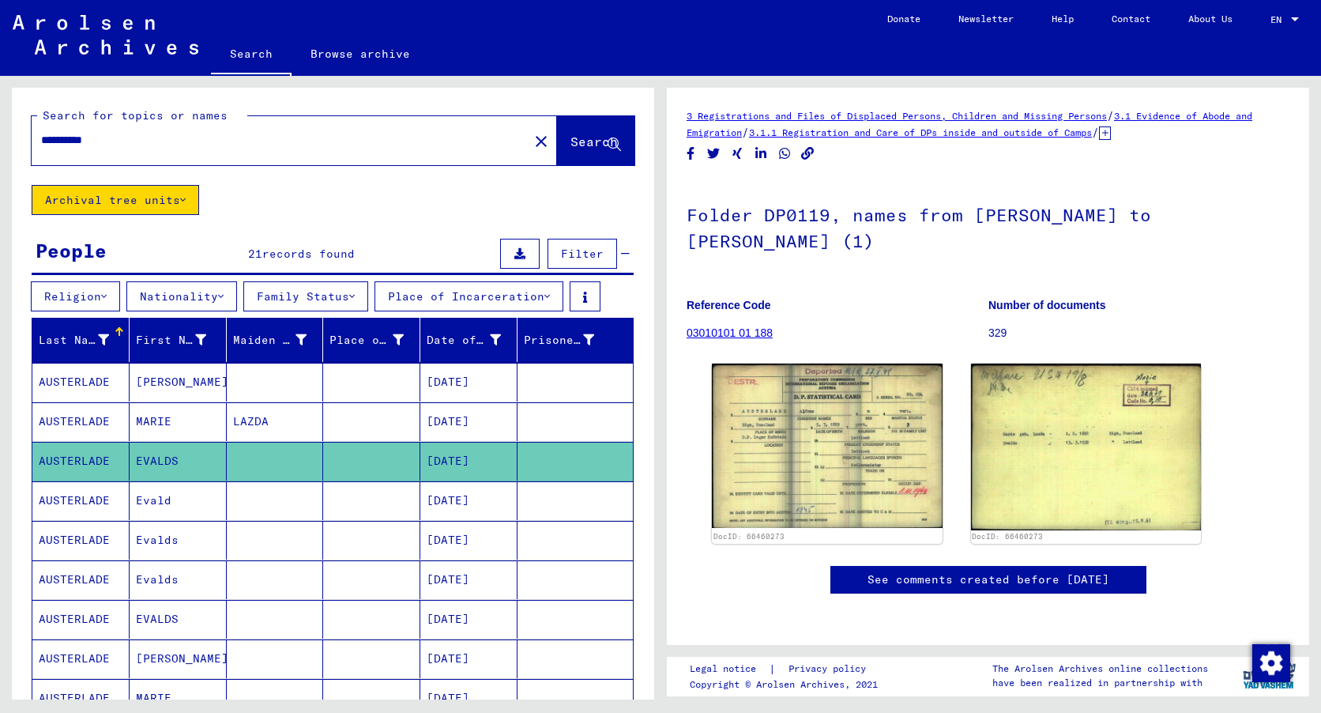
click at [156, 492] on mat-cell "Evald" at bounding box center [178, 500] width 97 height 39
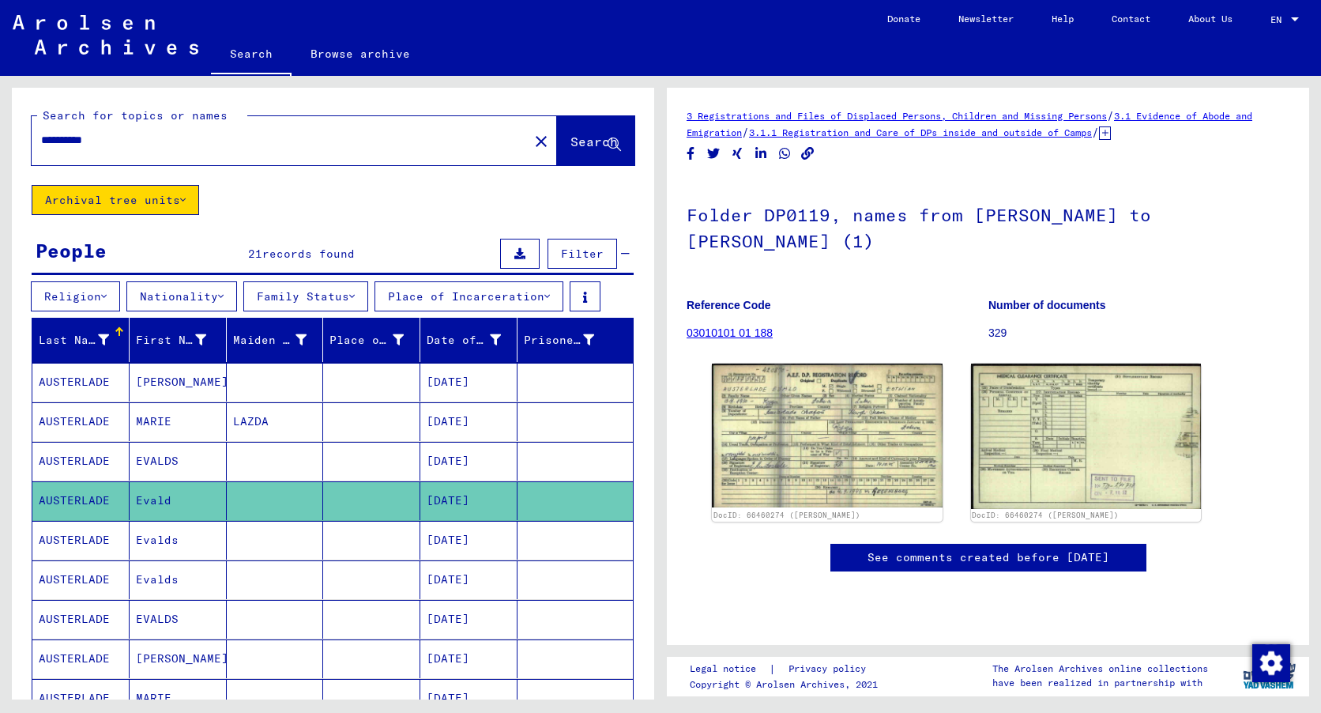
click at [172, 535] on mat-cell "Evalds" at bounding box center [178, 540] width 97 height 39
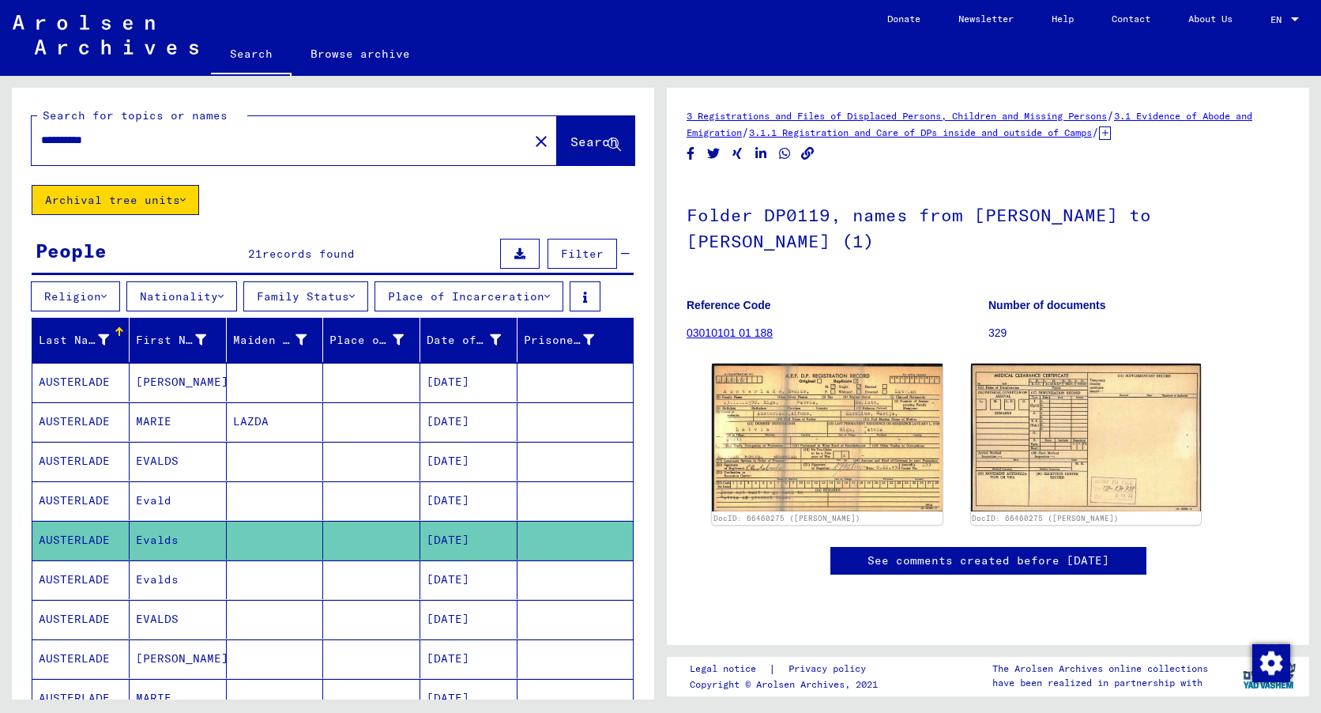
click at [156, 575] on mat-cell "Evalds" at bounding box center [178, 579] width 97 height 39
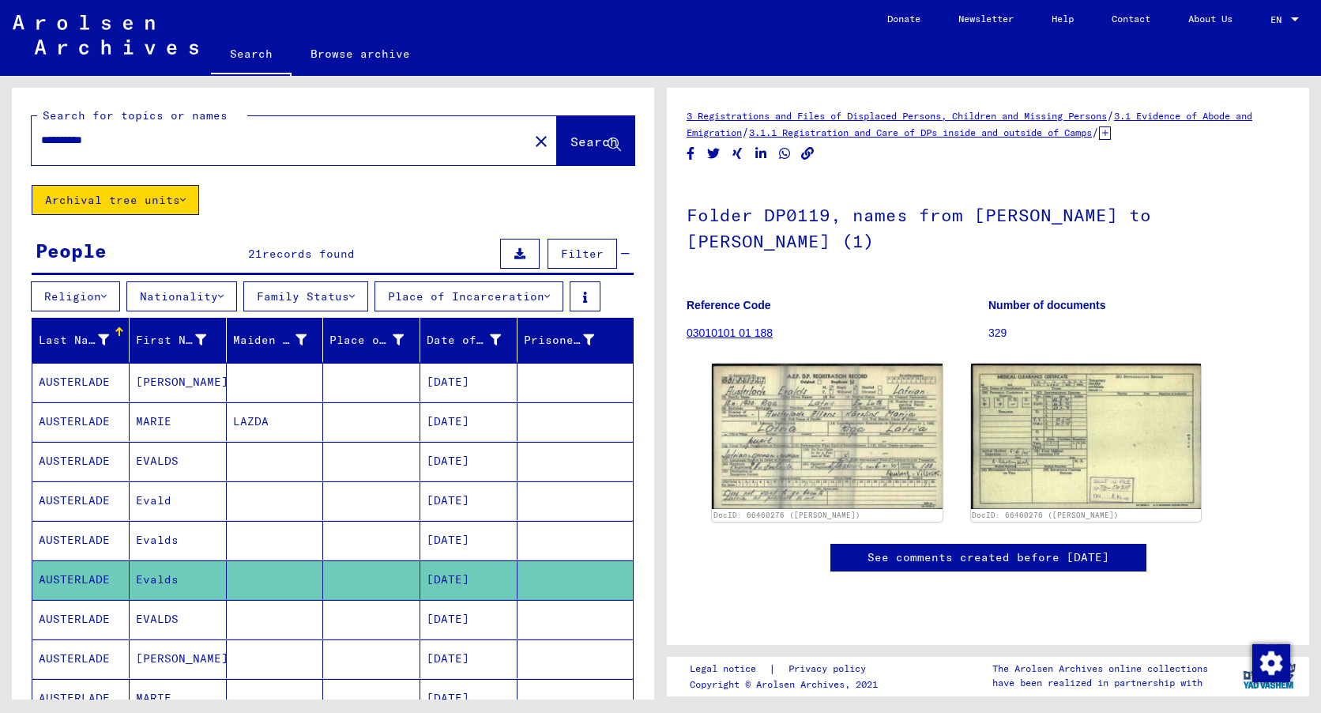
click at [284, 250] on span "records found" at bounding box center [308, 253] width 92 height 14
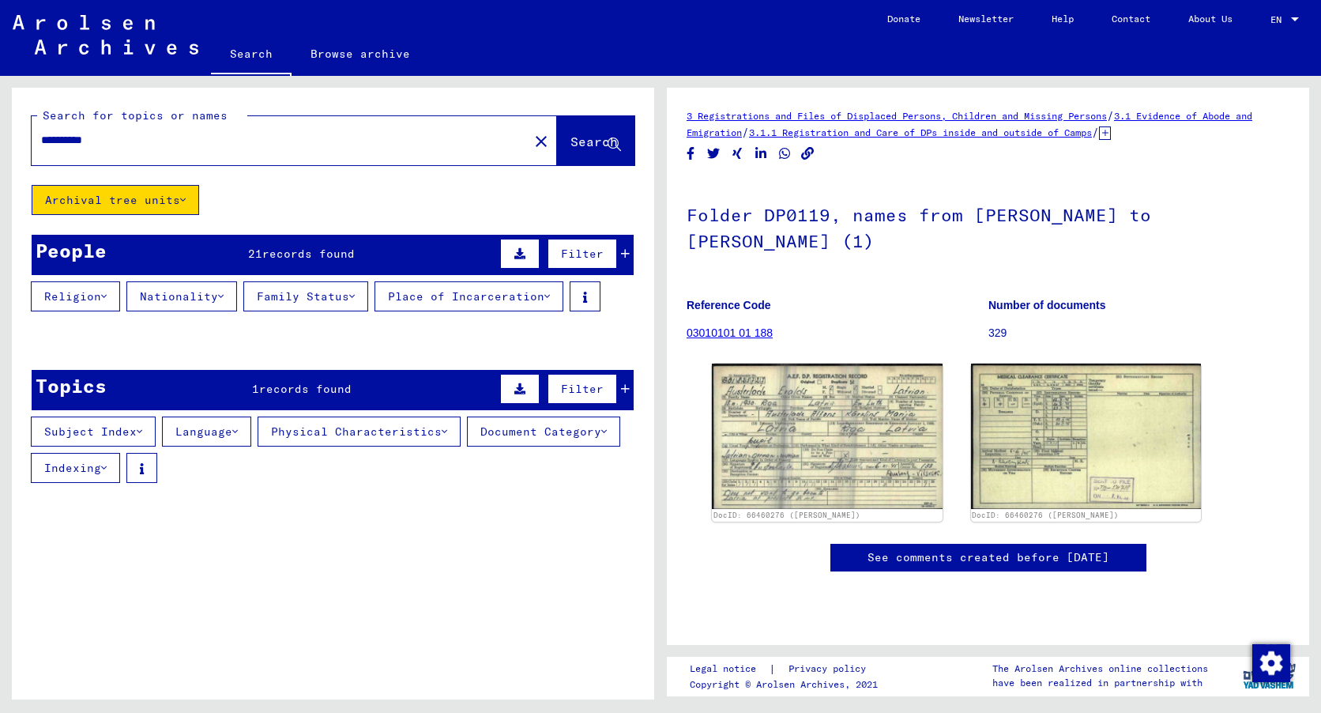
click at [78, 429] on button "Subject Index" at bounding box center [93, 431] width 125 height 30
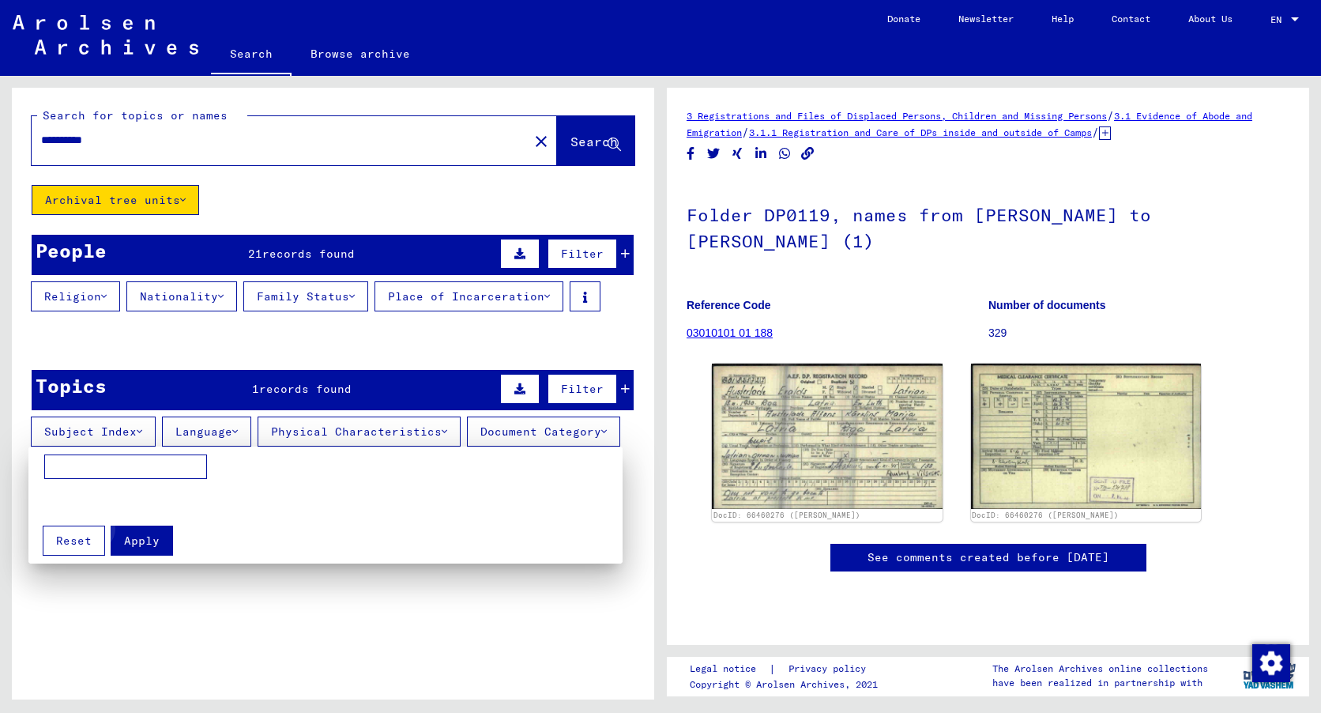
click at [138, 536] on span "Apply" at bounding box center [142, 540] width 36 height 14
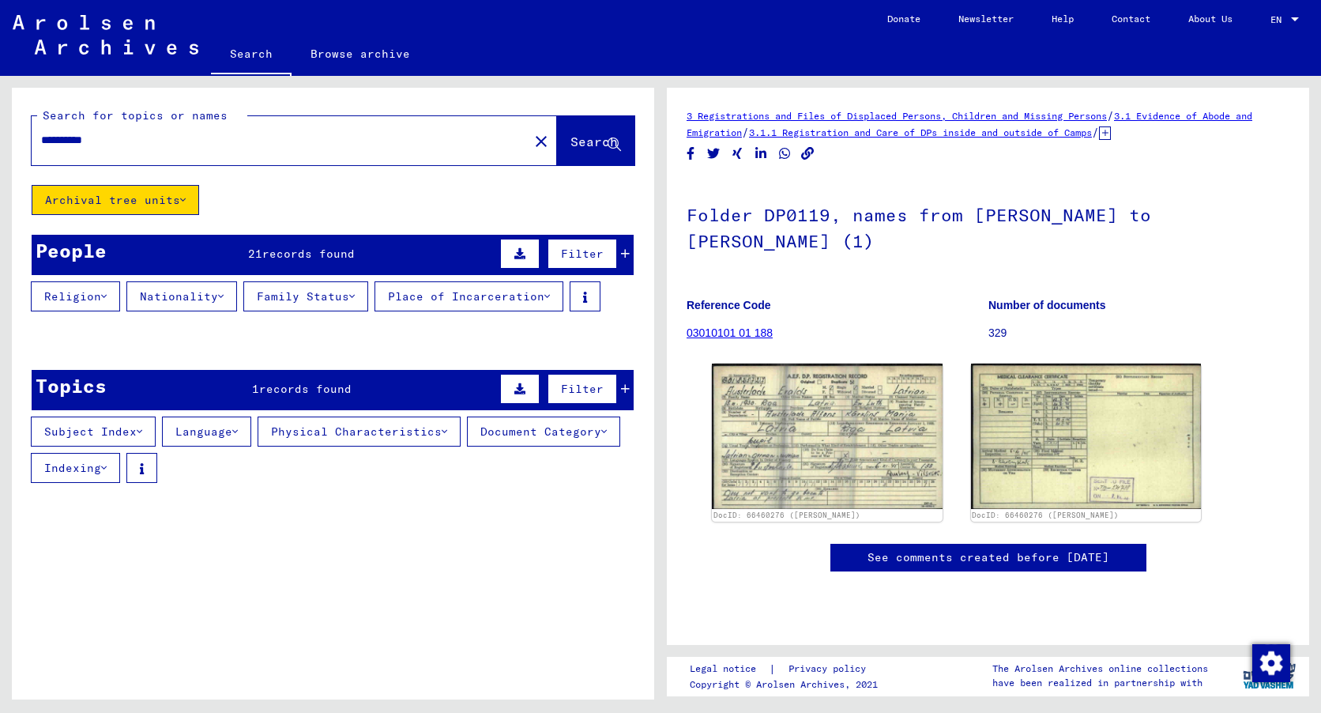
click at [191, 295] on button "Nationality" at bounding box center [181, 296] width 111 height 30
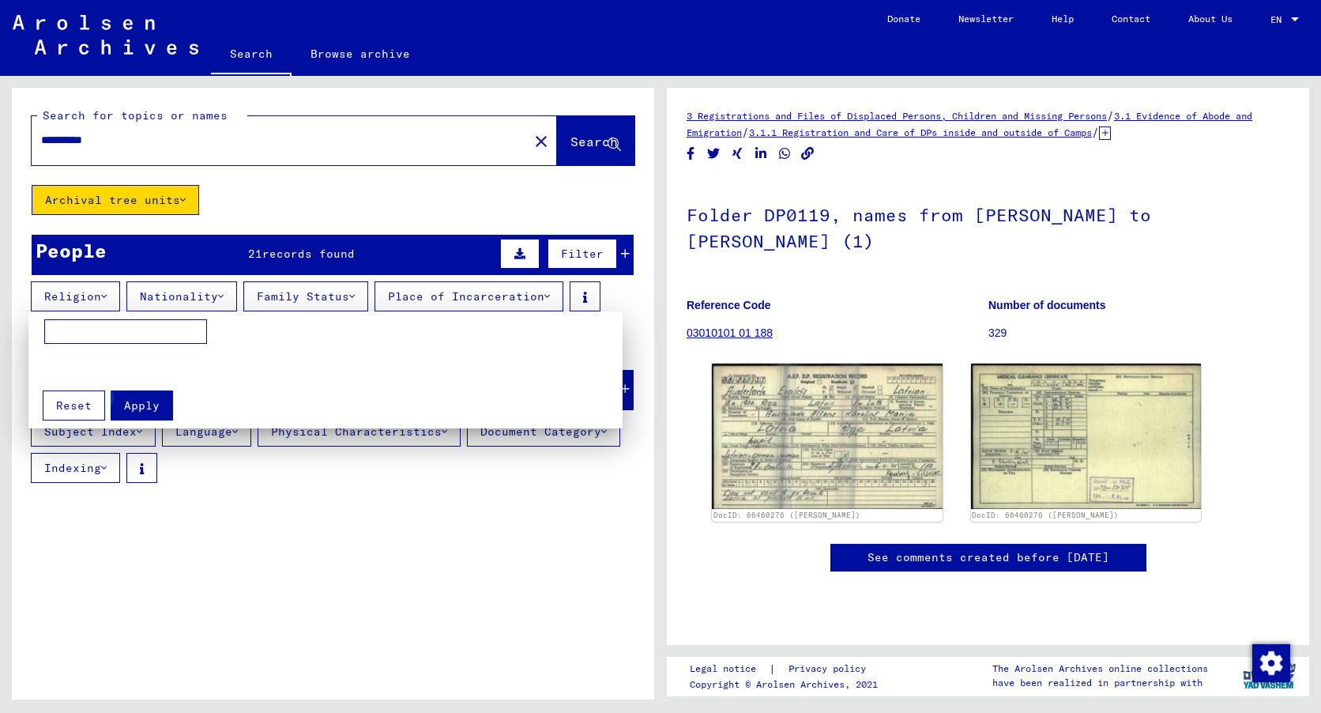
click at [145, 404] on span "Apply" at bounding box center [142, 405] width 36 height 14
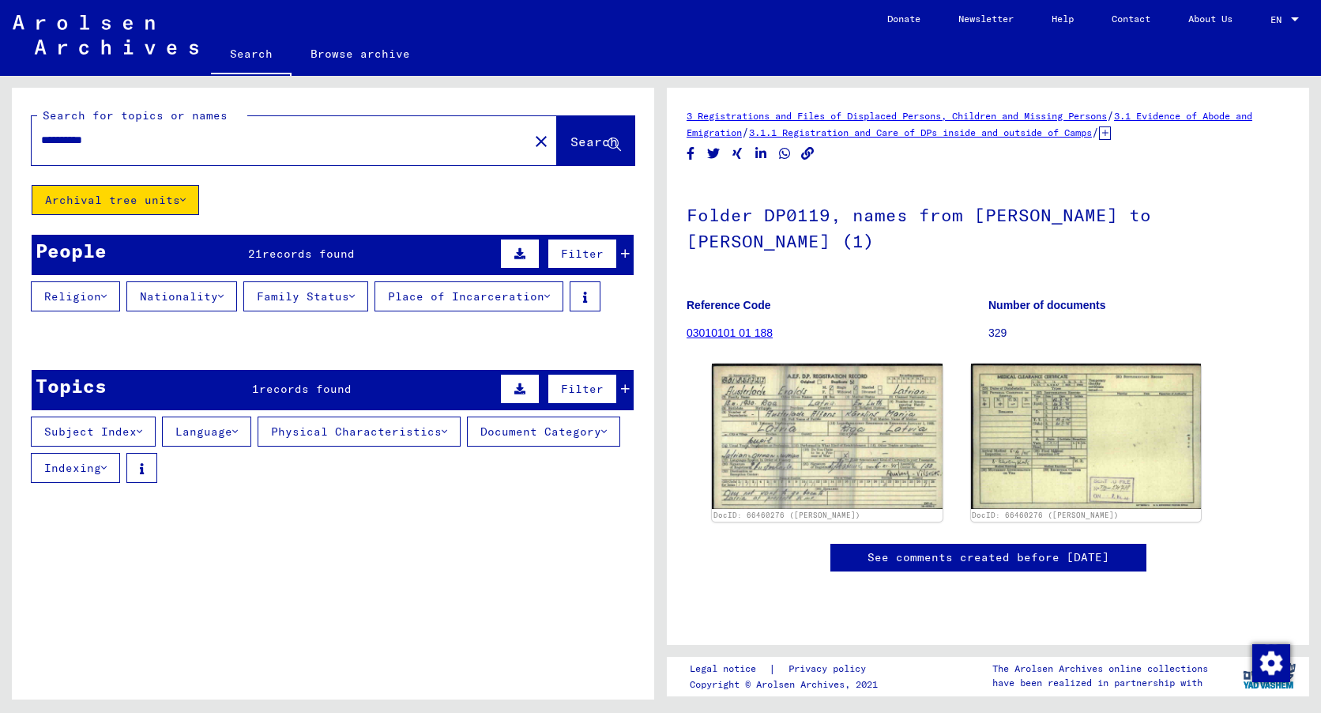
click at [71, 194] on button "Archival tree units" at bounding box center [115, 200] width 167 height 30
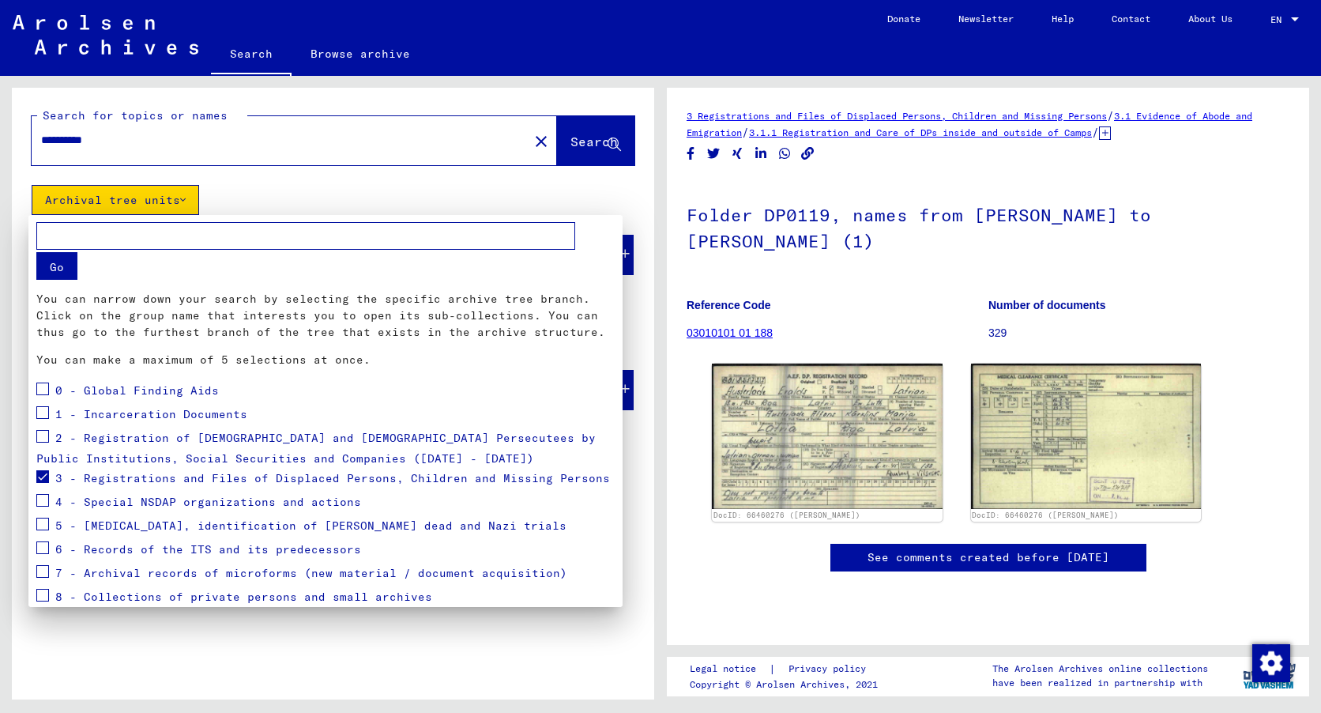
click at [44, 475] on span at bounding box center [42, 476] width 13 height 13
click at [357, 185] on div at bounding box center [660, 356] width 1321 height 713
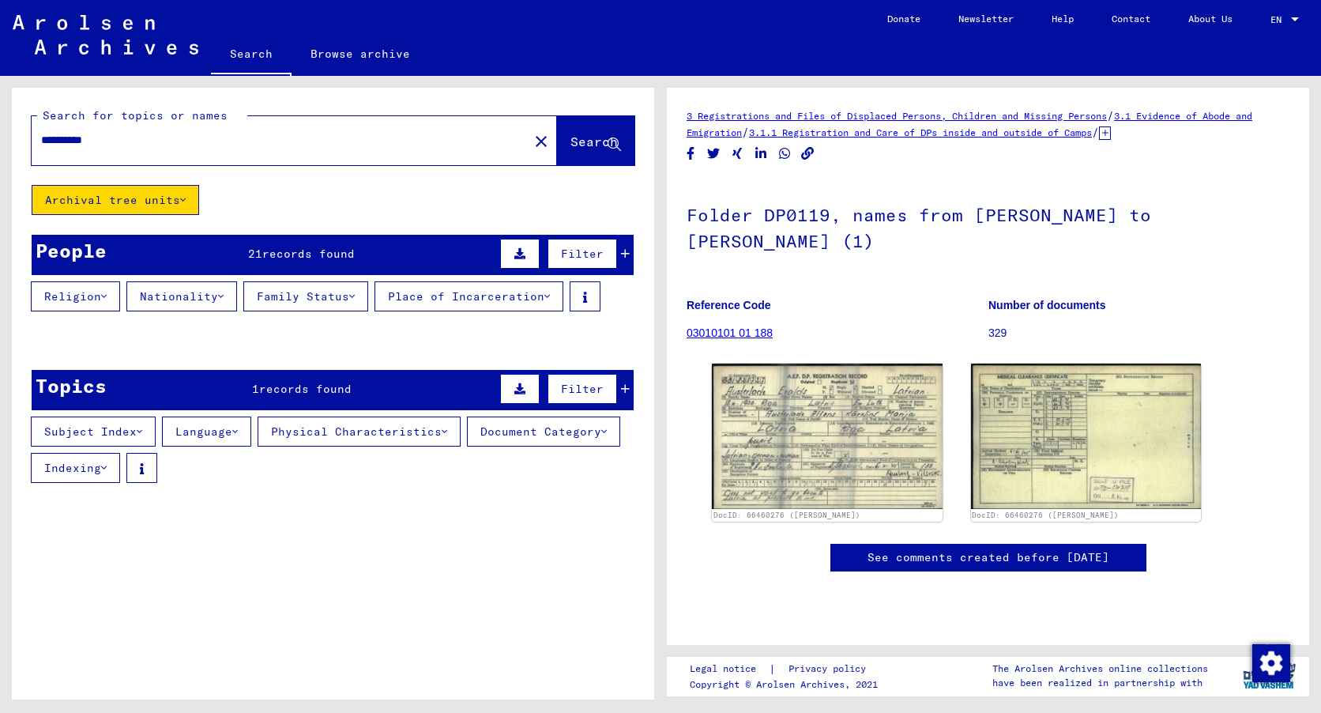
click at [303, 390] on mat-cell at bounding box center [275, 382] width 97 height 39
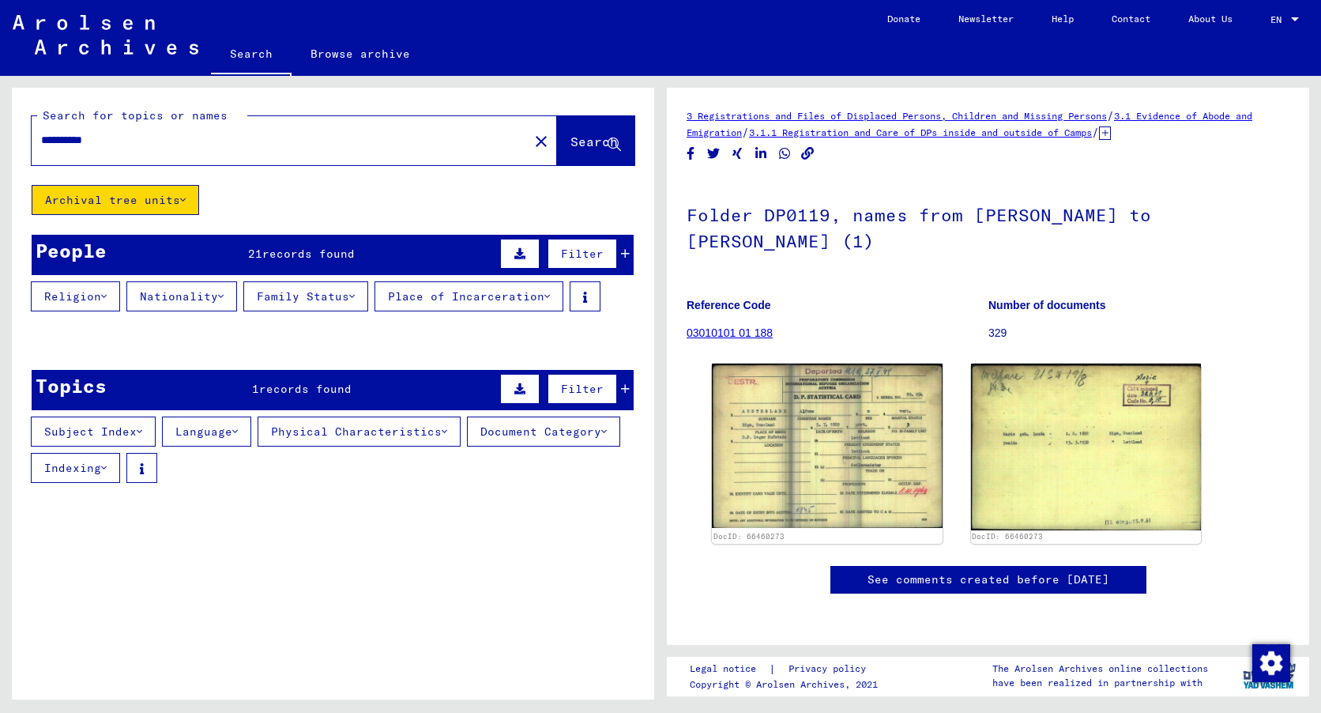
click at [326, 250] on span "records found" at bounding box center [308, 253] width 92 height 14
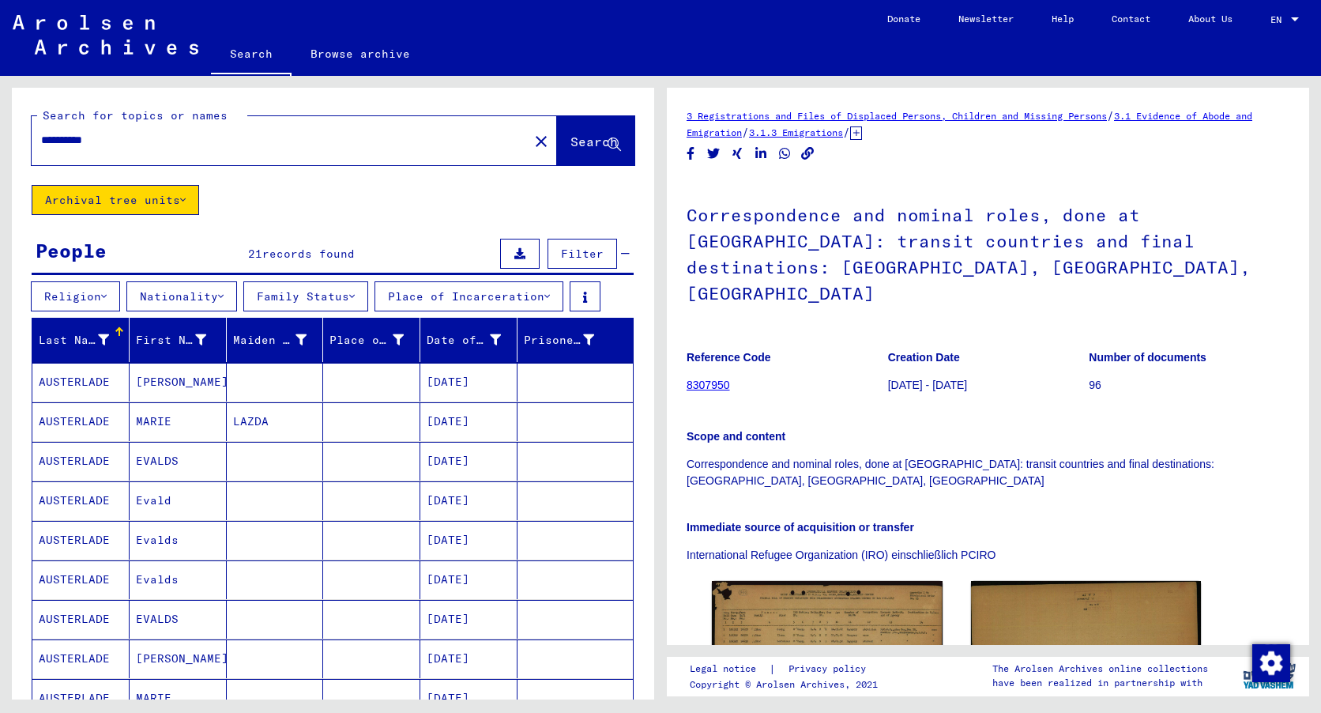
drag, startPoint x: 165, startPoint y: 557, endPoint x: 152, endPoint y: 517, distance: 41.5
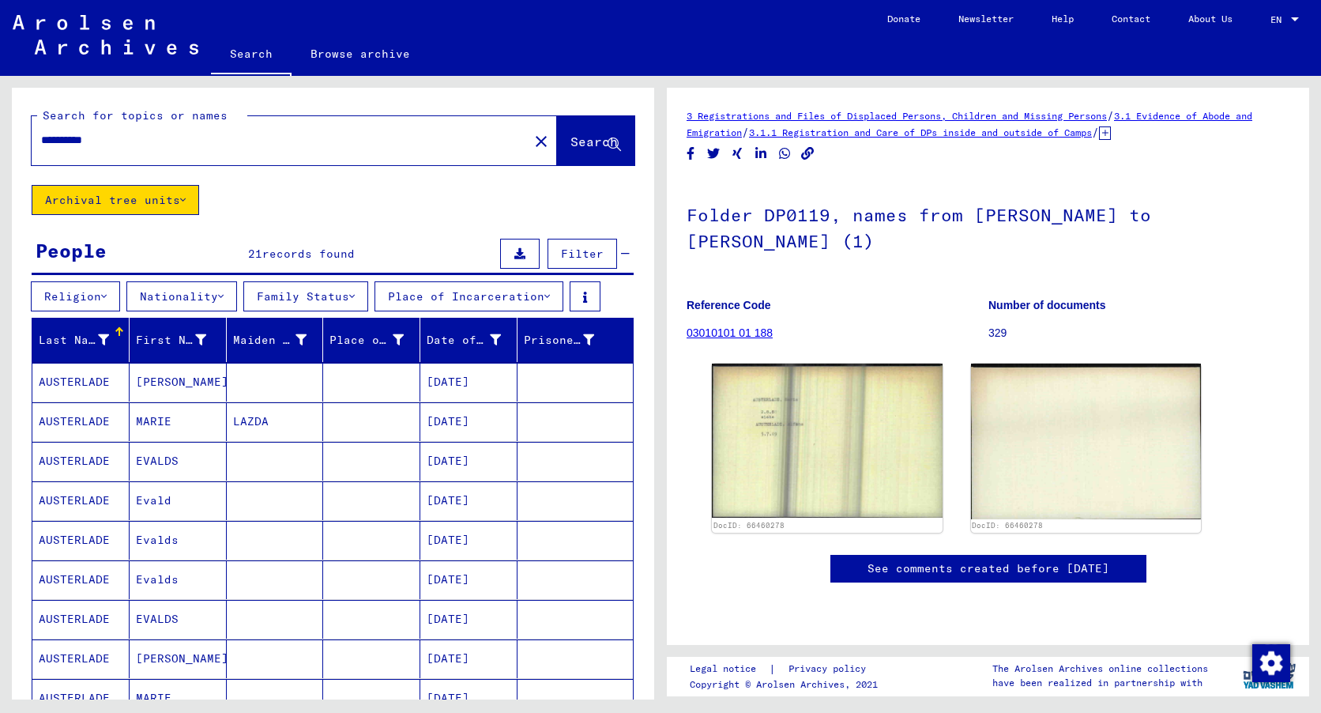
click at [171, 679] on mat-cell "MARIE" at bounding box center [178, 698] width 97 height 39
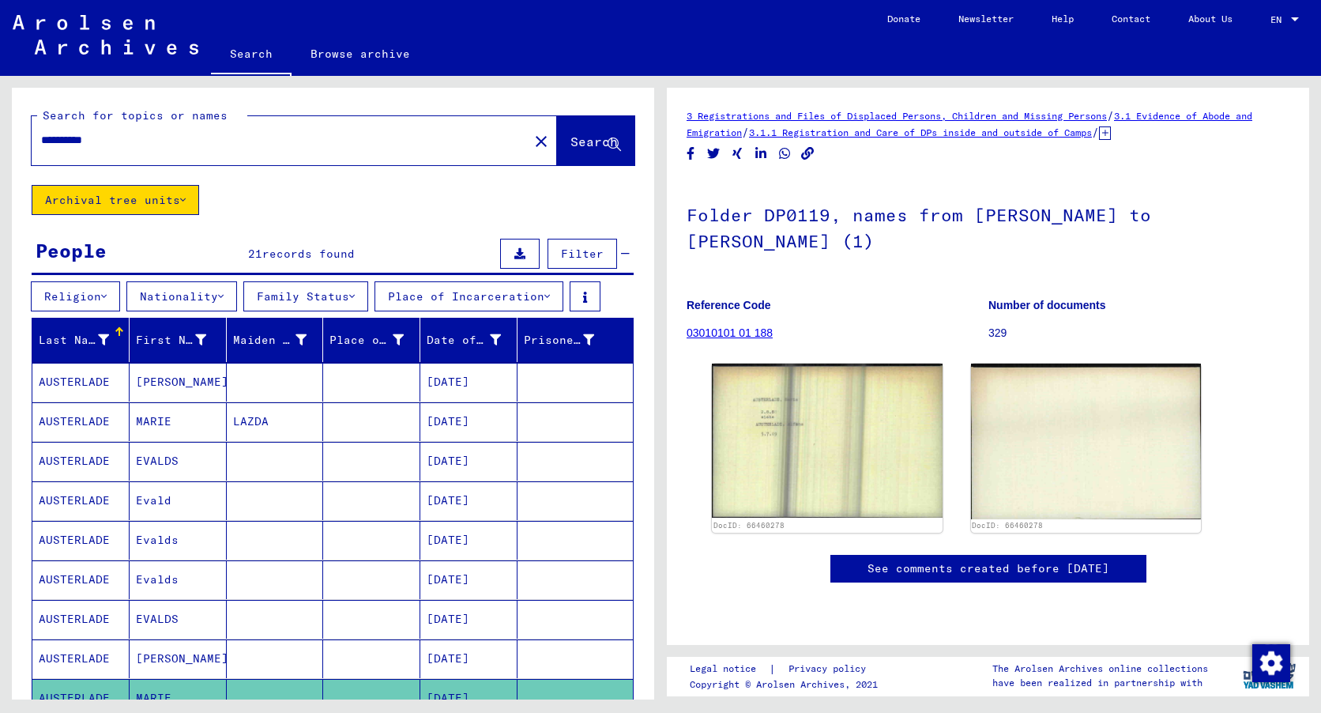
click at [172, 639] on mat-cell "[PERSON_NAME]" at bounding box center [178, 658] width 97 height 39
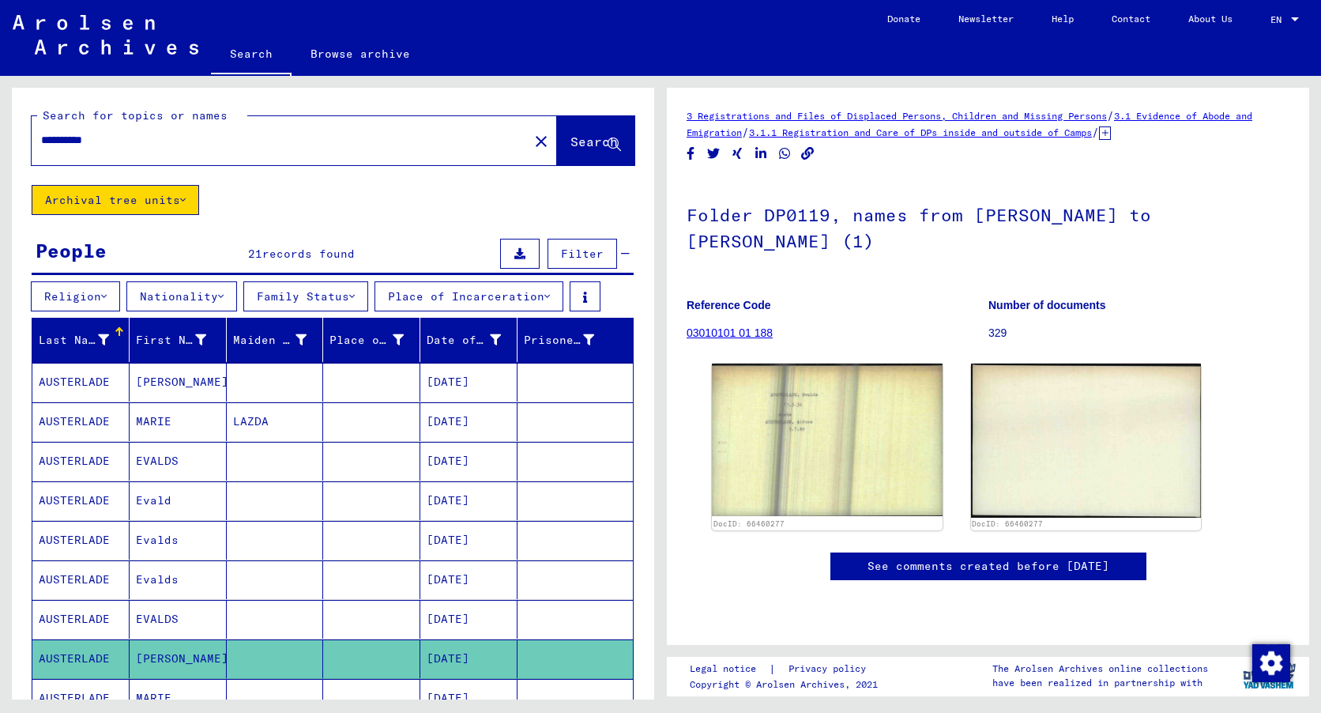
click at [178, 600] on mat-cell "EVALDS" at bounding box center [178, 619] width 97 height 39
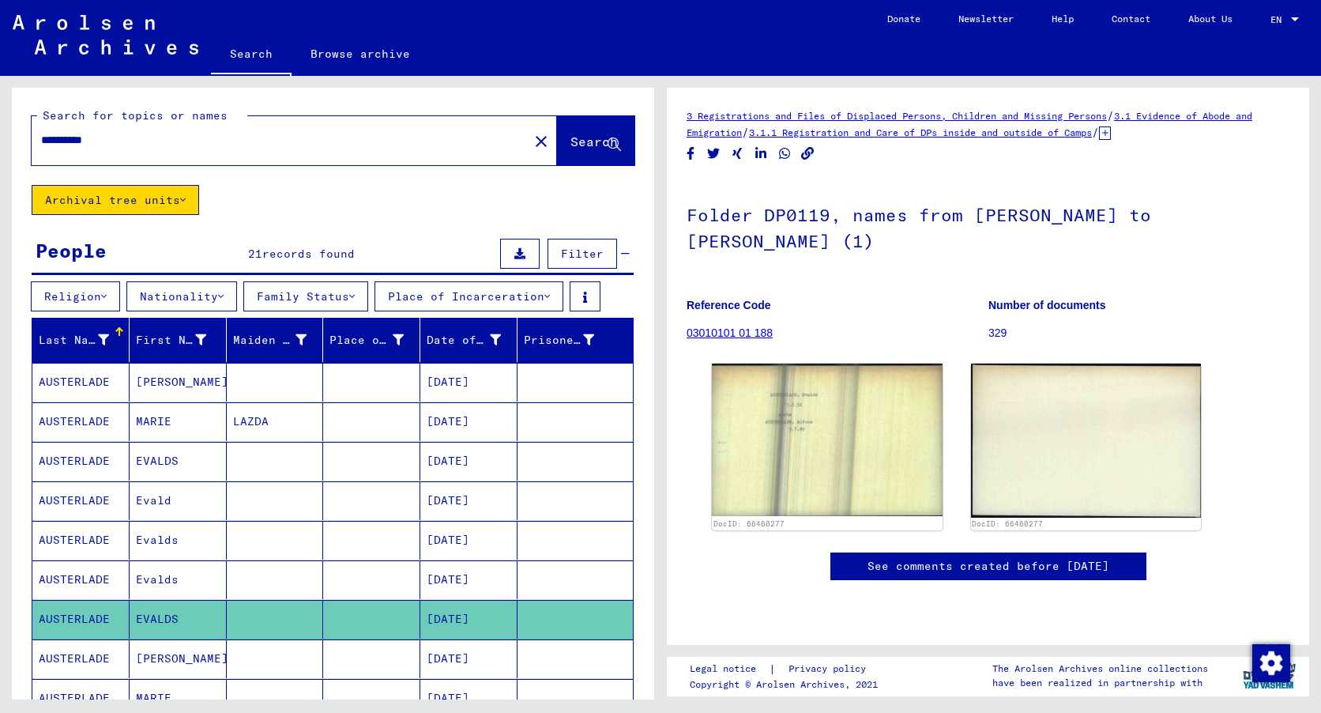
click at [154, 560] on mat-cell "Evalds" at bounding box center [178, 579] width 97 height 39
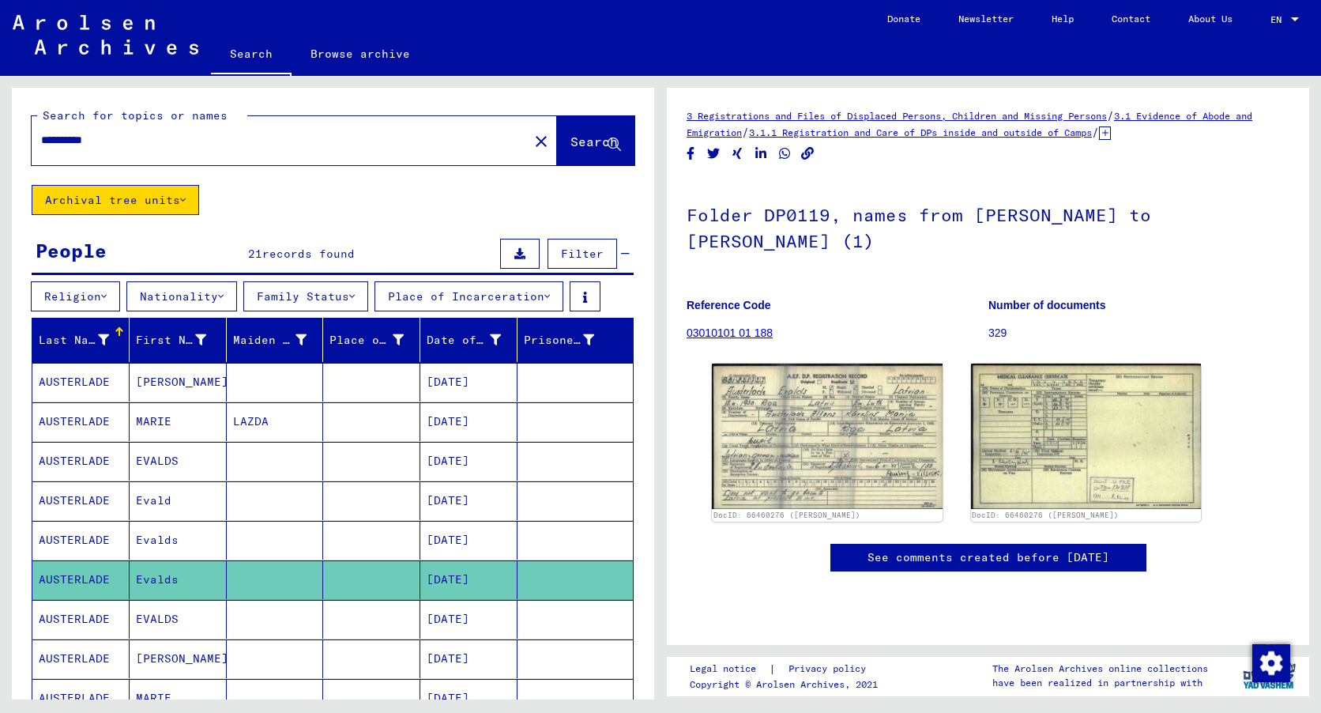
click at [164, 521] on mat-cell "Evalds" at bounding box center [178, 540] width 97 height 39
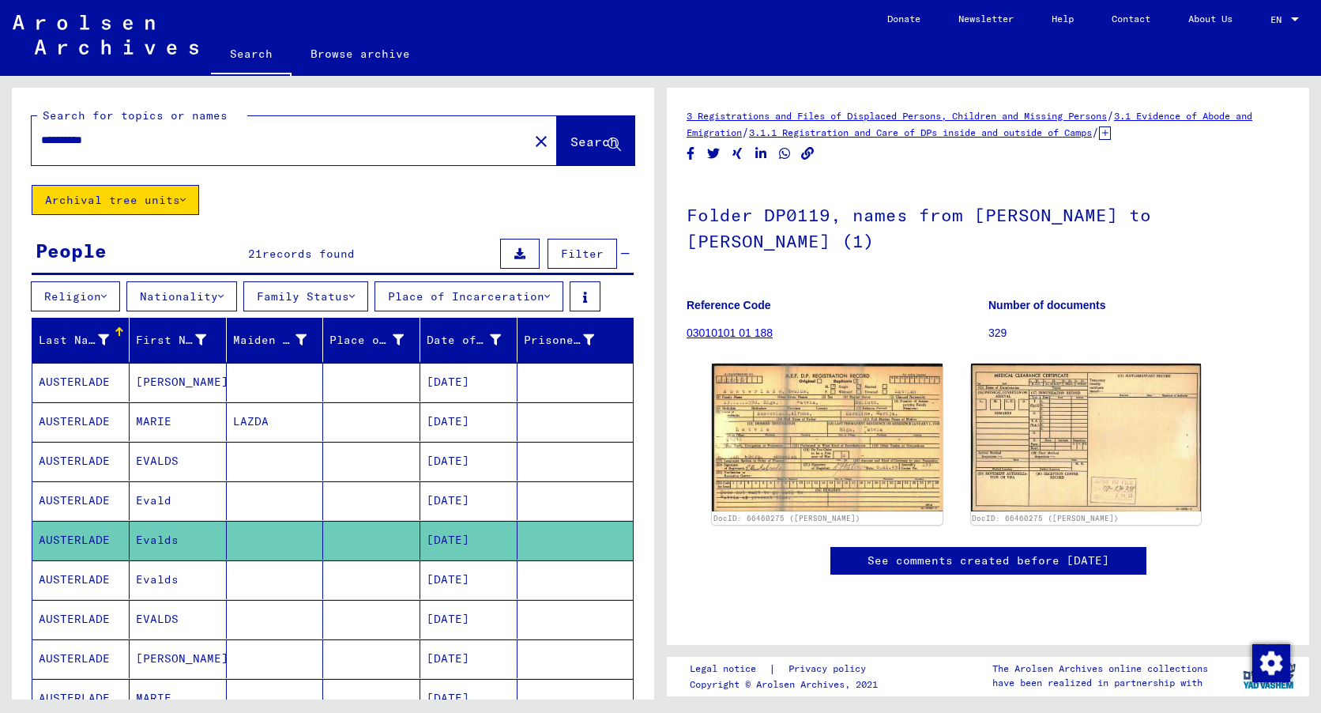
click at [165, 481] on mat-cell "Evald" at bounding box center [178, 500] width 97 height 39
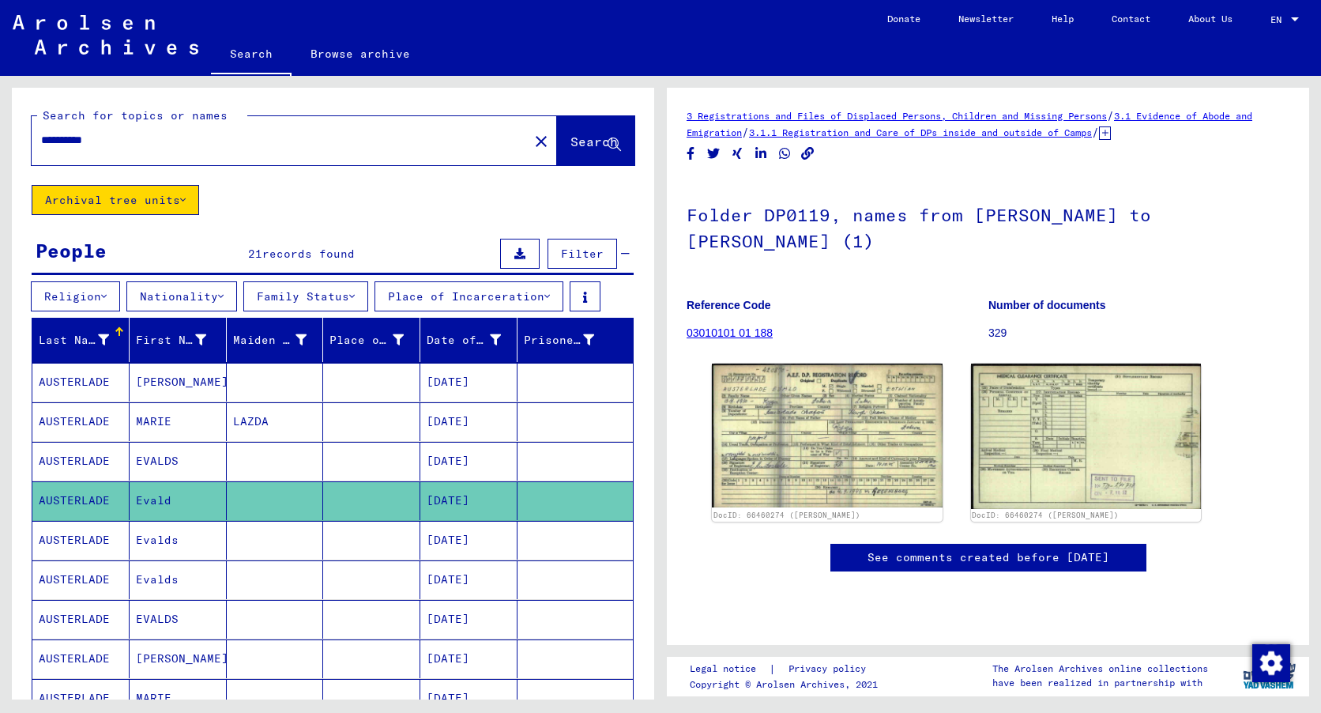
click at [161, 442] on mat-cell "EVALDS" at bounding box center [178, 461] width 97 height 39
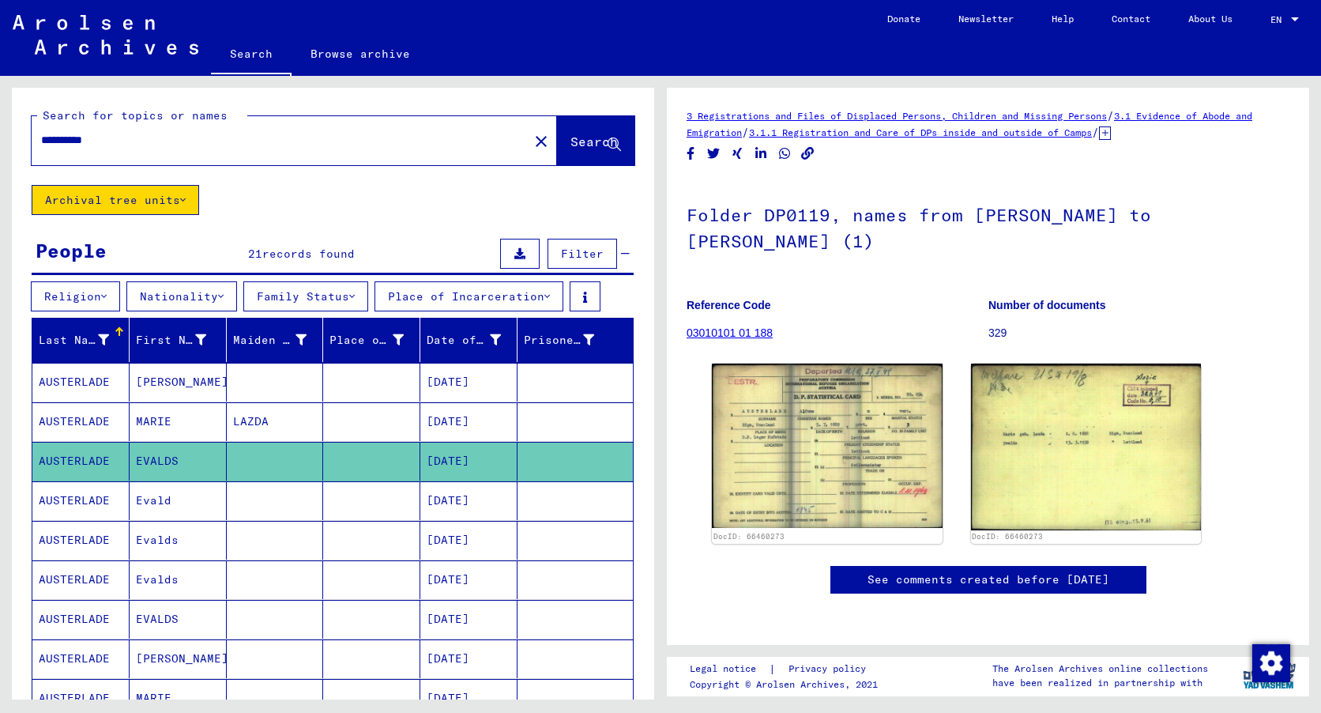
click at [179, 402] on mat-cell "MARIE" at bounding box center [178, 421] width 97 height 39
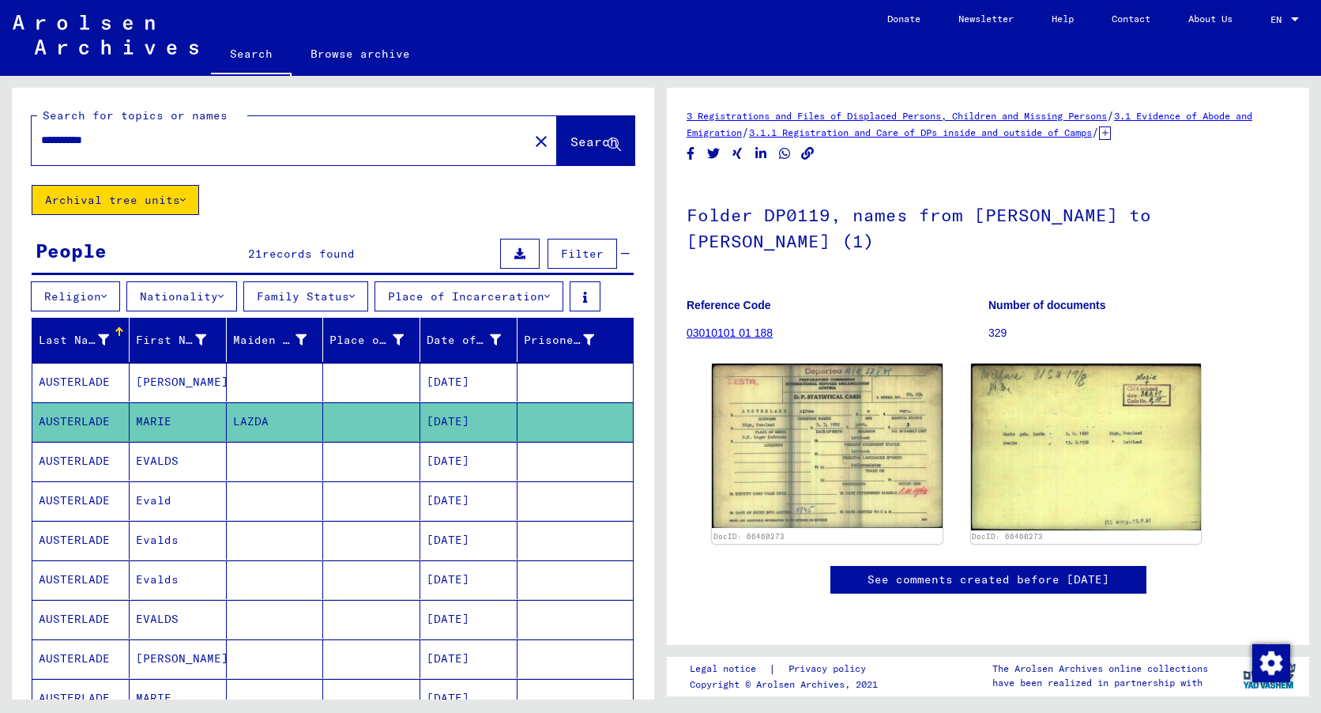
click at [179, 363] on mat-cell "[PERSON_NAME]" at bounding box center [178, 382] width 97 height 39
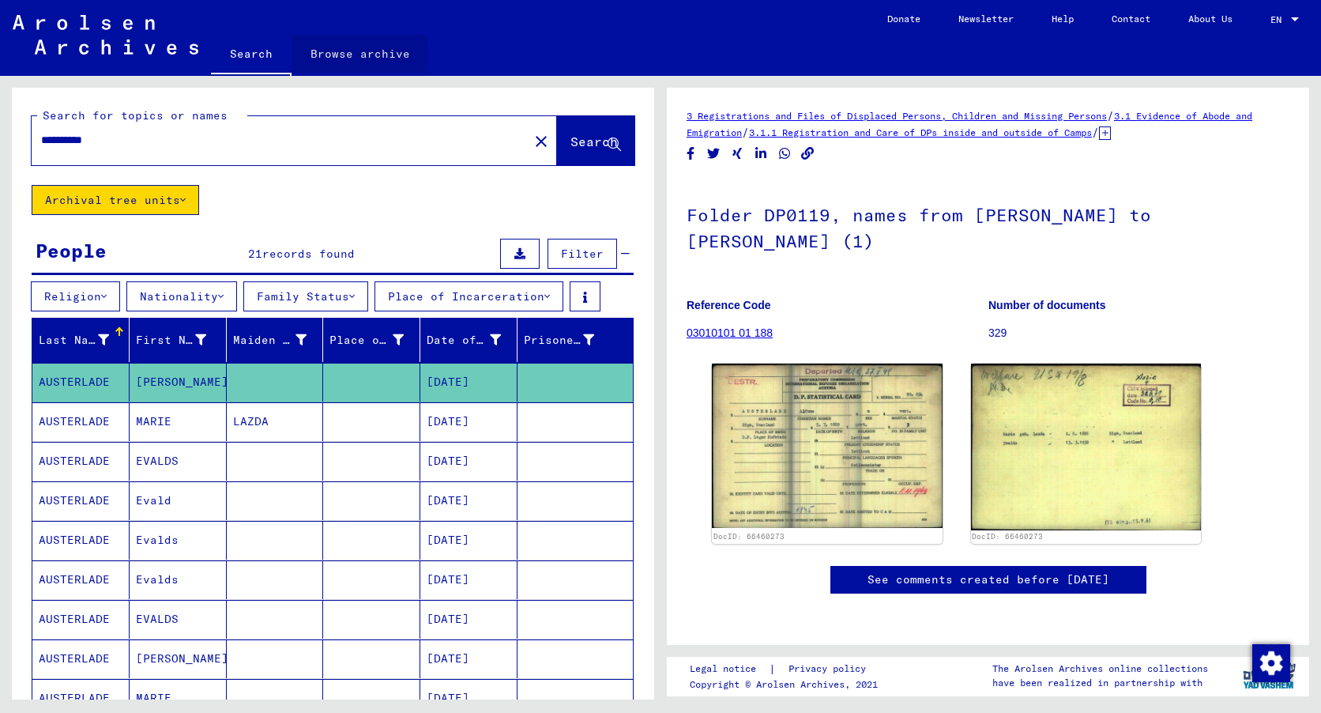
click at [355, 53] on link "Browse archive" at bounding box center [359, 54] width 137 height 38
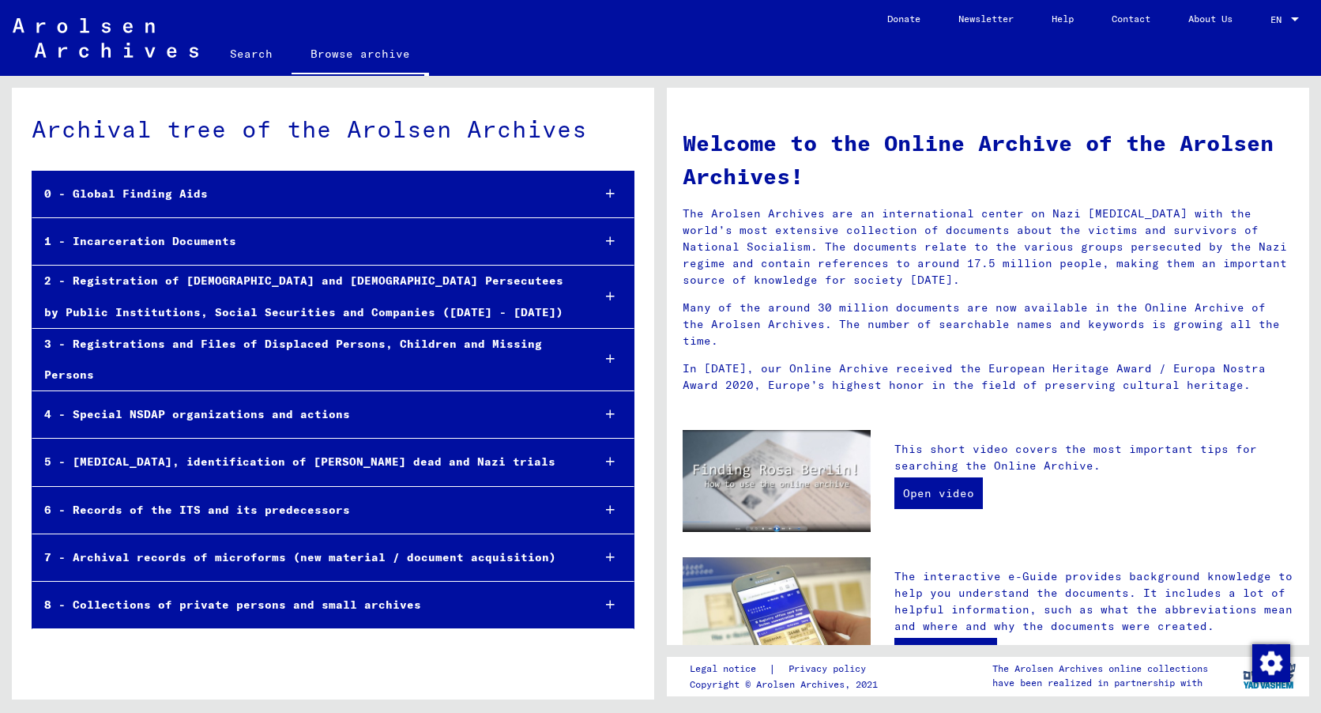
click at [128, 190] on div "0 - Global Finding Aids" at bounding box center [305, 194] width 547 height 31
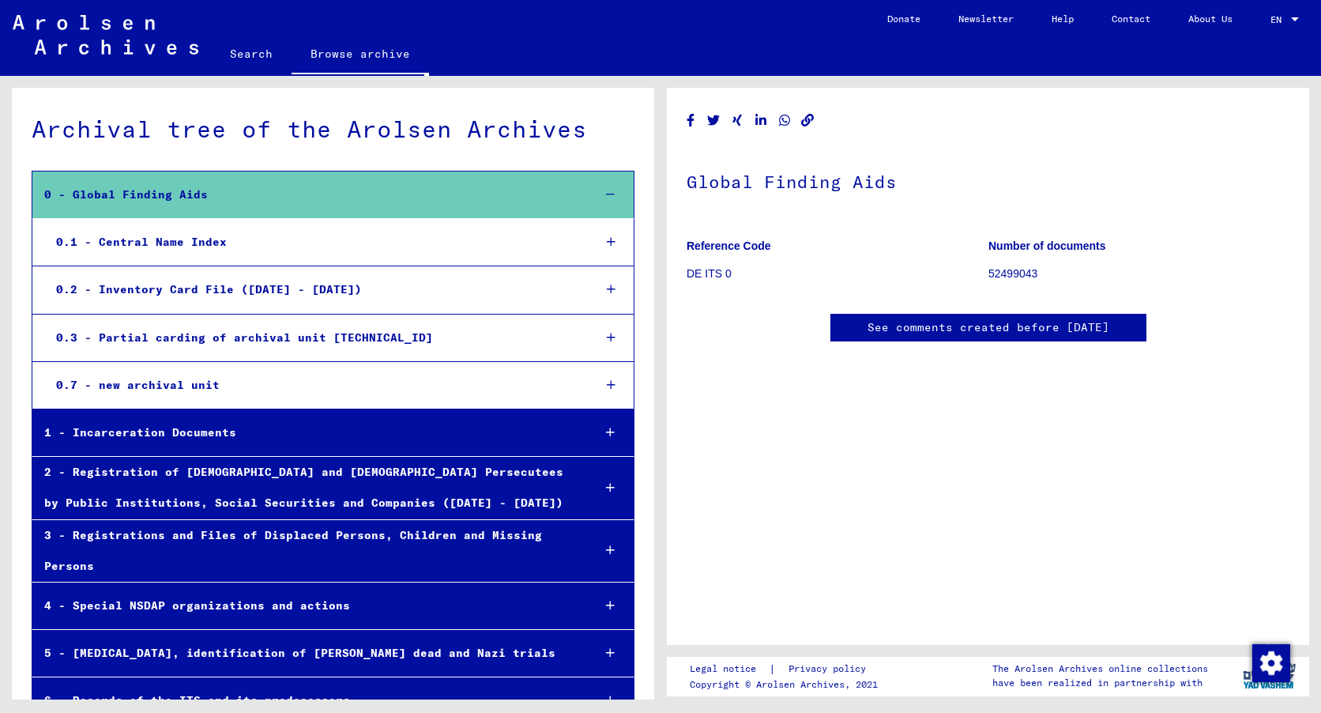
click at [140, 242] on div "0.1 - Central Name Index" at bounding box center [312, 242] width 536 height 31
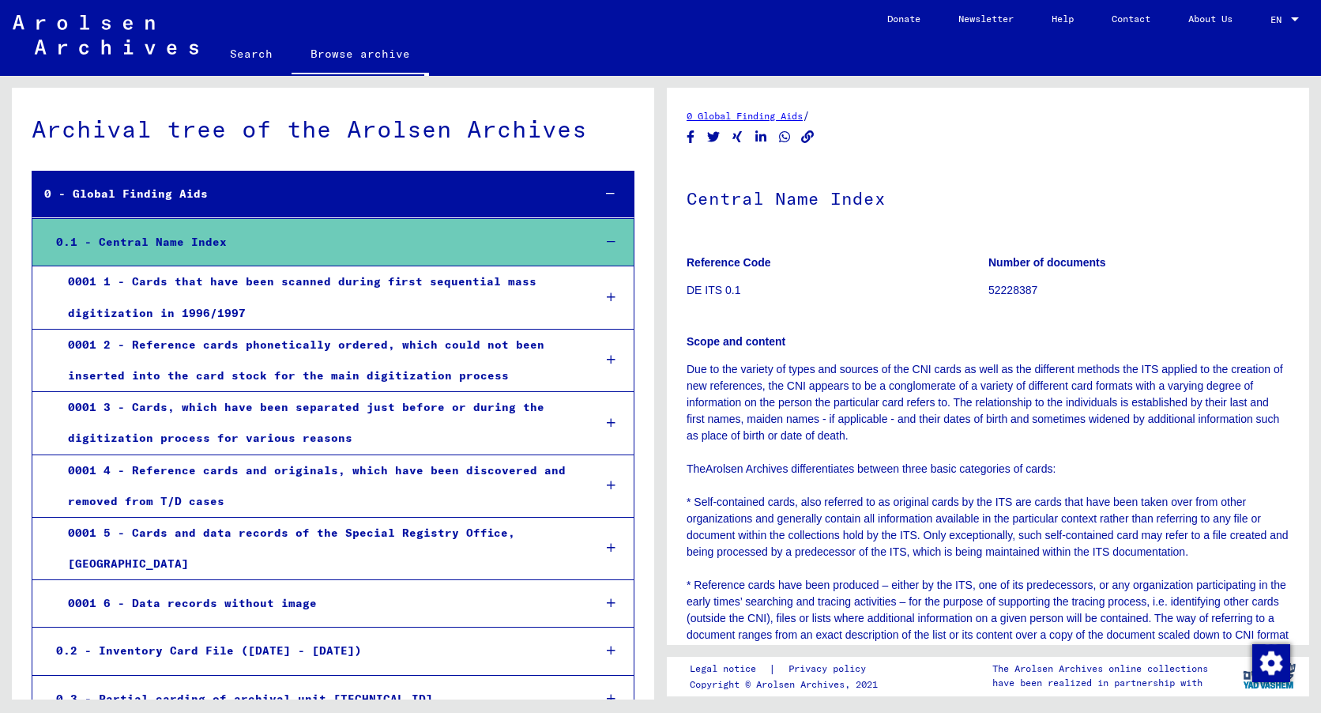
click at [145, 284] on div "0001 1 - Cards that have been scanned during first sequential mass digitization…" at bounding box center [318, 297] width 524 height 62
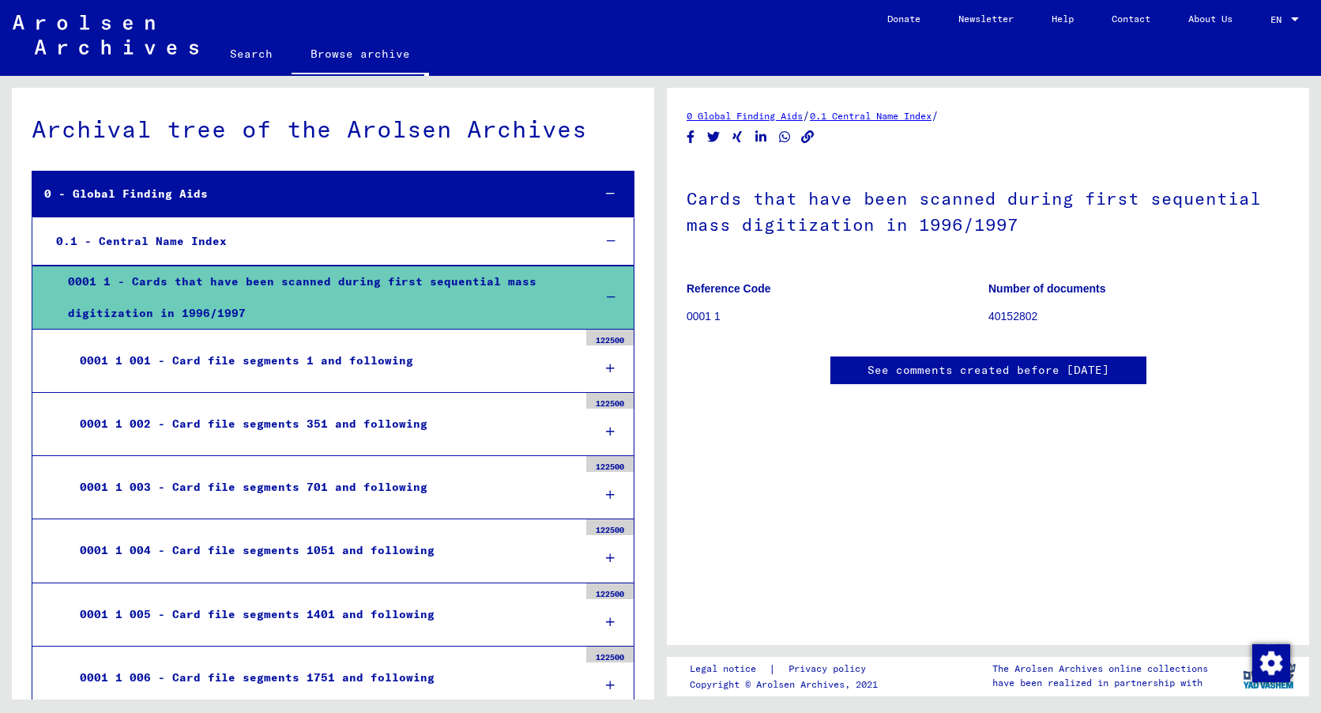
click at [172, 355] on div "0001 1 001 - Card file segments 1 and following" at bounding box center [323, 360] width 510 height 31
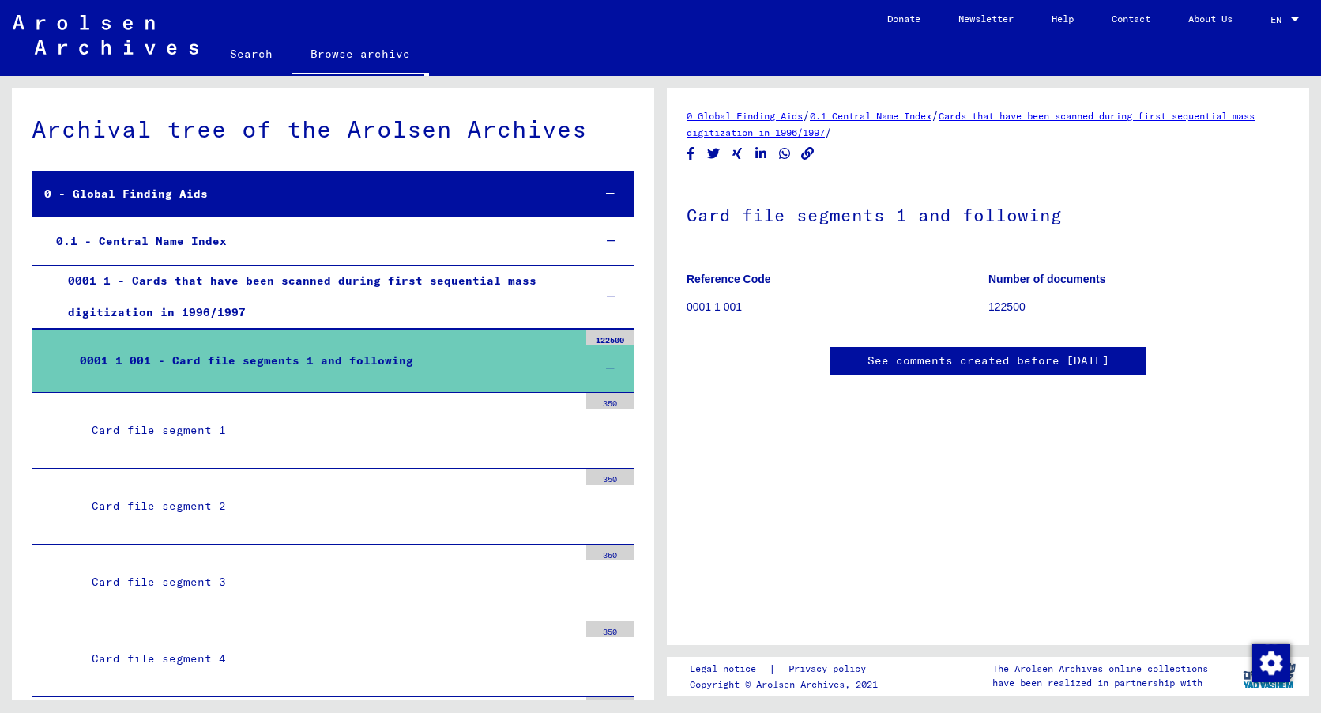
click at [197, 429] on div "Card file segment 1" at bounding box center [329, 430] width 498 height 31
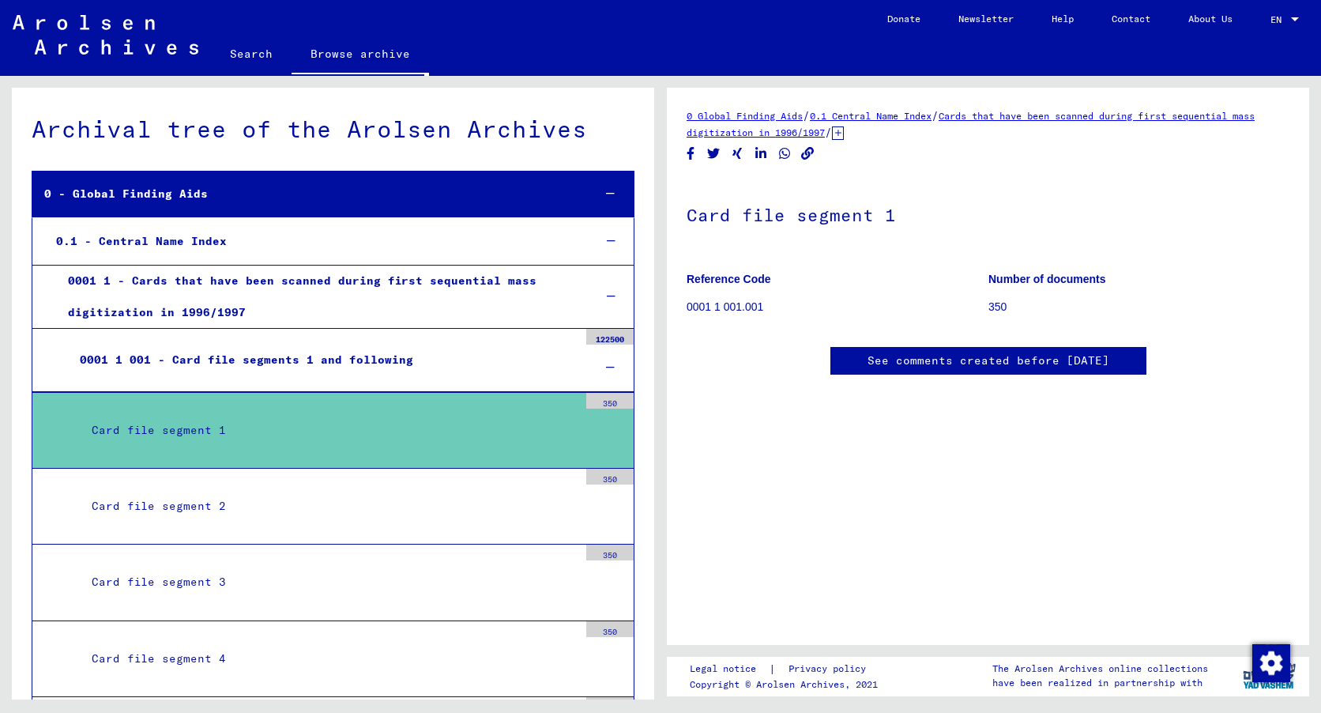
click at [212, 498] on div "Card file segment 2" at bounding box center [329, 506] width 498 height 31
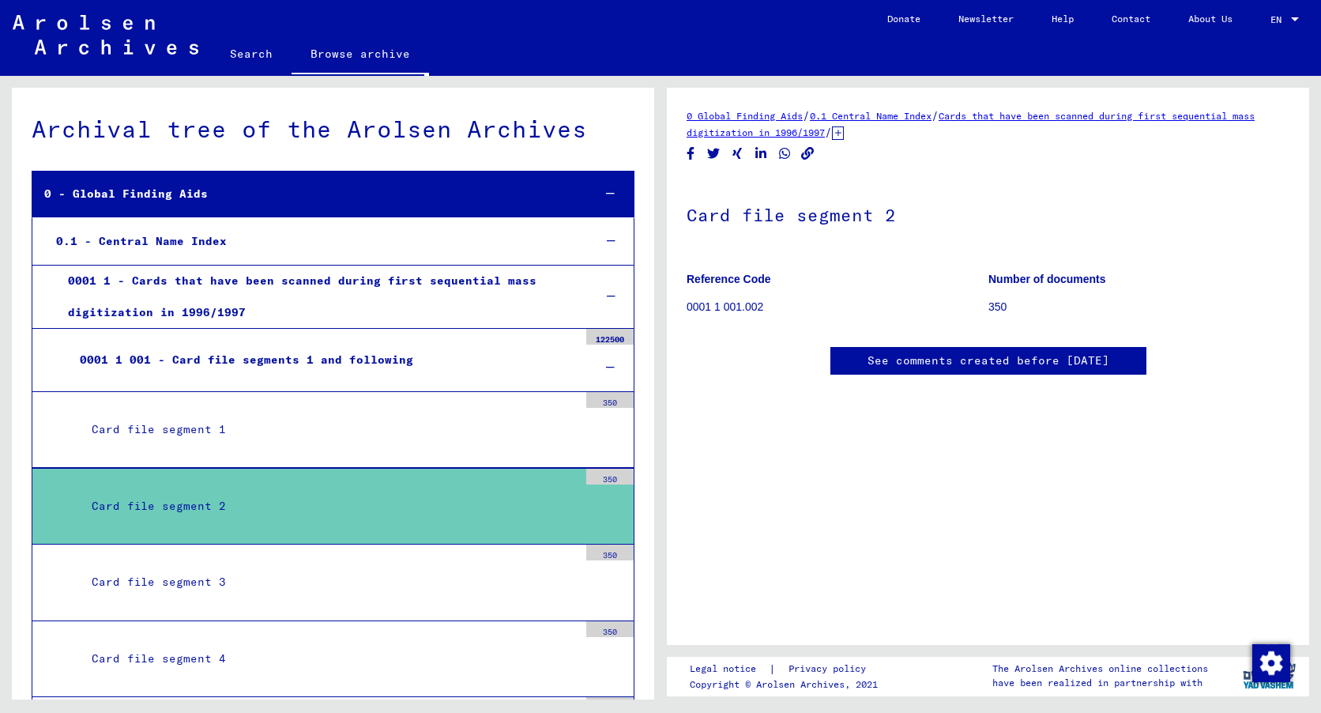
click at [177, 577] on div "Card file segment 3" at bounding box center [329, 581] width 498 height 31
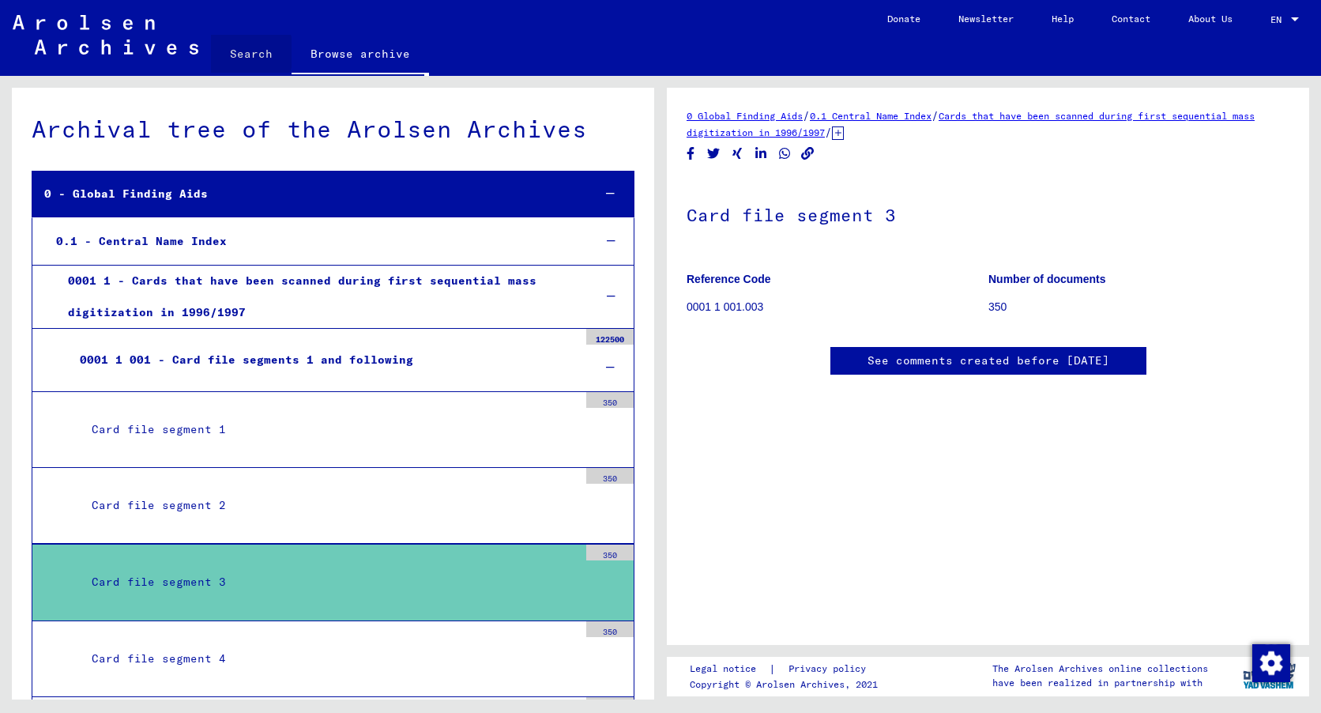
click at [243, 52] on link "Search" at bounding box center [251, 54] width 81 height 38
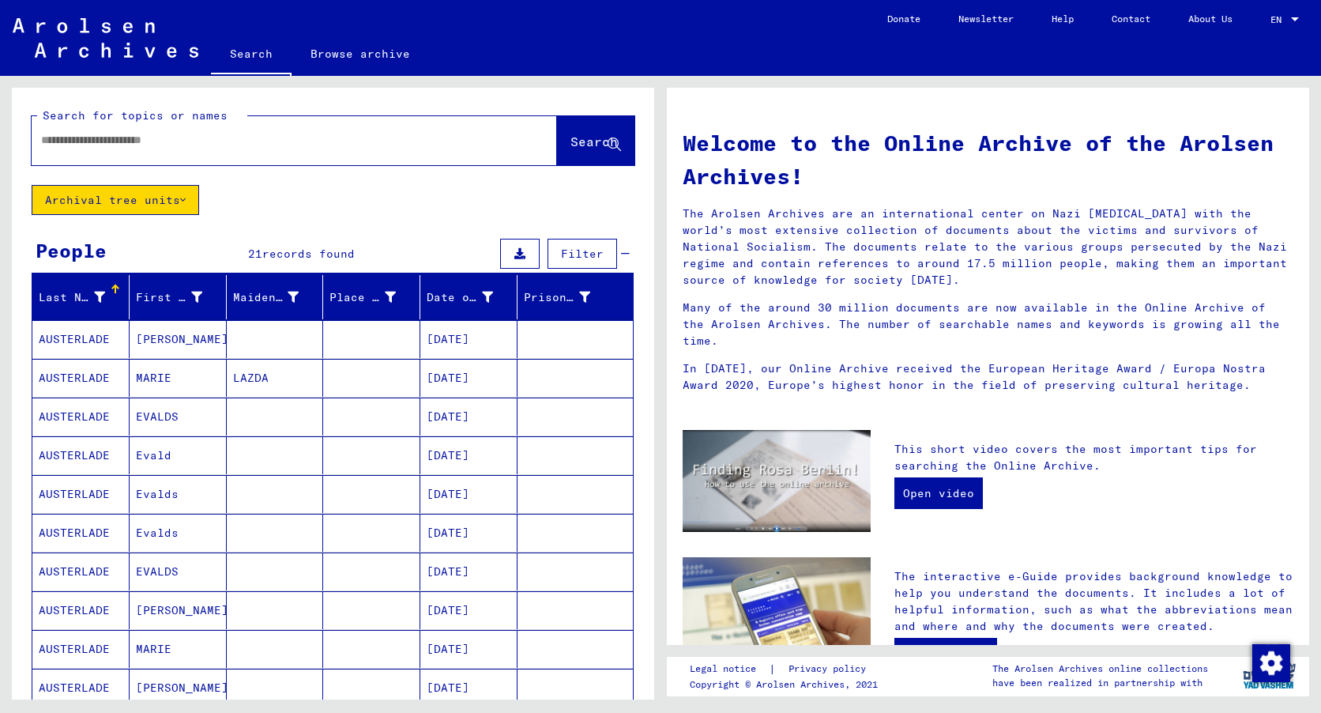
click at [514, 254] on icon at bounding box center [519, 253] width 11 height 11
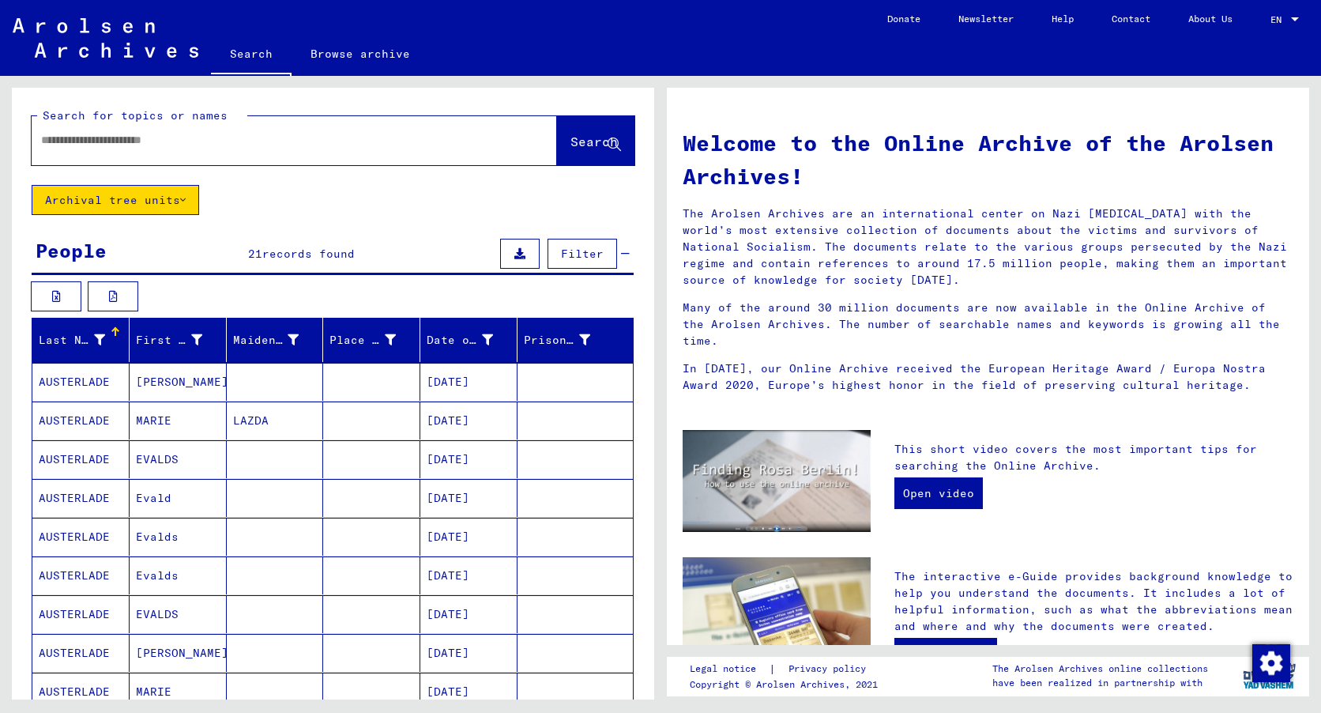
click at [291, 250] on span "records found" at bounding box center [308, 253] width 92 height 14
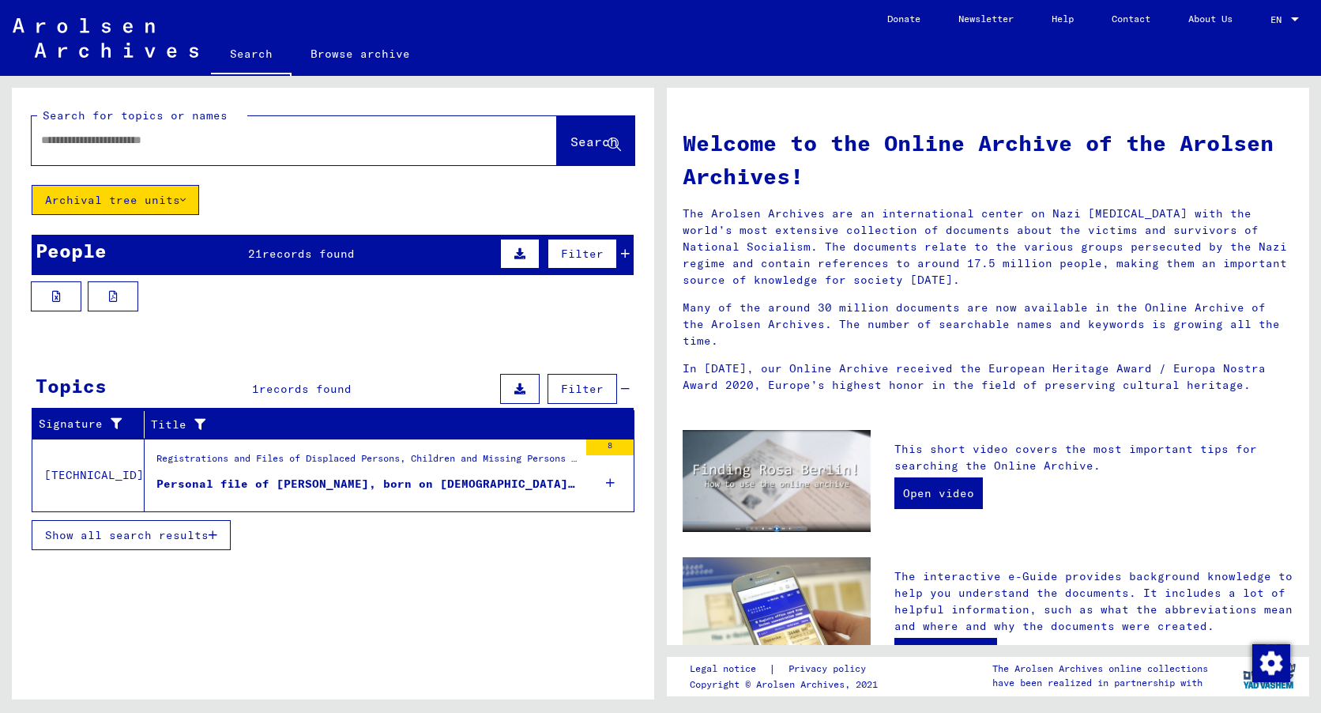
click at [235, 481] on div "Personal file of [PERSON_NAME], born on [DEMOGRAPHIC_DATA], born in [GEOGRAPHIC…" at bounding box center [367, 484] width 422 height 17
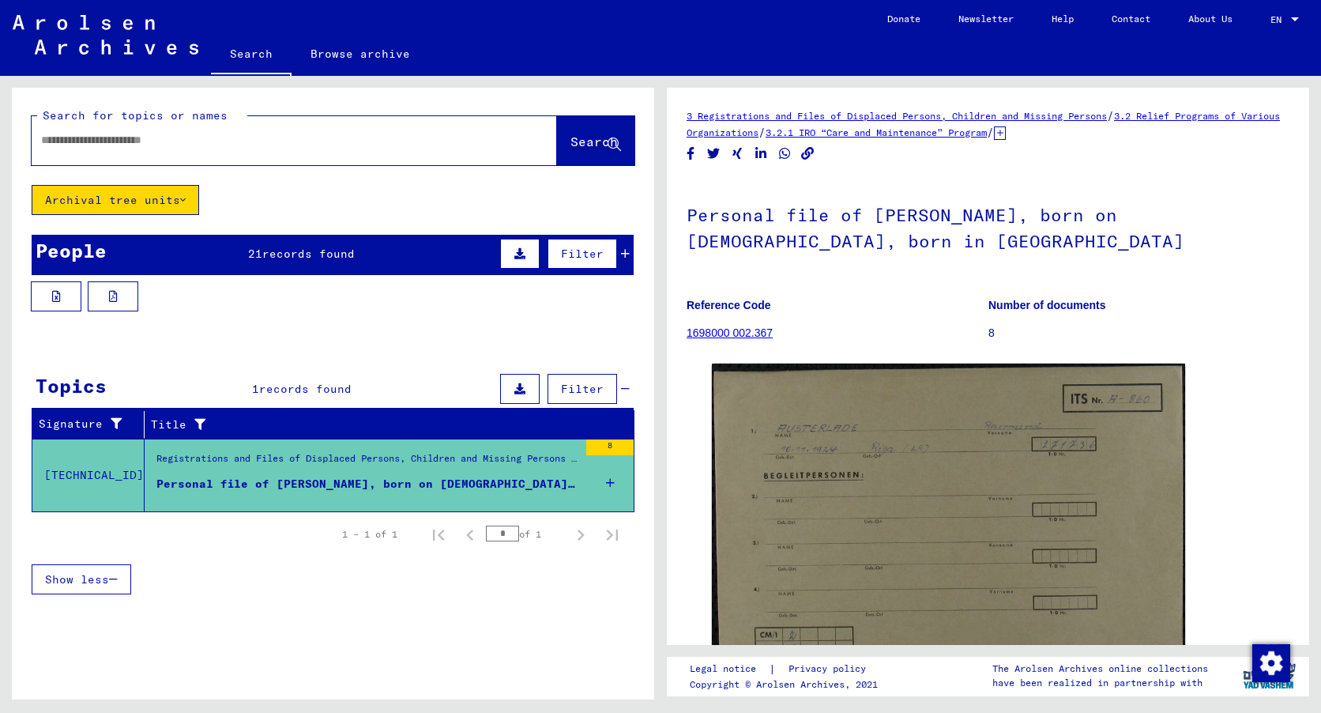
click at [611, 442] on mat-cell at bounding box center [574, 461] width 115 height 39
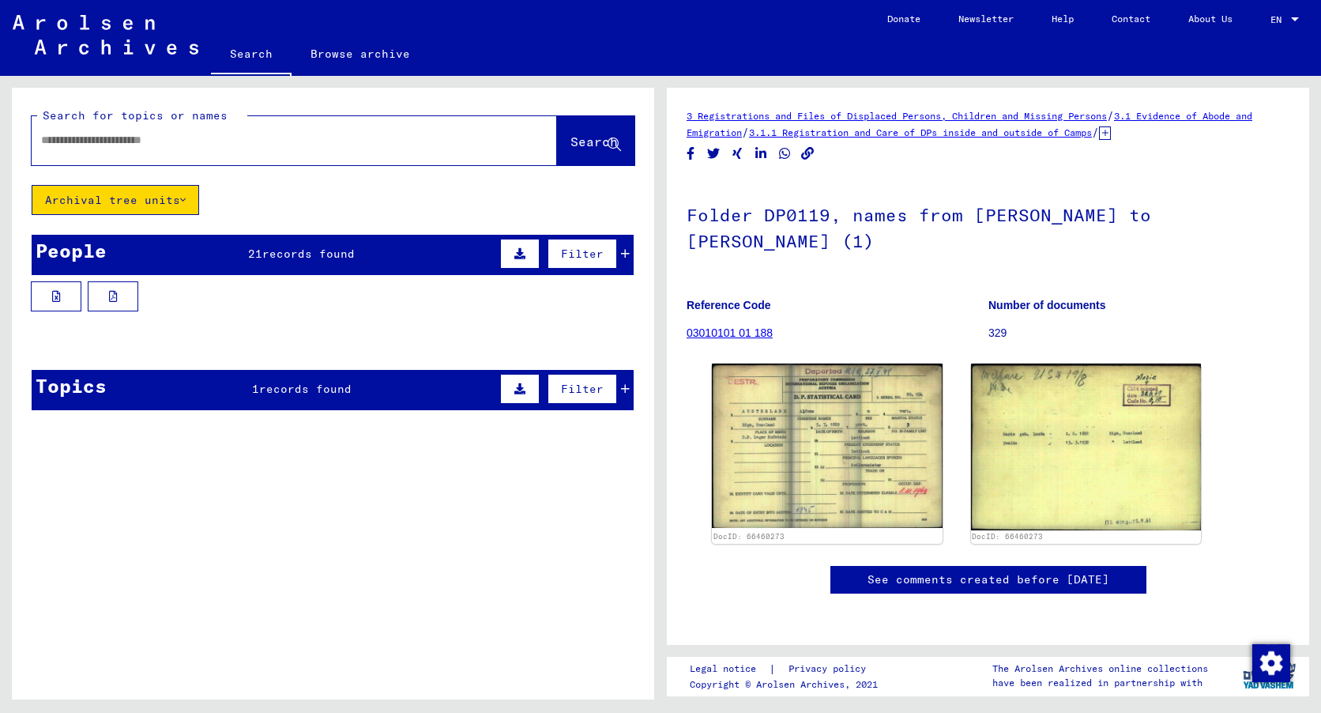
click at [269, 393] on mat-cell at bounding box center [275, 382] width 97 height 39
click at [303, 250] on span "records found" at bounding box center [308, 253] width 92 height 14
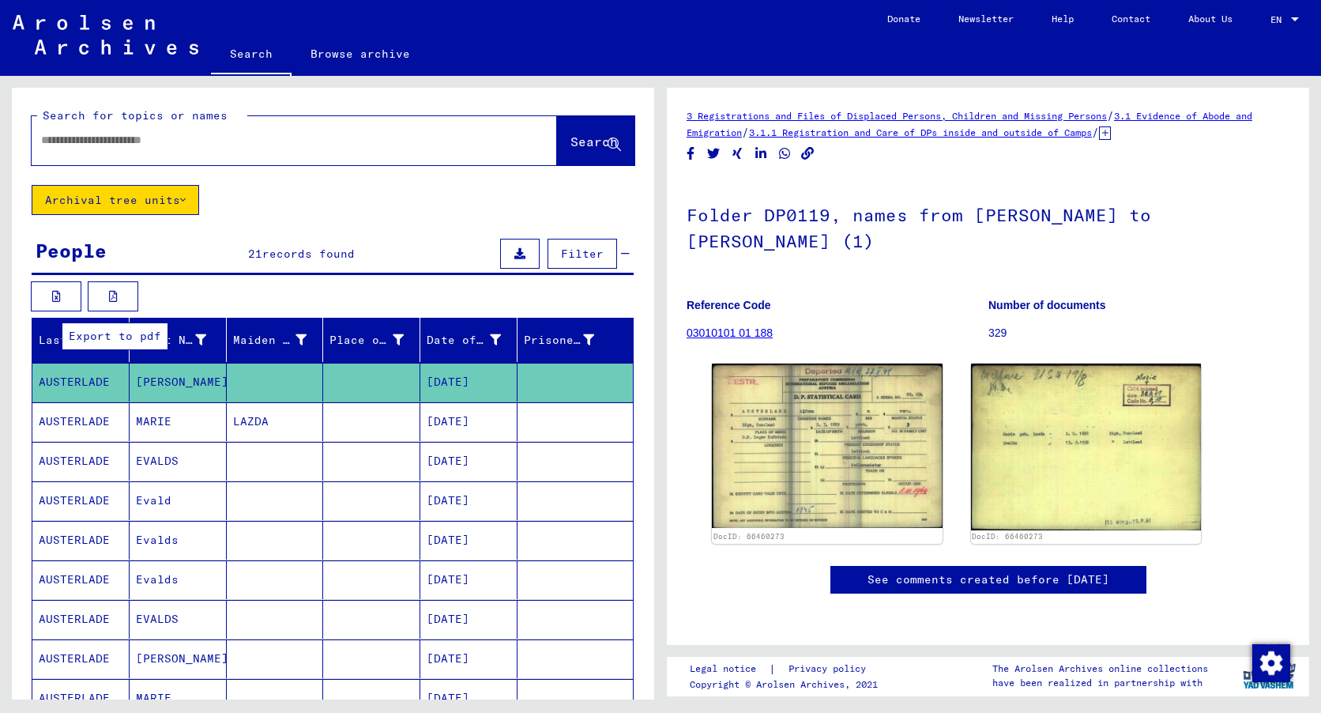
click at [105, 297] on button at bounding box center [113, 296] width 51 height 30
click at [1235, 216] on h1 "Folder DP0119, names from [PERSON_NAME] to [PERSON_NAME] (1)" at bounding box center [987, 227] width 603 height 96
